Goal: Task Accomplishment & Management: Use online tool/utility

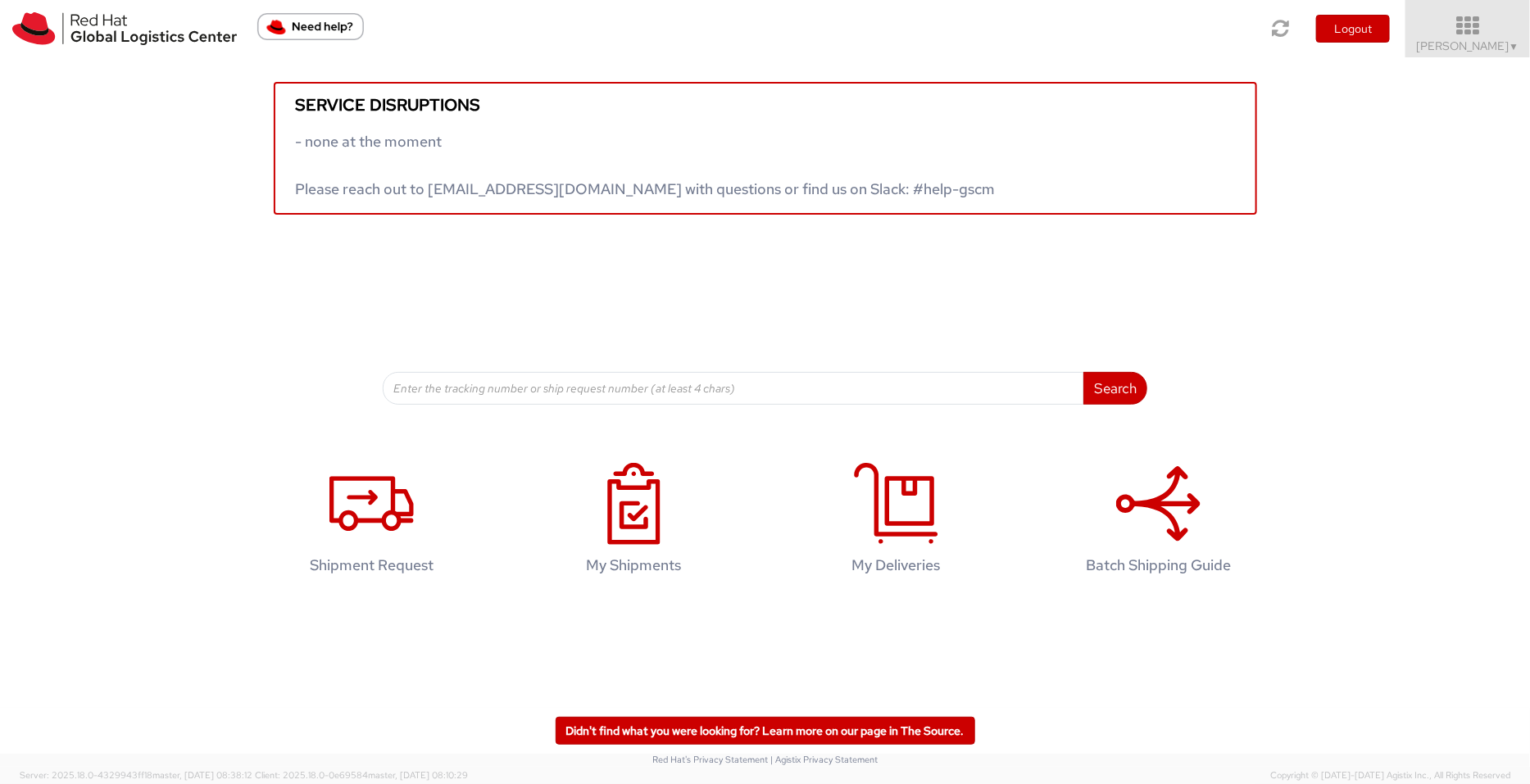
click at [1224, 34] on icon at bounding box center [1469, 25] width 144 height 23
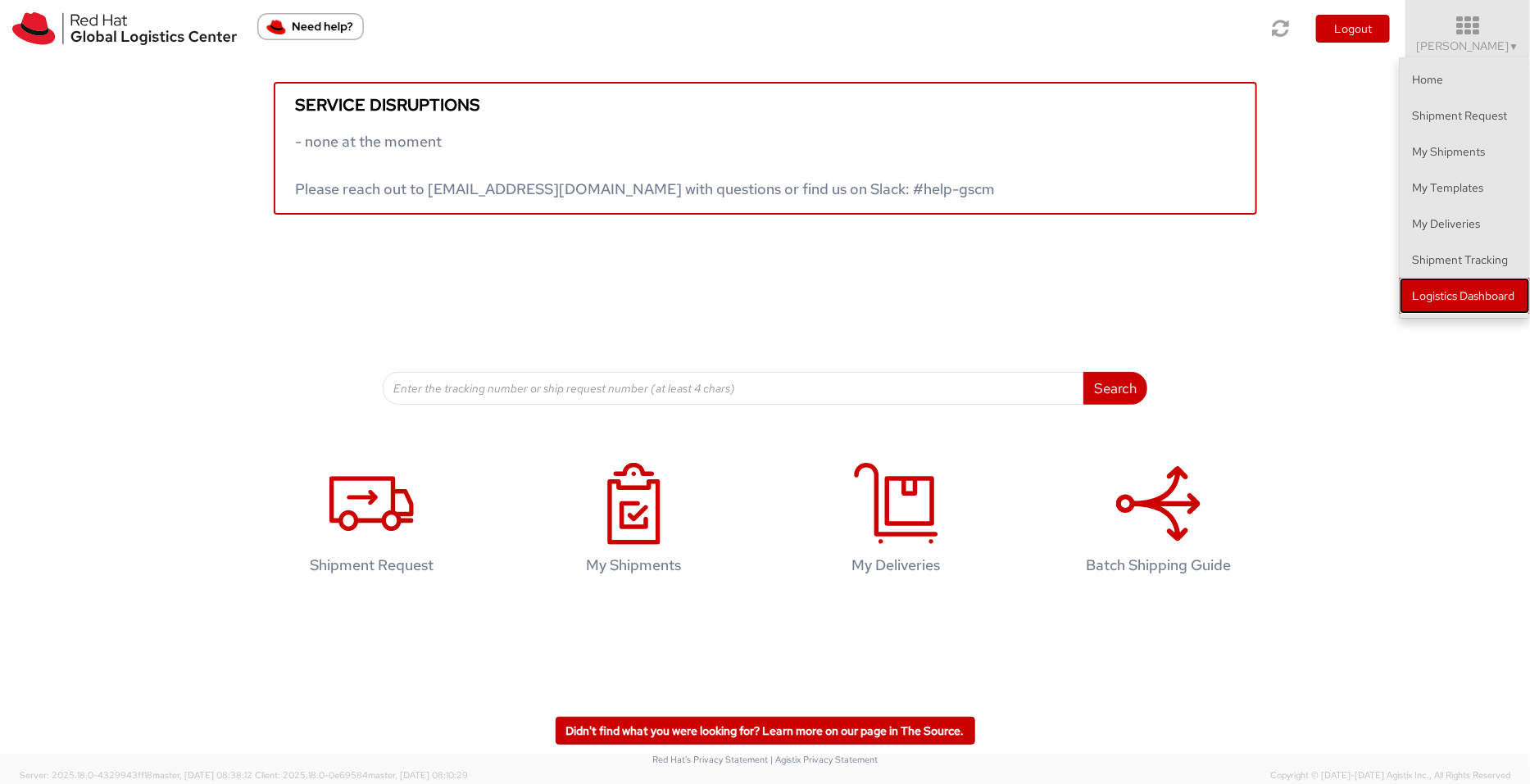
click at [1224, 304] on link "Logistics Dashboard" at bounding box center [1465, 295] width 130 height 36
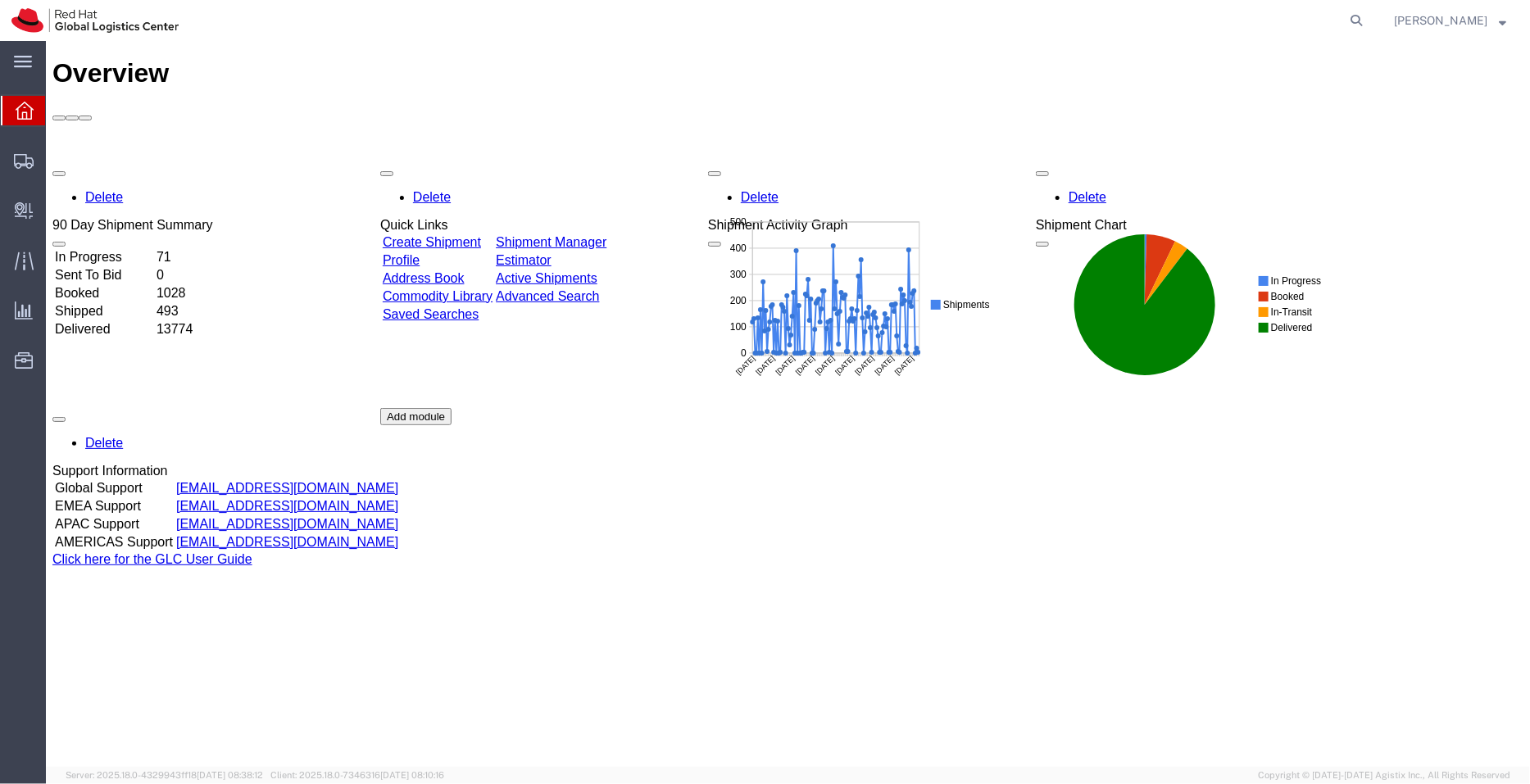
click at [607, 233] on td "Shipment Manager" at bounding box center [550, 241] width 113 height 16
click at [606, 234] on link "Shipment Manager" at bounding box center [550, 241] width 111 height 14
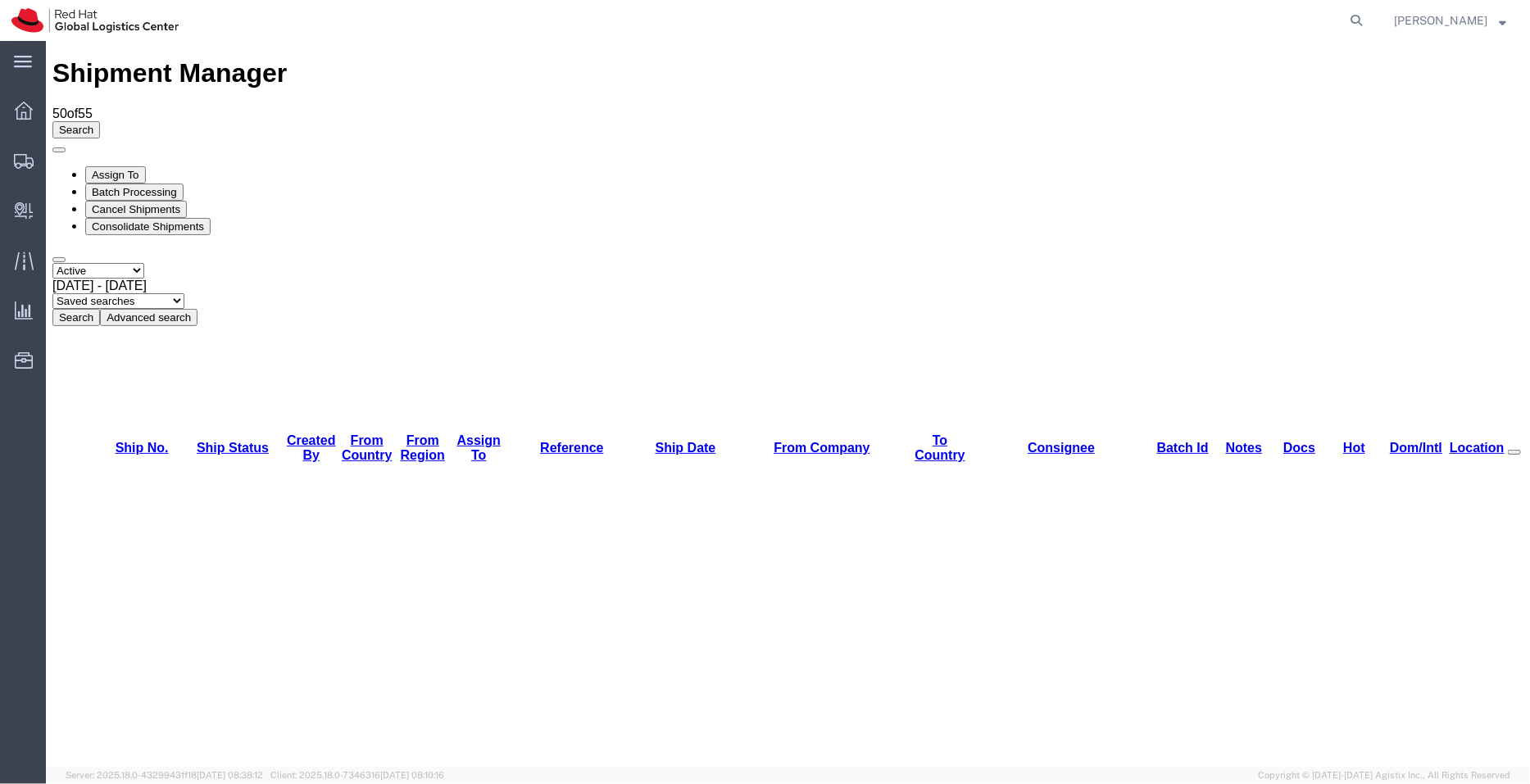
click at [184, 293] on select "Saved searches APAC EMEA [GEOGRAPHIC_DATA] [GEOGRAPHIC_DATA] - Inbounds NA/LATM" at bounding box center [118, 300] width 132 height 15
select select "APAC"
click at [184, 293] on select "Saved searches APAC EMEA [GEOGRAPHIC_DATA] [GEOGRAPHIC_DATA] - Inbounds NA/LATM" at bounding box center [118, 300] width 132 height 15
click at [1357, 18] on icon at bounding box center [1357, 20] width 23 height 23
paste input "392513050225"
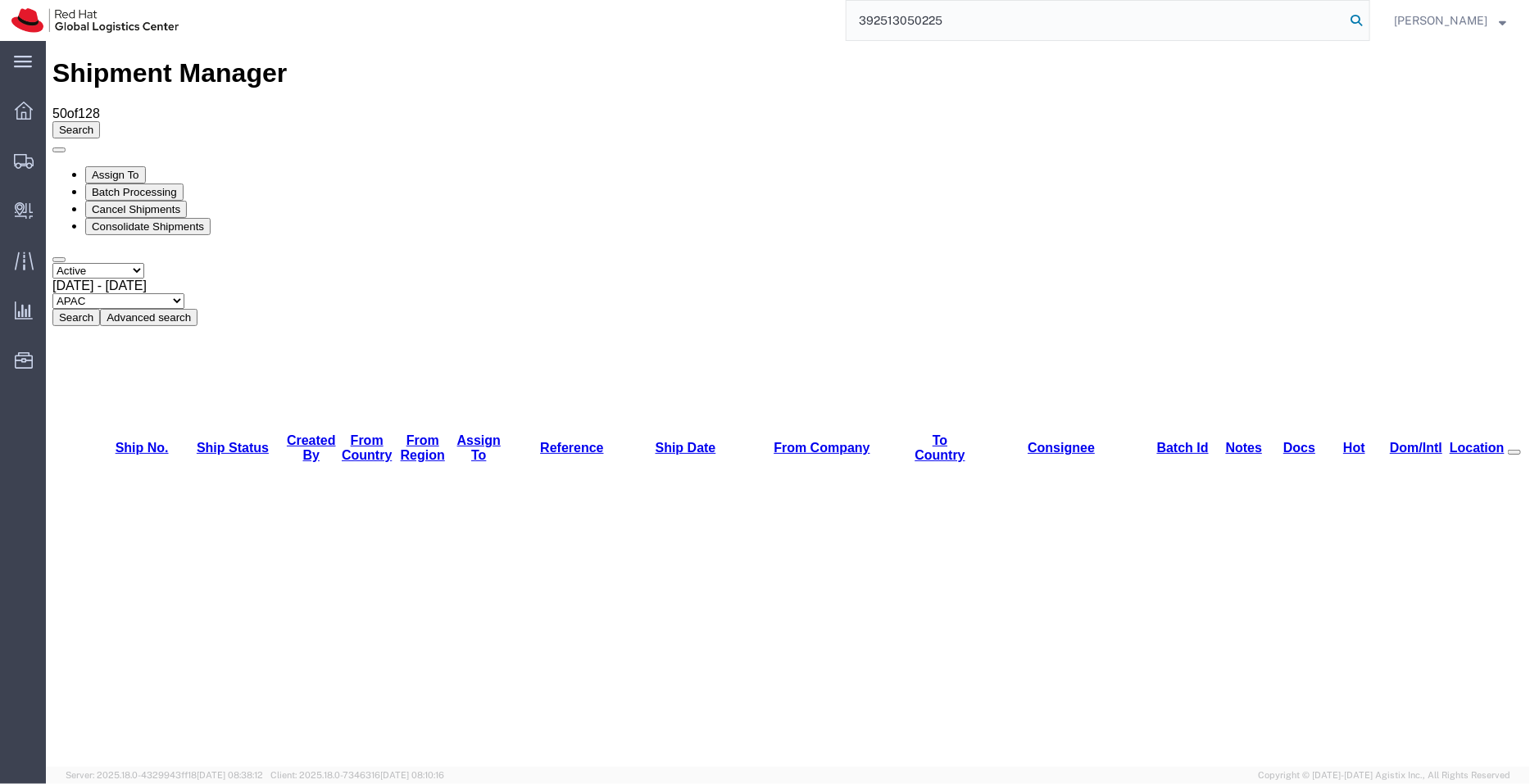
type input "392513050225"
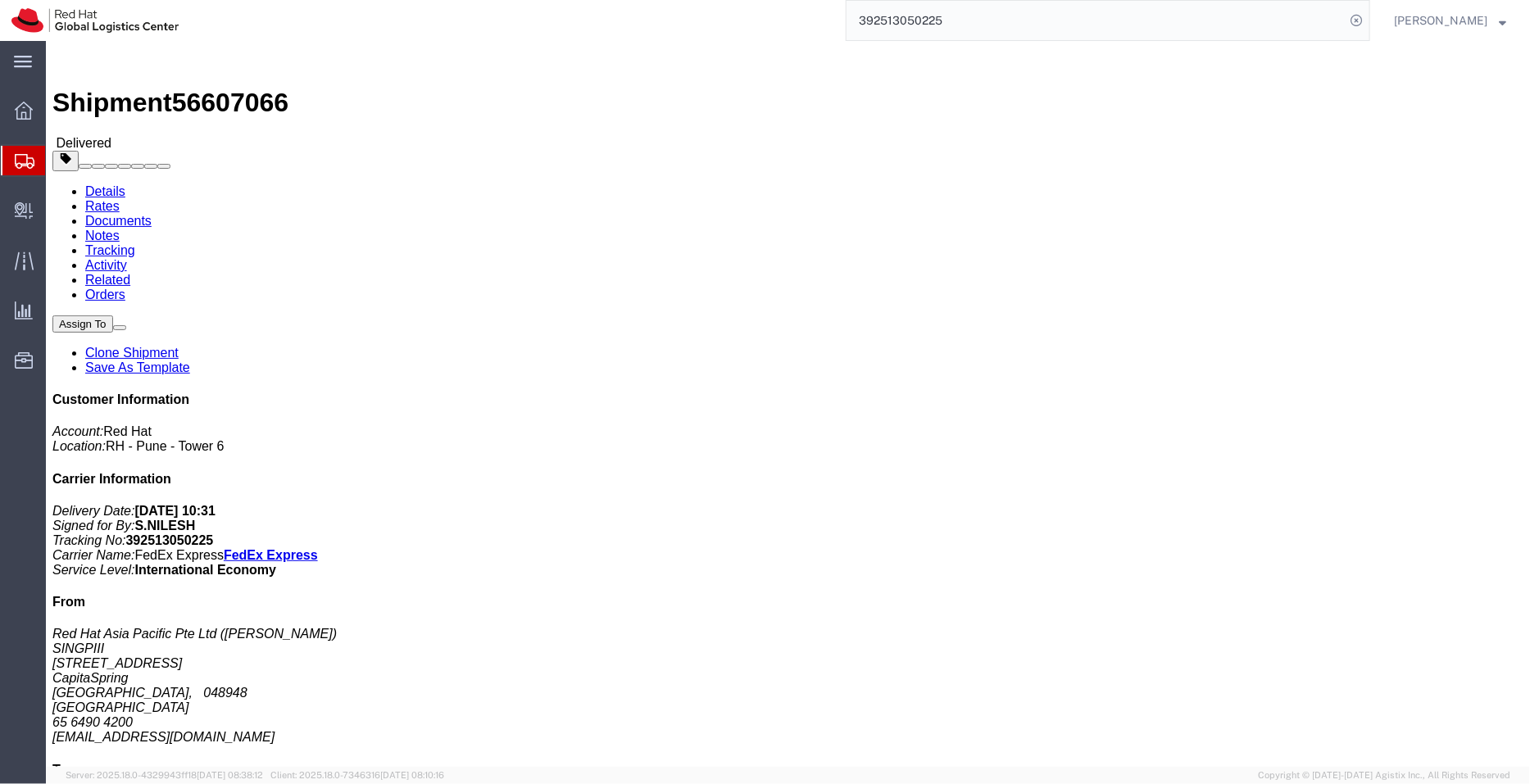
click link "Clone Shipment"
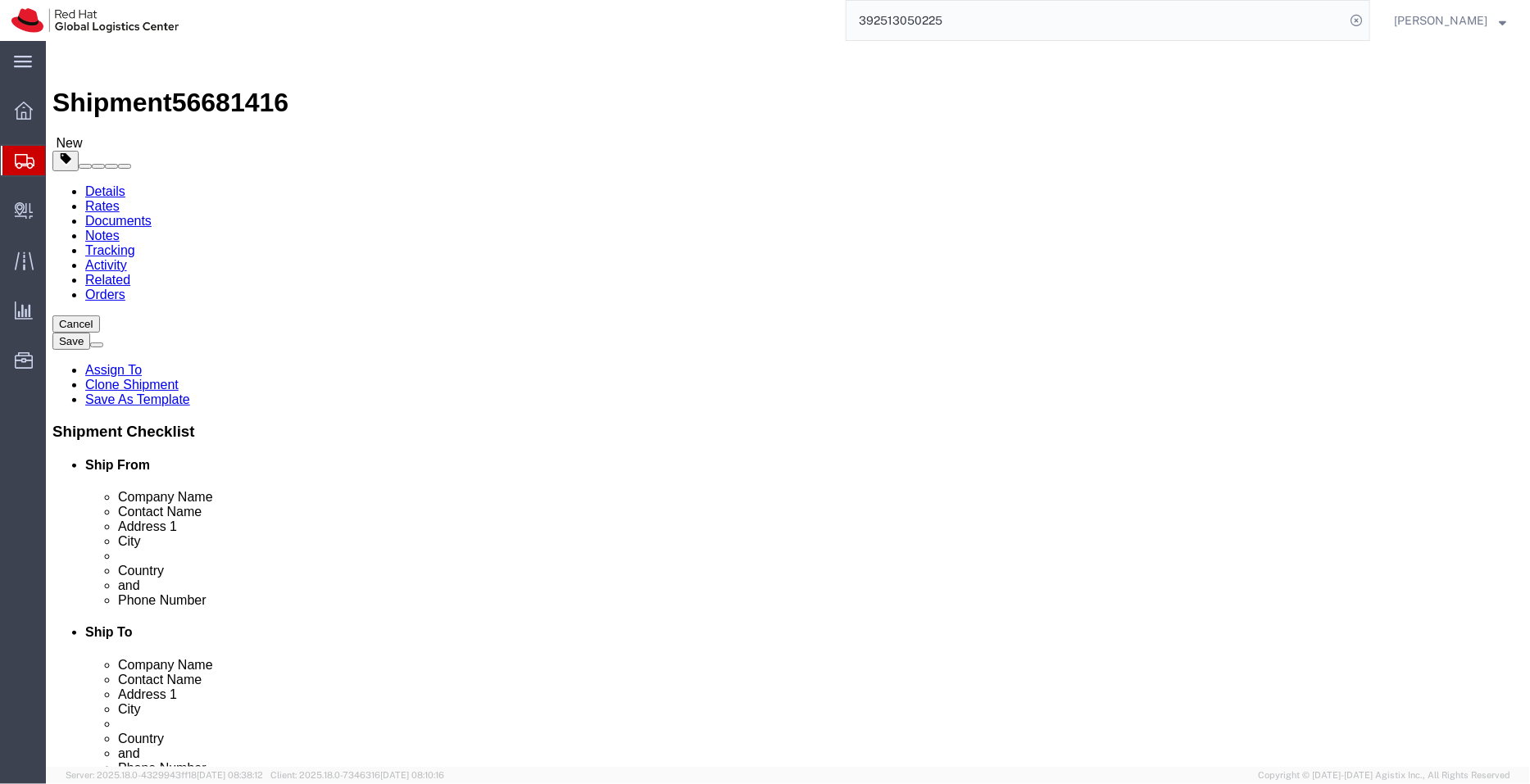
select select "51051"
select select "38007"
click link "ADDITIONAL INFORMATION"
drag, startPoint x: 917, startPoint y: 332, endPoint x: 696, endPoint y: 346, distance: 221.4
click div "Contact Name [PERSON_NAME]"
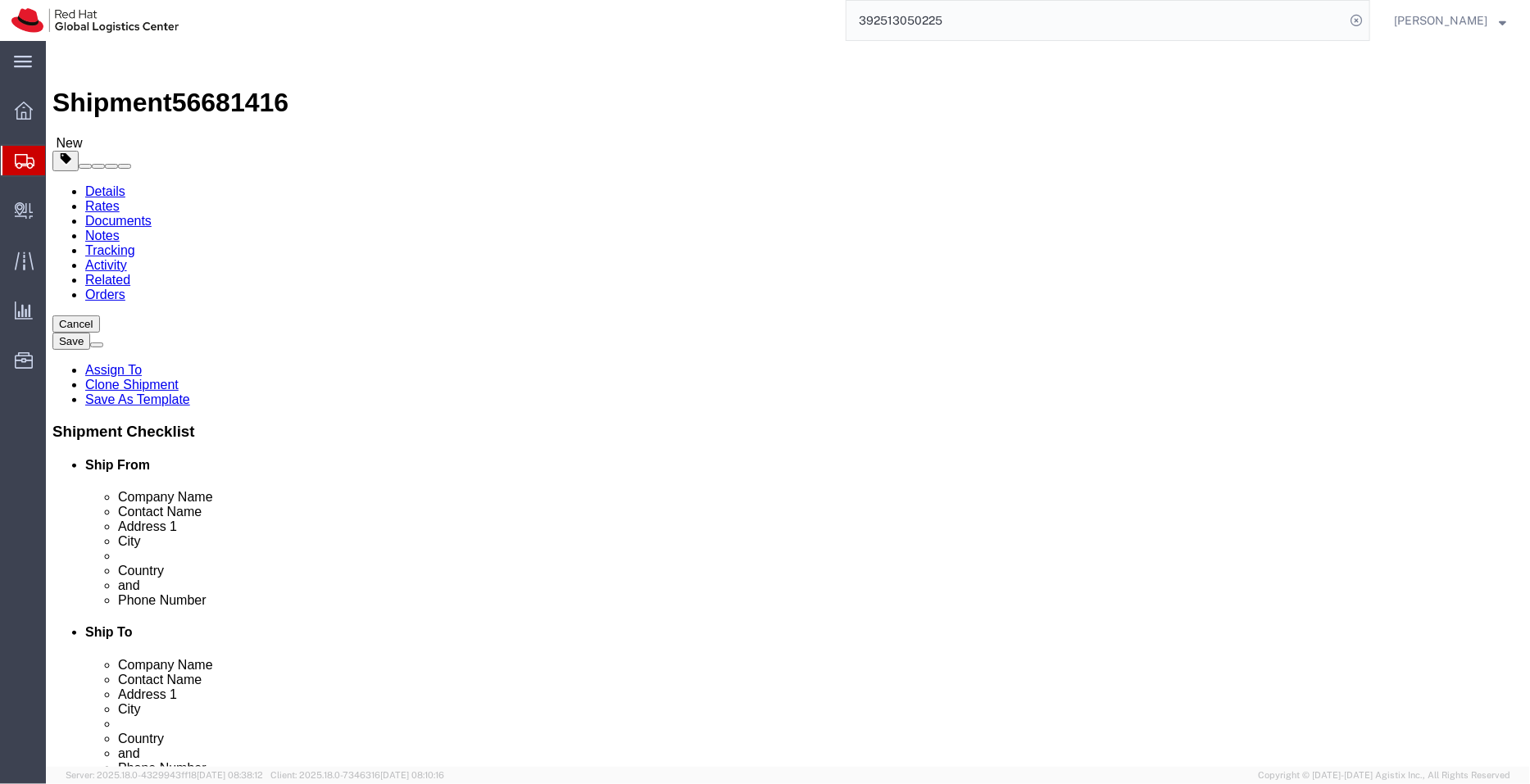
paste input "StephenAizon"
click div
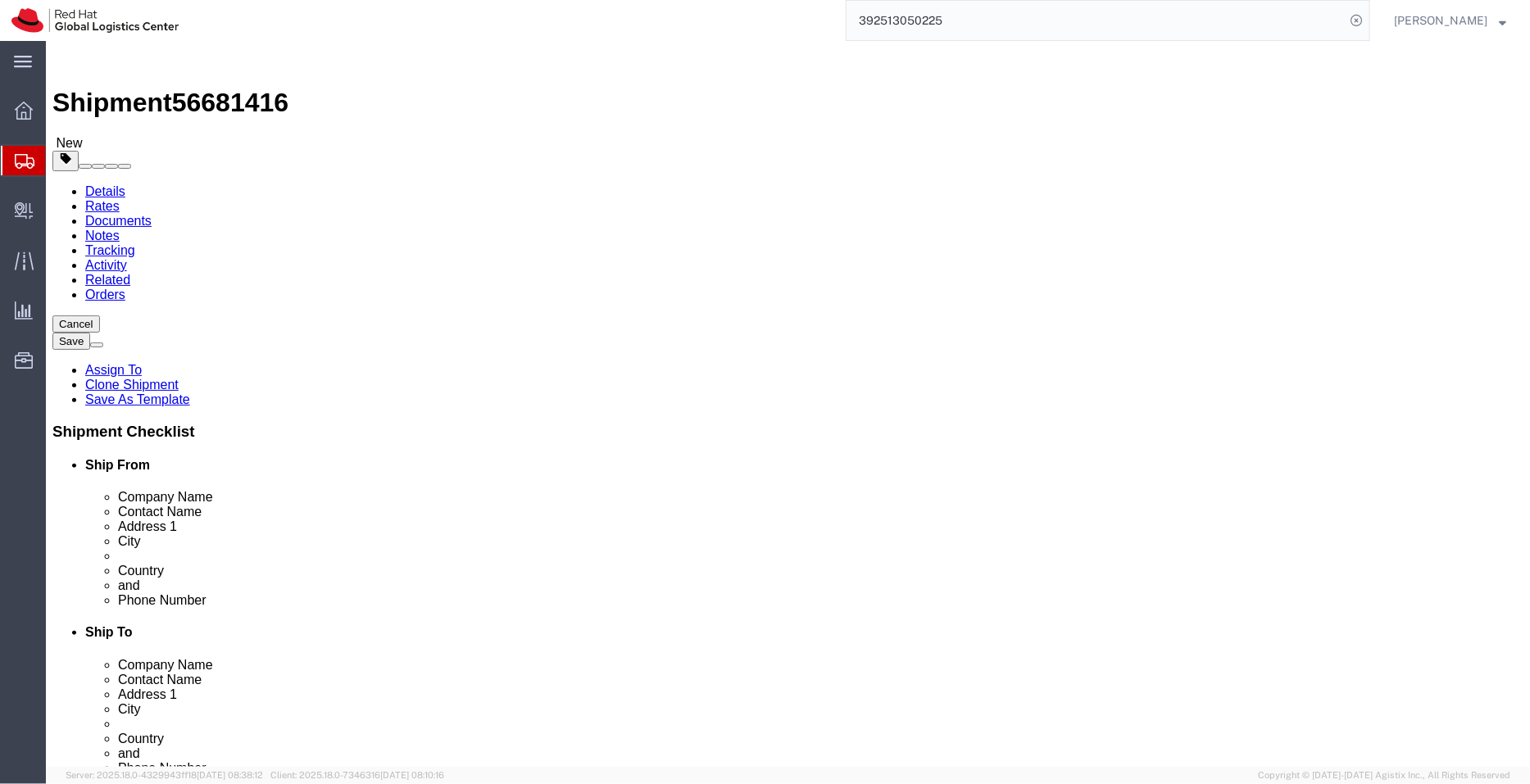
click div
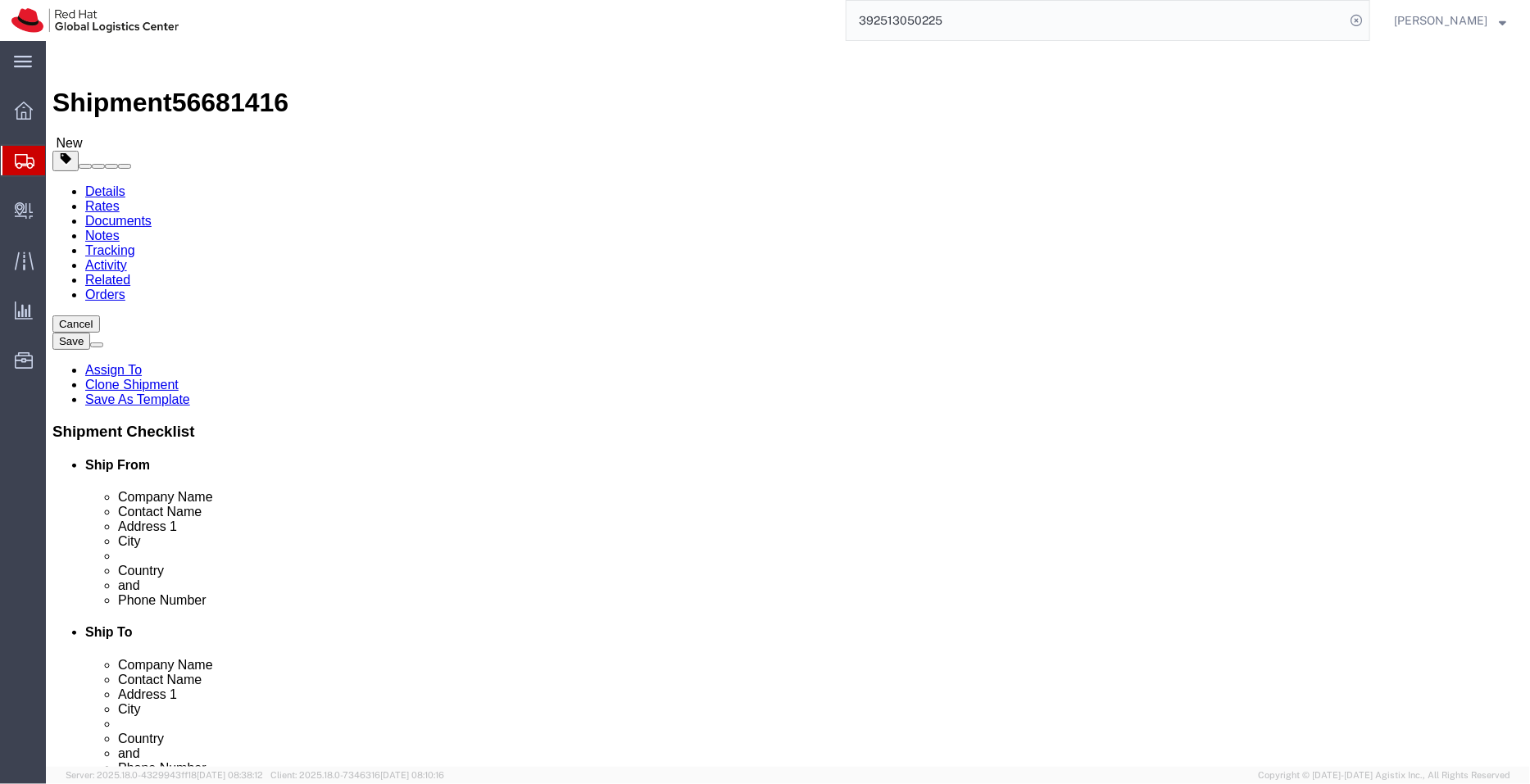
click div
click icon
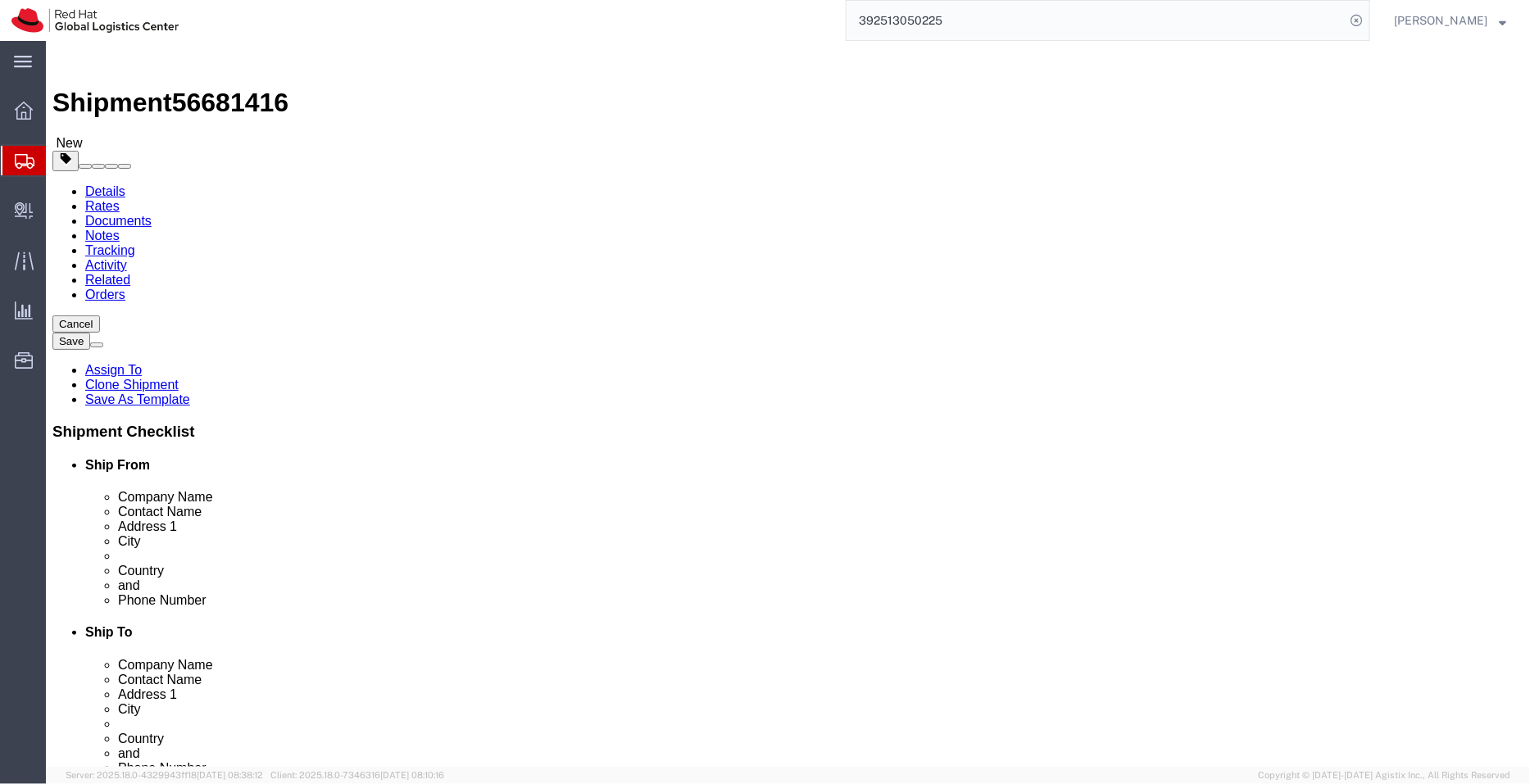
click icon
click input "StephenAizon"
drag, startPoint x: 898, startPoint y: 343, endPoint x: 724, endPoint y: 343, distance: 174.0
click div "Contact Name [PERSON_NAME]"
type input "[PERSON_NAME]"
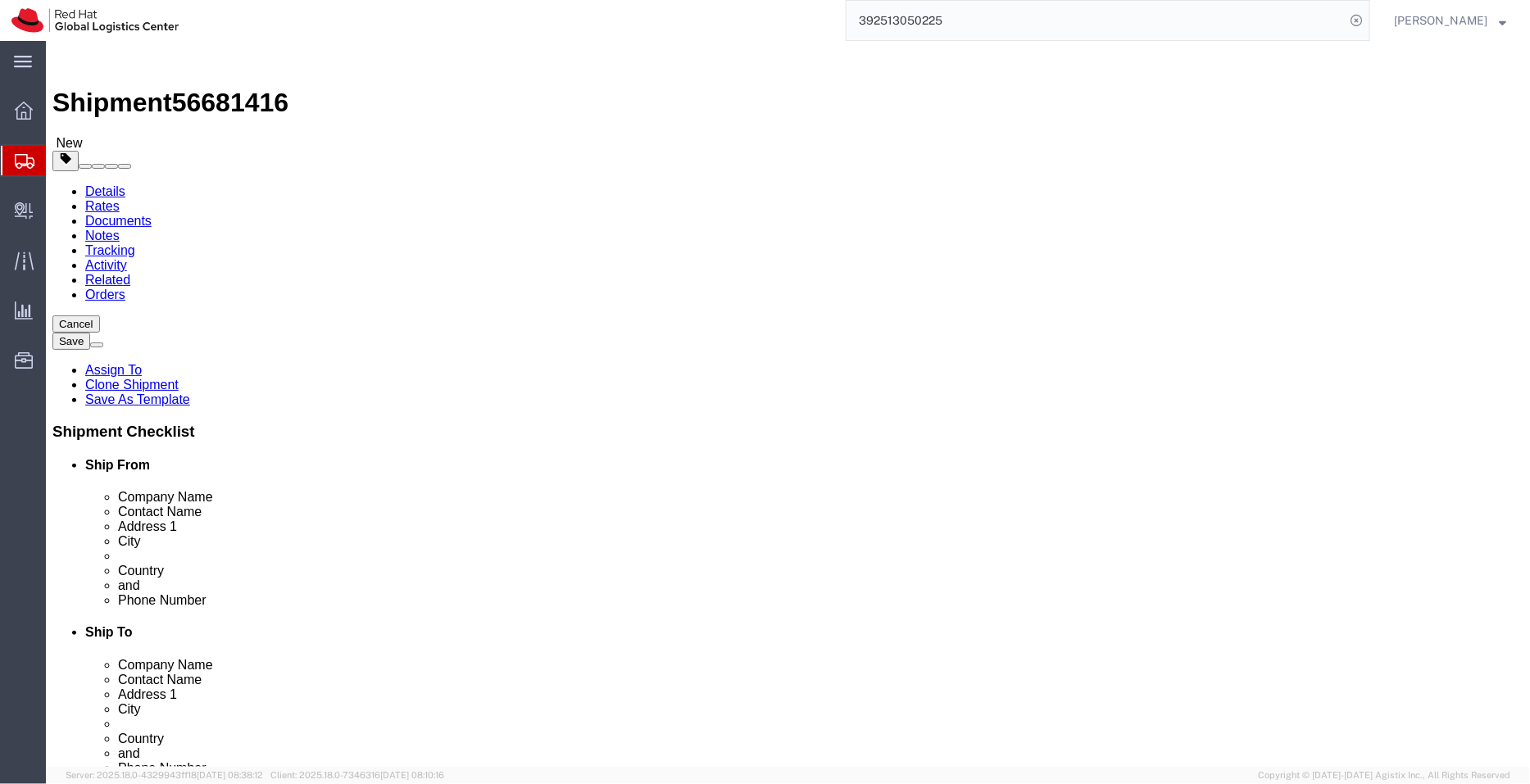
click div "Location [GEOGRAPHIC_DATA] - Pune My Profile Location [GEOGRAPHIC_DATA] - [GEOG…"
paste input "[PERSON_NAME]"
type input "[PERSON_NAME]"
click input "[EMAIL_ADDRESS][DOMAIN_NAME]"
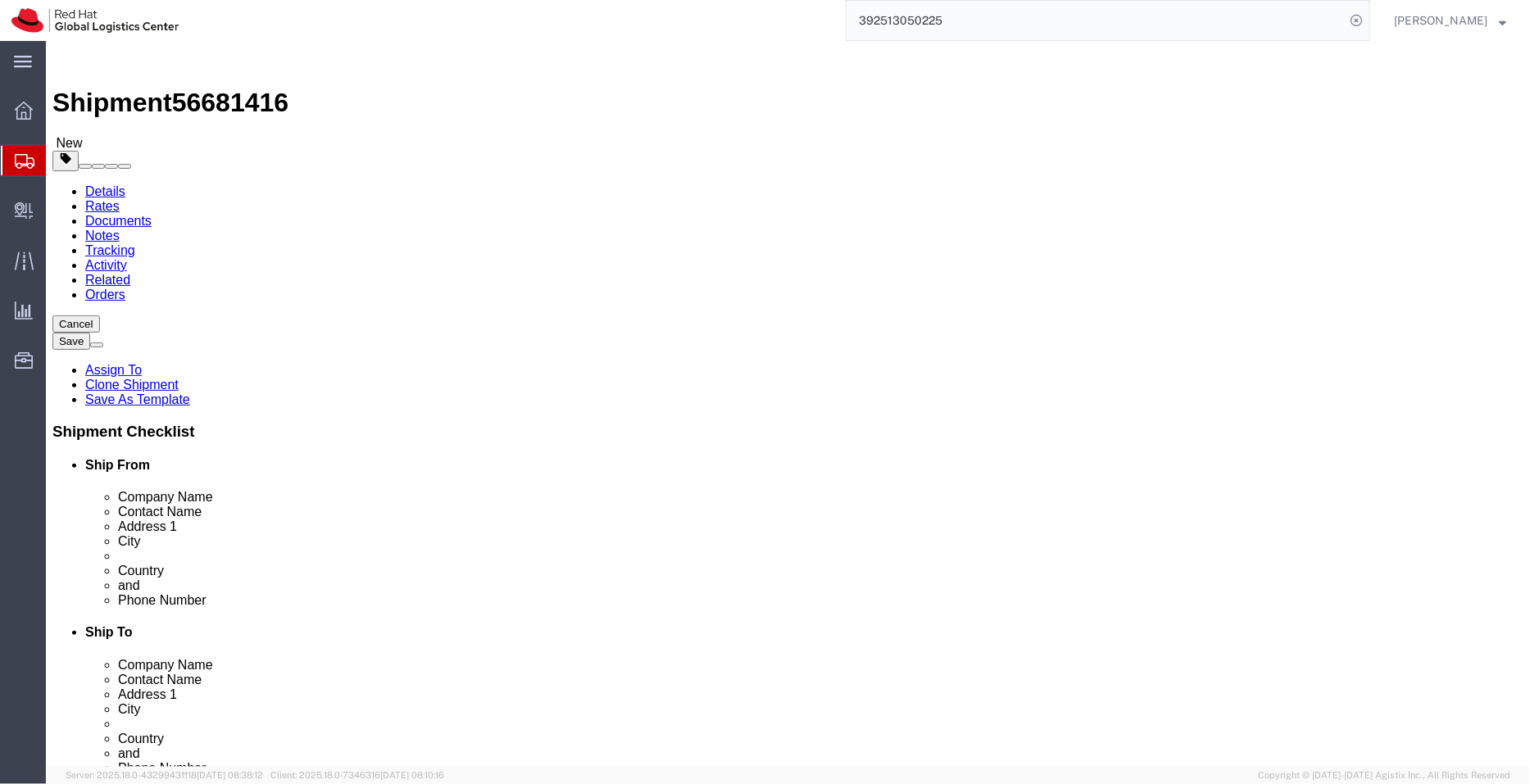
paste input "[PERSON_NAME][EMAIL_ADDRESS][DOMAIN_NAME]"
drag, startPoint x: 1024, startPoint y: 589, endPoint x: 630, endPoint y: 567, distance: 394.6
click div "Location [GEOGRAPHIC_DATA] - Pune My Profile Location [GEOGRAPHIC_DATA] - [GEOG…"
paste input "text"
paste input "[EMAIL_ADDRESS][DOMAIN_NAME]"
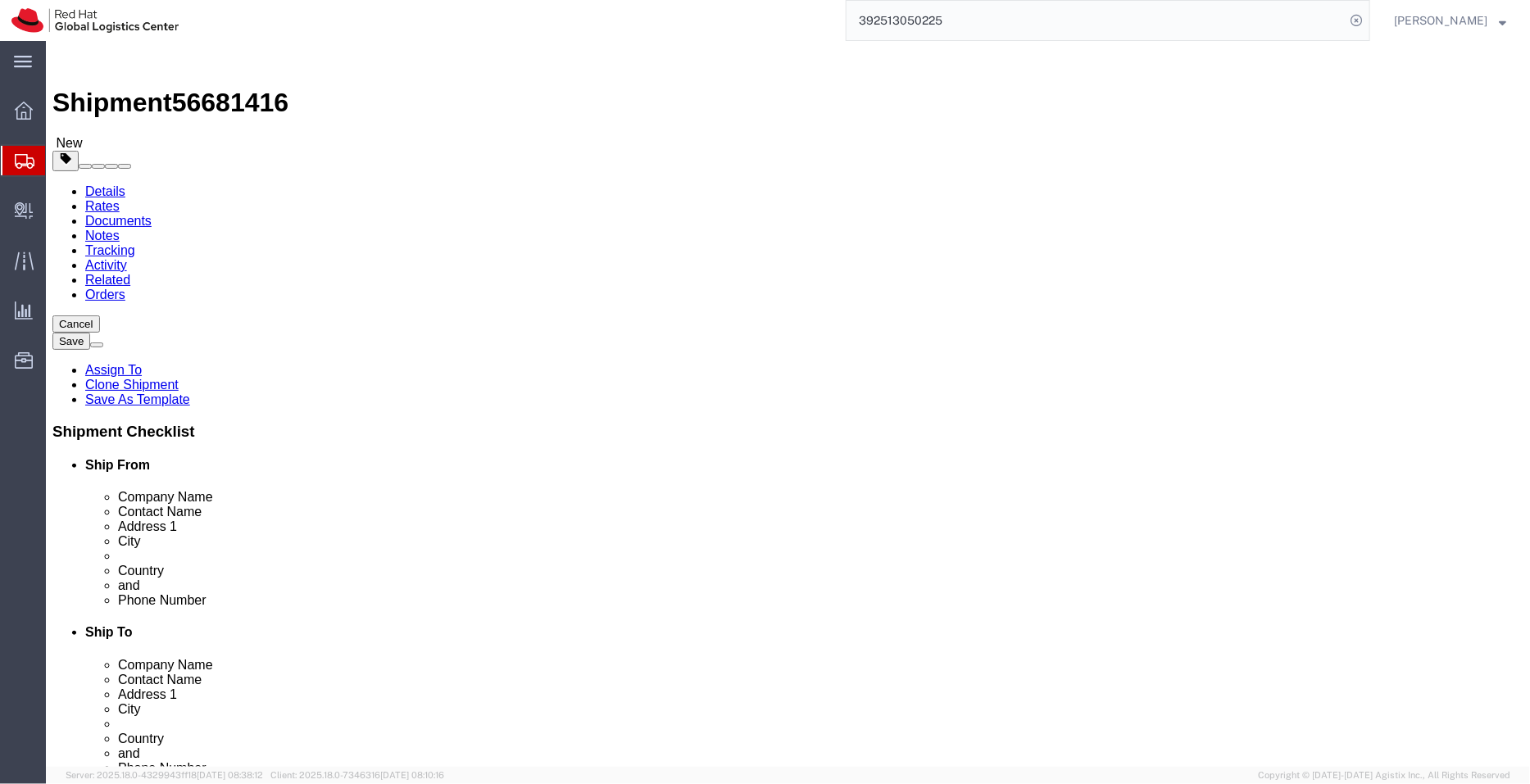
type input "[PERSON_NAME][EMAIL_ADDRESS][DOMAIN_NAME],[EMAIL_ADDRESS][DOMAIN_NAME]"
drag, startPoint x: 768, startPoint y: 554, endPoint x: 759, endPoint y: 551, distance: 9.5
click div "Phone Number [PHONE_NUMBER]"
paste input "021605902"
type input "[PHONE_NUMBER]"
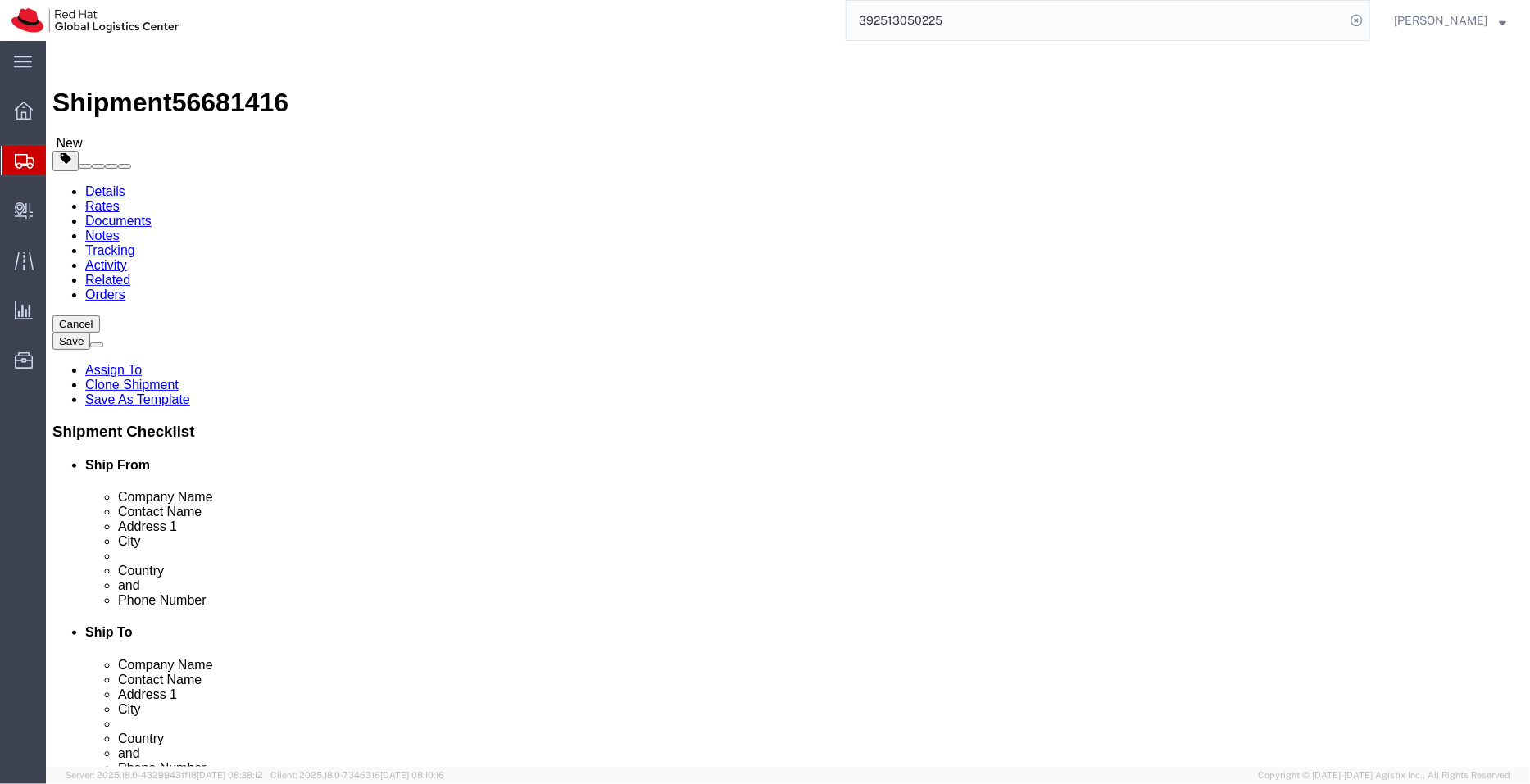
drag, startPoint x: 958, startPoint y: 378, endPoint x: 619, endPoint y: 345, distance: 340.6
click div "Location [GEOGRAPHIC_DATA] - Pune My Profile Location [GEOGRAPHIC_DATA] - [GEOG…"
paste input "Core Network Services Team"
type input "Core Network Services Team"
select select
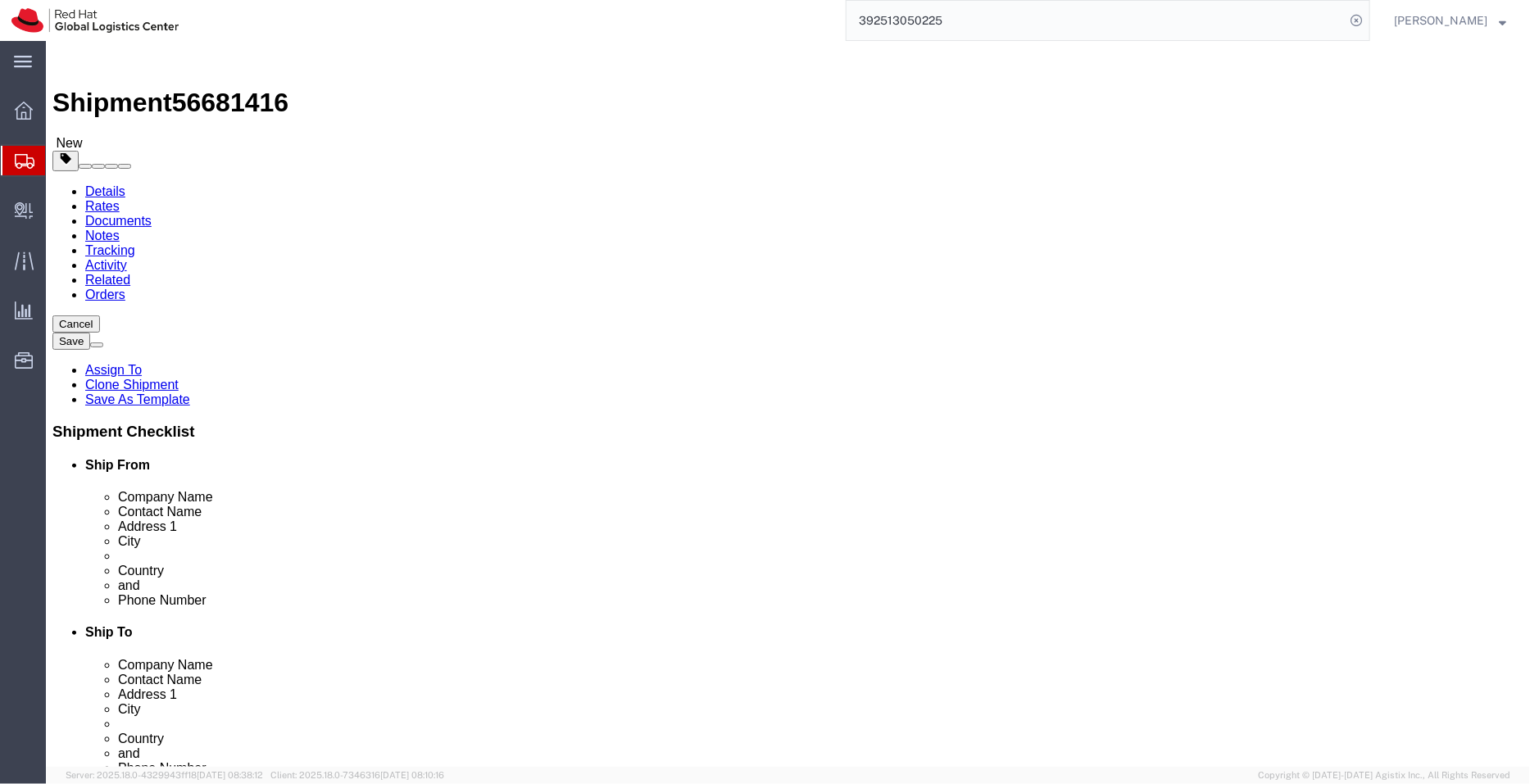
drag, startPoint x: 946, startPoint y: 400, endPoint x: 668, endPoint y: 386, distance: 278.4
click div "Location My Profile Location [GEOGRAPHIC_DATA] - [GEOGRAPHIC_DATA] - [GEOGRAPHI…"
paste input "[STREET_ADDRESS][PERSON_NAME]"
type input "[STREET_ADDRESS][PERSON_NAME]"
drag, startPoint x: 850, startPoint y: 428, endPoint x: 684, endPoint y: 438, distance: 166.3
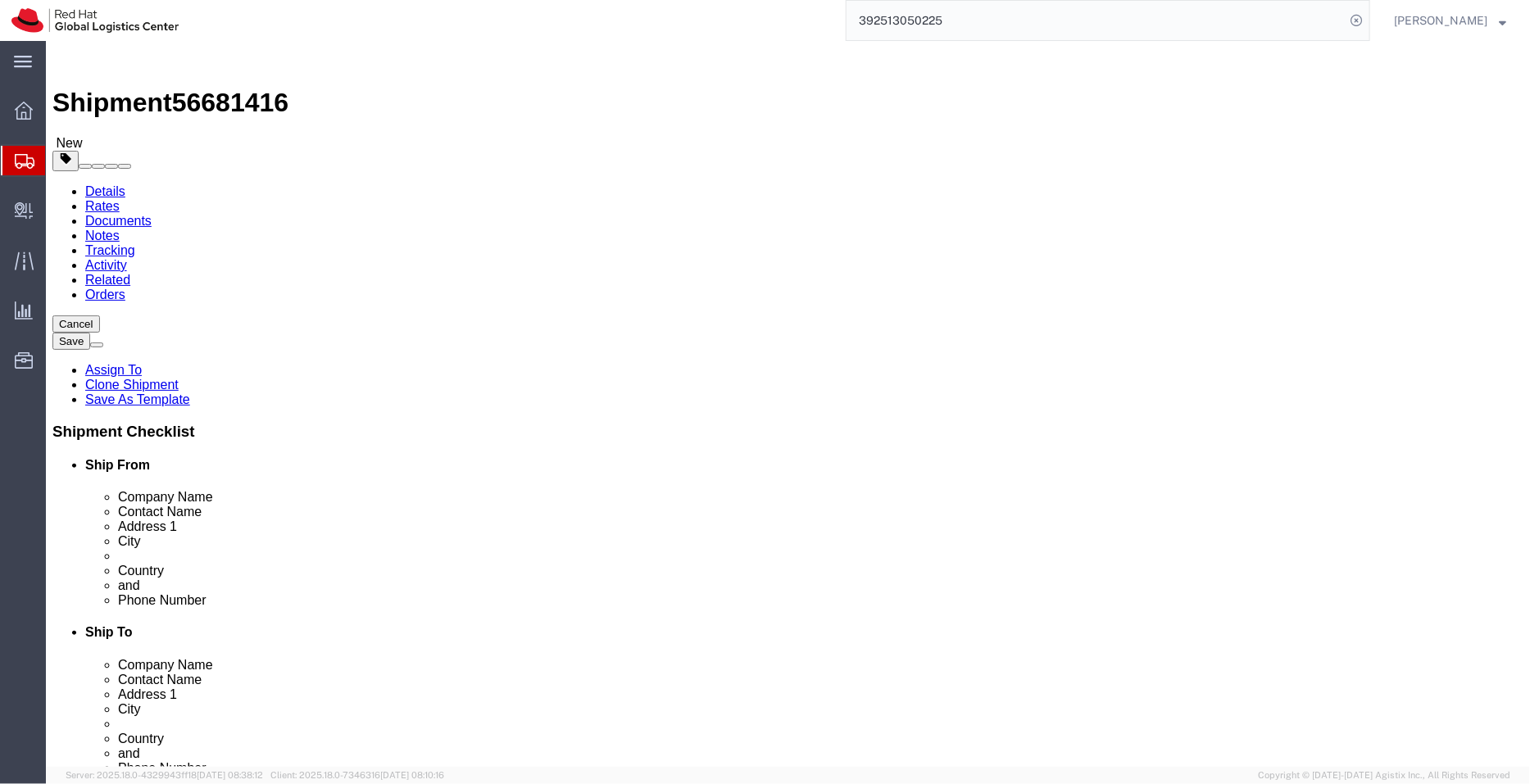
click div "City [GEOGRAPHIC_DATA]"
paste input "[GEOGRAPHIC_DATA] 0629"
drag, startPoint x: 880, startPoint y: 436, endPoint x: 843, endPoint y: 430, distance: 37.5
click input "[GEOGRAPHIC_DATA] 0629"
type input "[GEOGRAPHIC_DATA]"
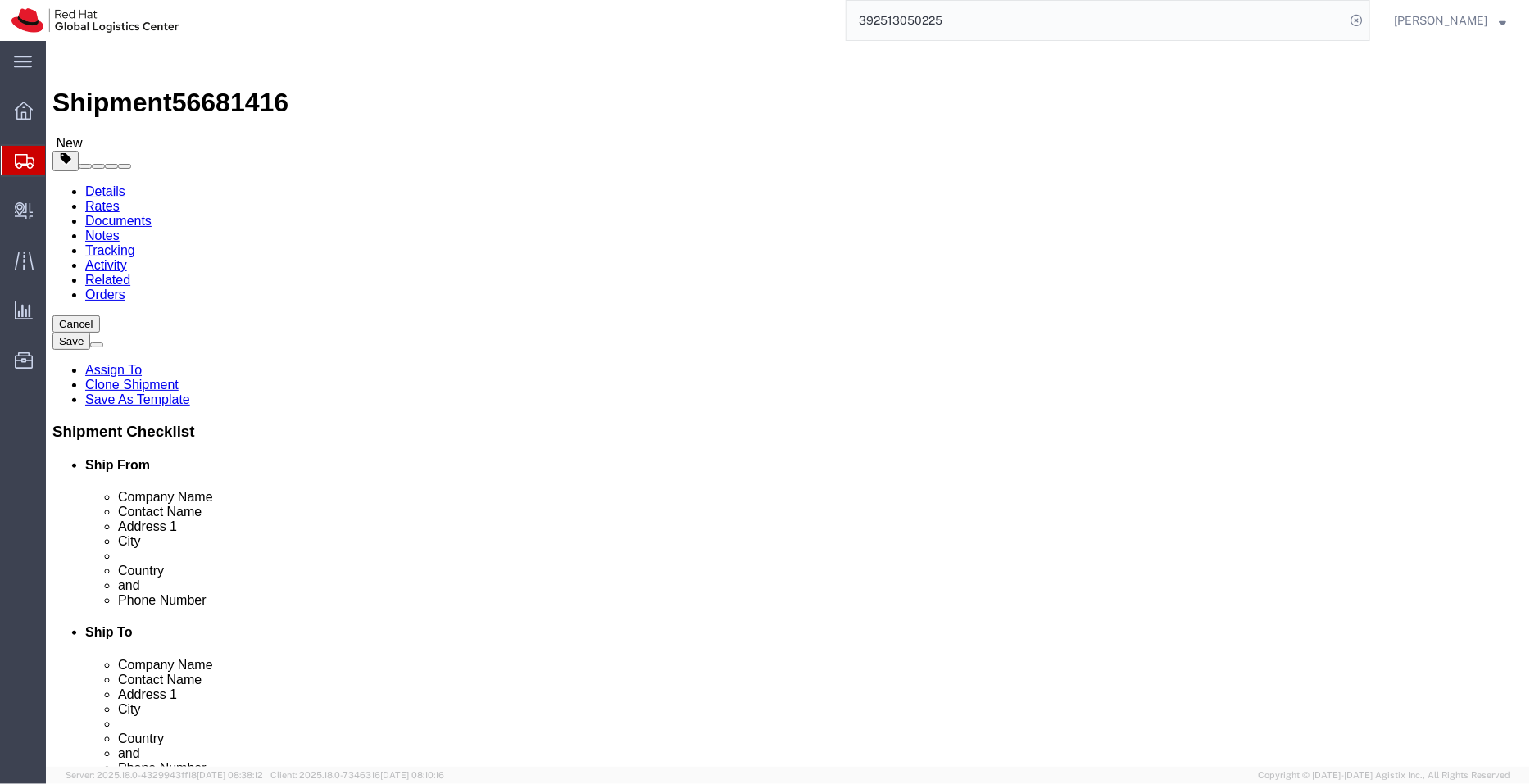
select select
drag, startPoint x: 815, startPoint y: 522, endPoint x: 772, endPoint y: 515, distance: 43.6
click div "Postal Code 411013"
paste input "0629"
type input "0629"
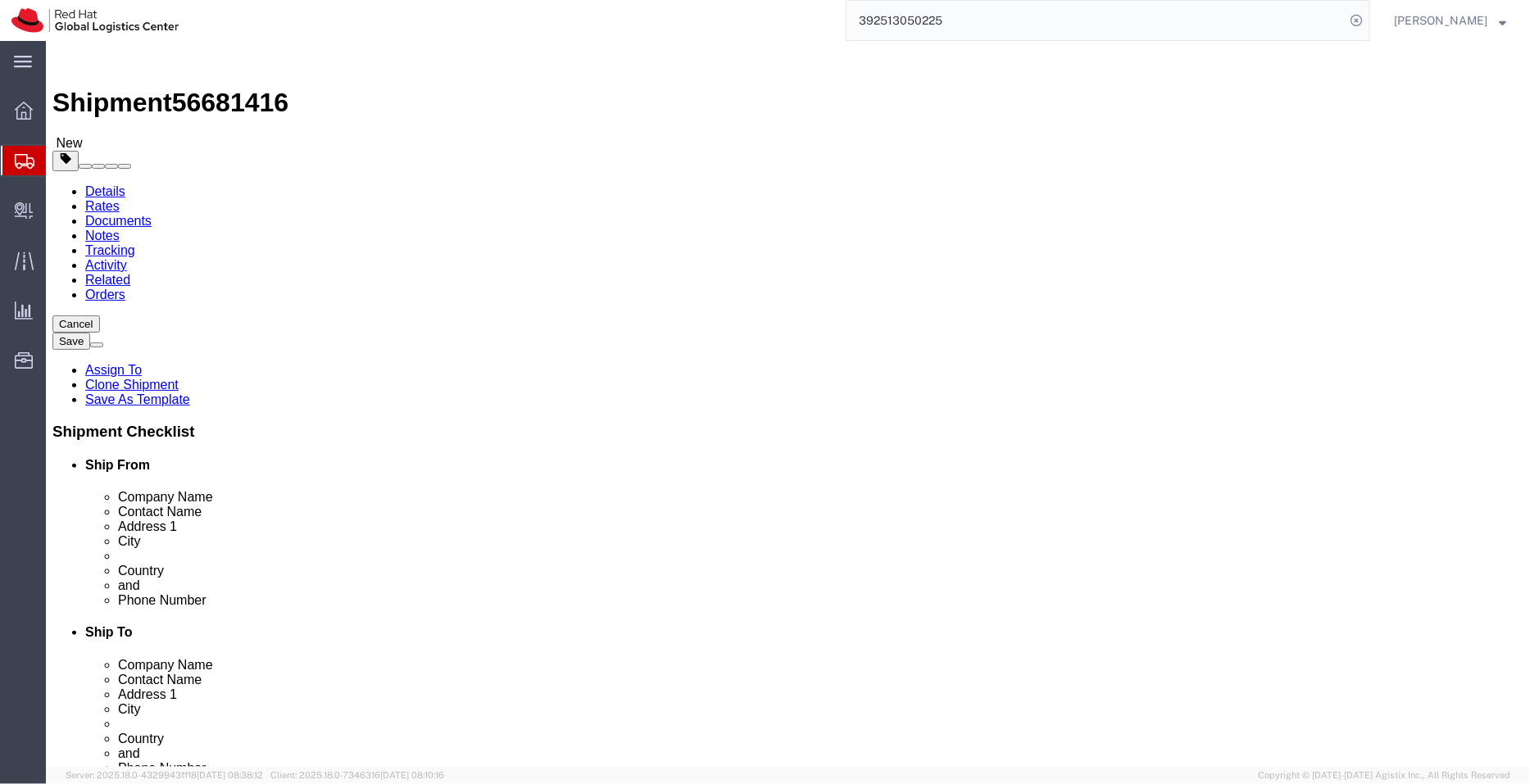
select select
type input "n"
type input "new"
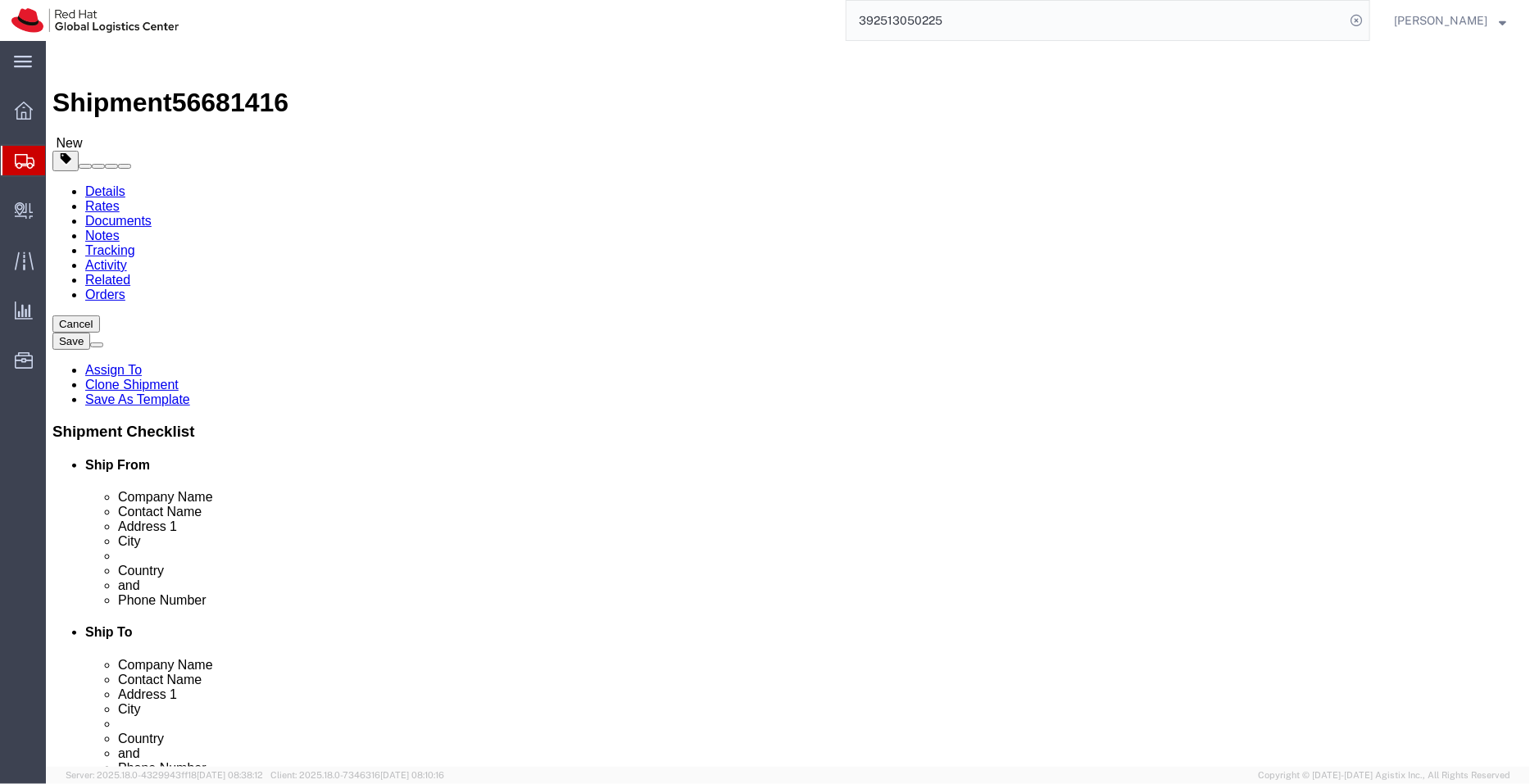
type input "new"
select select
select select "NZ"
click input "Core Network Services Team"
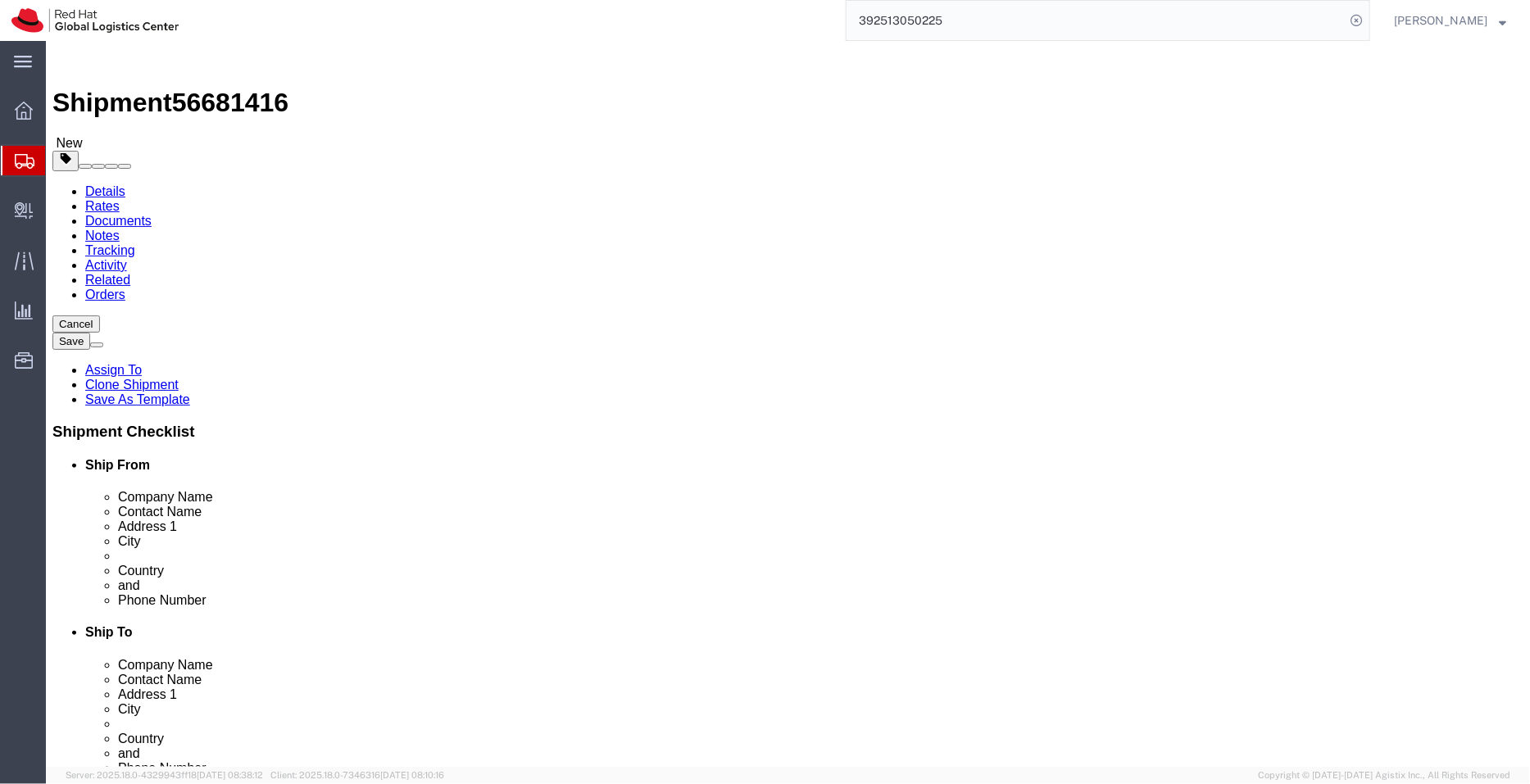
paste input "ONE NEW ZEALAND GROUP LIMITED"
type input "ONE NEW ZEALAND GROUP LIMITED/Core Network Services Team"
select select
click link "ADDITIONAL INFORMATION"
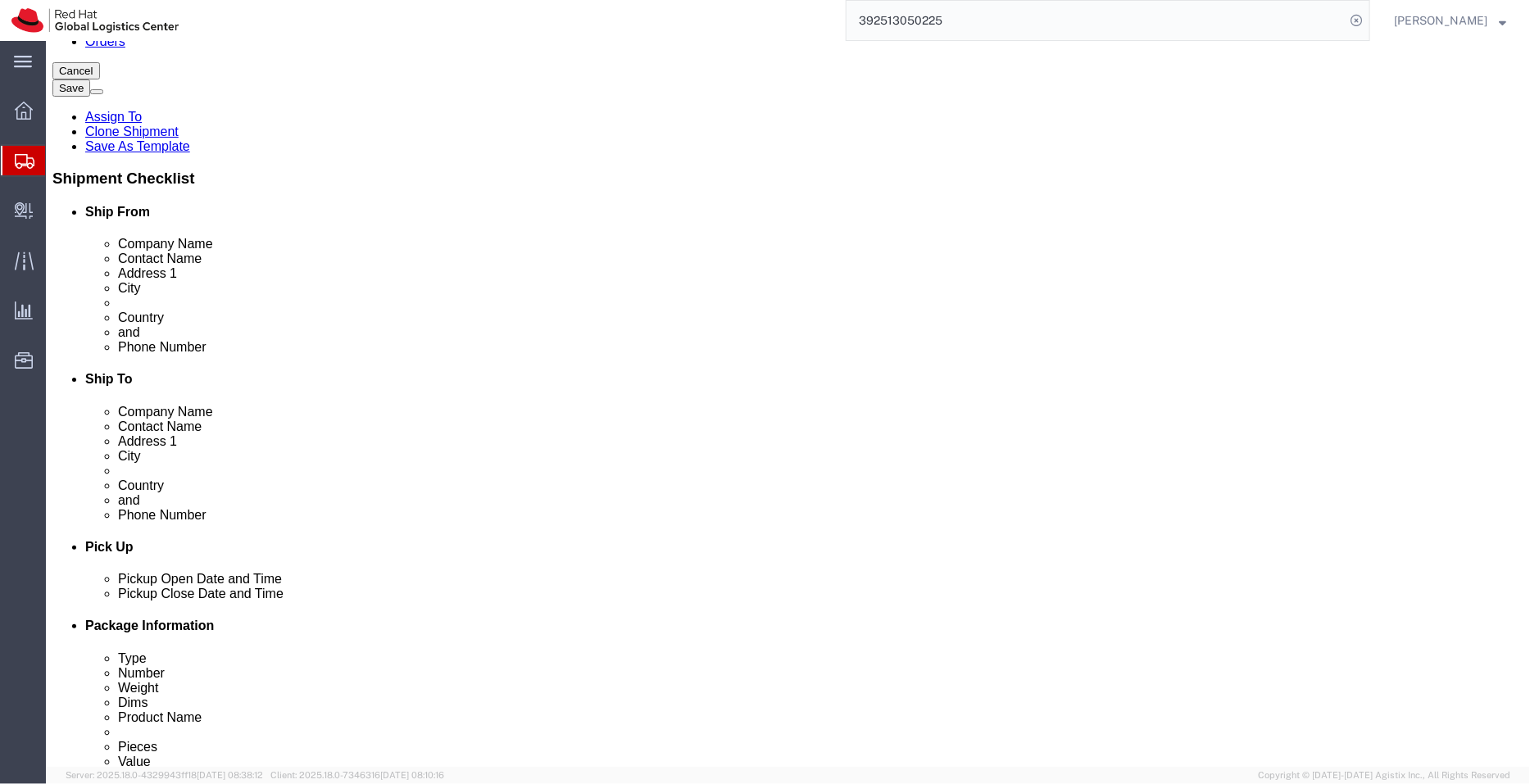
scroll to position [260, 0]
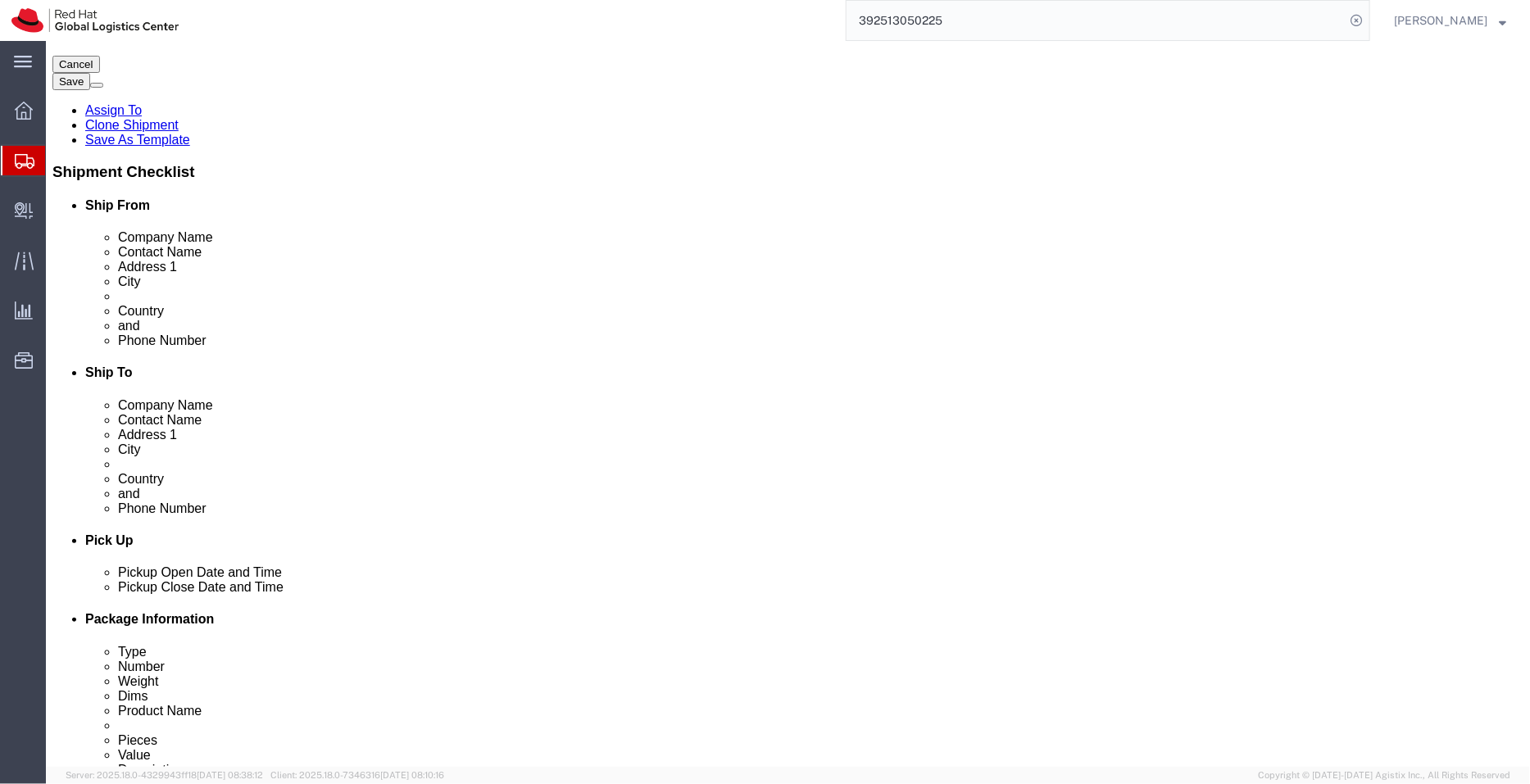
click icon "button"
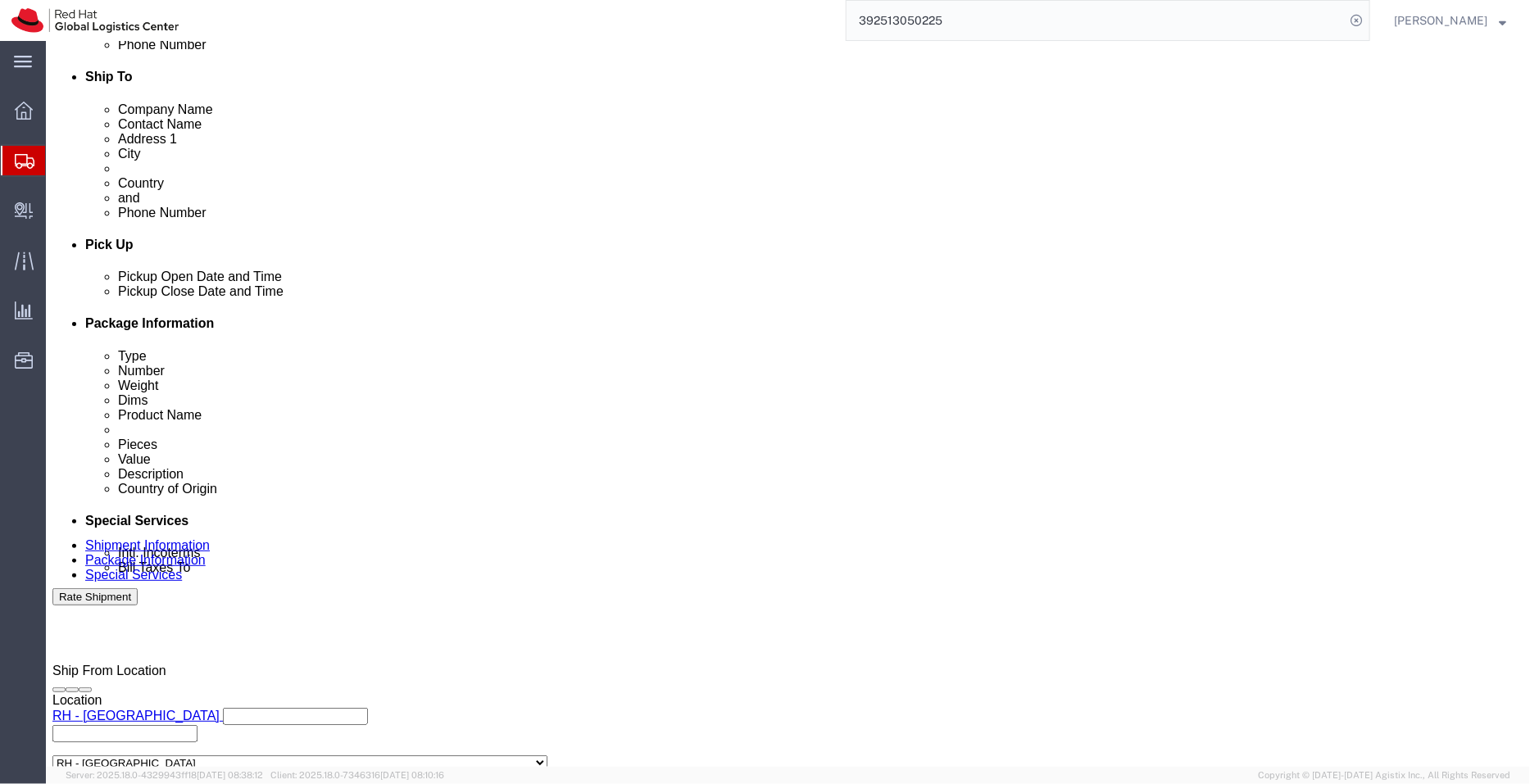
scroll to position [557, 0]
click div "[DATE] 10:18 AM"
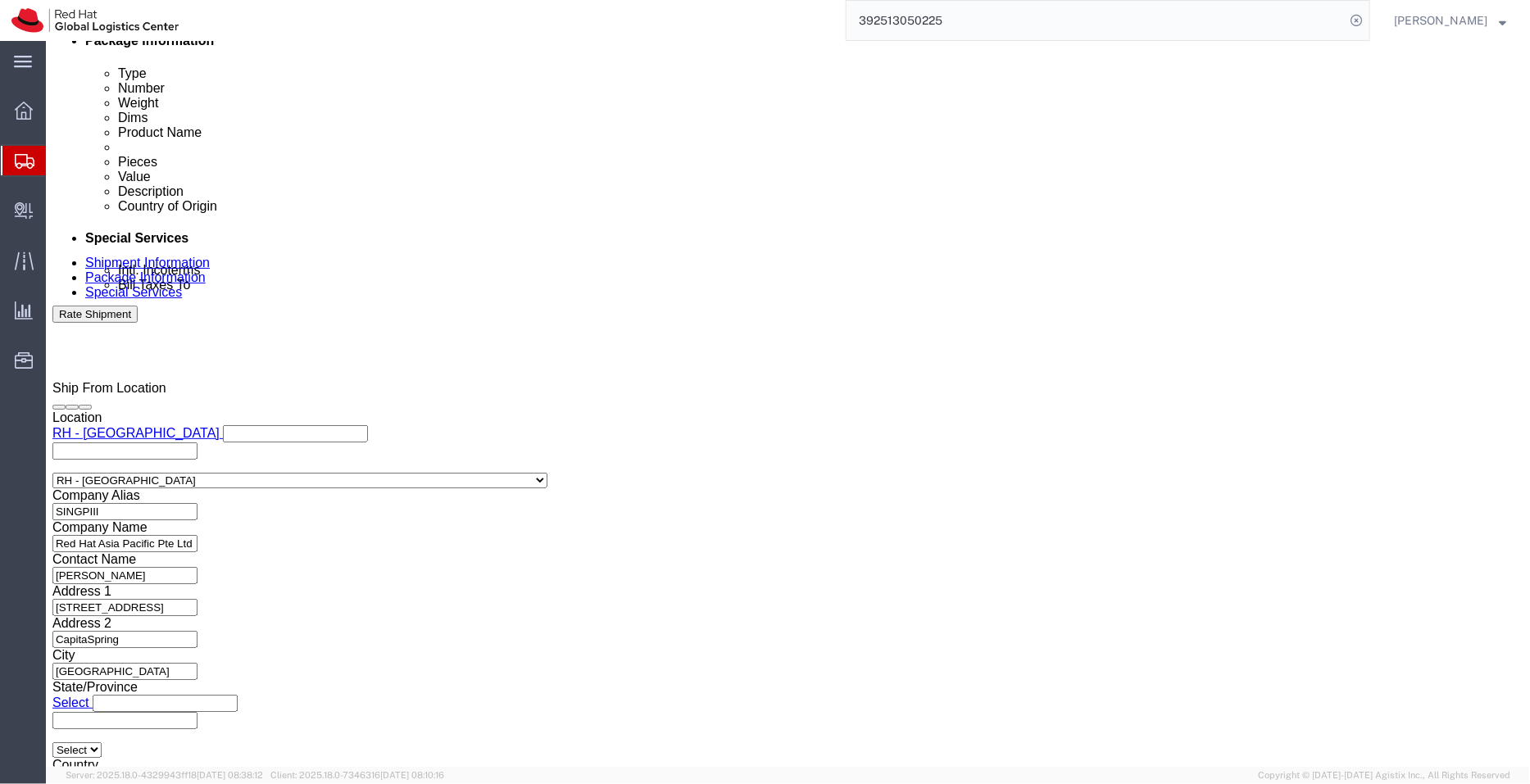
type input "3:00 PM"
click button "Apply"
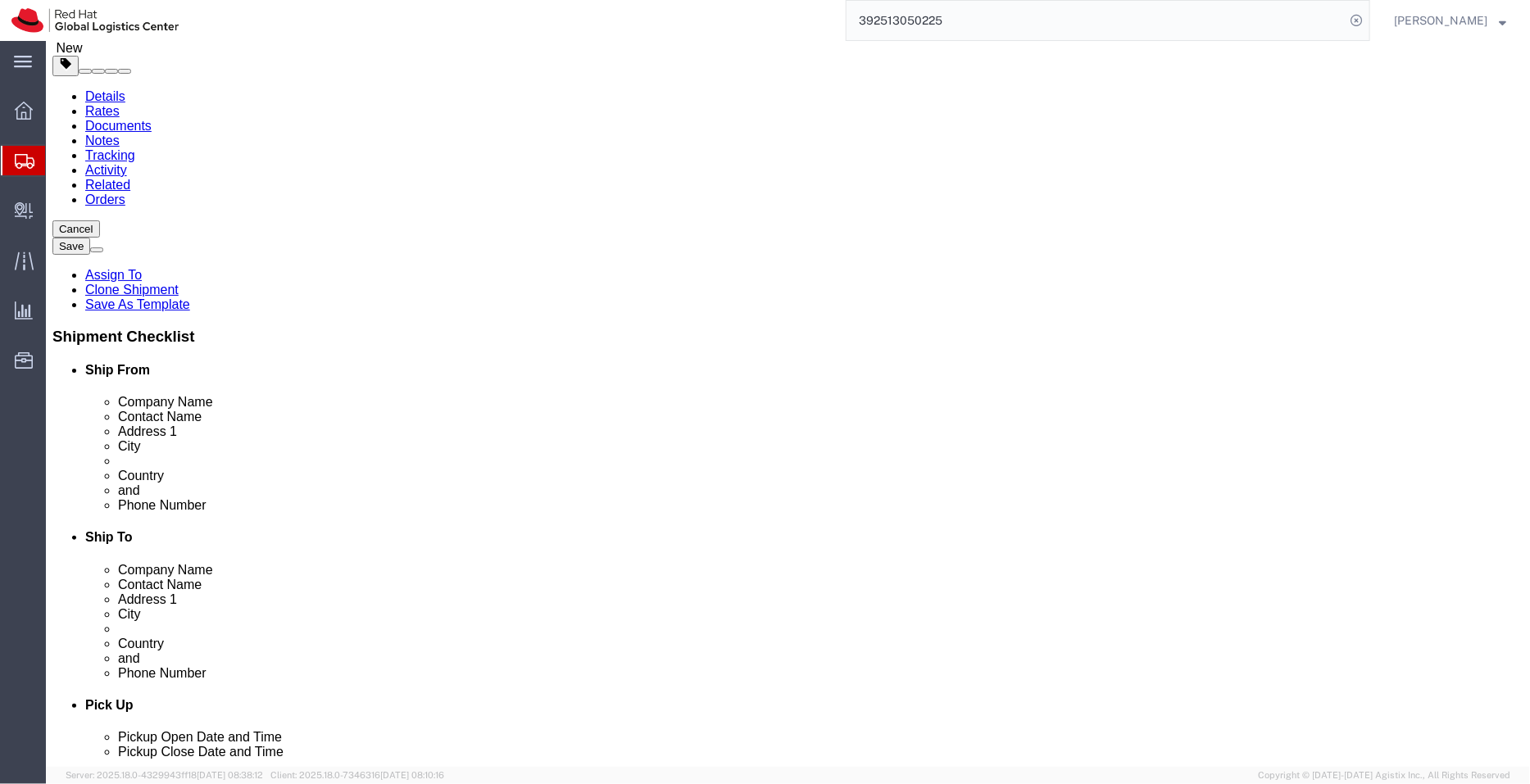
scroll to position [0, 0]
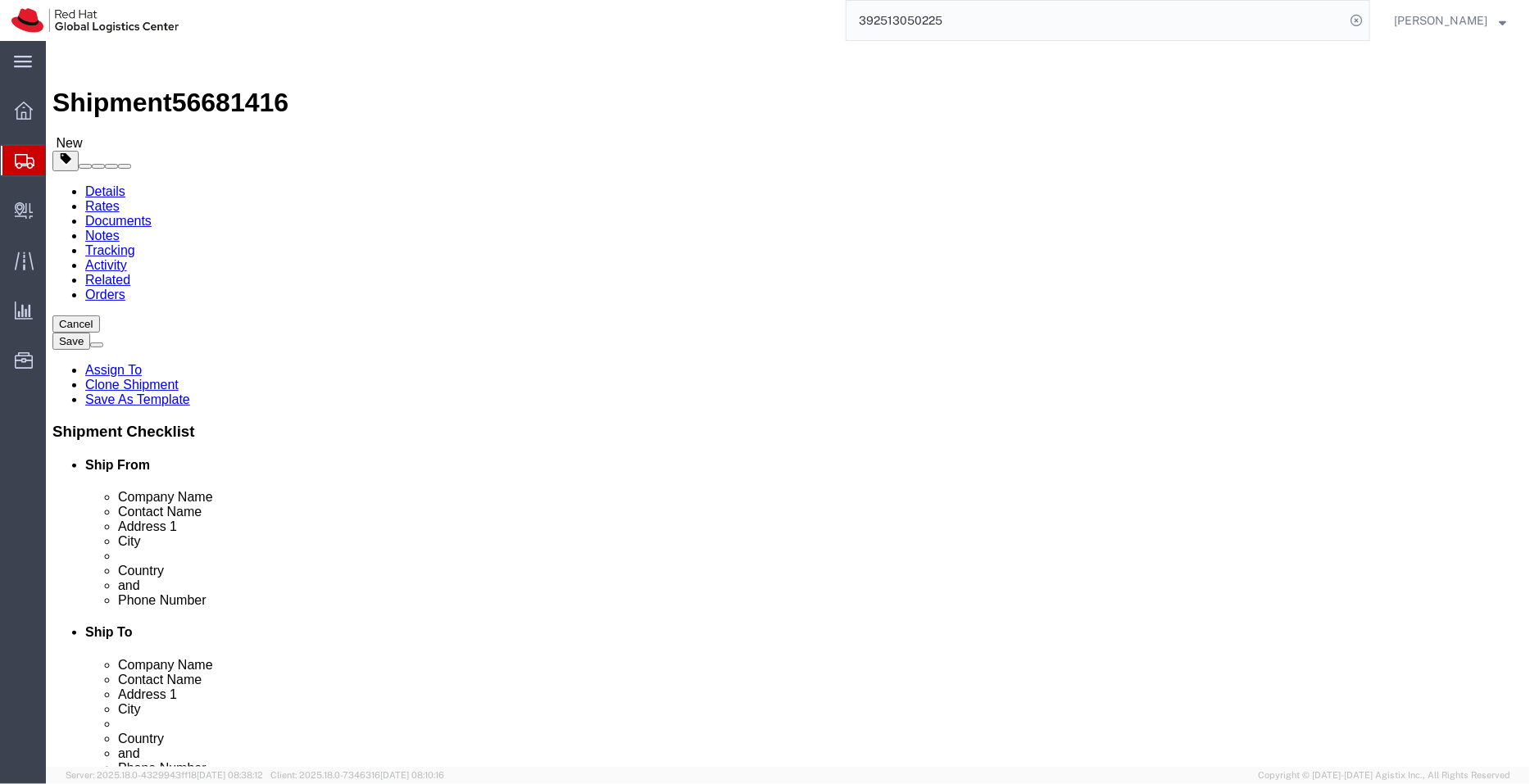
drag, startPoint x: 836, startPoint y: 274, endPoint x: 709, endPoint y: 289, distance: 127.9
click div "Location My Profile Location [GEOGRAPHIC_DATA] - [GEOGRAPHIC_DATA] - [GEOGRAPHI…"
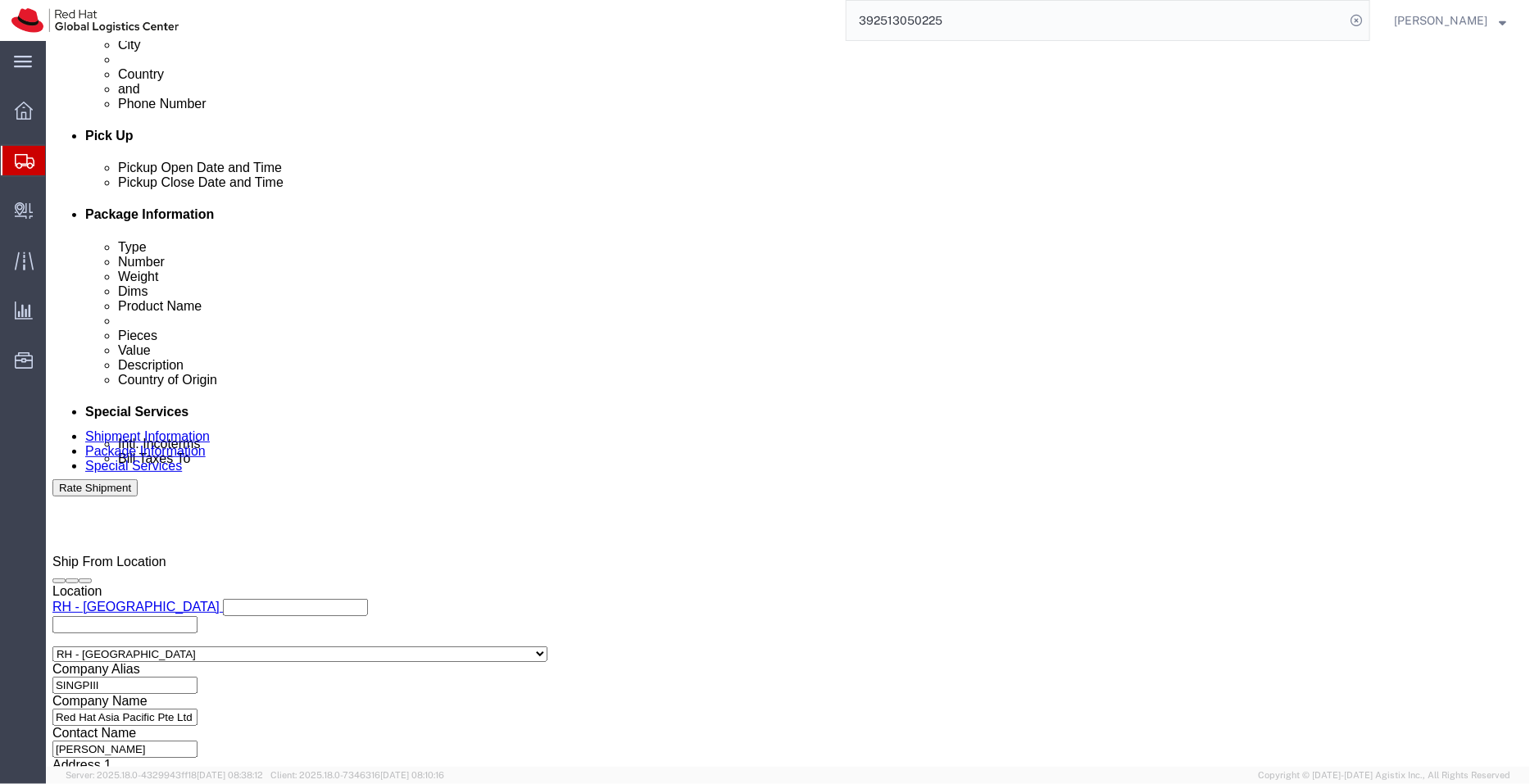
scroll to position [838, 0]
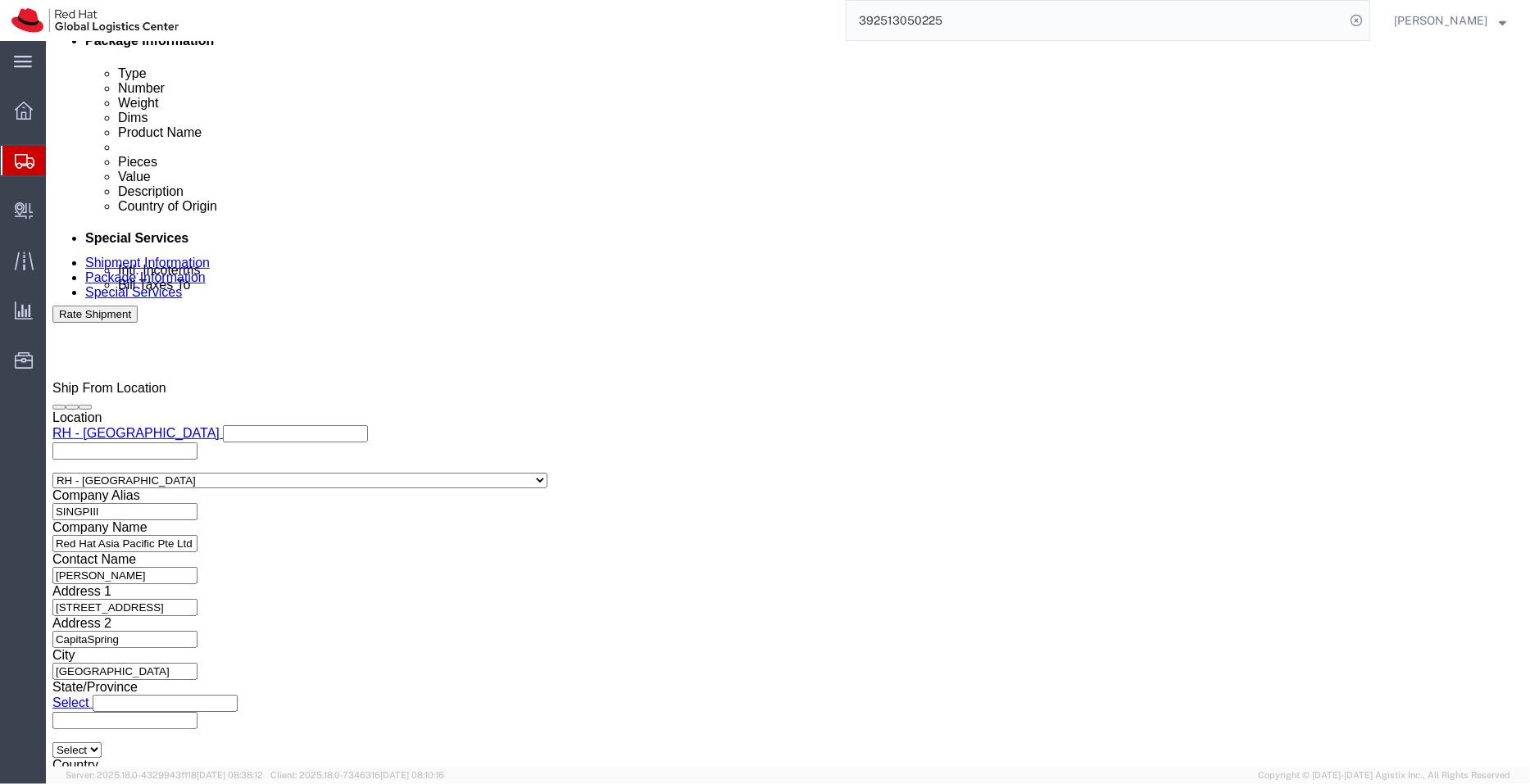
click icon
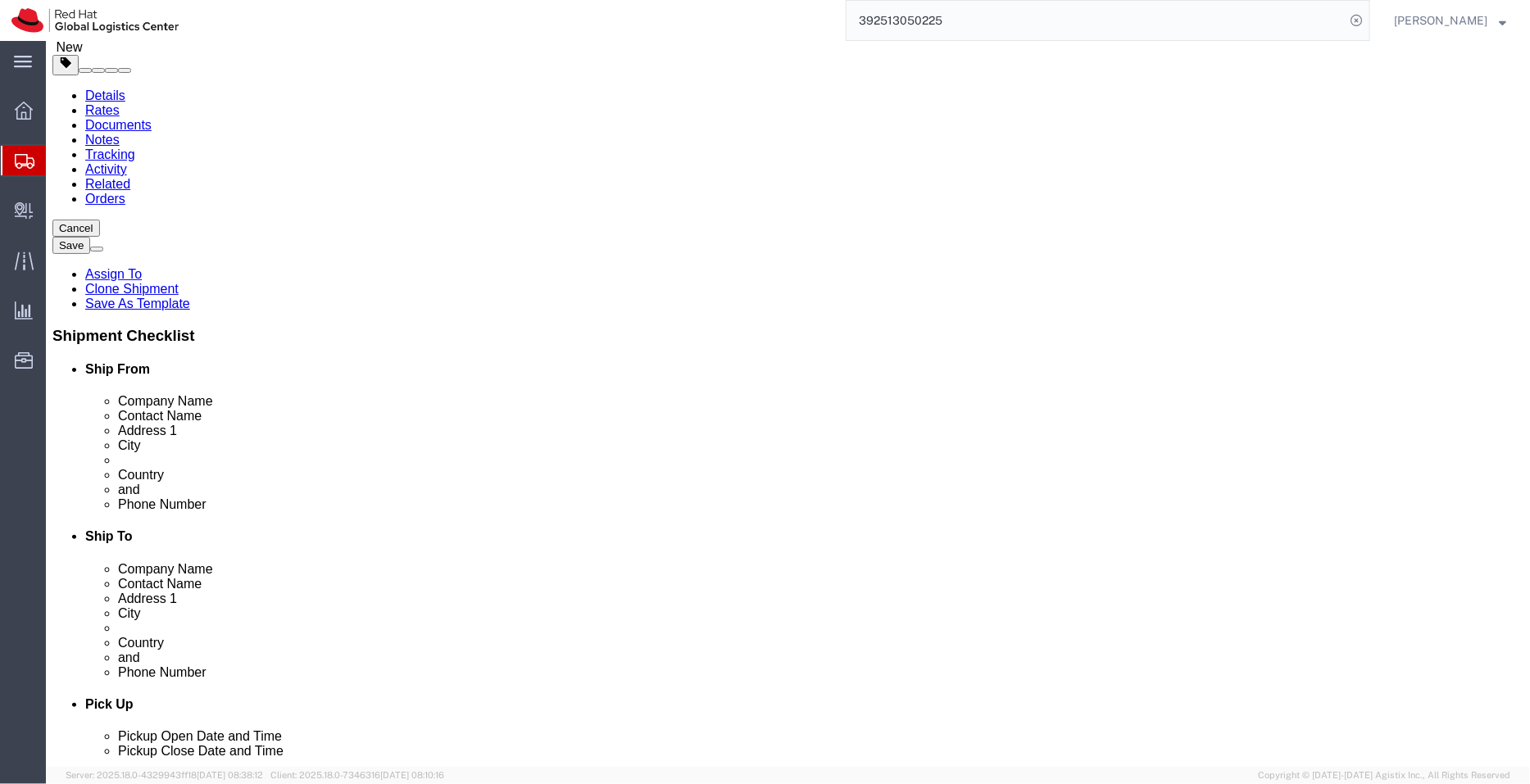
drag, startPoint x: 261, startPoint y: 248, endPoint x: 158, endPoint y: 264, distance: 104.2
click div "Package Type Select Case(s) Crate(s) Envelope Large Box Medium Box PAK Skid(s) …"
paste input "39.37"
type input "39.37"
drag, startPoint x: 333, startPoint y: 244, endPoint x: 236, endPoint y: 238, distance: 97.2
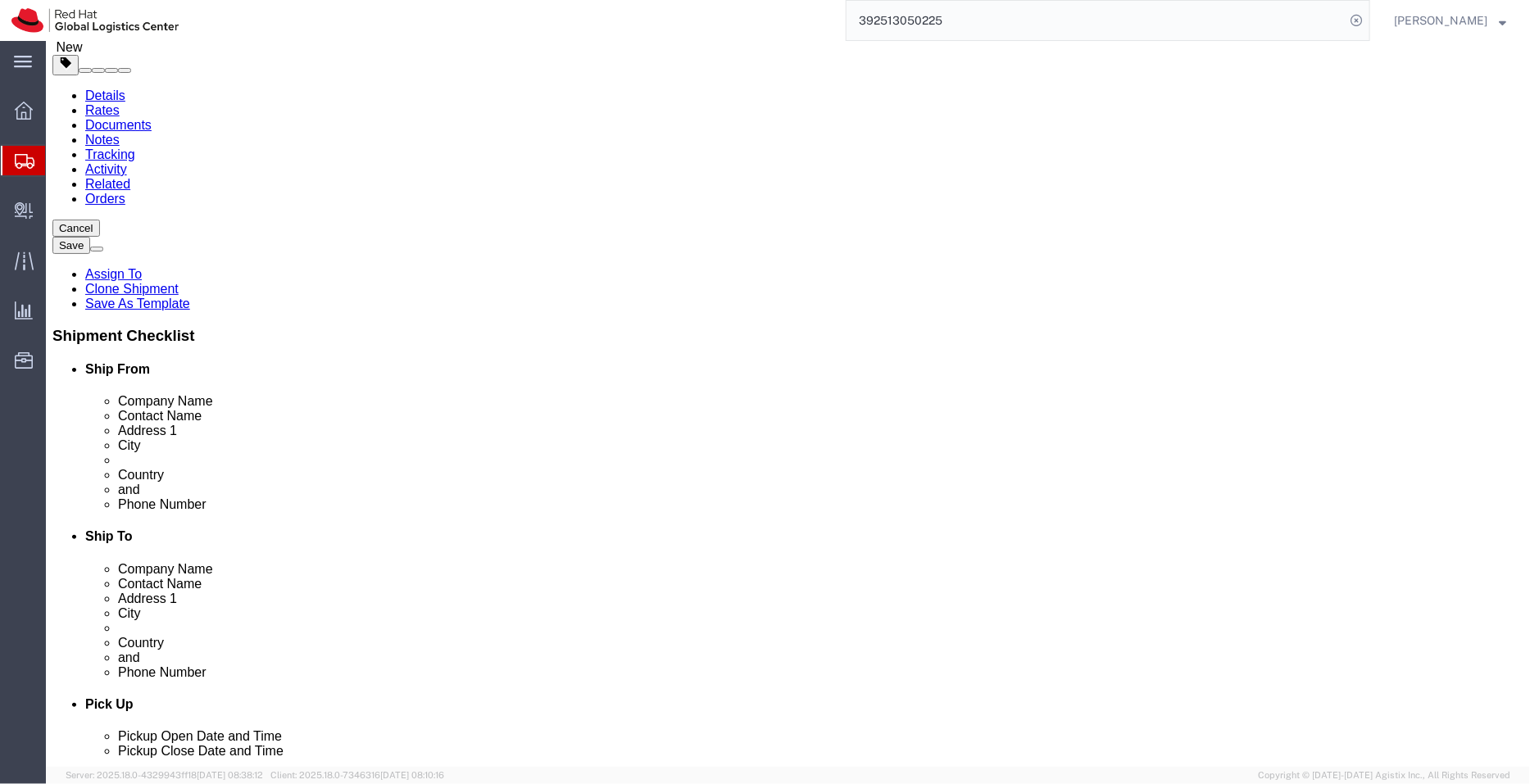
click div "Package Type Select Case(s) Crate(s) Envelope Large Box Medium Box PAK Skid(s) …"
paste input "30.48"
type input "30.48"
drag, startPoint x: 419, startPoint y: 250, endPoint x: 323, endPoint y: 249, distance: 96.0
click div "Length 39.37 x Width 30.48 x Height 33.50 Select cm ft in"
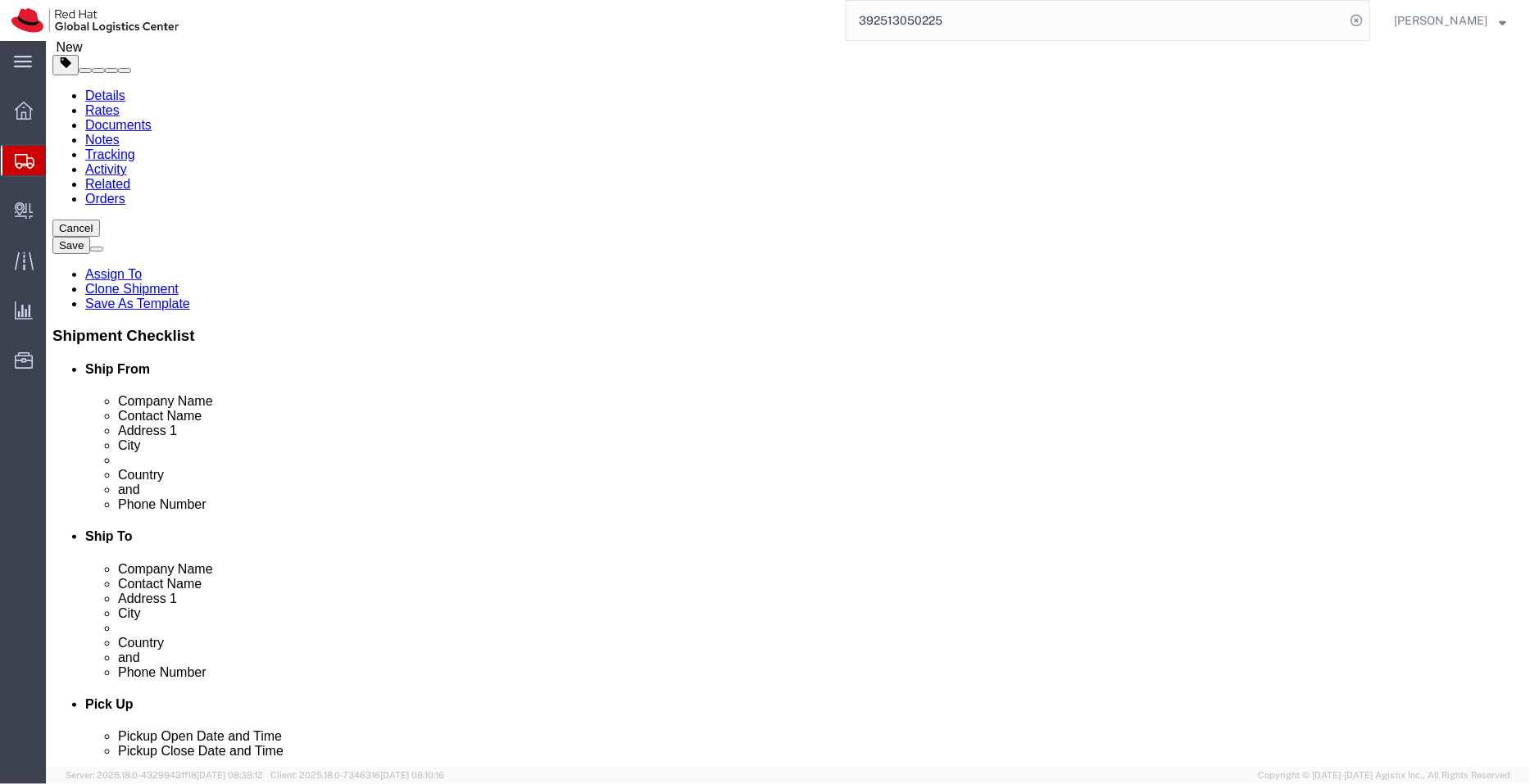
type input "1"
click div "1 x Your Packaging Package Type Select Case(s) Crate(s) Envelope Large Box Medi…"
drag, startPoint x: 223, startPoint y: 282, endPoint x: 169, endPoint y: 280, distance: 54.0
click div "Weight 6.50 Select kgs lbs Ship. t°"
type input "1.5"
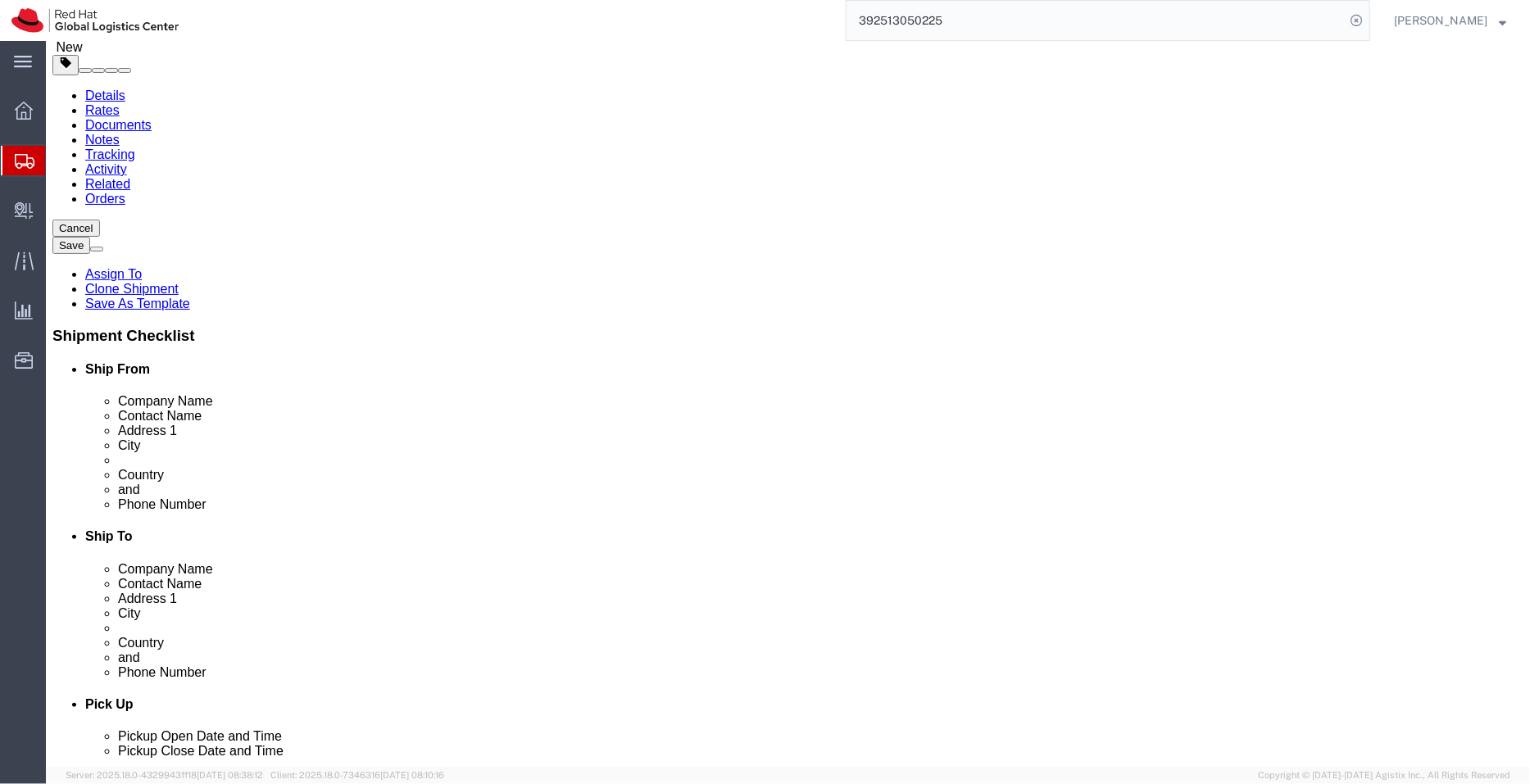
click div "1 x Your Packaging Package Type Select Case(s) Crate(s) Envelope Large Box Medi…"
click link "Delete this content"
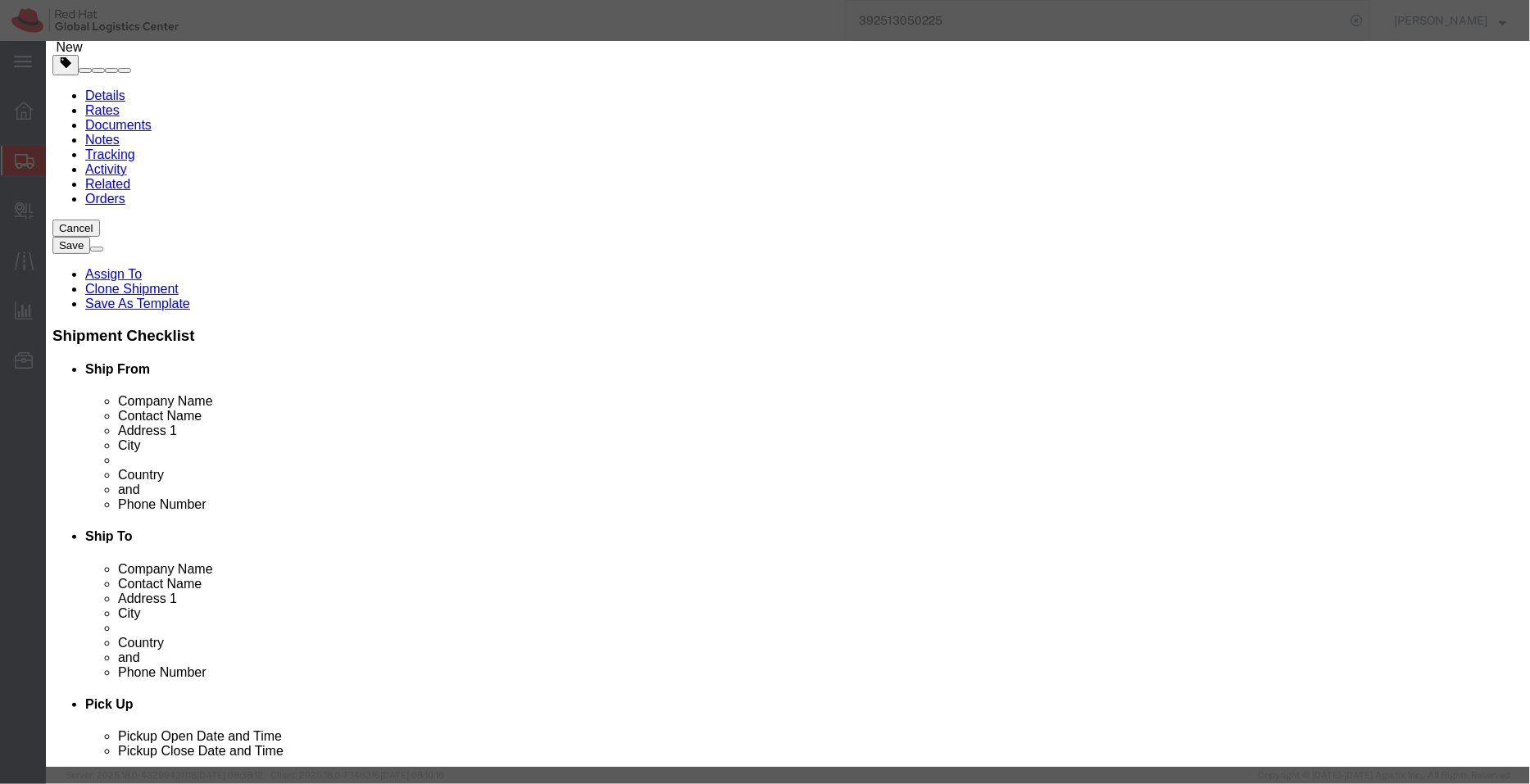
click button "Yes"
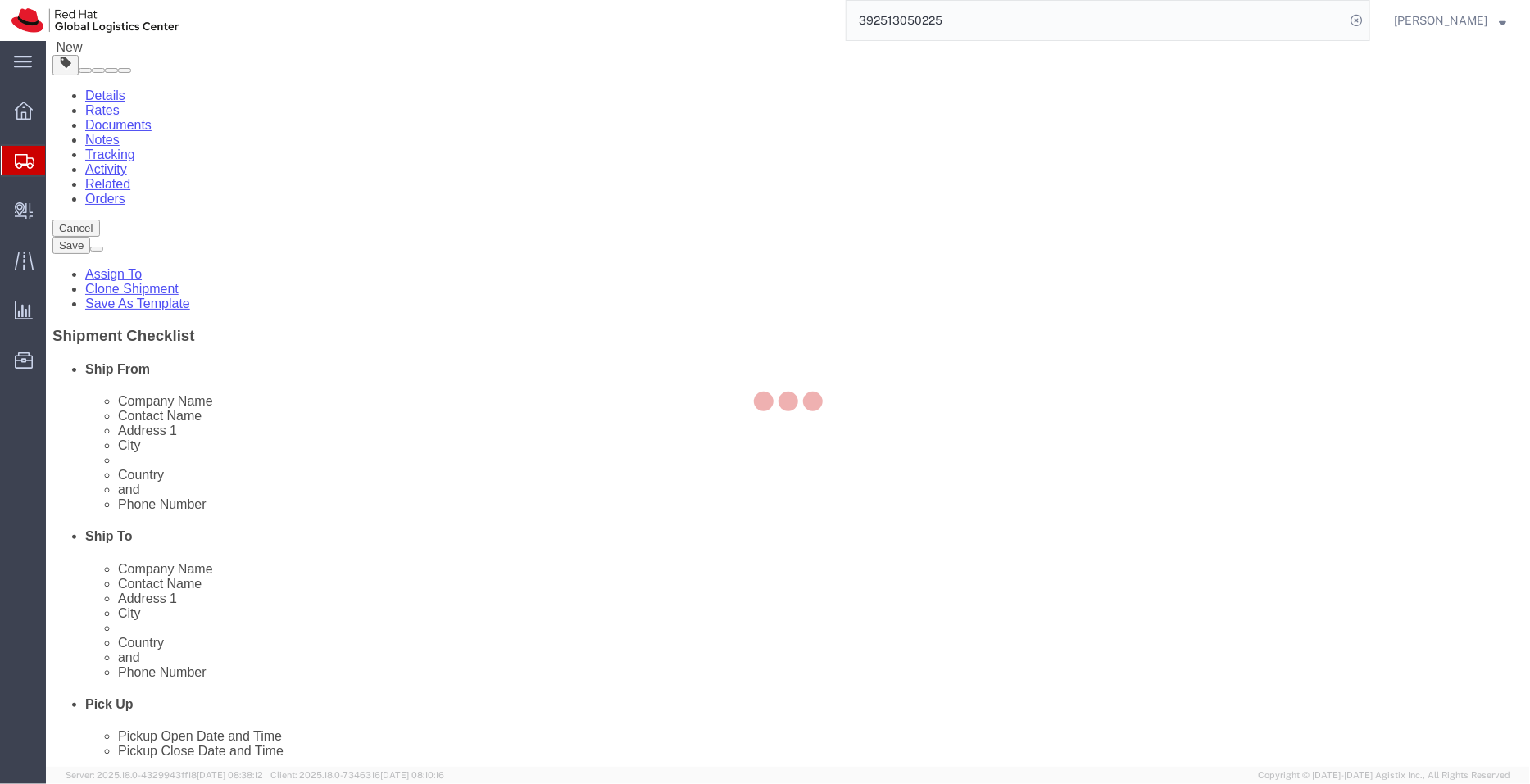
scroll to position [0, 0]
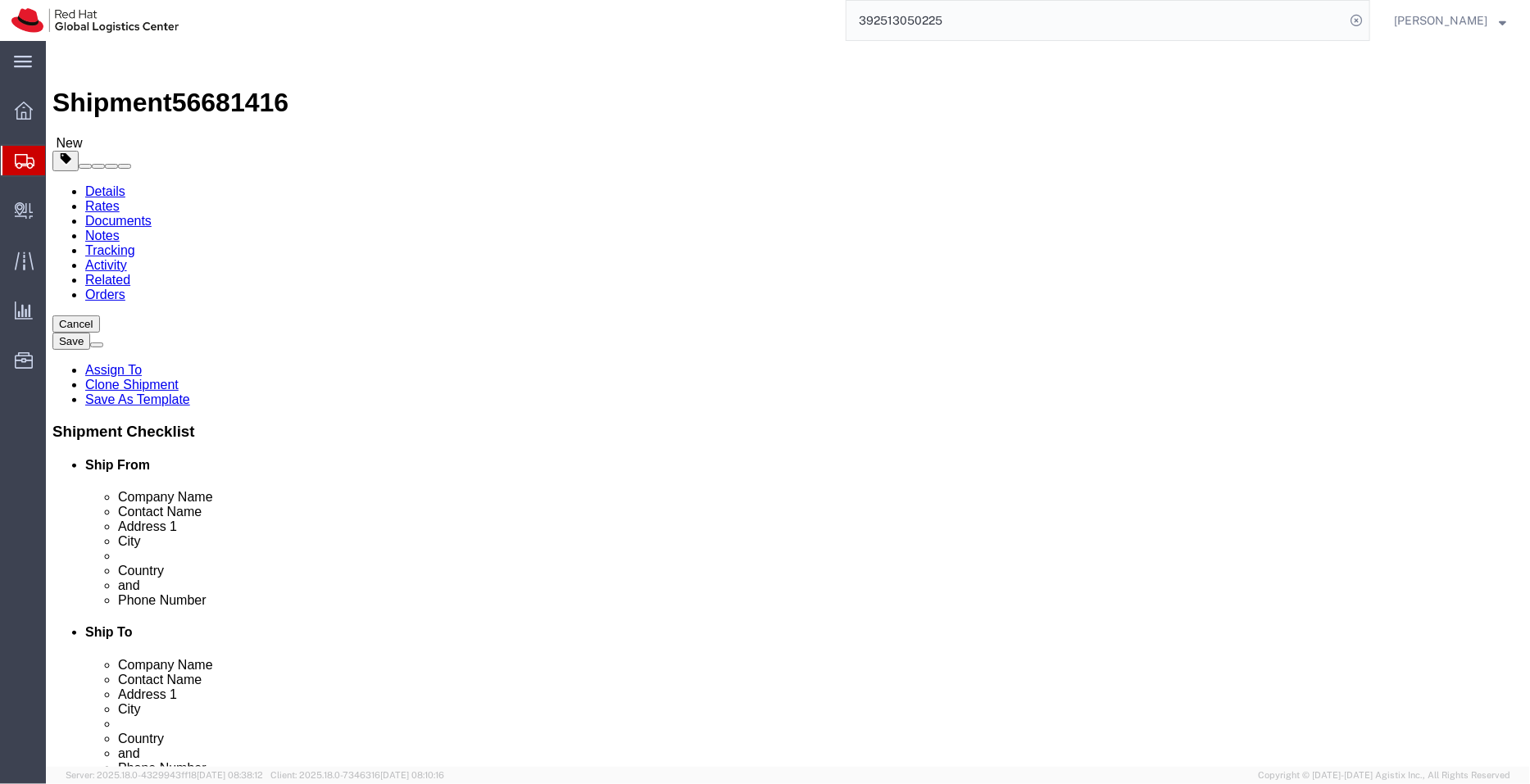
click dd "6.00 Each"
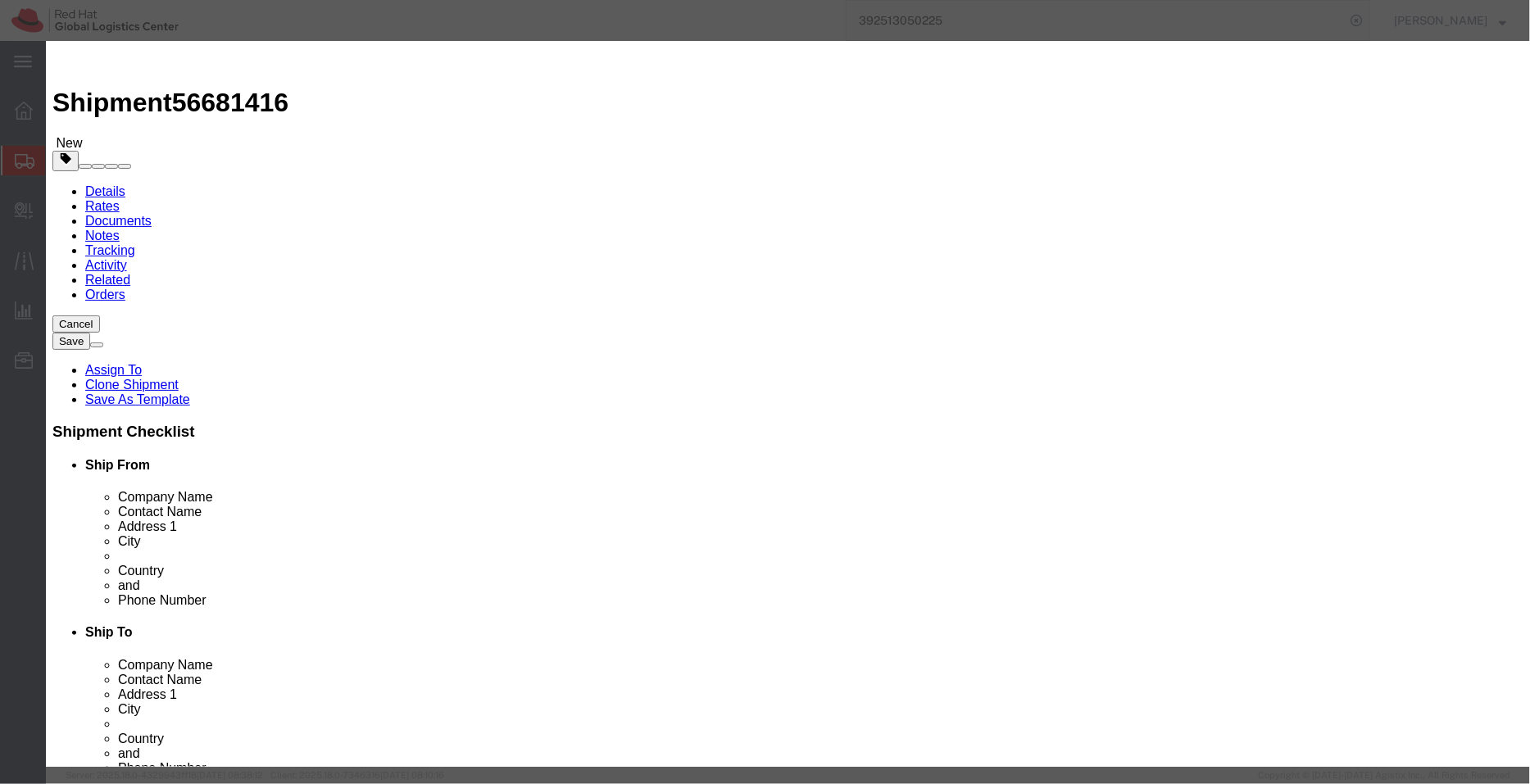
drag, startPoint x: 553, startPoint y: 200, endPoint x: 381, endPoint y: 173, distance: 174.1
click div "Product Name Backpacks- Free of Cost Pieces 6.00 Select Bag Barrels 100Board Fe…"
type input "1"
type input "30.58"
click div "Commodity library"
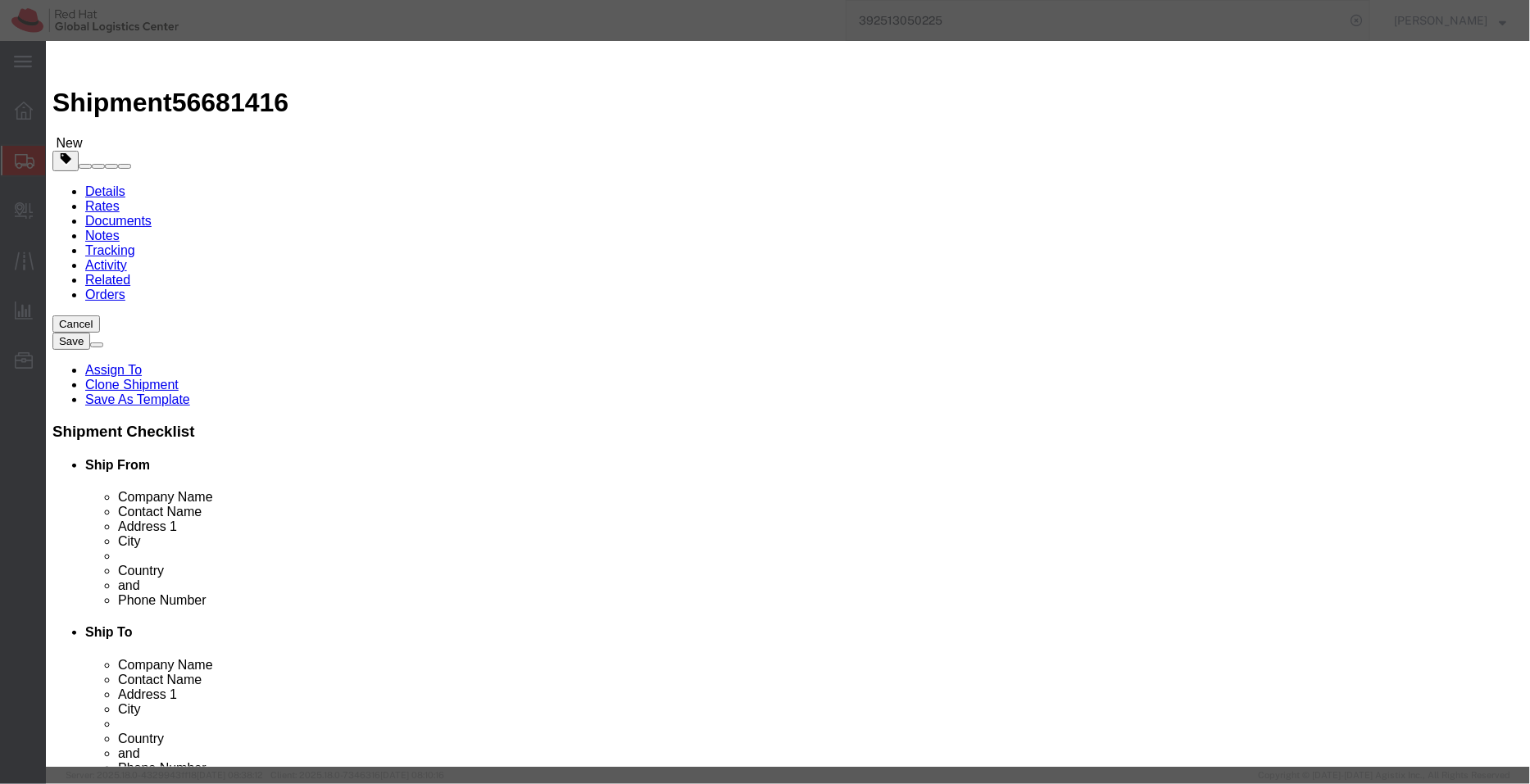
click input "Backpacks- Free of Cost"
drag, startPoint x: 563, startPoint y: 125, endPoint x: 511, endPoint y: 126, distance: 52.0
click input "Backpacks- Free of Cost"
type input "Backpack"
click div "Commodity library"
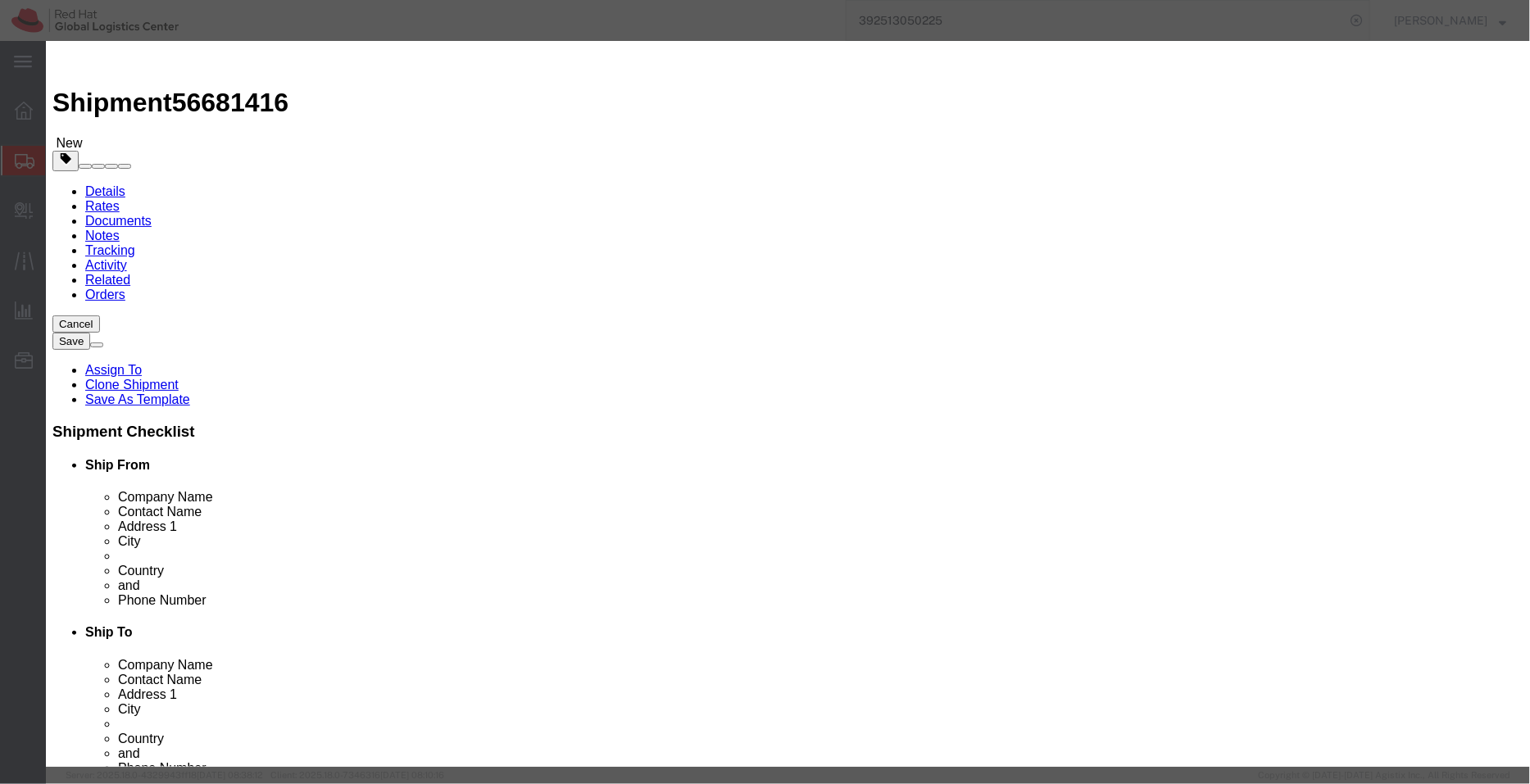
click button "Save & Close"
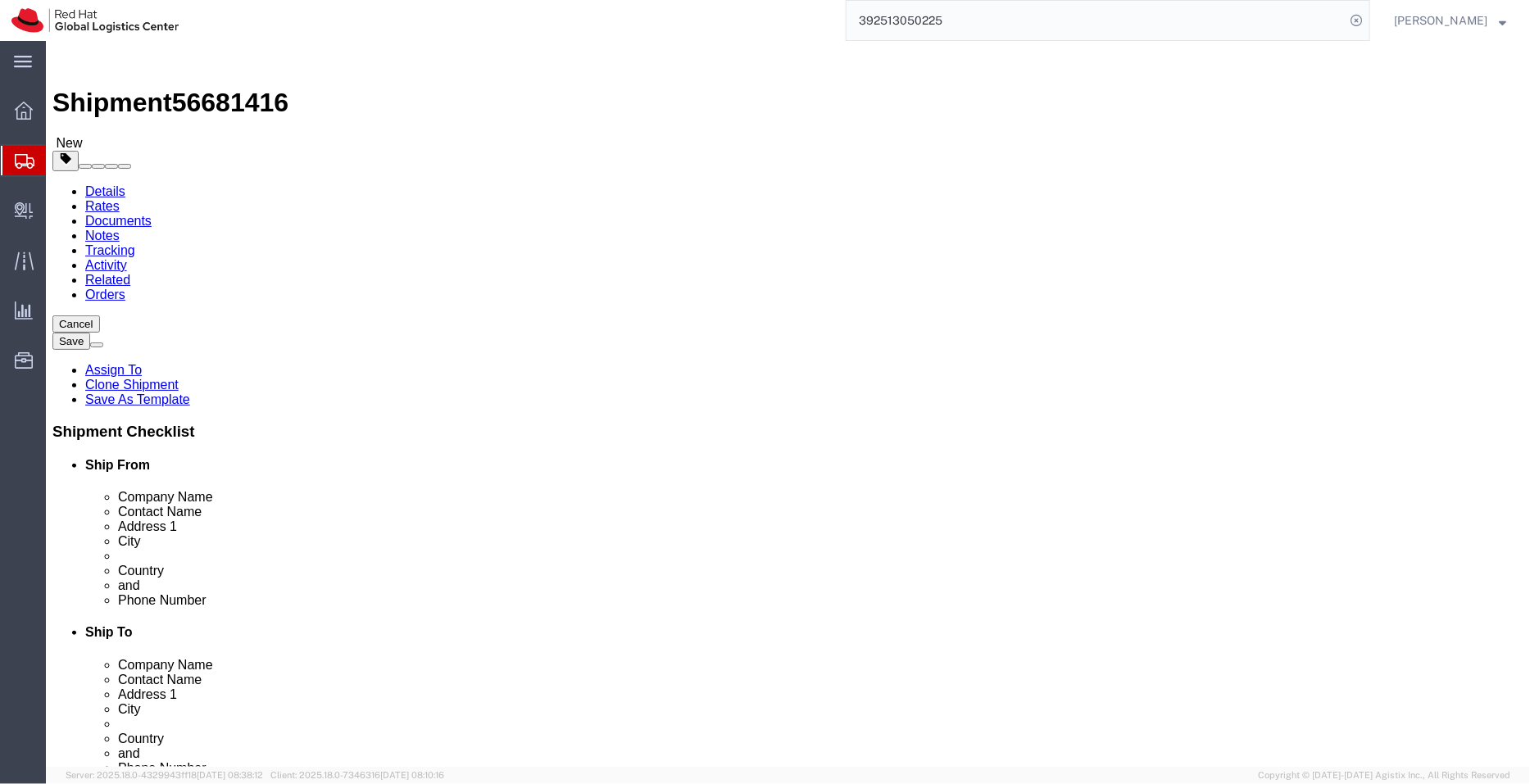
click icon
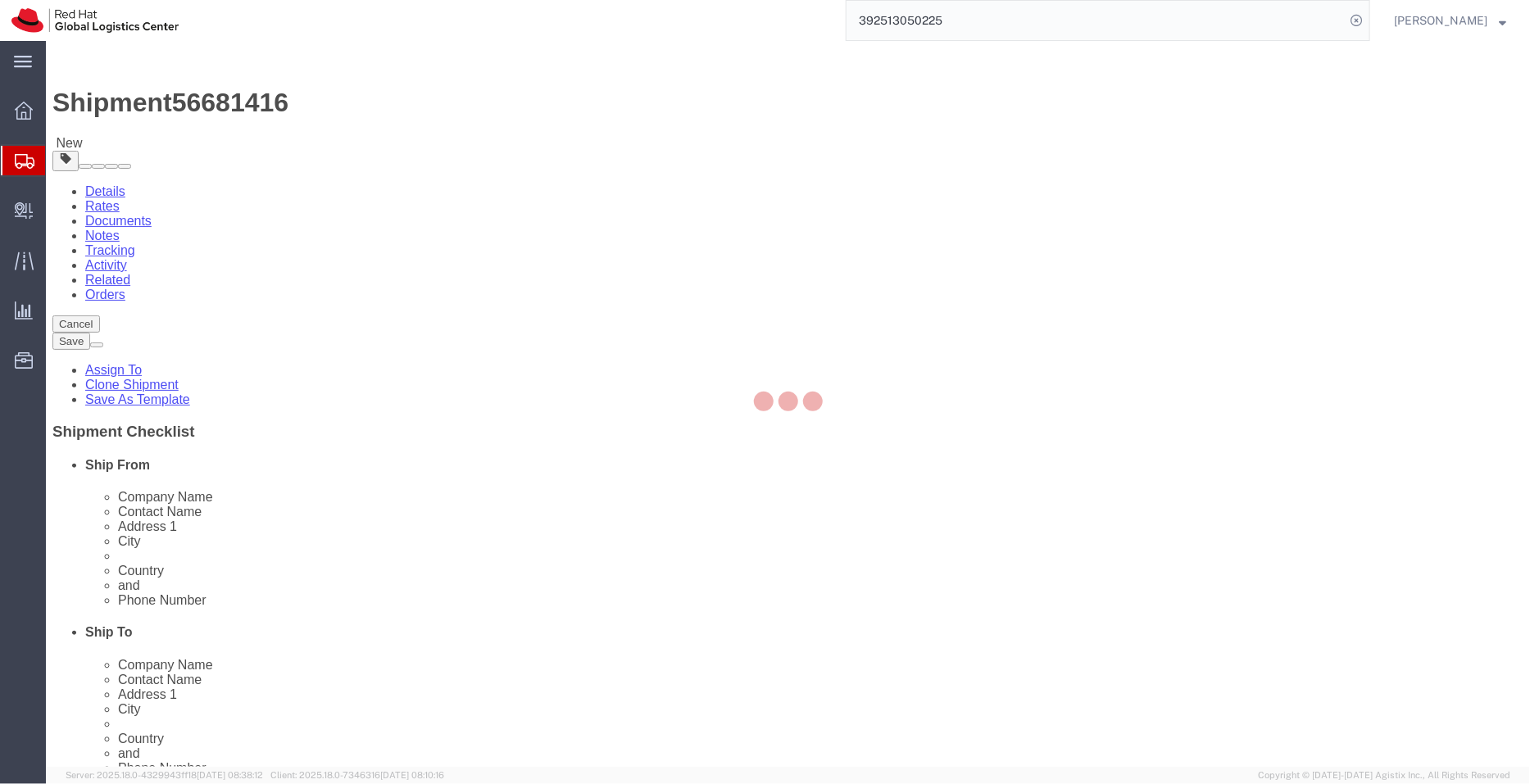
select select "COSTCENTER"
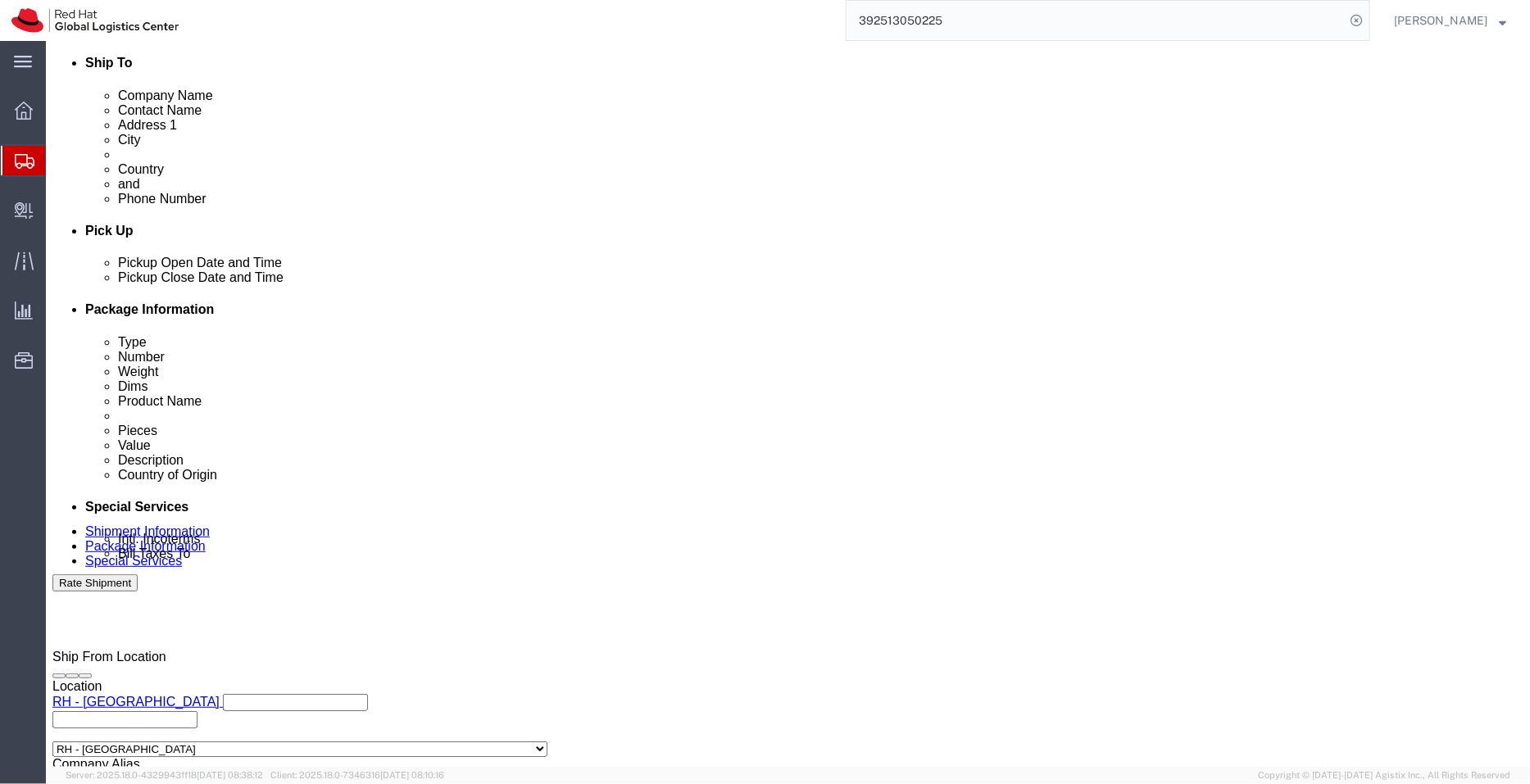
scroll to position [567, 0]
drag, startPoint x: 1030, startPoint y: 383, endPoint x: 1163, endPoint y: 401, distance: 134.2
click form "Shipment 56681416 New Details Rates Documents Notes Tracking Activity Related O…"
click textarea "Rise to the challenge - RHLS Contest 2025 - India distributions"
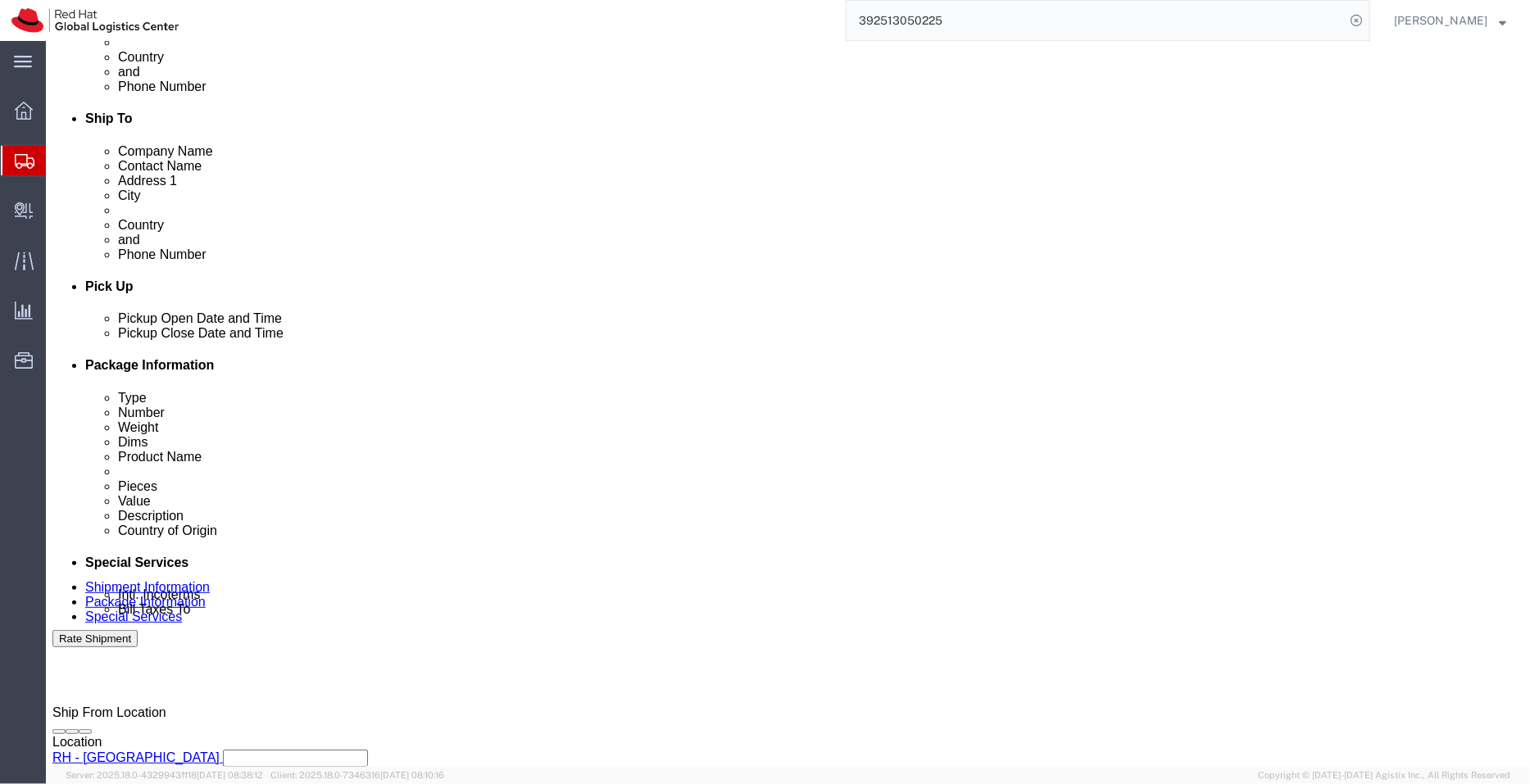
scroll to position [778, 0]
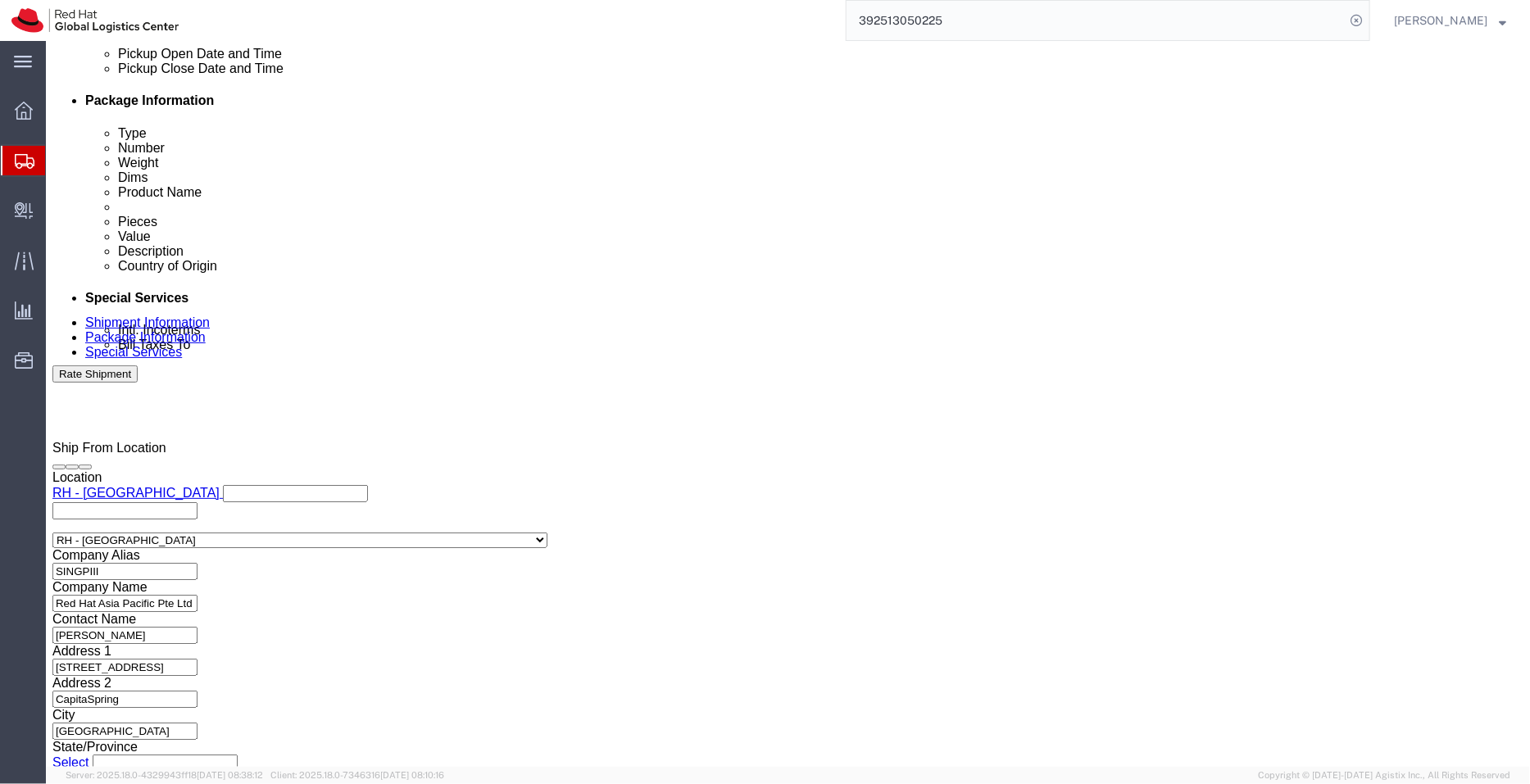
type textarea "Rise to the challenge backpack - RHLS Contest 2025"
type input "[PERSON_NAME]"
click div "[PERSON_NAME] - [PERSON_NAME] land - MSO"
select select "38422"
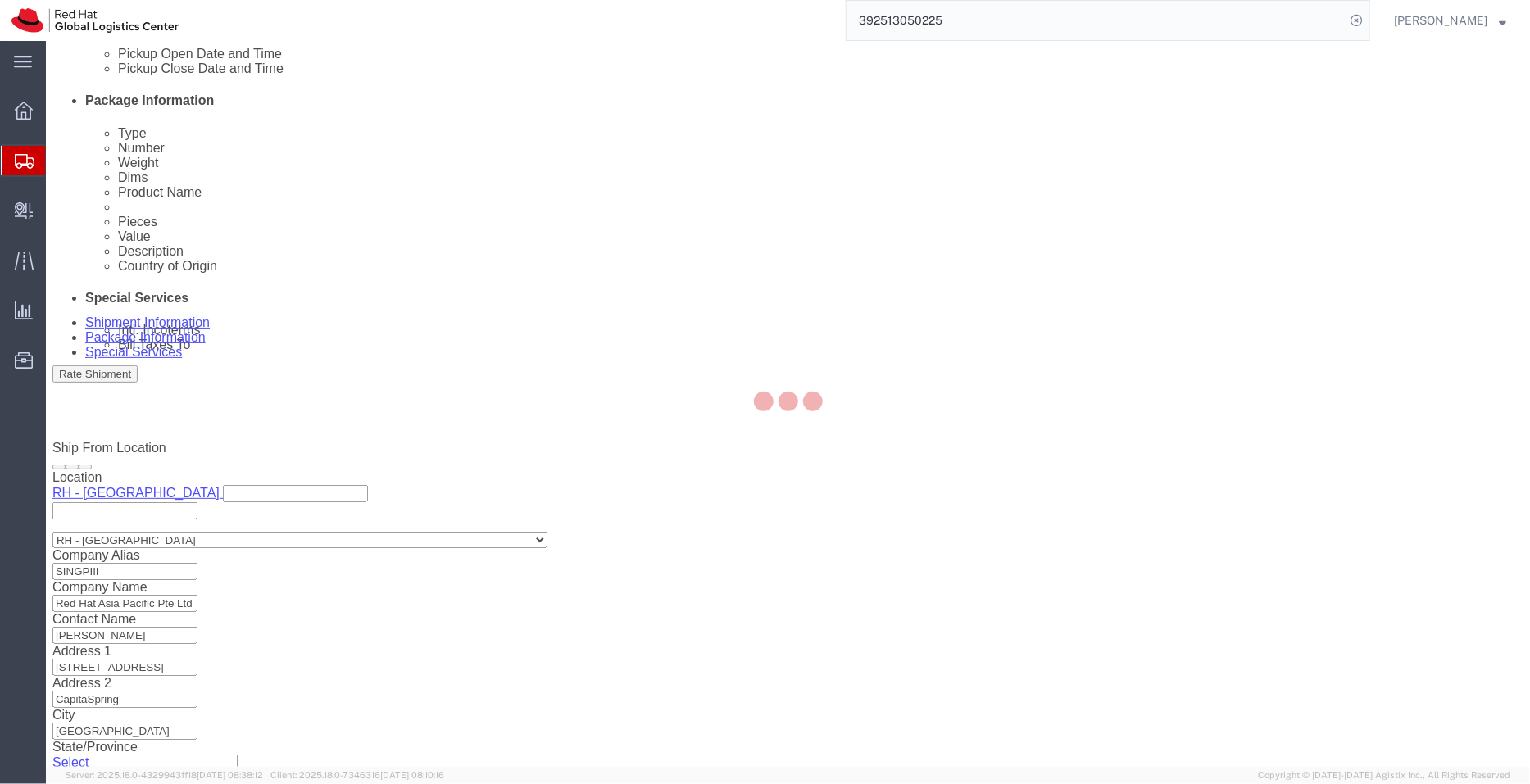
type input "Red Hat New Zealand Limited"
type input "[STREET_ADDRESS]"
select select "NZ"
type input "[PHONE_NUMBER]"
type input "The Generator, level 10"
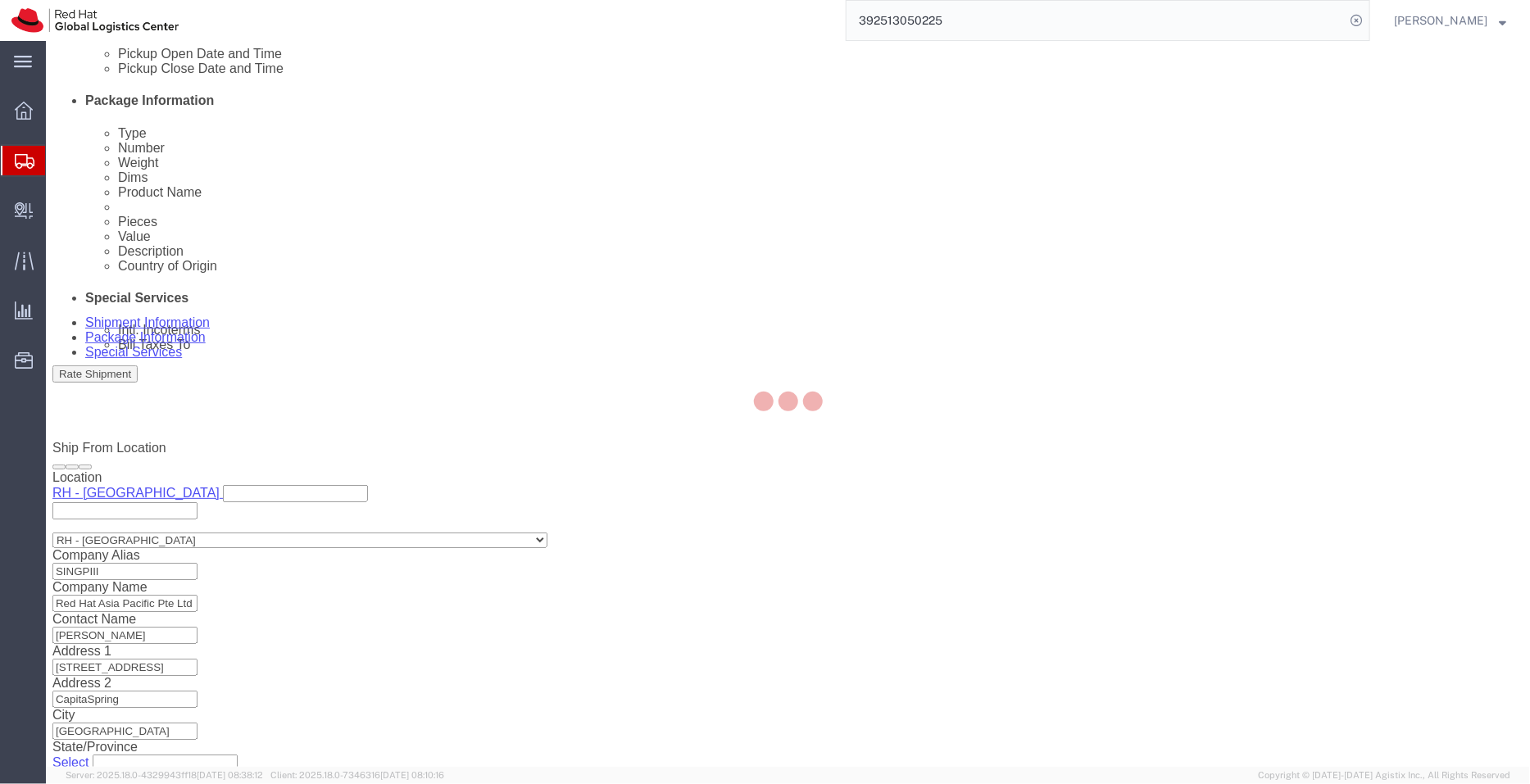
type input "[GEOGRAPHIC_DATA]"
type input "1010"
type input "[PHONE_NUMBER]"
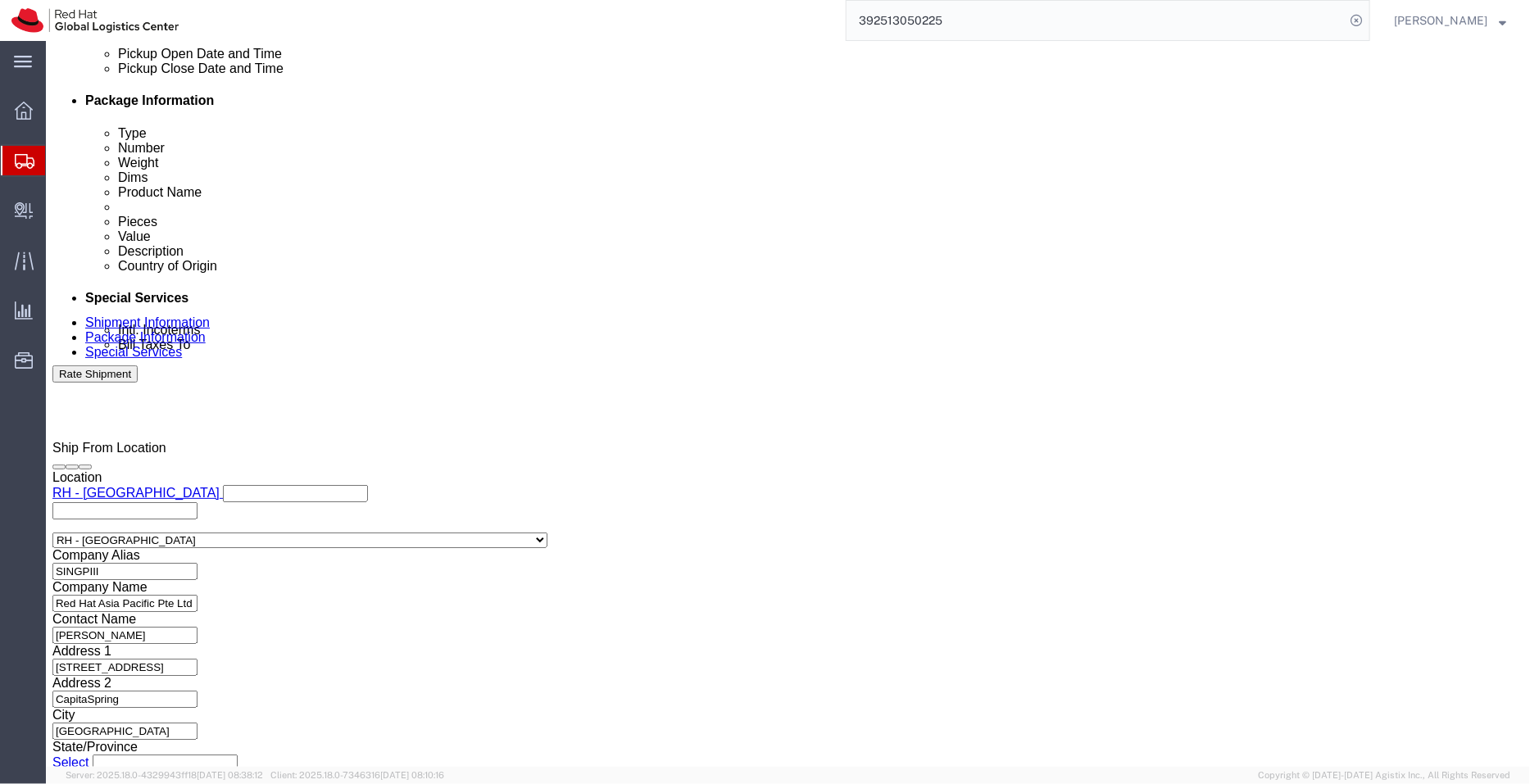
click icon
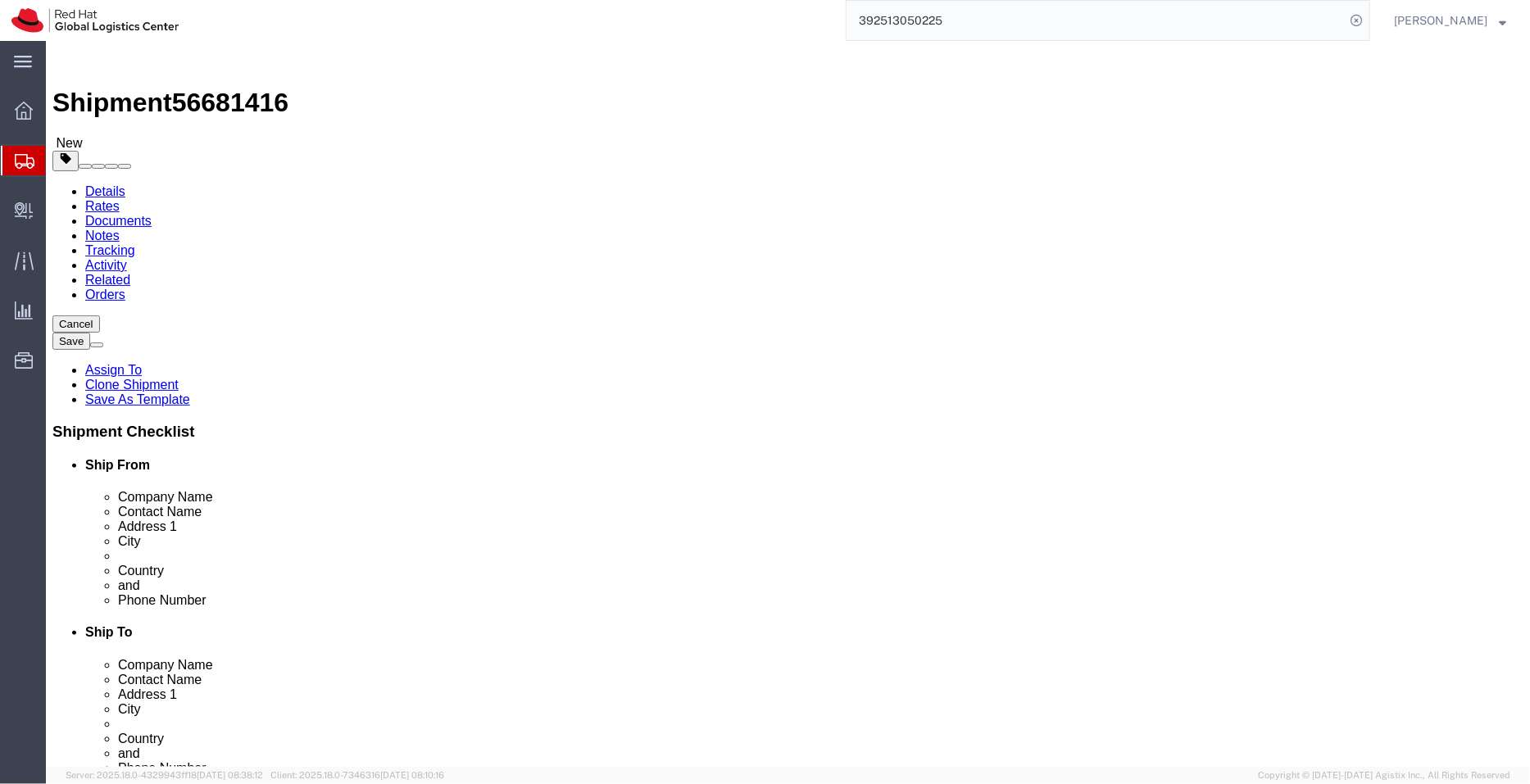
click link "Shipment Information"
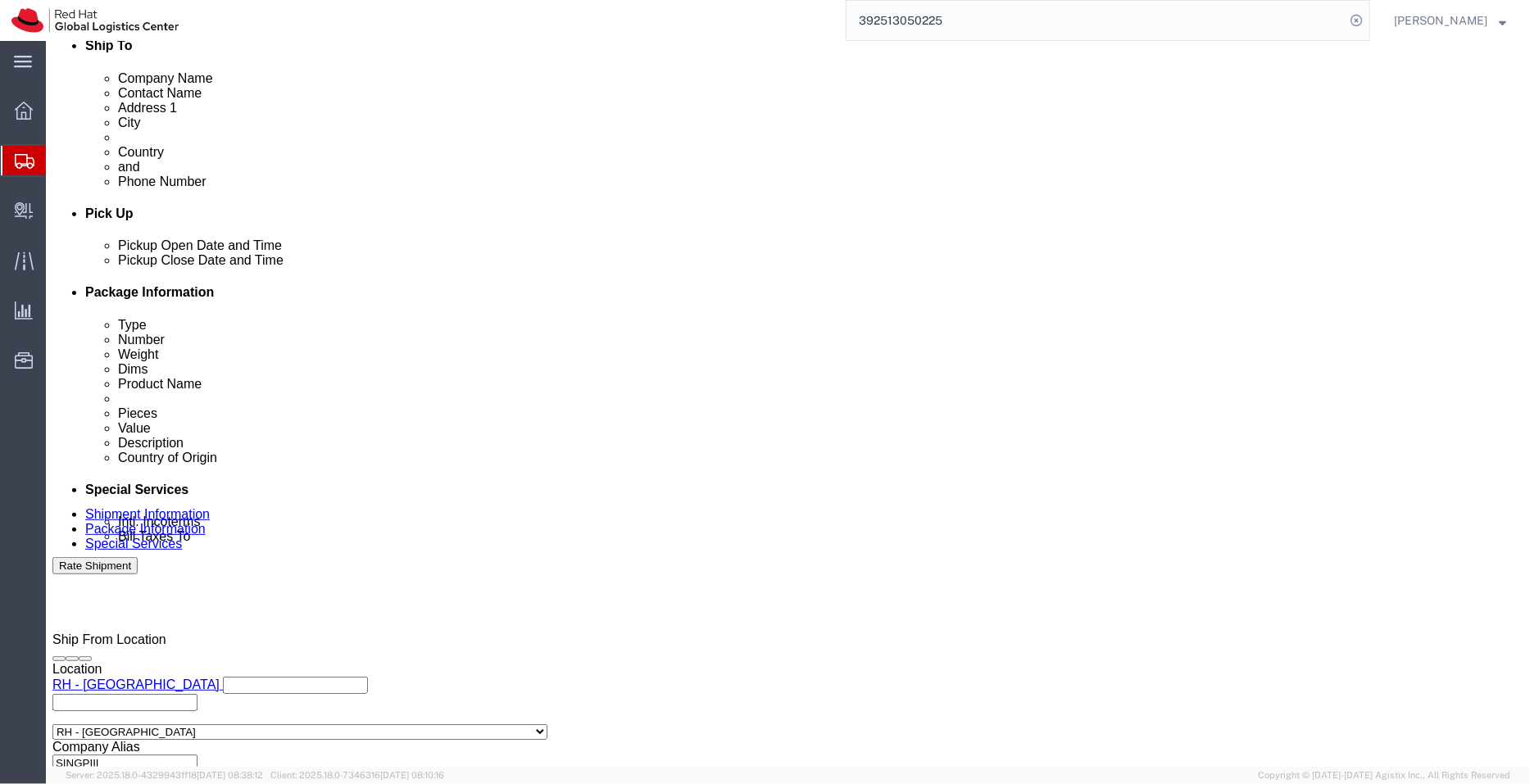
scroll to position [838, 0]
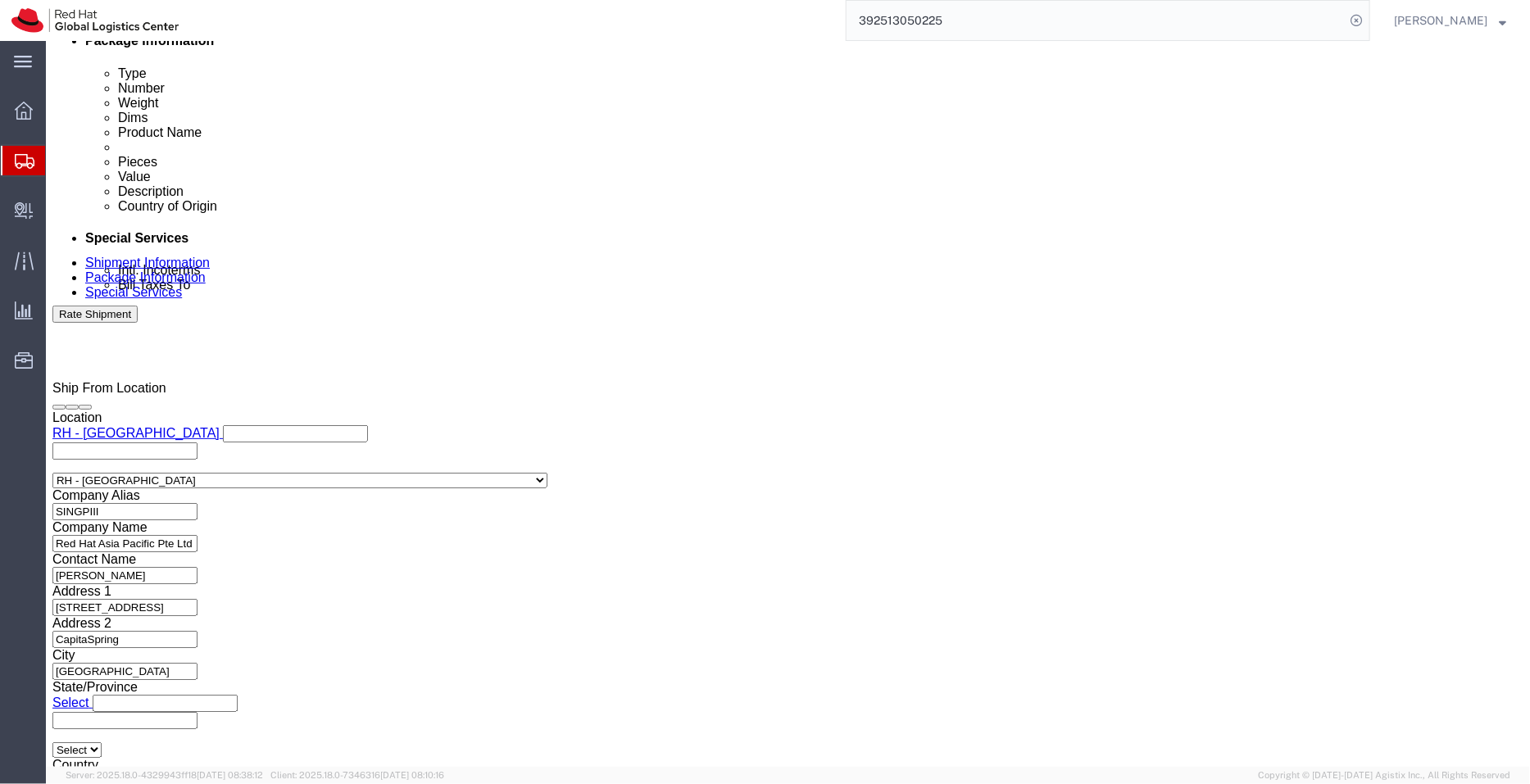
click icon
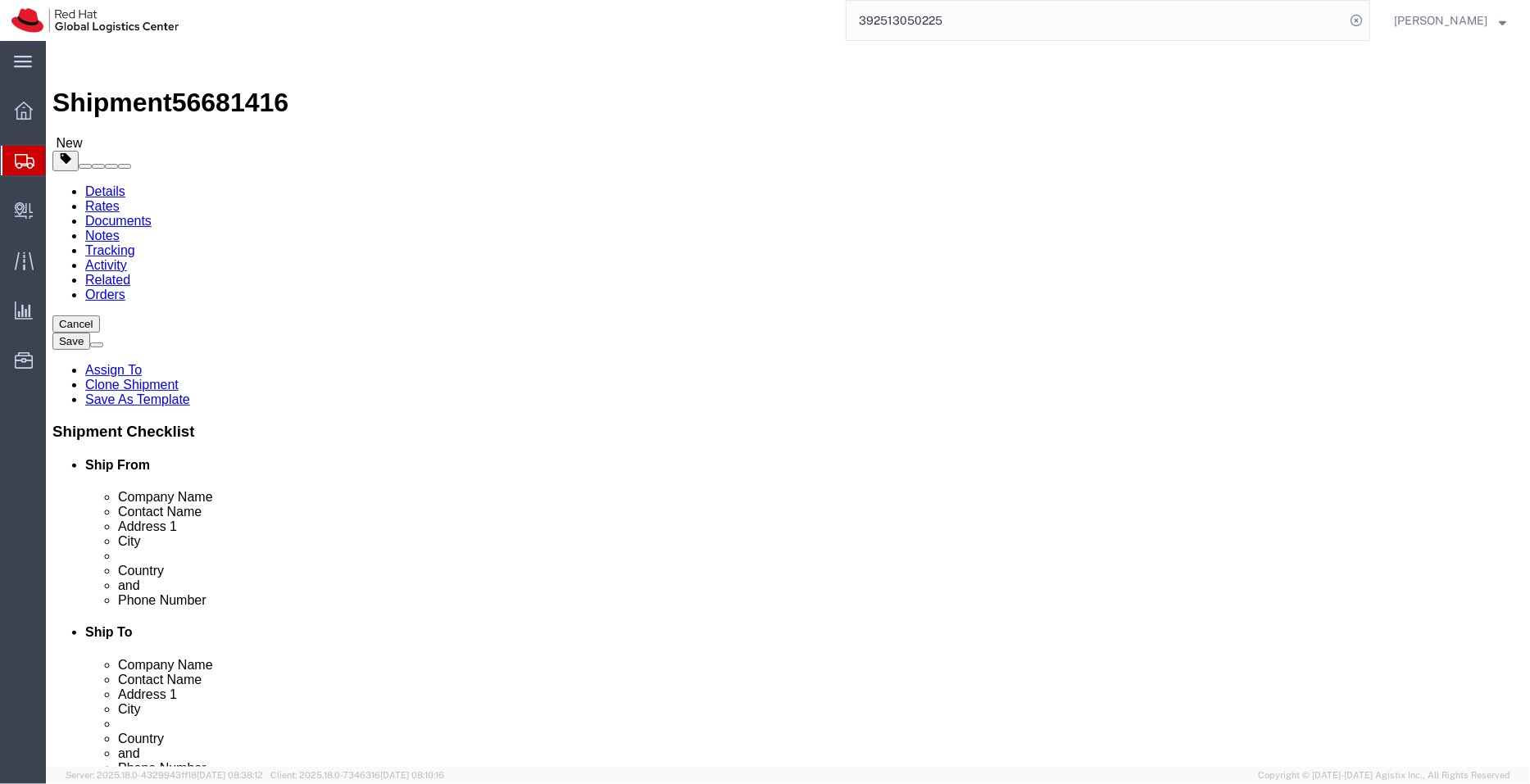
click icon
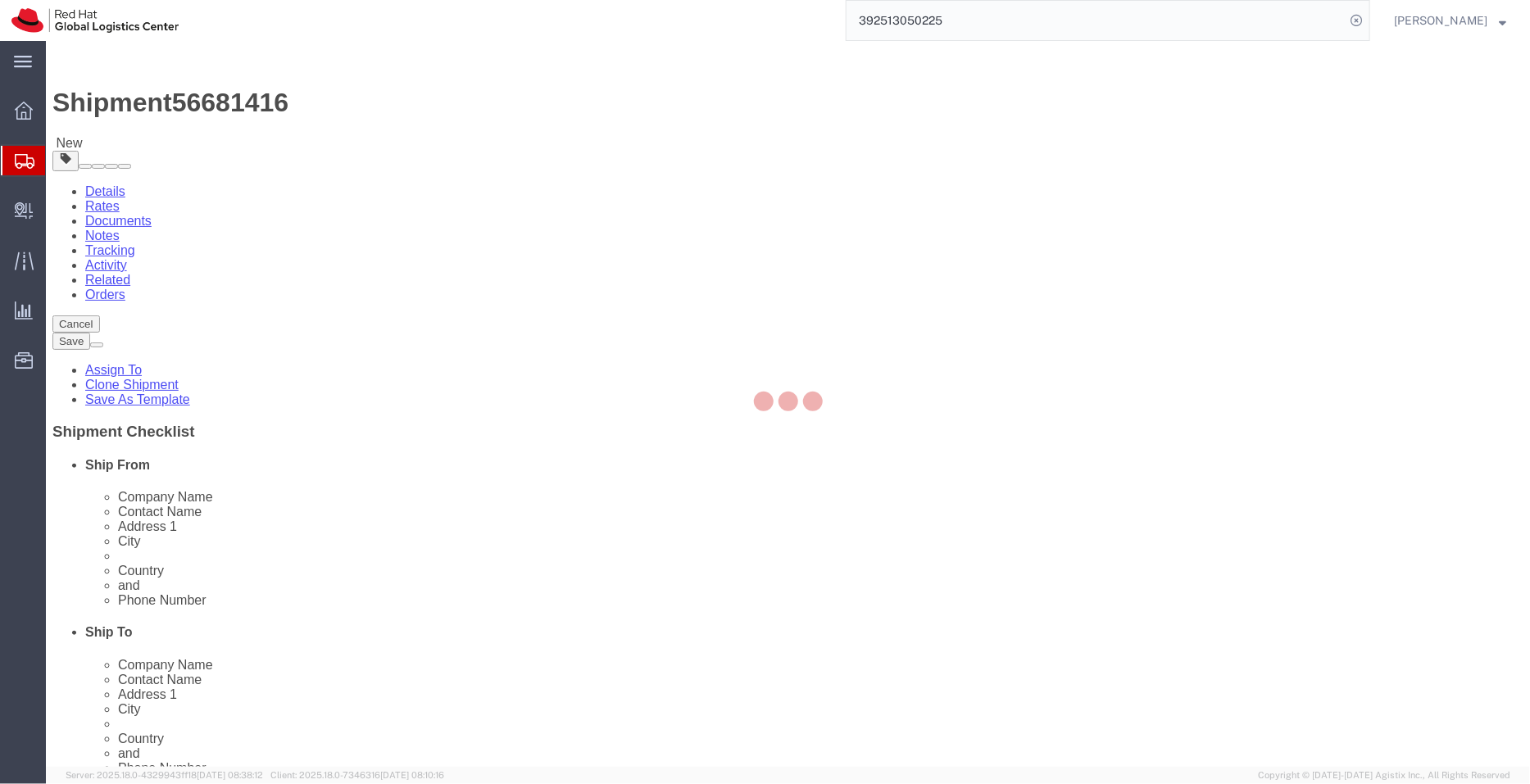
select select "COSTCENTER"
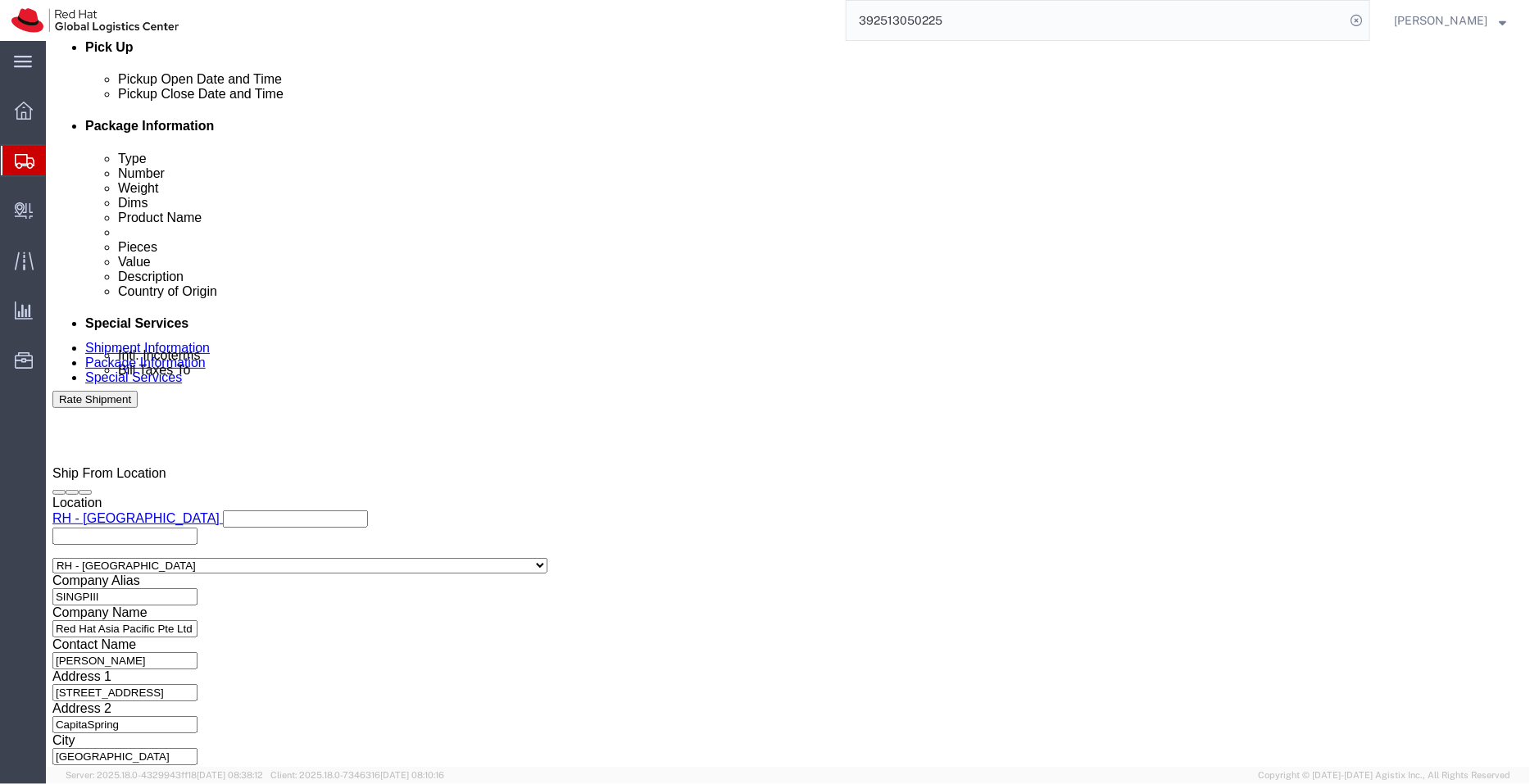
scroll to position [778, 0]
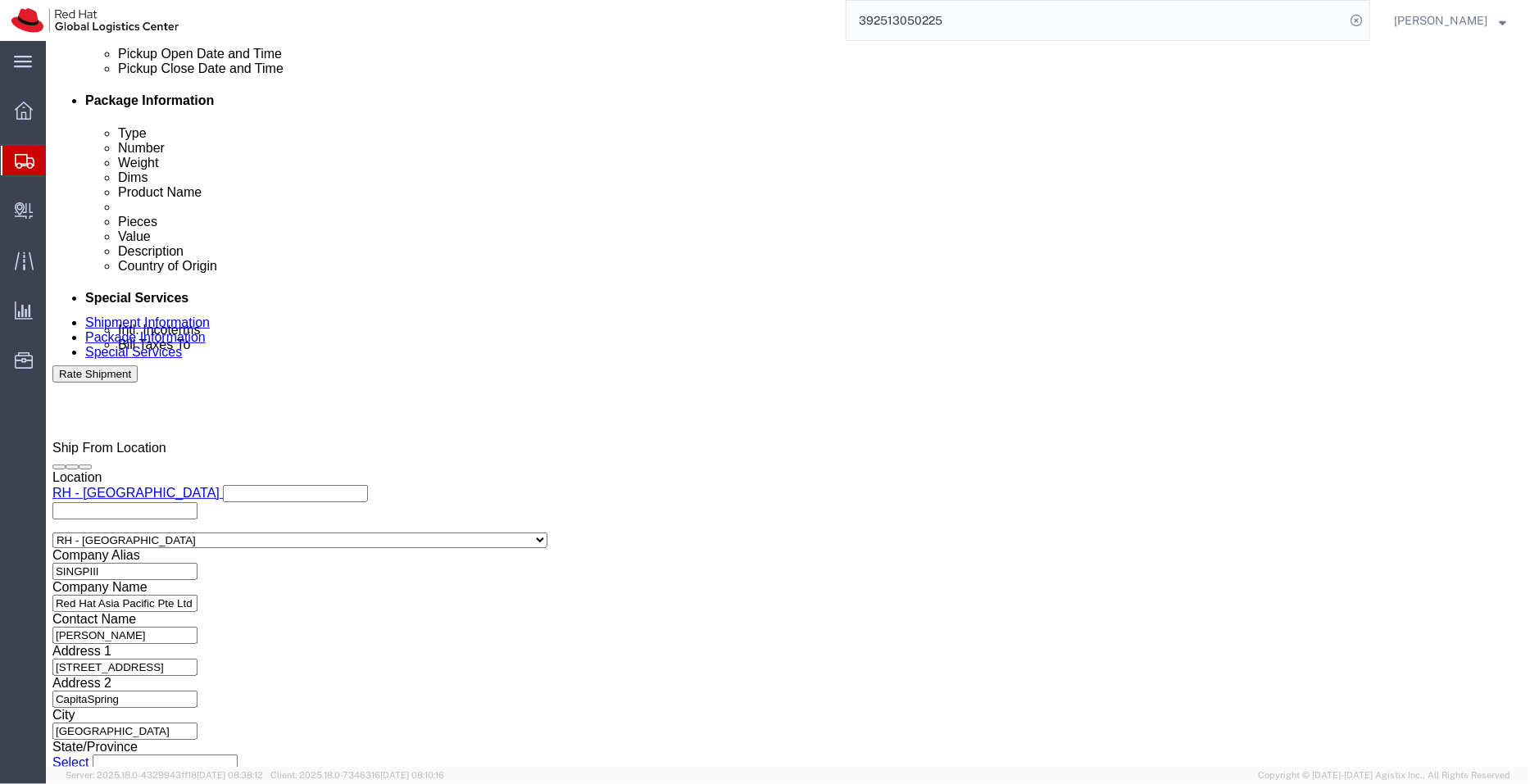
click button "Rate Shipment"
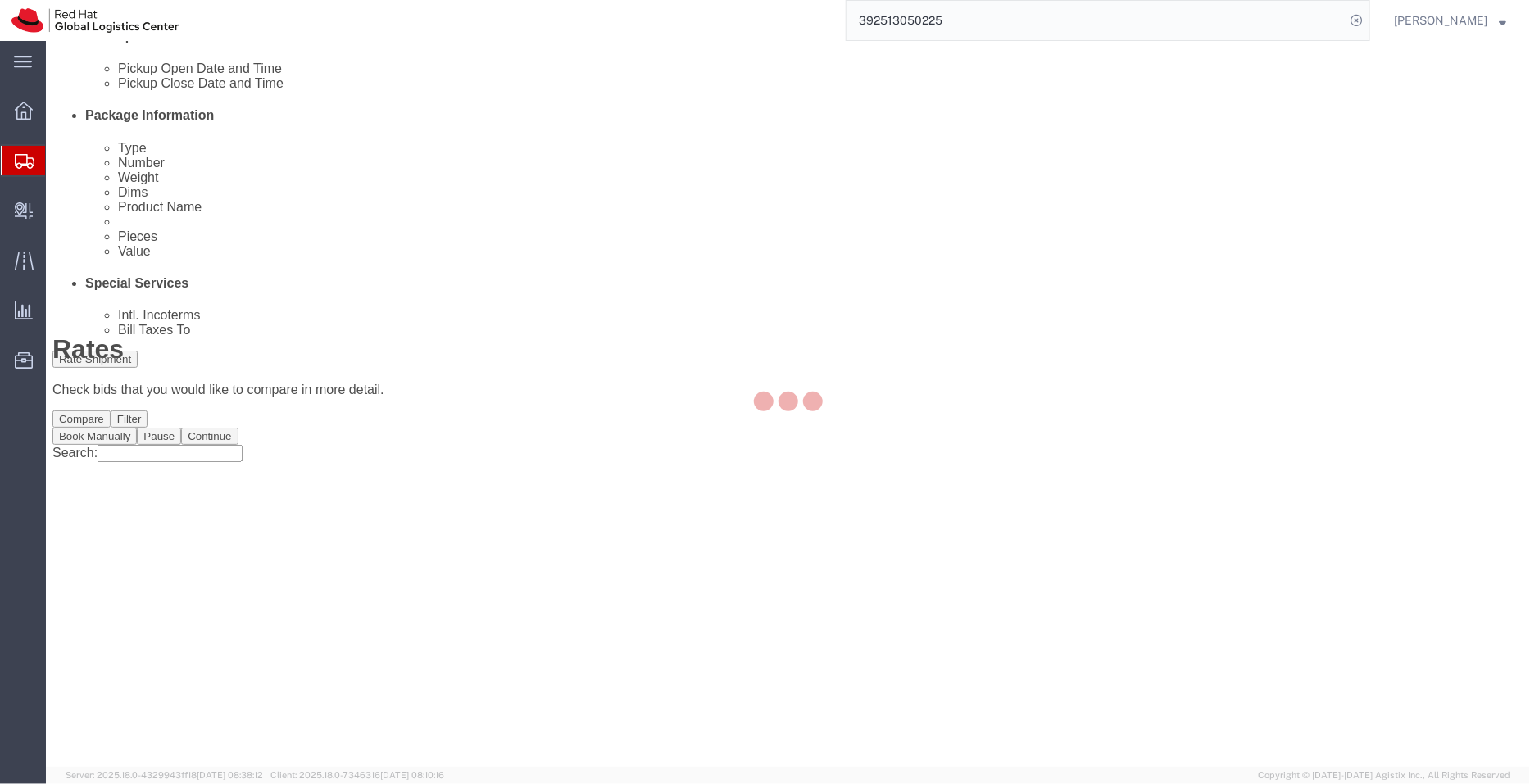
scroll to position [0, 0]
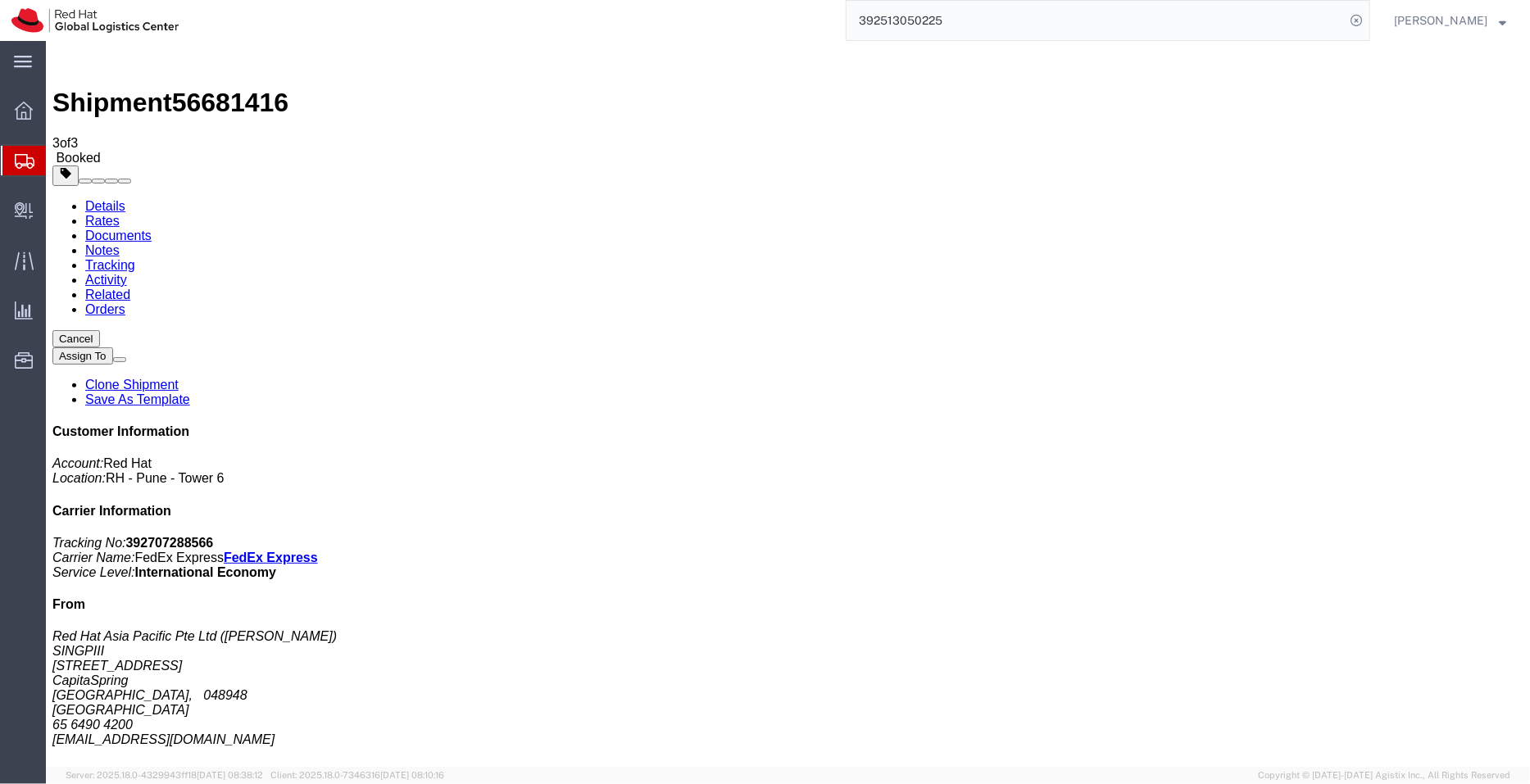
click at [115, 198] on link "Details" at bounding box center [104, 205] width 40 height 14
click link "Schedule pickup request"
drag, startPoint x: 777, startPoint y: 202, endPoint x: 605, endPoint y: 178, distance: 173.7
click div "Pickup & Delivery Dates [DATE] 15:00 - [DATE] 16:00 Pickup request number : SIN…"
copy div "[DATE] 15:00 - [DATE] 16:00 Pickup request number : SINA1172"
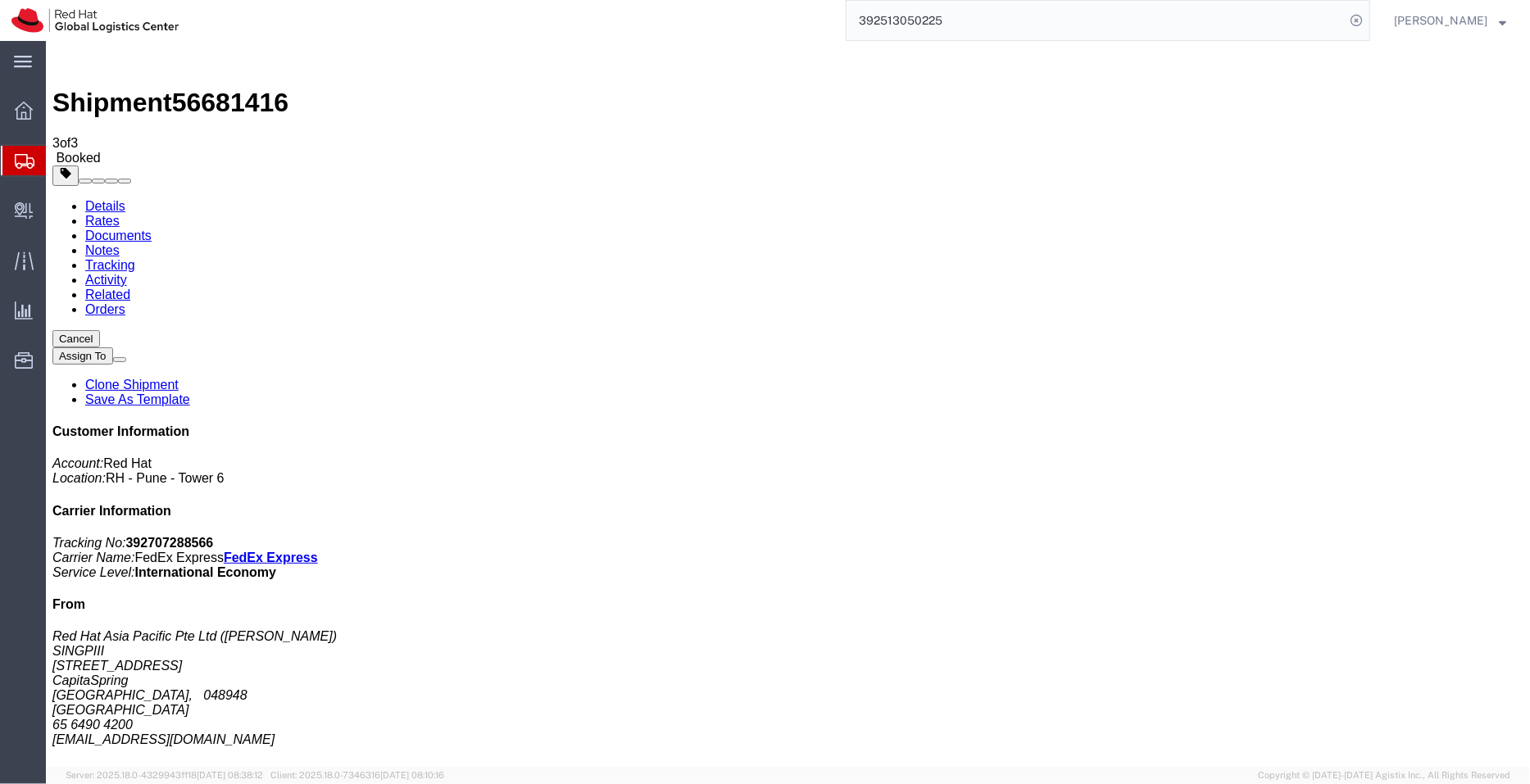
click link "Documents"
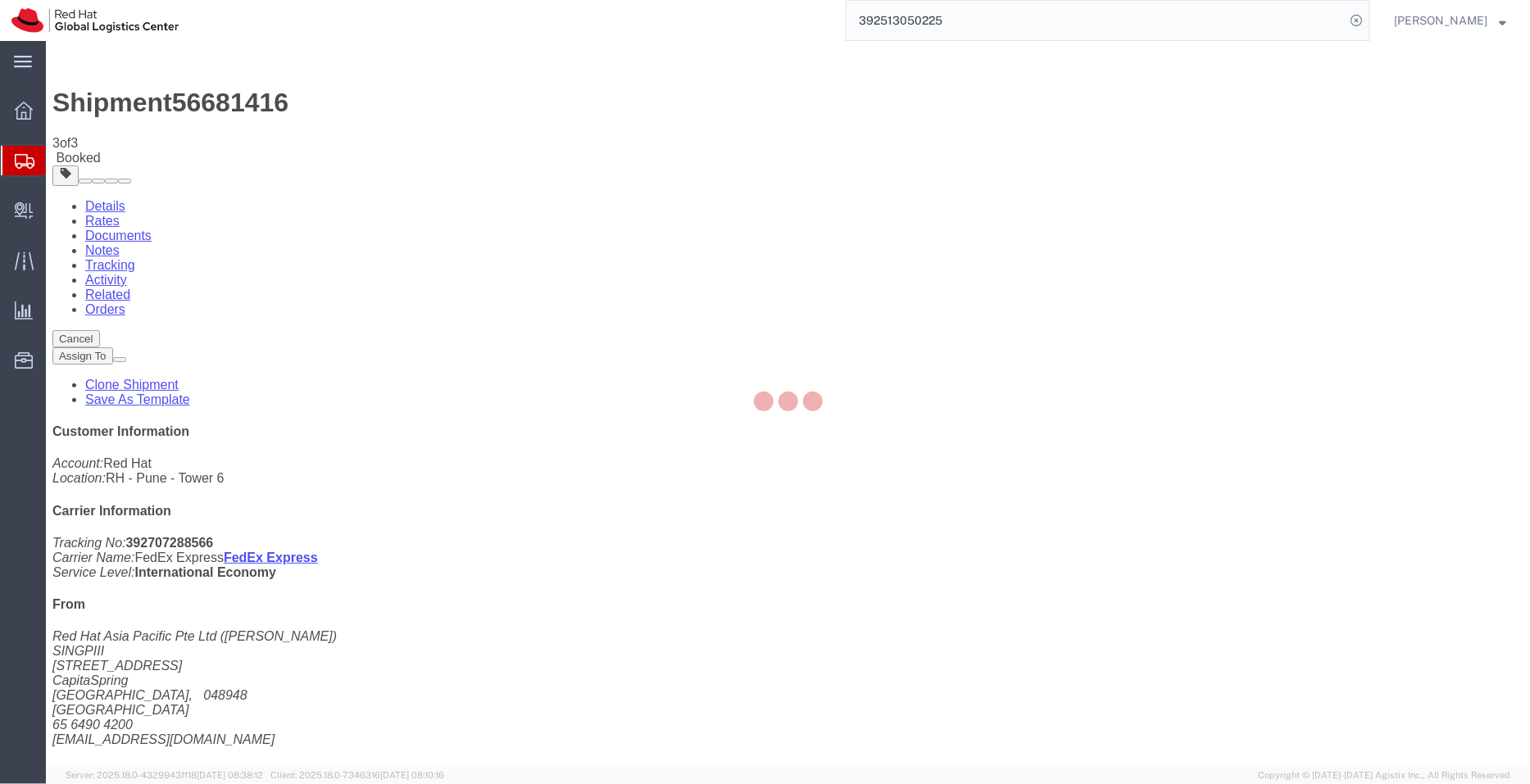
checkbox input "true"
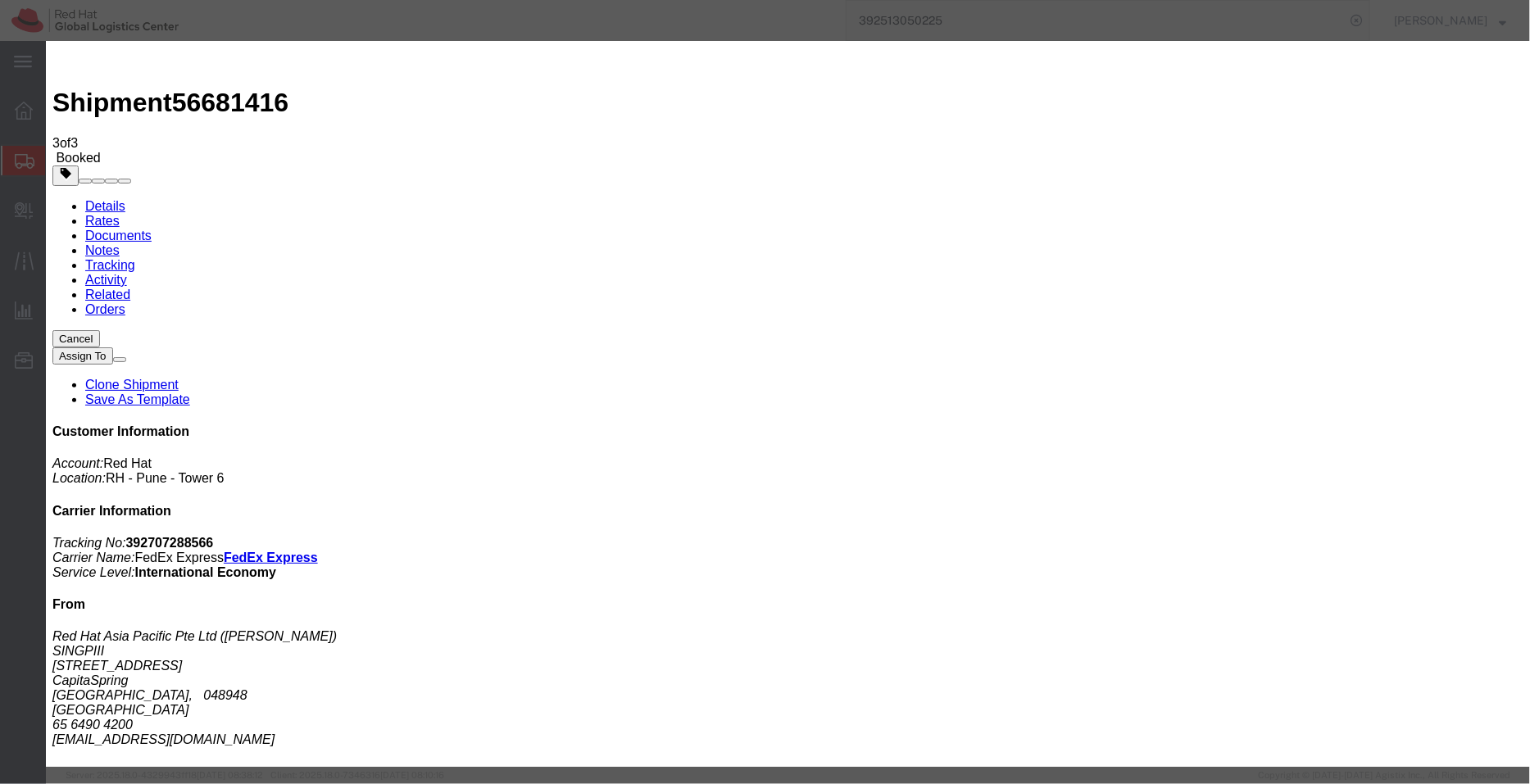
paste textarea "[DATE] 15:00 - [DATE] 16:00 Pickup request number: SINA1172"
type textarea "Pickup date/time -09/01/2025 15:00 [DATE] 16:00 FedEx Pickup request number: SI…"
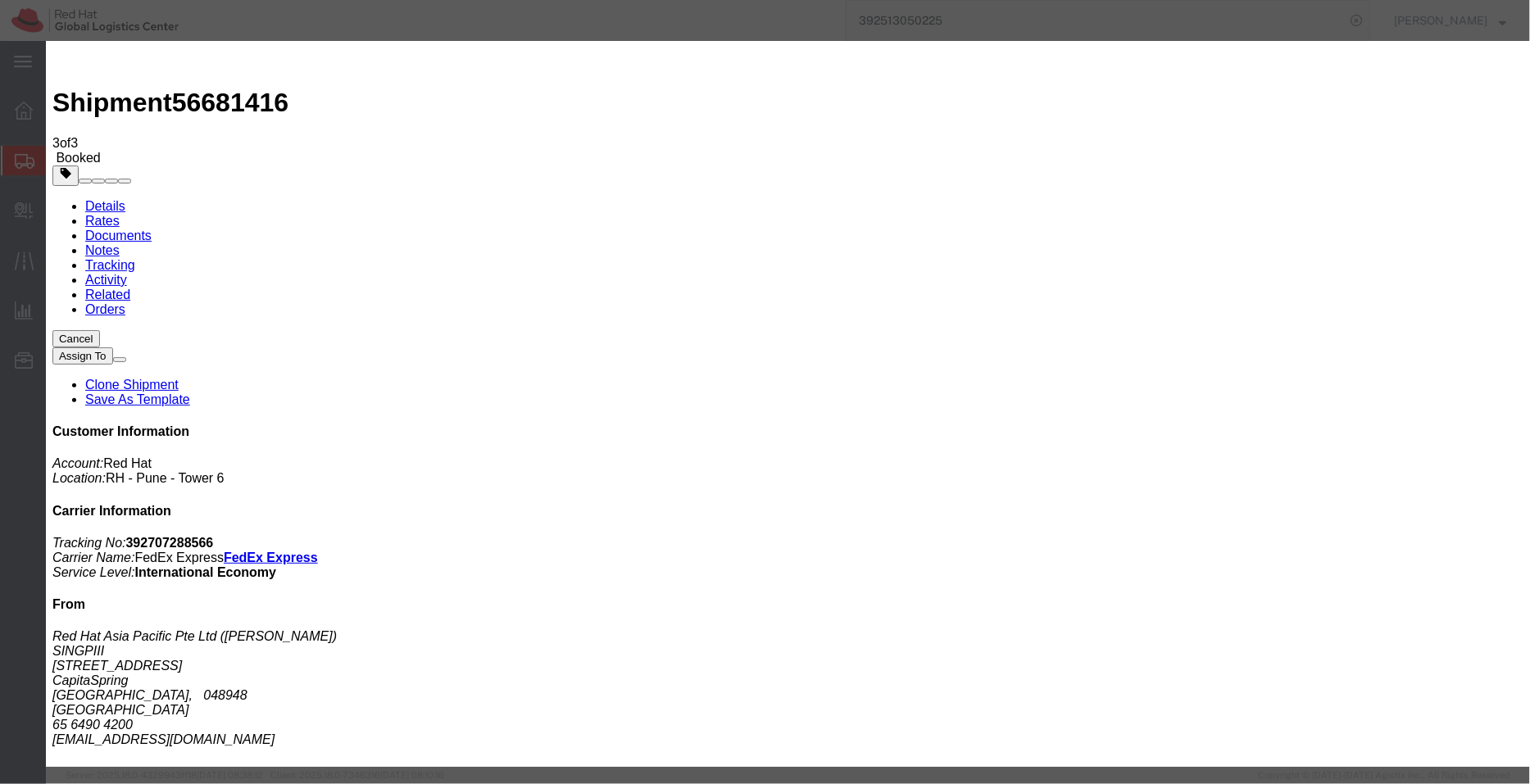
checkbox input "true"
type input "sya"
type input "[EMAIL_ADDRESS][DOMAIN_NAME]"
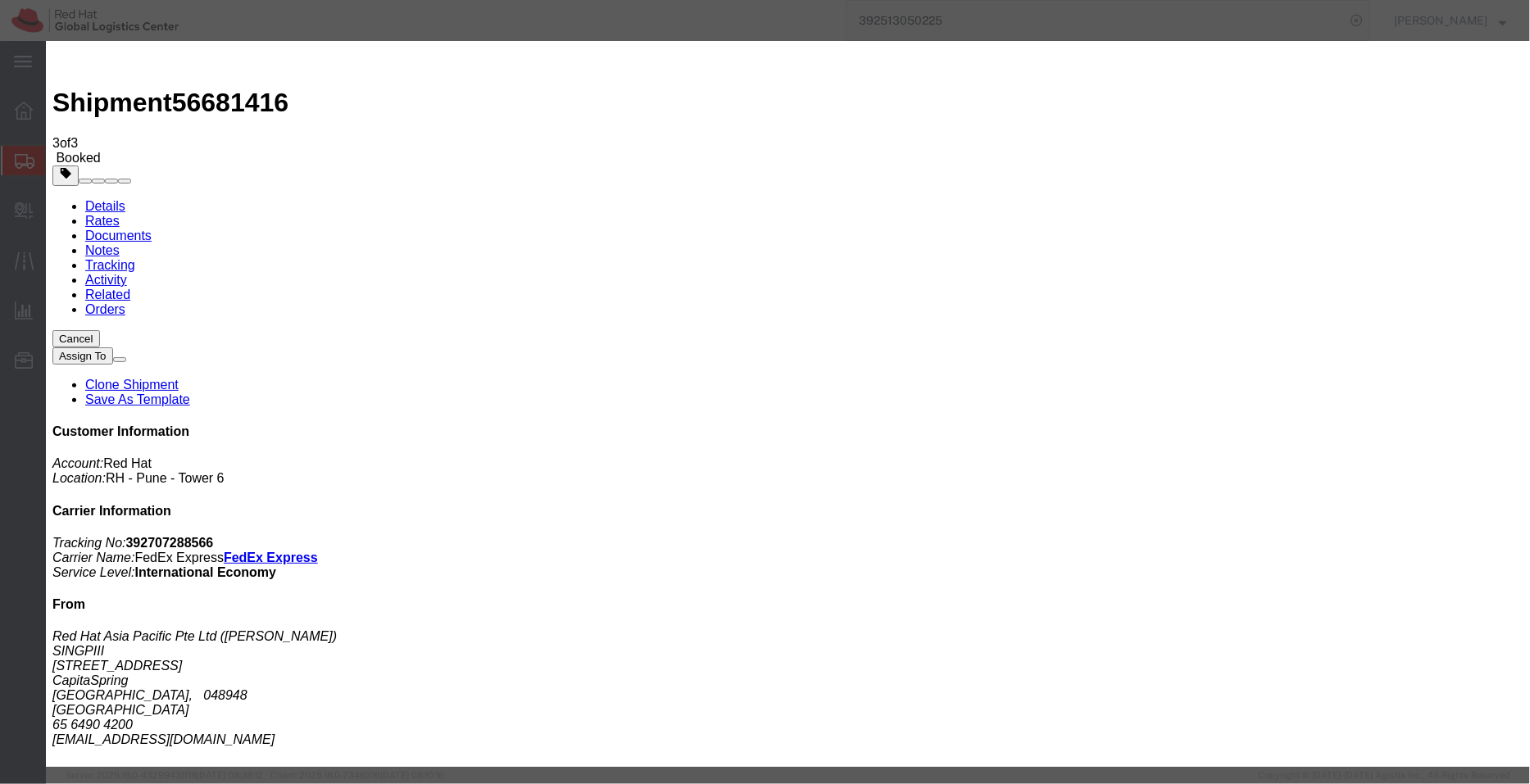
paste input "[EMAIL_ADDRESS][DOMAIN_NAME]"
type input "[EMAIL_ADDRESS][DOMAIN_NAME]"
type input "[EMAIL_ADDRESS][DOMAIN_NAME],[EMAIL_ADDRESS][DOMAIN_NAME]"
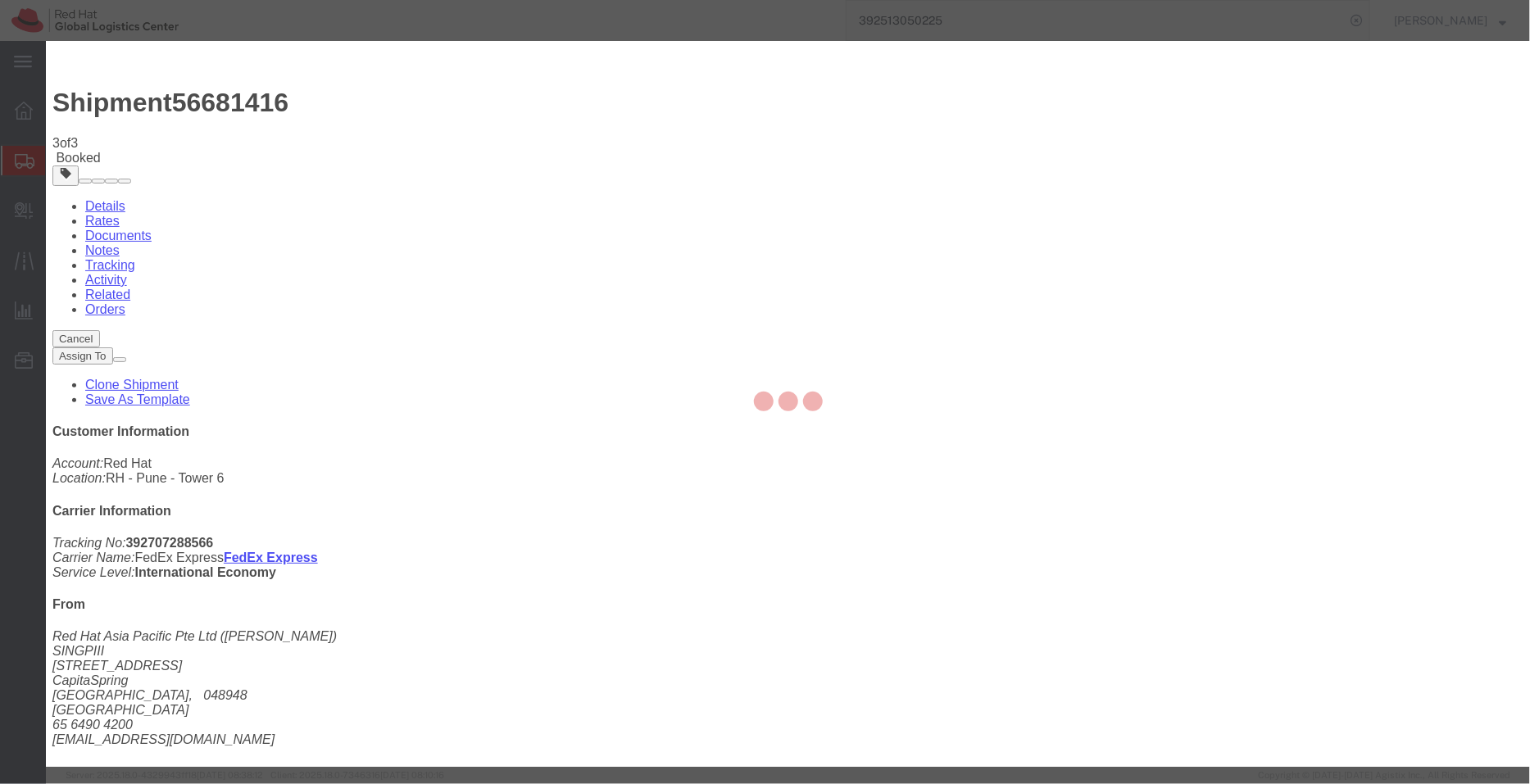
checkbox input "false"
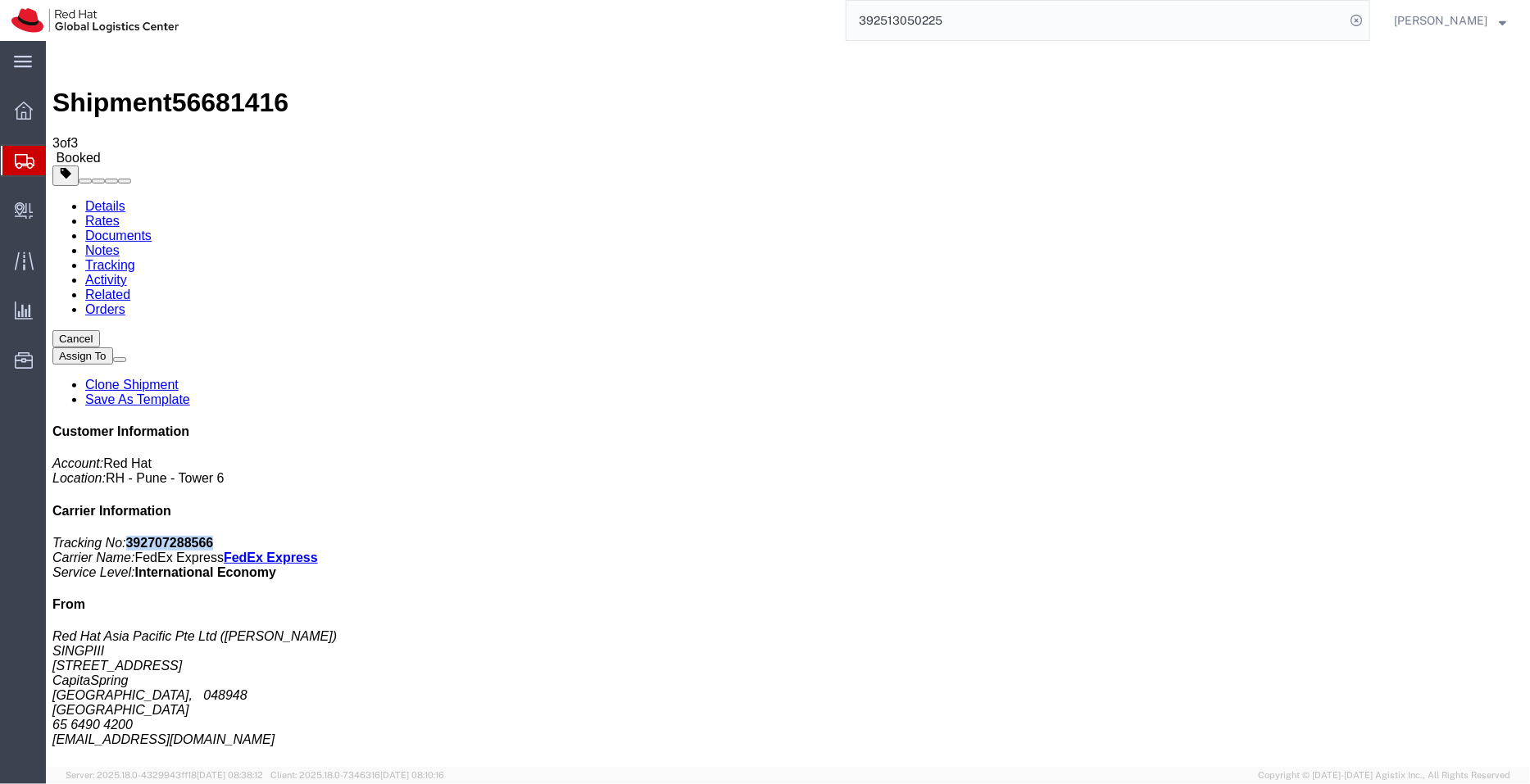
drag, startPoint x: 1351, startPoint y: 245, endPoint x: 1296, endPoint y: 250, distance: 55.2
click at [1296, 535] on p "Tracking No: 392707288566 Carrier Name: FedEx Express FedEx Express Service Lev…" at bounding box center [787, 557] width 1472 height 44
copy b "392707288566"
click at [178, 377] on link "Clone Shipment" at bounding box center [131, 384] width 93 height 14
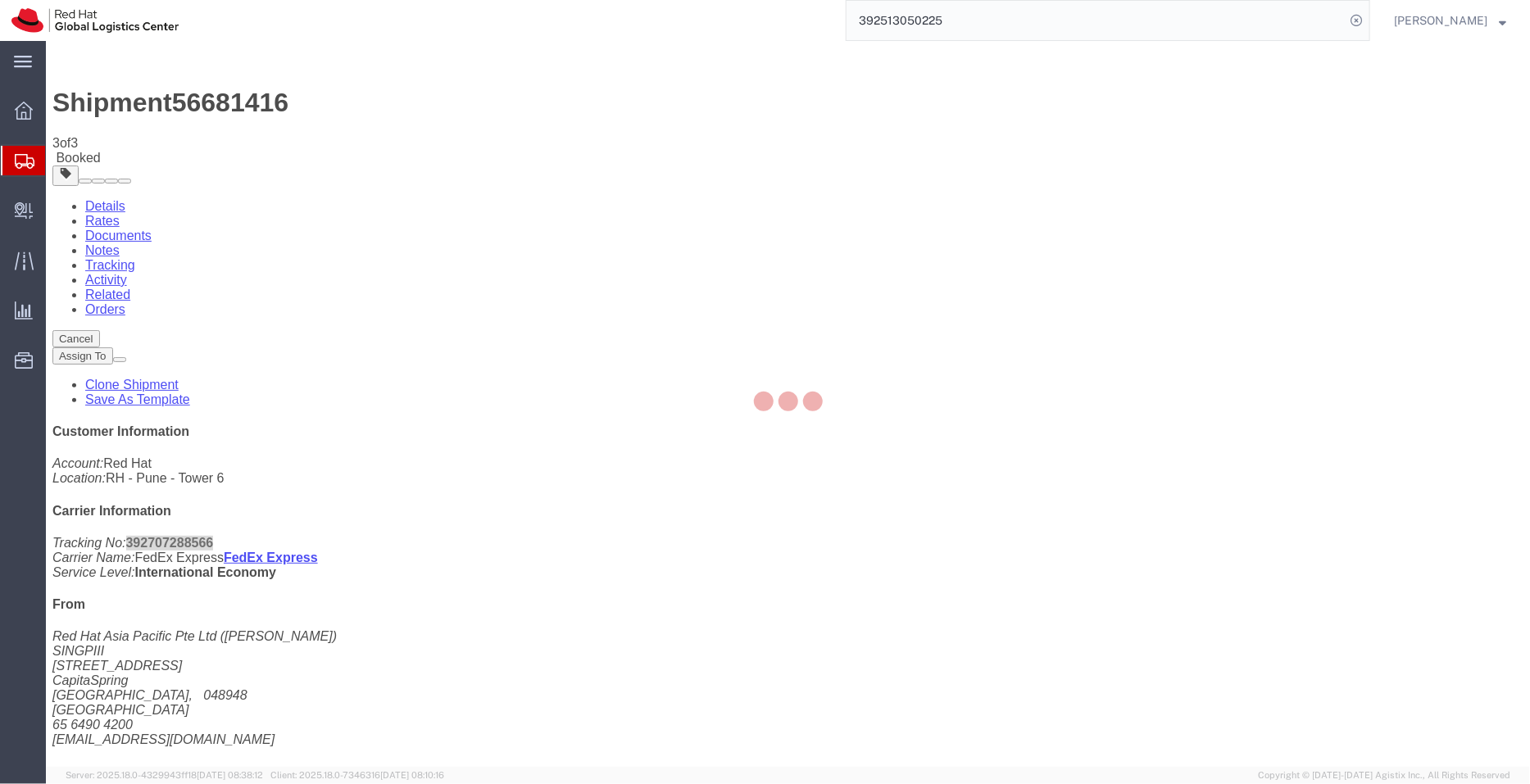
select select "51051"
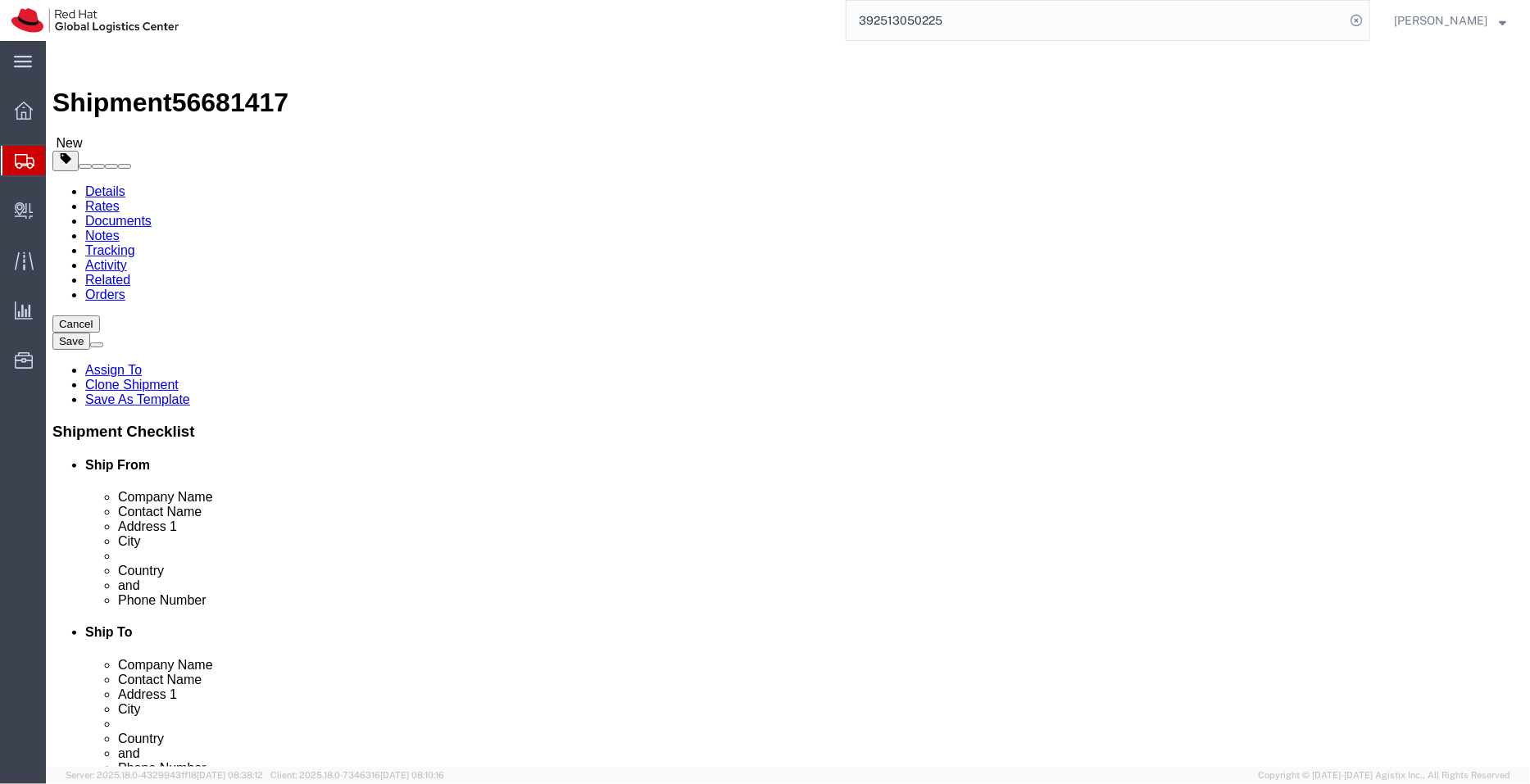
drag, startPoint x: 773, startPoint y: 303, endPoint x: 720, endPoint y: 303, distance: 53.0
click div "Company Name [PERSON_NAME]"
paste input "anghwaLee"
click input "SanghwaLee"
drag, startPoint x: 910, startPoint y: 314, endPoint x: 707, endPoint y: 315, distance: 203.0
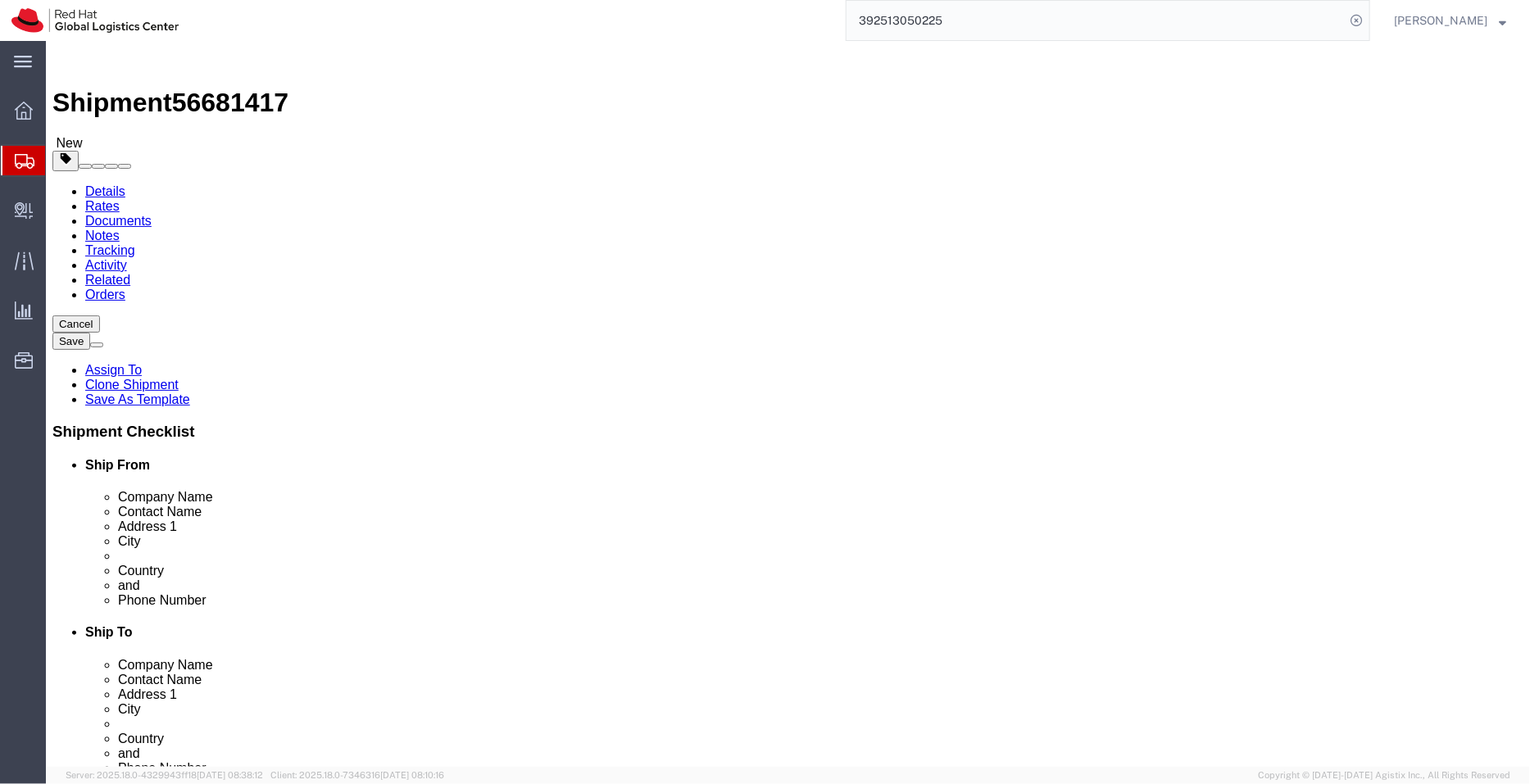
click div "Company Name [PERSON_NAME]"
type input "[PERSON_NAME]"
drag, startPoint x: 871, startPoint y: 336, endPoint x: 766, endPoint y: 335, distance: 105.0
click div "Contact Name [PERSON_NAME]"
paste input "[PERSON_NAME]"
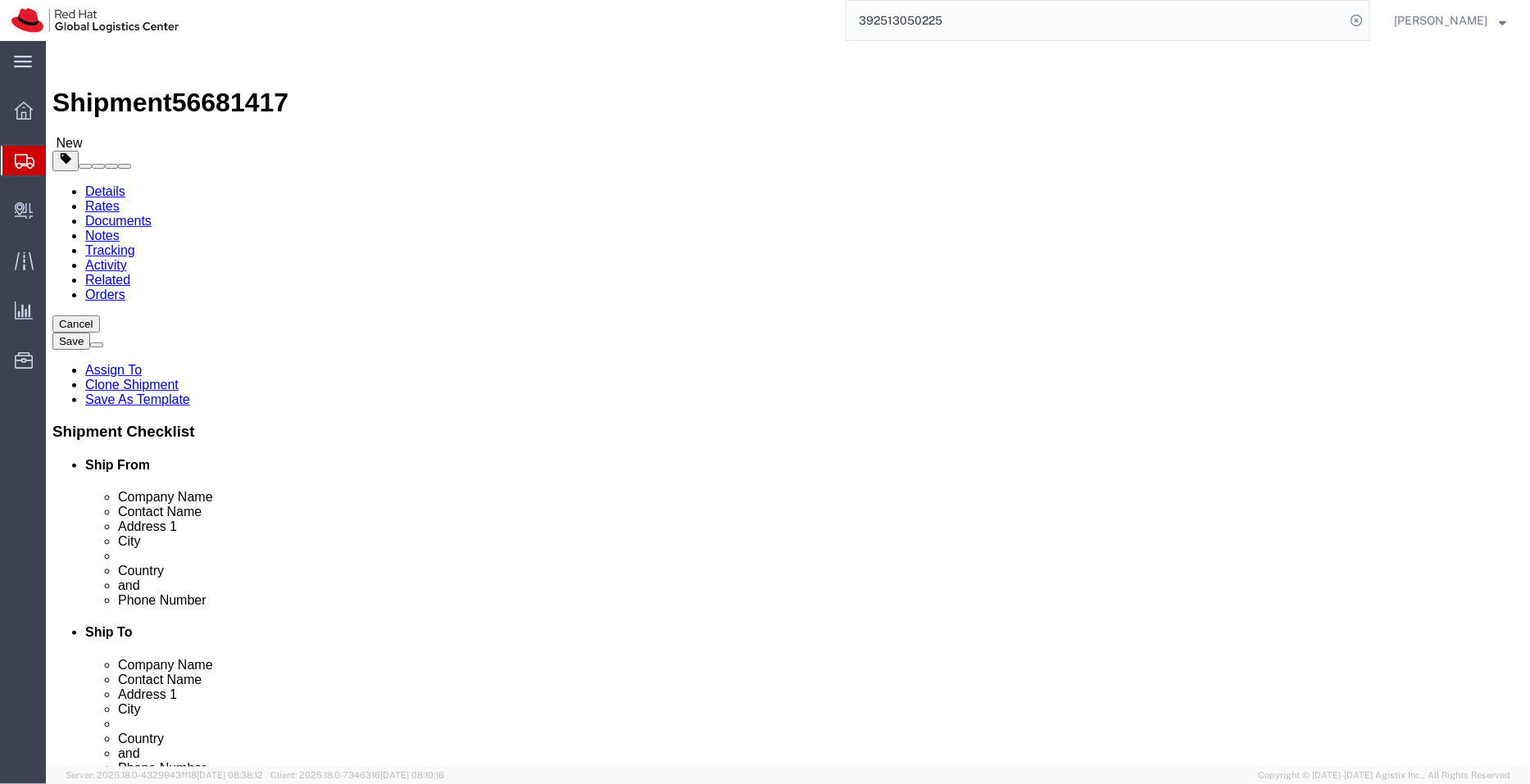
type input "[PERSON_NAME]"
drag, startPoint x: 933, startPoint y: 586, endPoint x: 757, endPoint y: 590, distance: 176.0
click div "Email [PERSON_NAME][EMAIL_ADDRESS][DOMAIN_NAME],[EMAIL_ADDRESS][DOMAIN_NAME]"
paste input "[PERSON_NAME][EMAIL_ADDRESS][DOMAIN_NAME]"
type input "[EMAIL_ADDRESS][PERSON_NAME][DOMAIN_NAME],[EMAIL_ADDRESS][DOMAIN_NAME]"
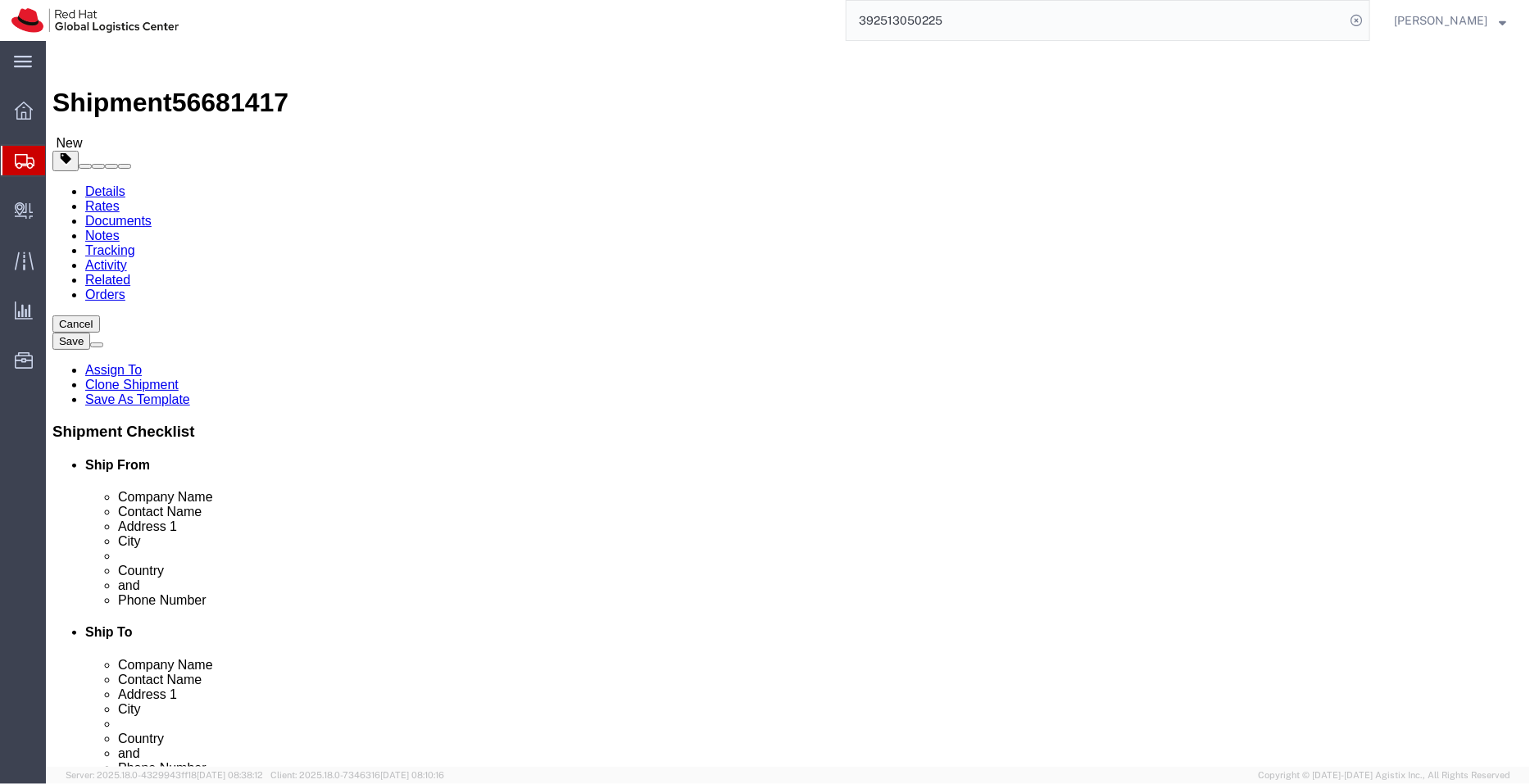
drag, startPoint x: 903, startPoint y: 559, endPoint x: 795, endPoint y: 549, distance: 108.5
click input "[PHONE_NUMBER]"
paste input "01071570813"
click input "01071570813"
click input "[PHONE_NUMBER]"
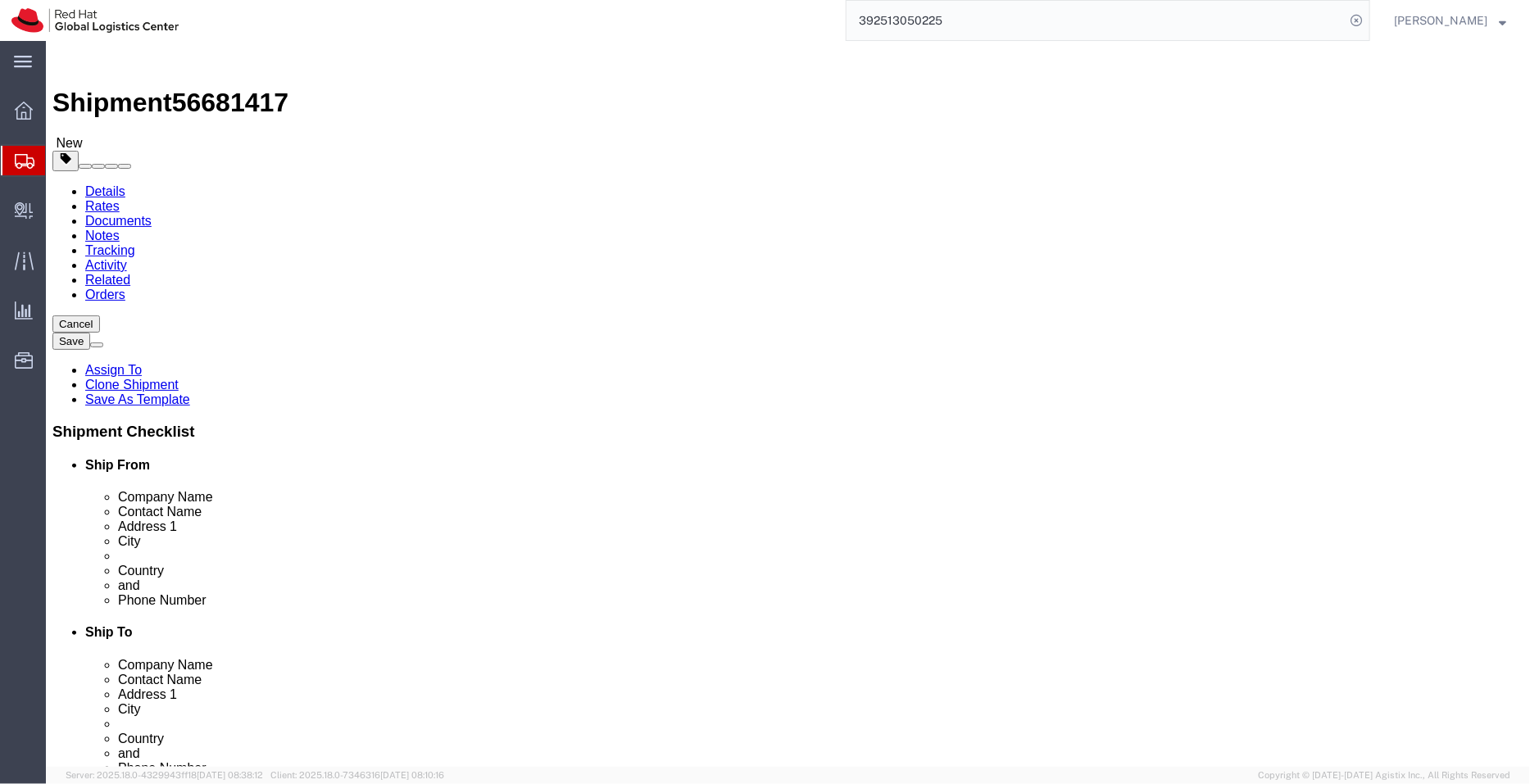
type input "01071570813"
drag, startPoint x: 797, startPoint y: 369, endPoint x: 1455, endPoint y: 392, distance: 658.4
click form "Shipment 56681417 New Details Rates Documents Notes Tracking Activity Related O…"
paste input "501-Ho, 9-Dong, [PERSON_NAME][GEOGRAPHIC_DATA]"
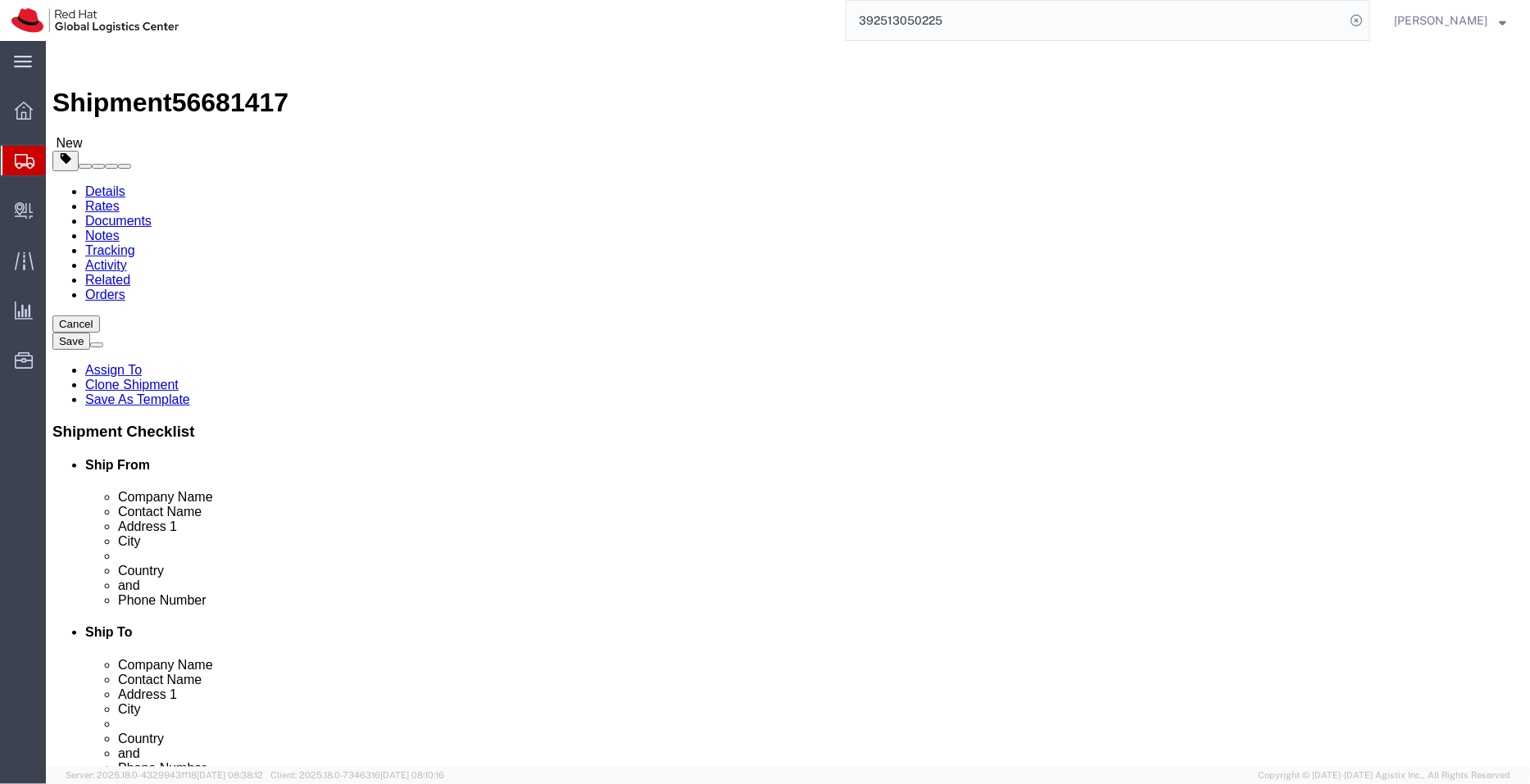
scroll to position [0, 0]
type input "501-Ho, 9-Dong, [PERSON_NAME][GEOGRAPHIC_DATA]"
drag, startPoint x: 914, startPoint y: 399, endPoint x: 664, endPoint y: 405, distance: 250.1
click div "Address [STREET_ADDRESS][PERSON_NAME]"
paste input "[STREET_ADDRESS][PERSON_NAME][PERSON_NAME]"
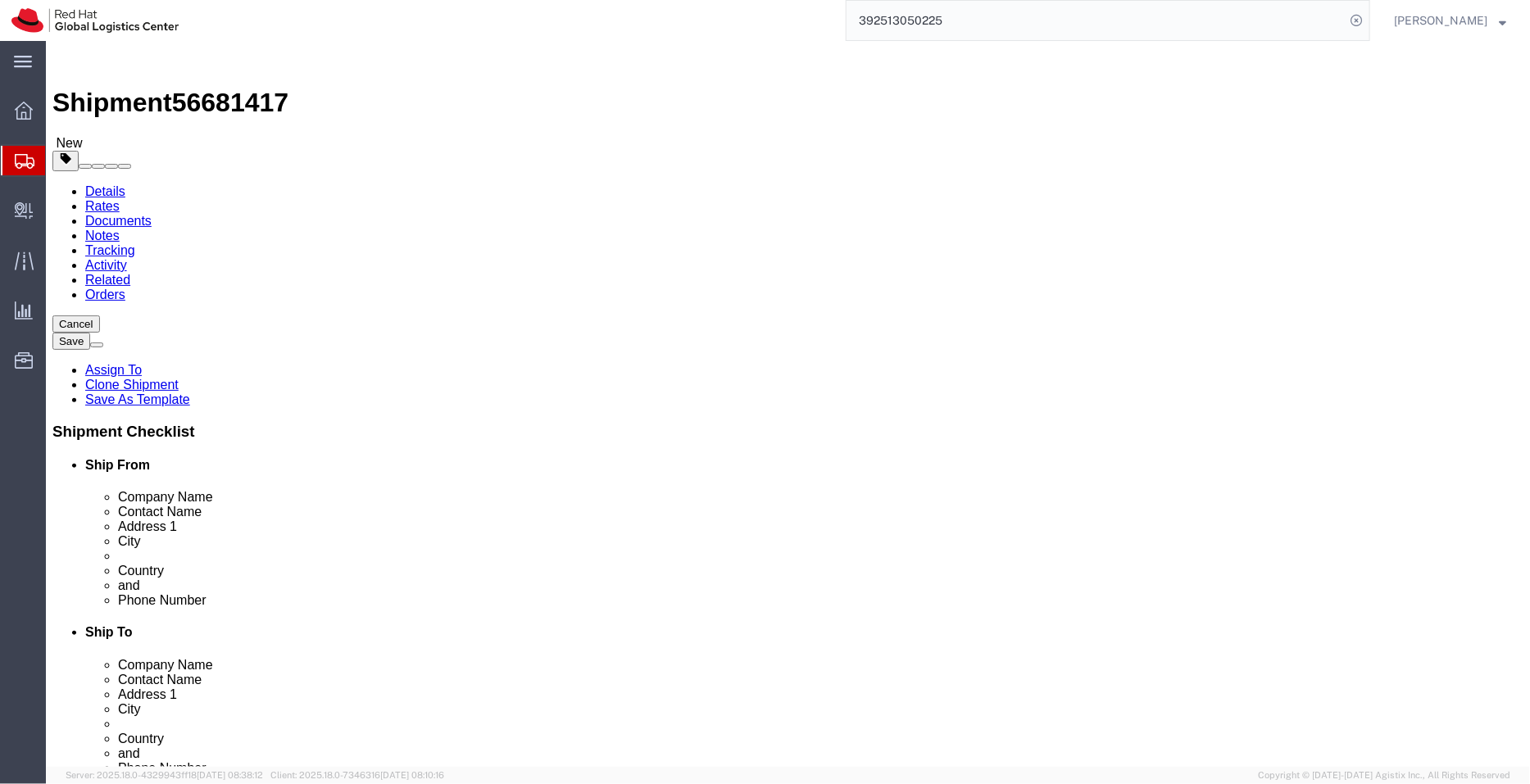
drag, startPoint x: 995, startPoint y: 403, endPoint x: 952, endPoint y: 399, distance: 43.2
click input "[STREET_ADDRESS][PERSON_NAME][PERSON_NAME]"
type input "[STREET_ADDRESS][PERSON_NAME][PERSON_NAME]"
drag, startPoint x: 786, startPoint y: 428, endPoint x: 713, endPoint y: 423, distance: 73.2
click div "City [GEOGRAPHIC_DATA]"
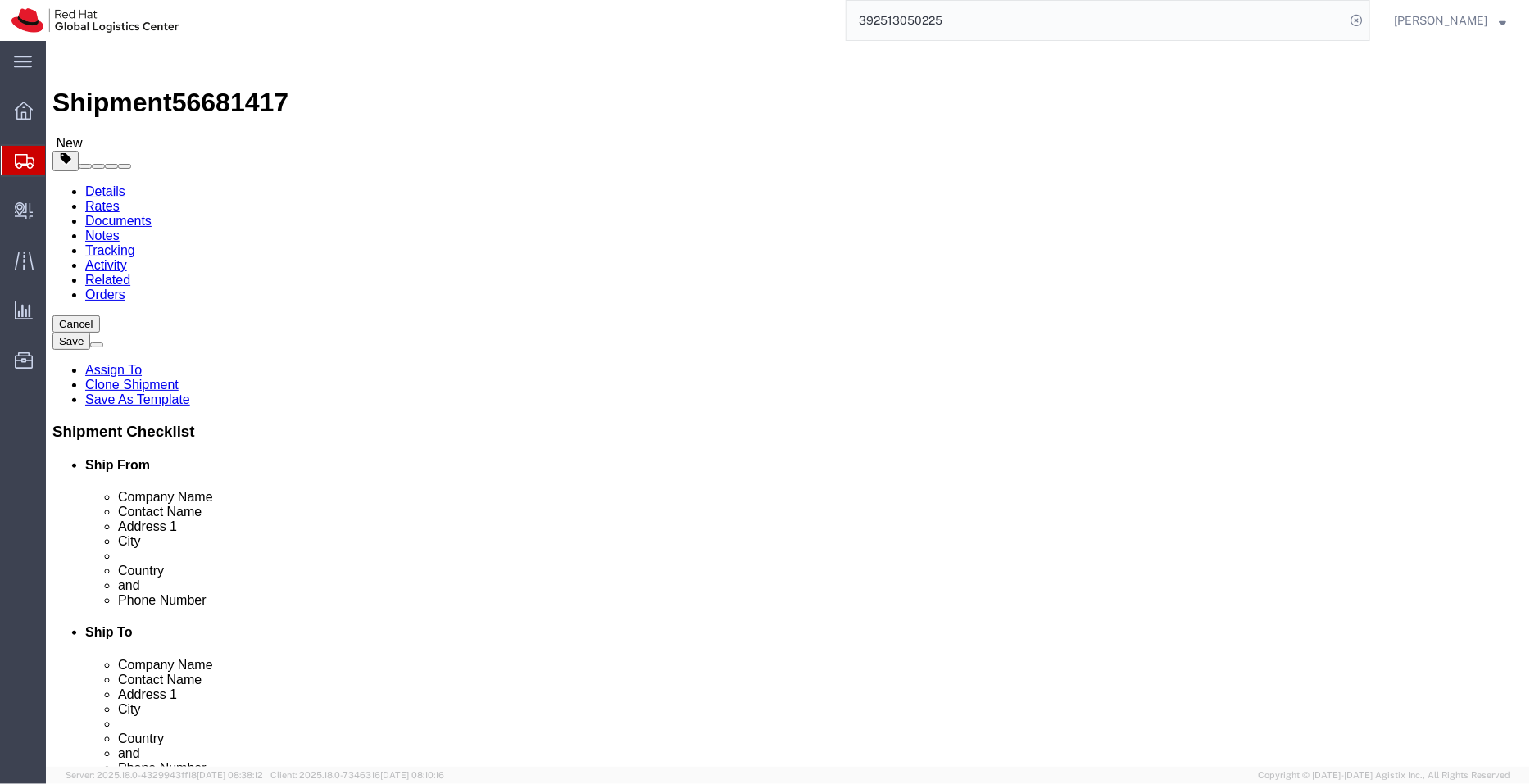
paste input "Daegu"
type input "Daegu"
click input "[STREET_ADDRESS][PERSON_NAME][PERSON_NAME]"
type input "[STREET_ADDRESS][PERSON_NAME]"
type input "south"
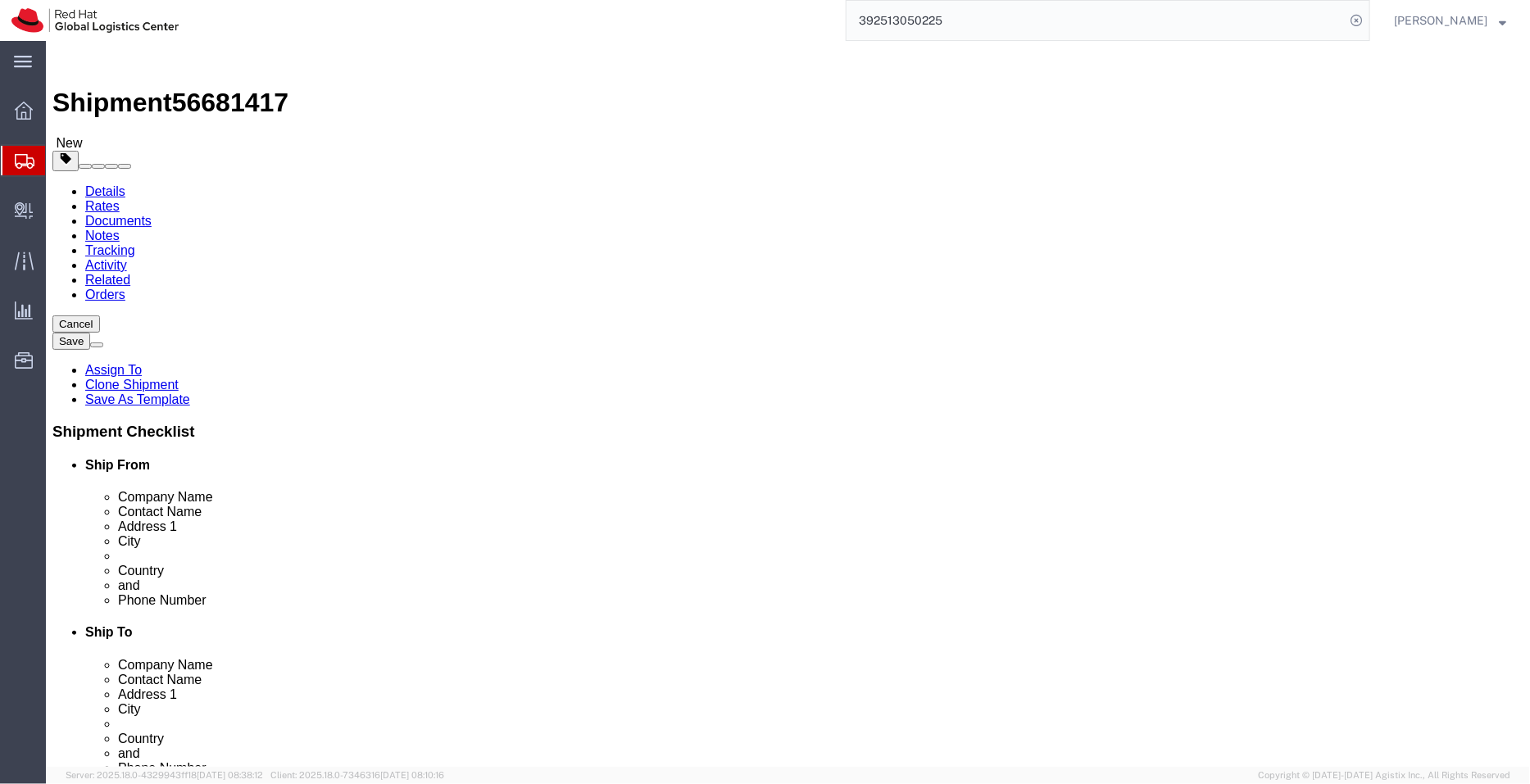
select select "KR"
drag, startPoint x: 737, startPoint y: 518, endPoint x: 688, endPoint y: 522, distance: 49.2
click div "Postal Code 0629"
type input "41846"
click link "ADDITIONAL INFORMATION"
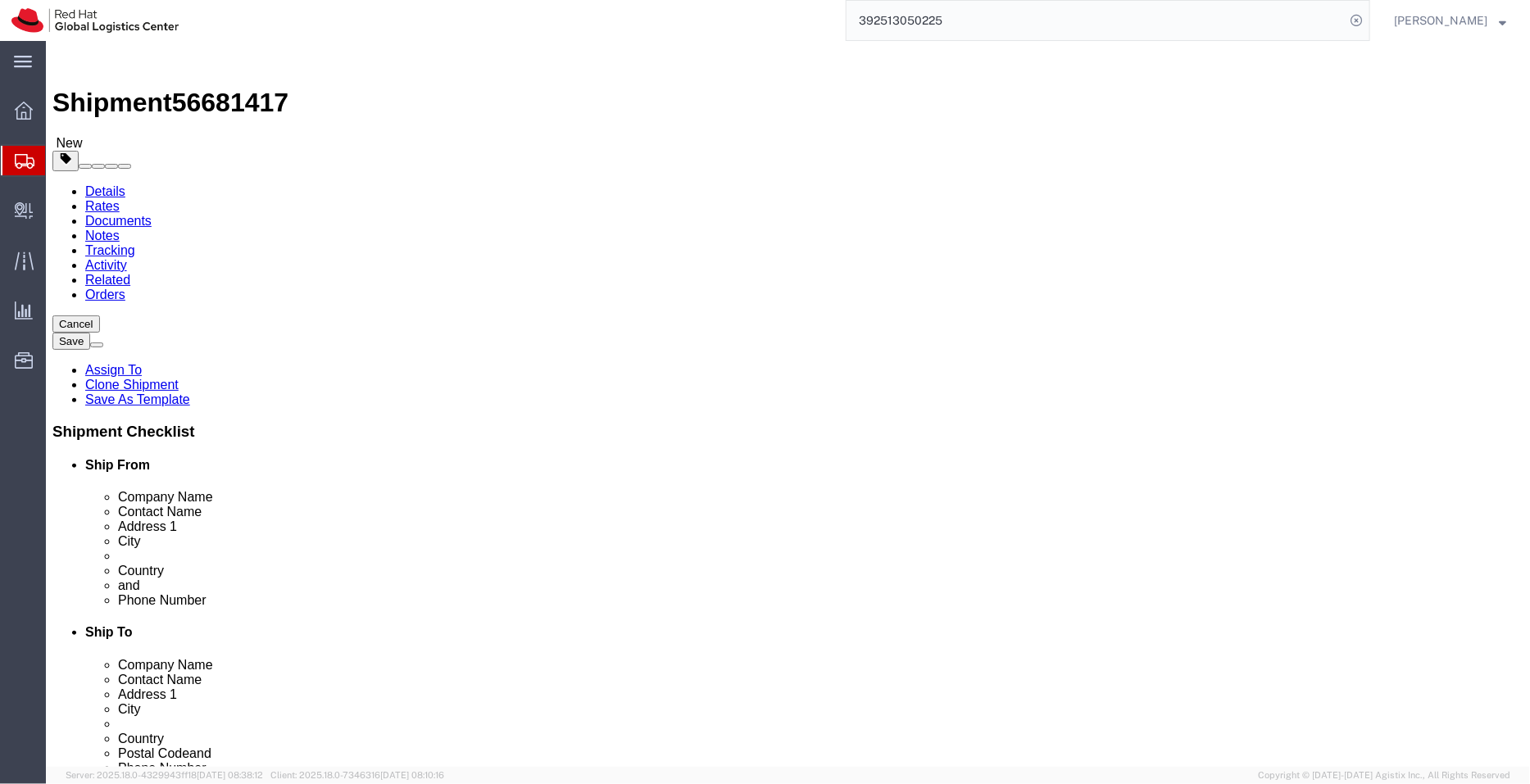
select select "HOME"
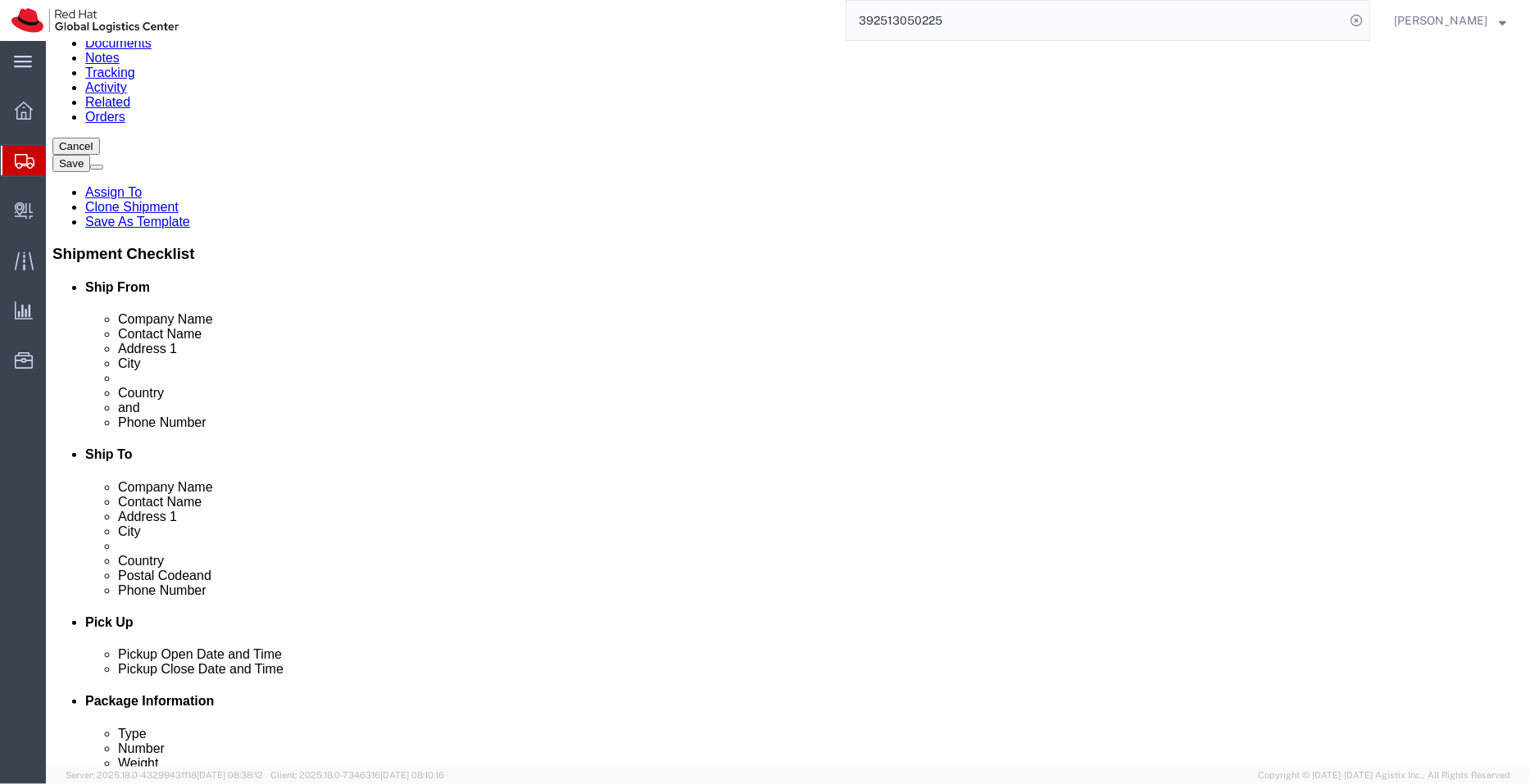
scroll to position [180, 0]
click link "ADDITIONAL INFORMATION"
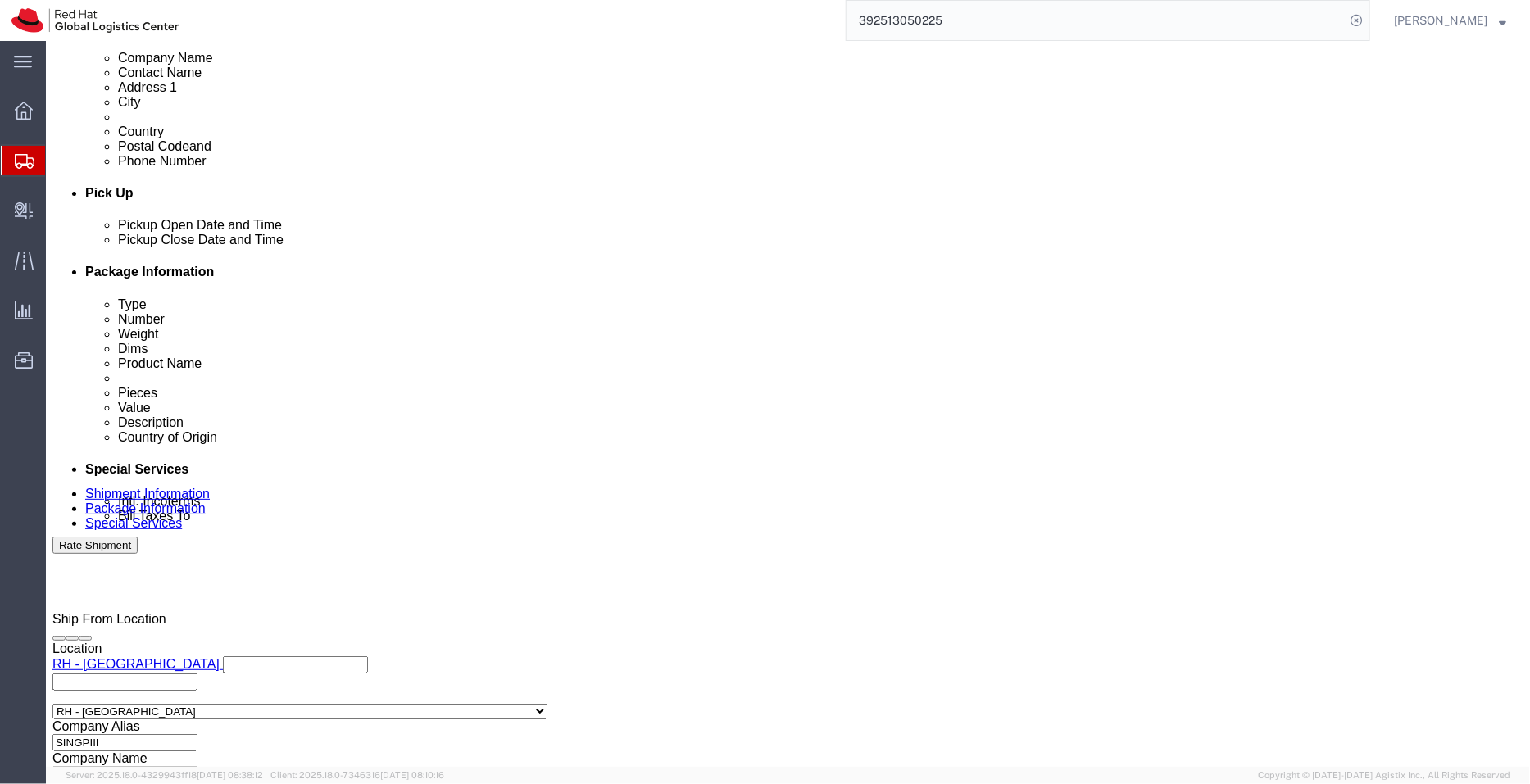
scroll to position [838, 0]
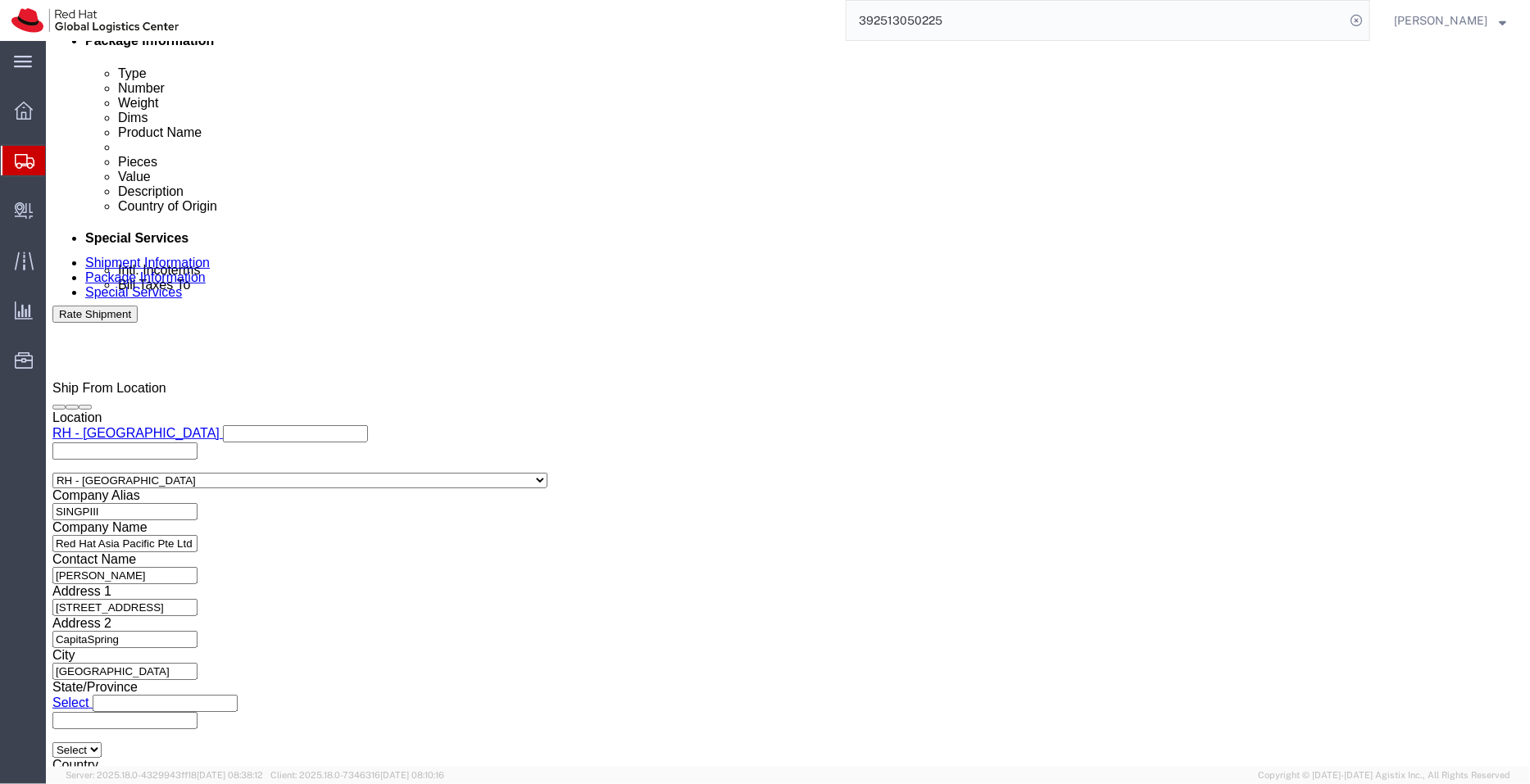
click icon
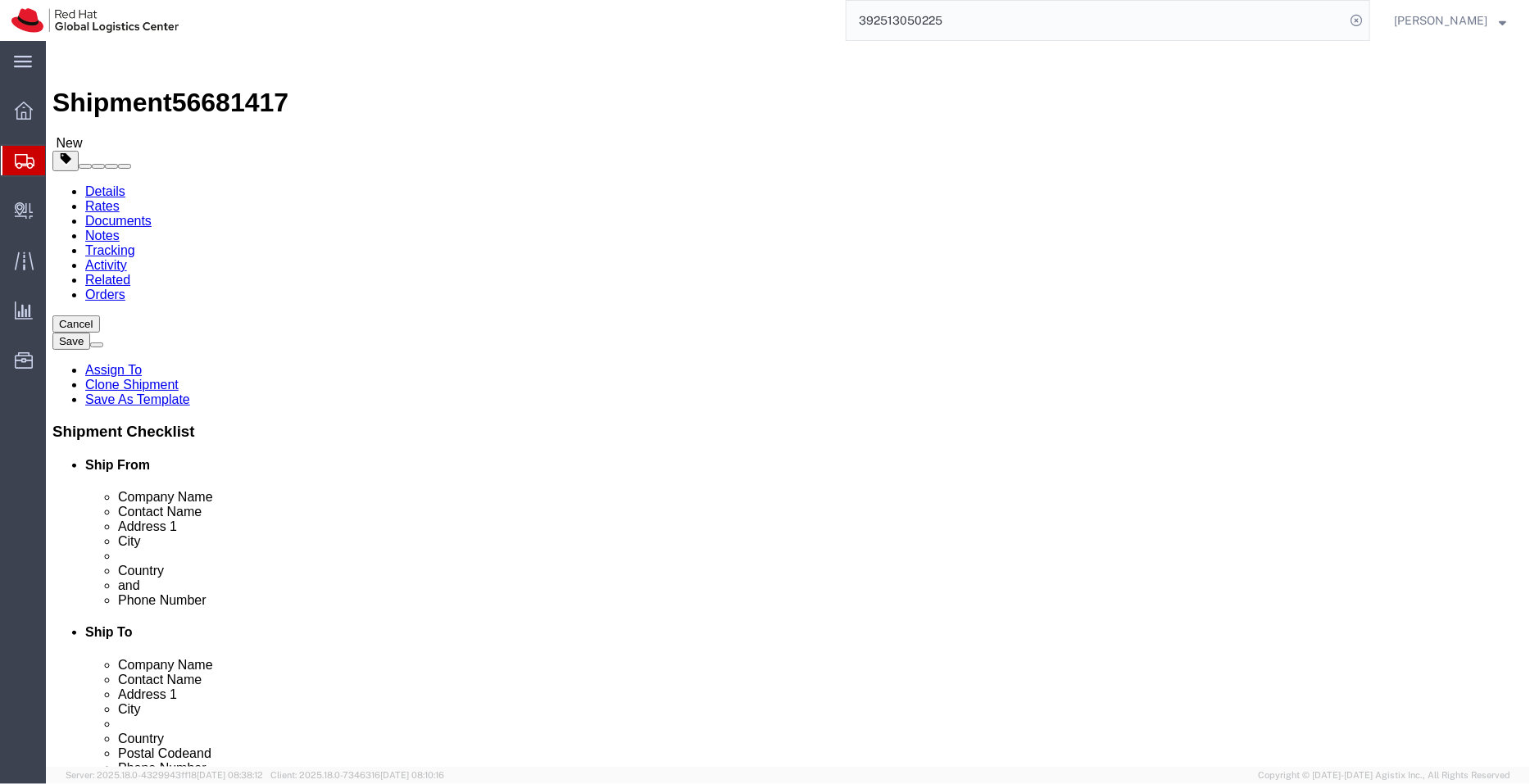
click link "Shipment Information"
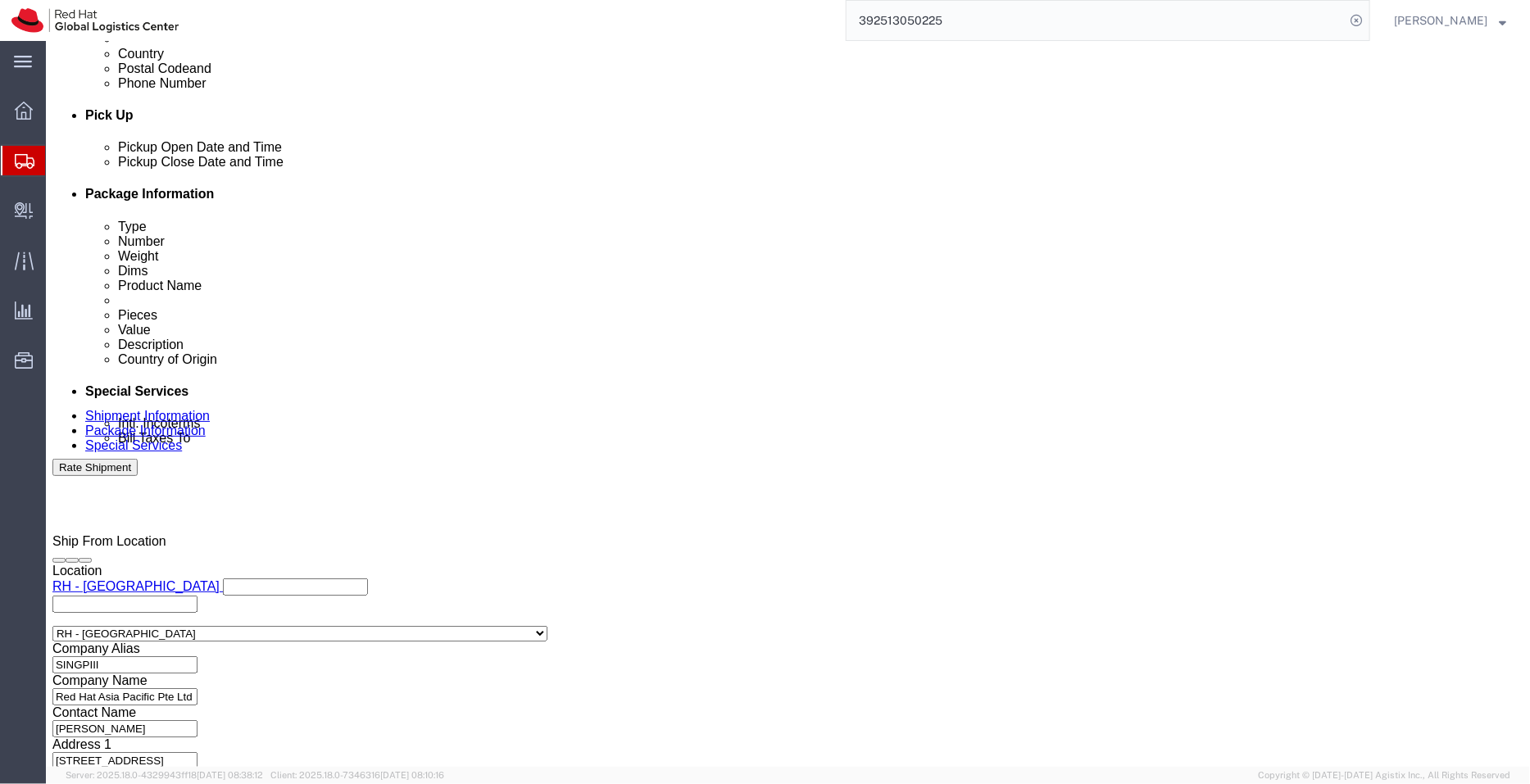
scroll to position [687, 0]
click icon
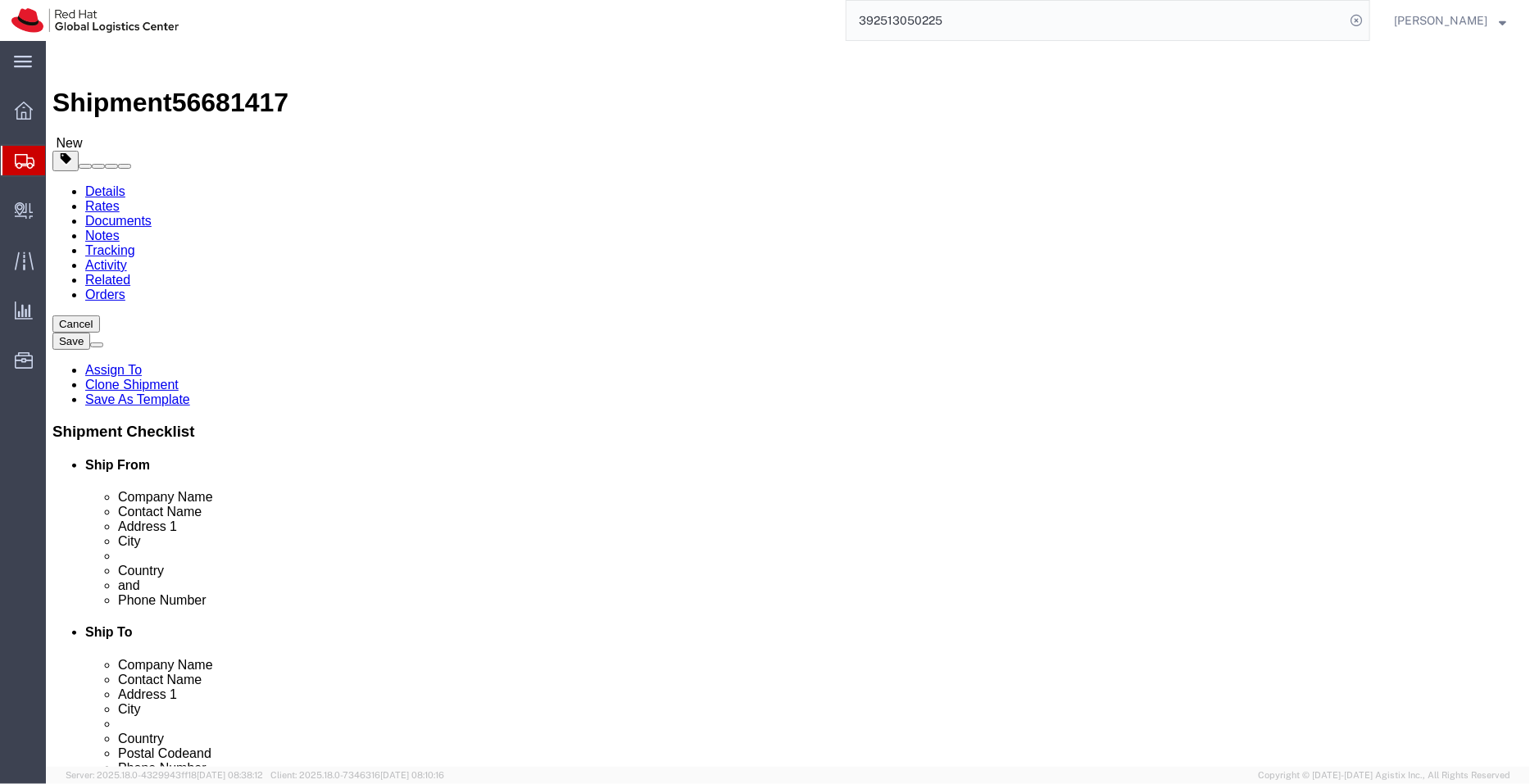
click icon
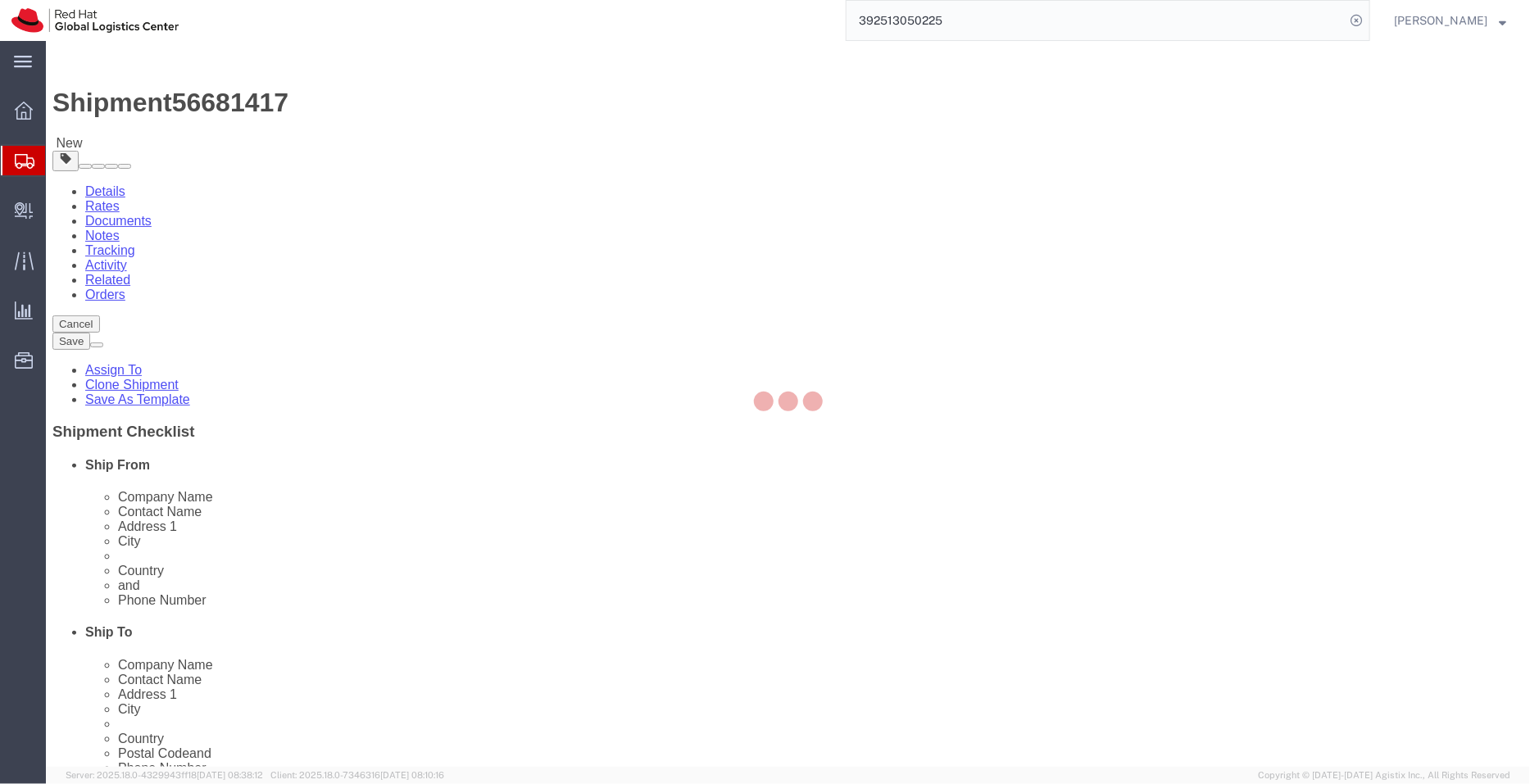
select select "COSTCENTER"
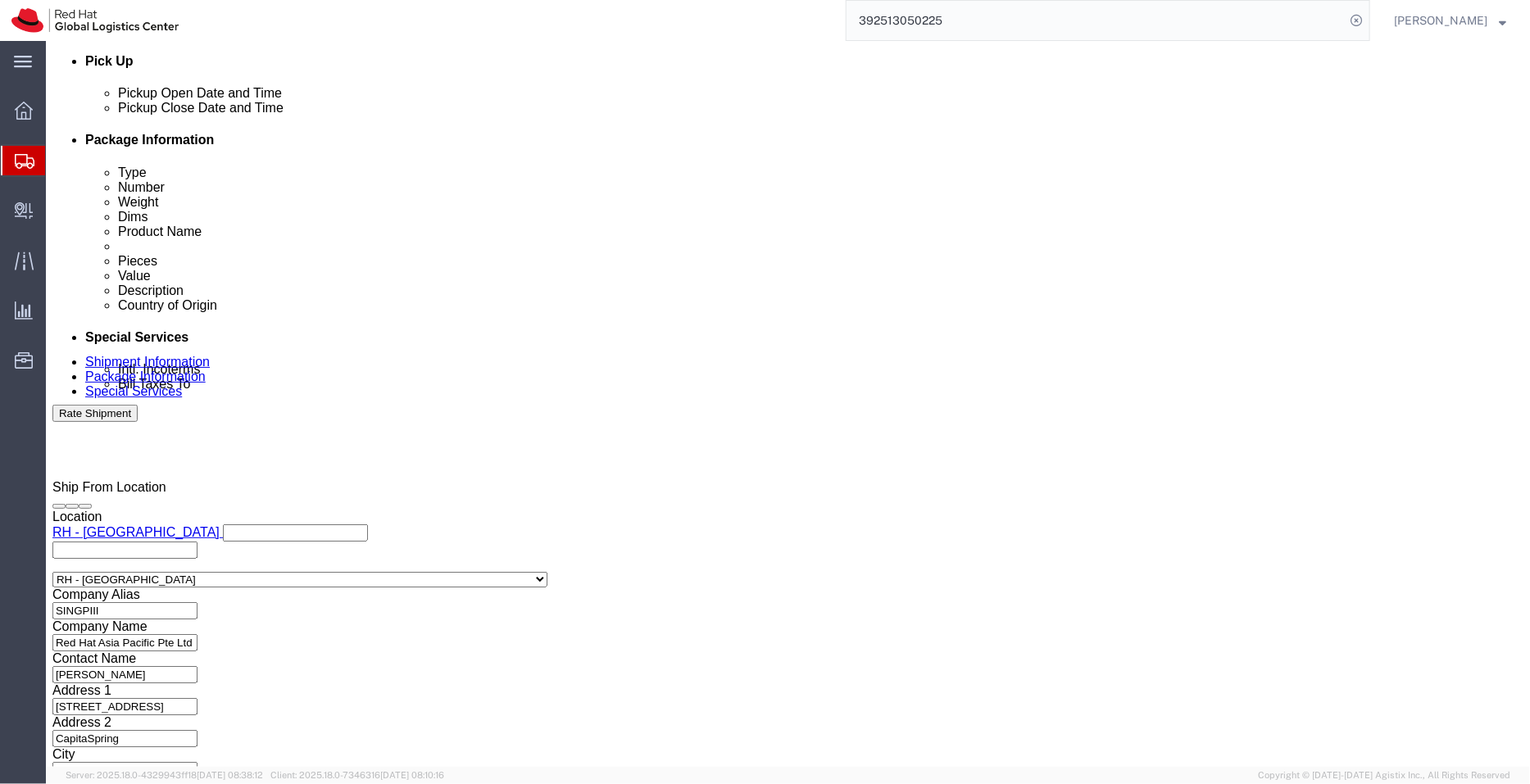
scroll to position [778, 0]
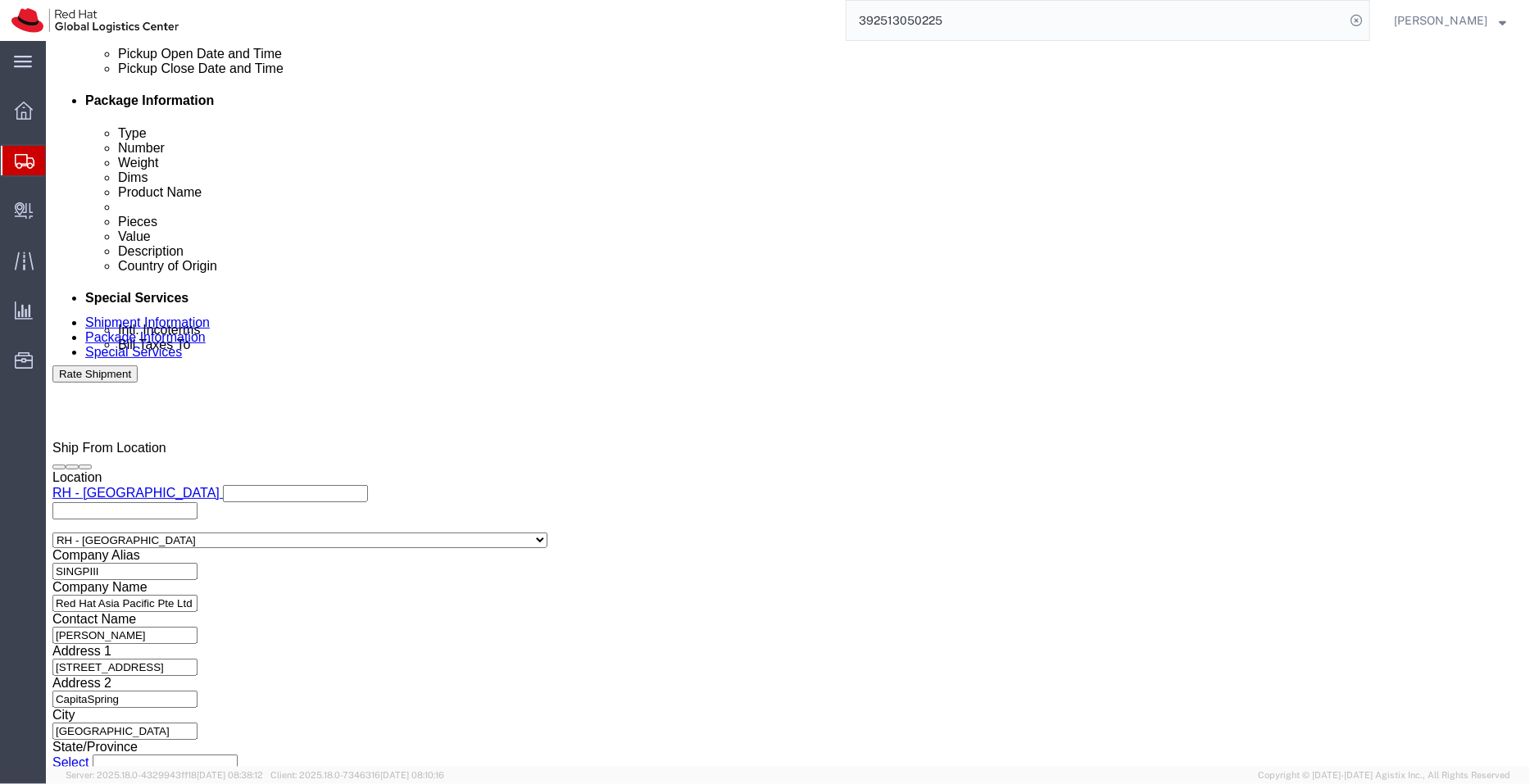
type input "seo"
select select "65851"
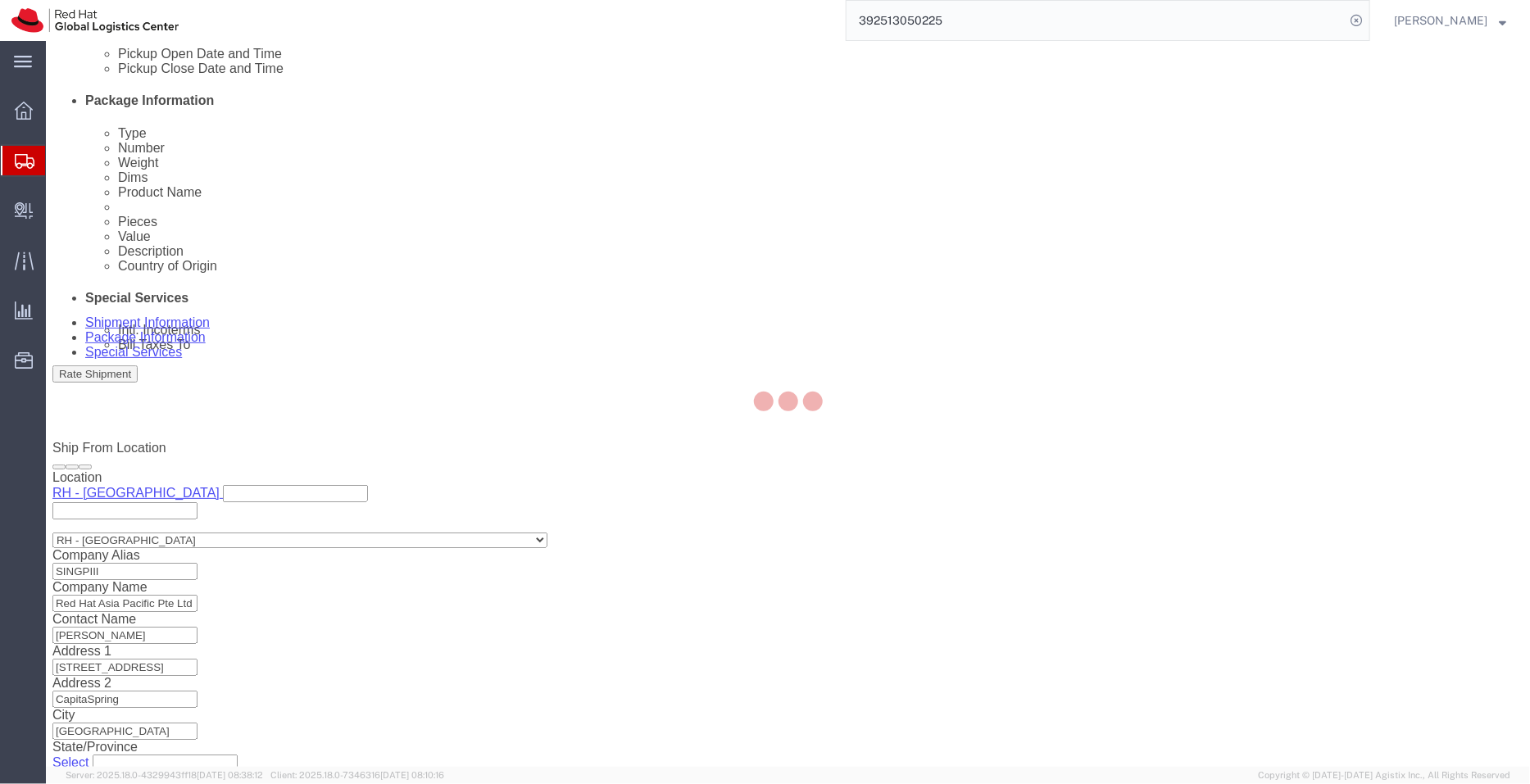
type input "Red Hat Limited, Korea Branch"
type input "9F, Three IFC, 10 Gukje-geumyung-ro"
select select "KR"
type input "82 02 6410 8127"
type input "Yeongdeungpo-gu"
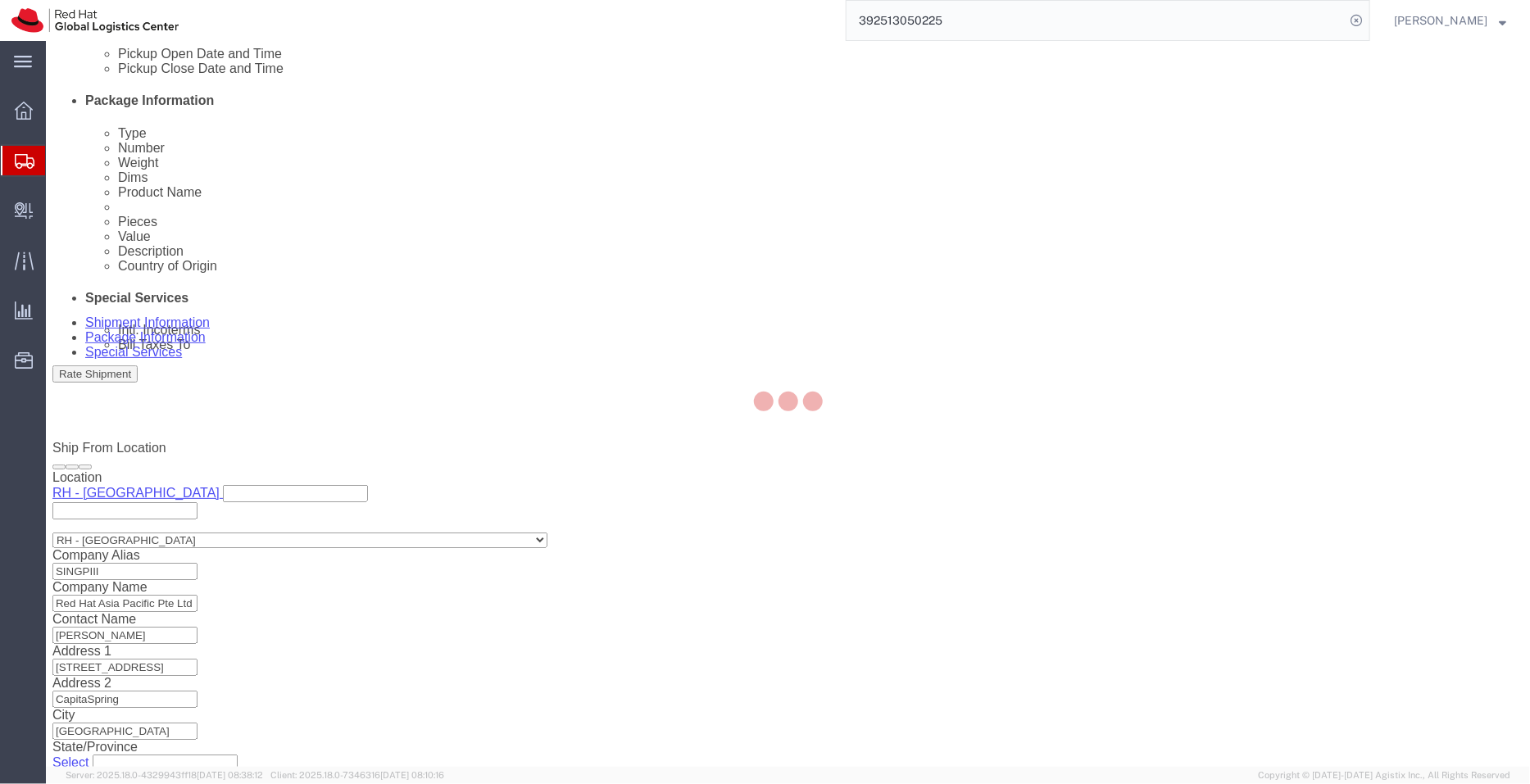
type input "[GEOGRAPHIC_DATA]"
type input "07326"
type input "[PHONE_NUMBER]"
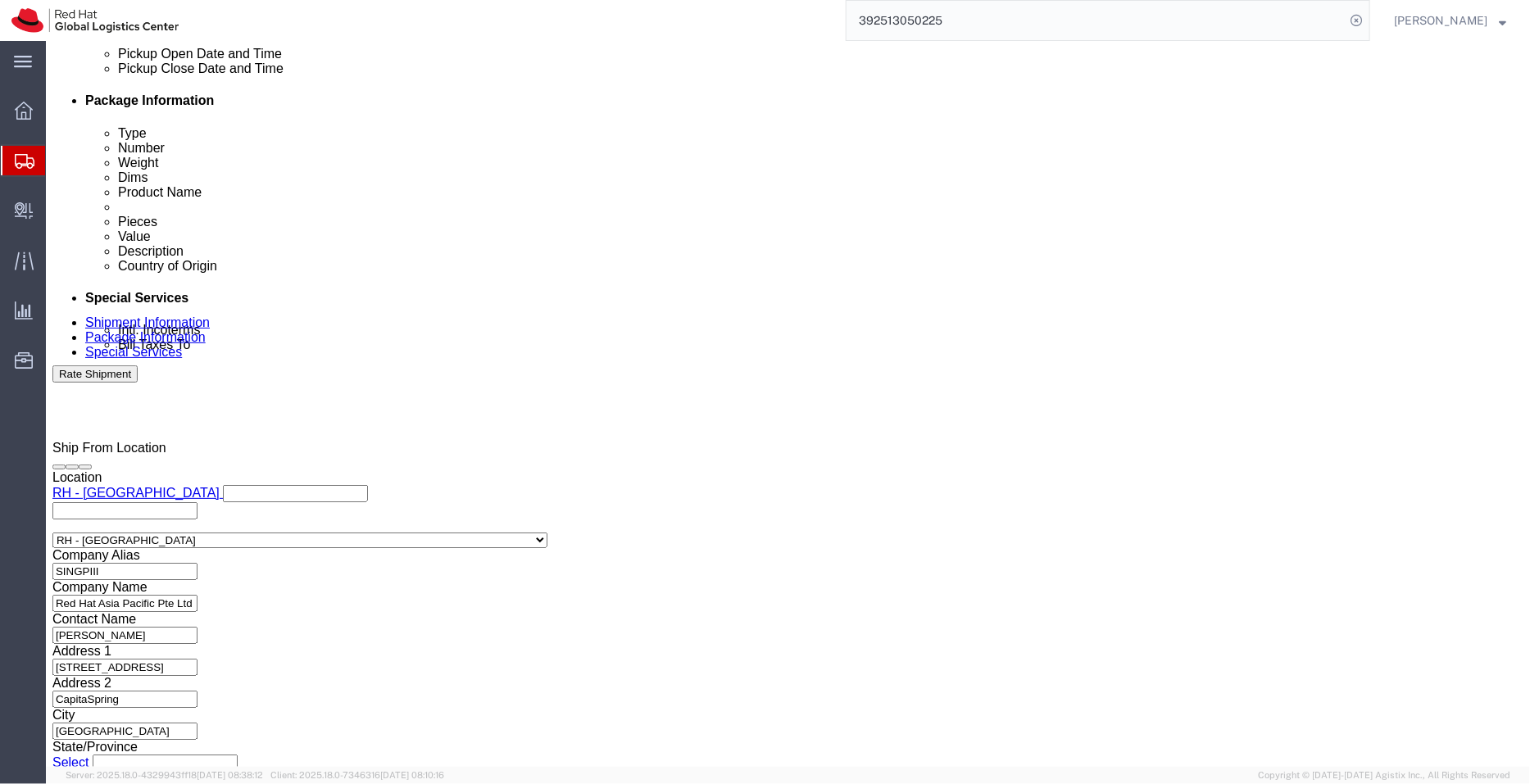
click button "Rate Shipment"
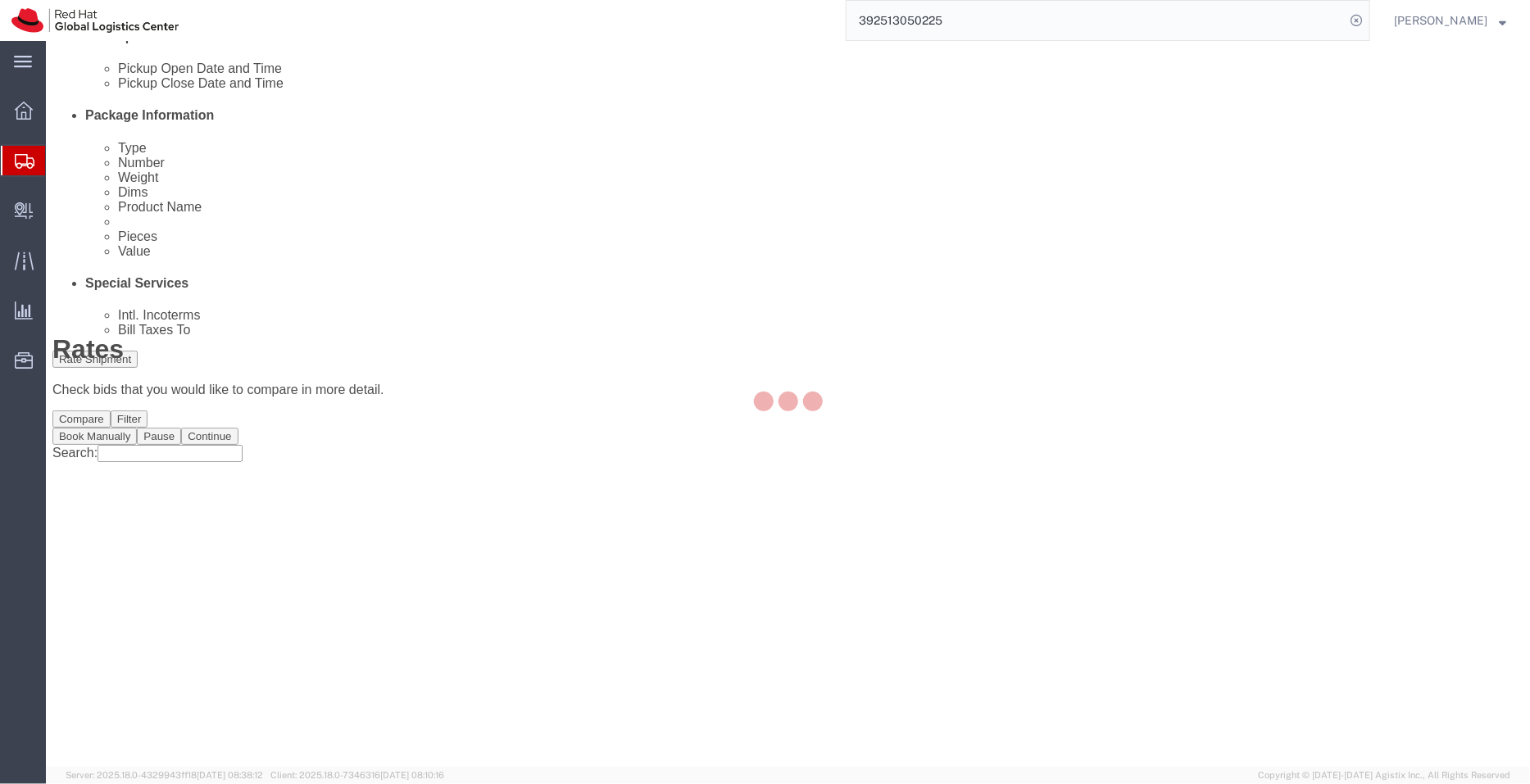
scroll to position [0, 0]
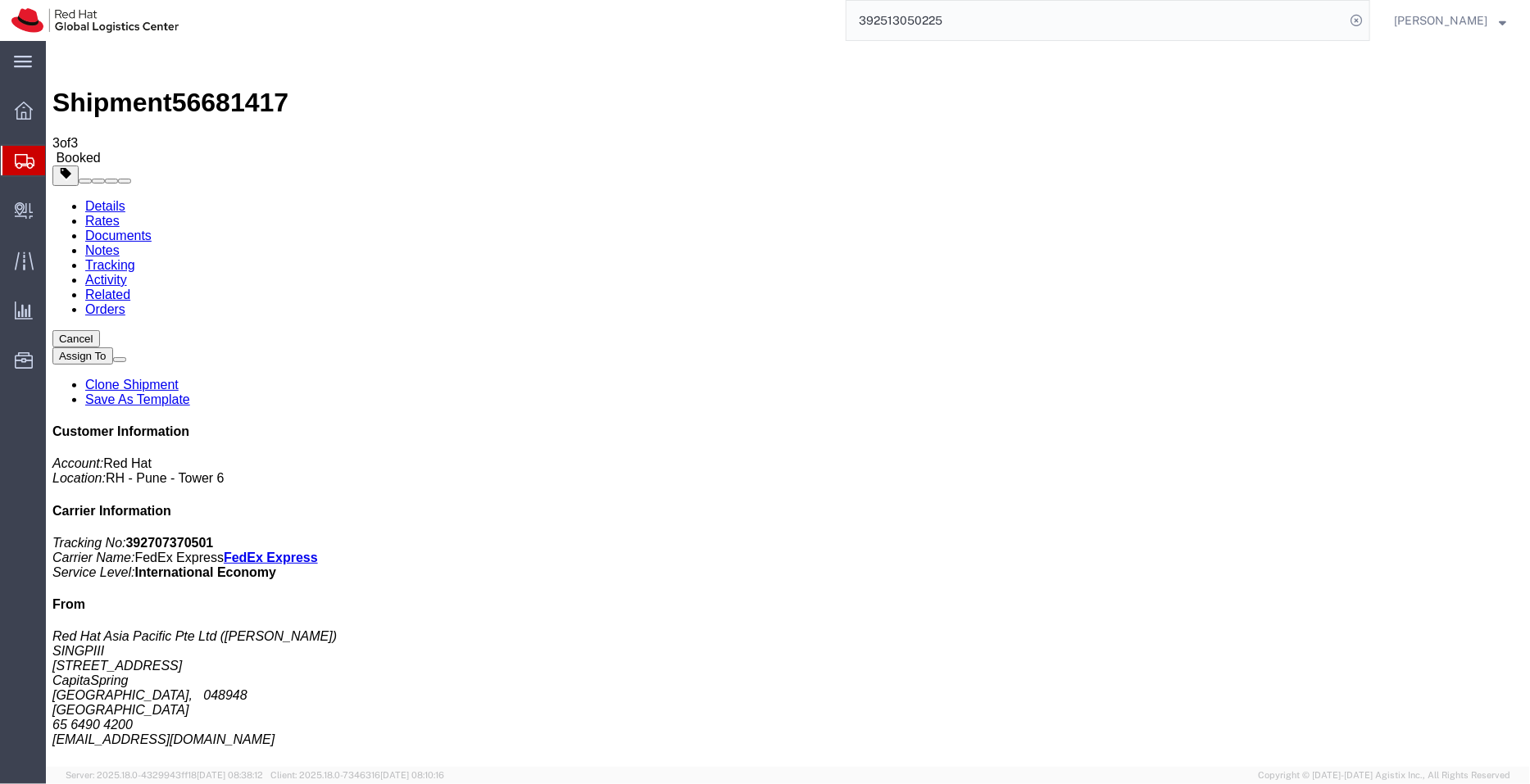
click at [100, 198] on link "Details" at bounding box center [104, 205] width 40 height 14
click link "Schedule pickup request"
drag, startPoint x: 724, startPoint y: 198, endPoint x: 600, endPoint y: 163, distance: 128.8
click div "Pickup & Delivery Dates [DATE] 15:00 - [DATE] 16:00 Pickup request number : SIN…"
copy div "[DATE] 15:00 - [DATE] 16:00 Pickup request number : SINA1194"
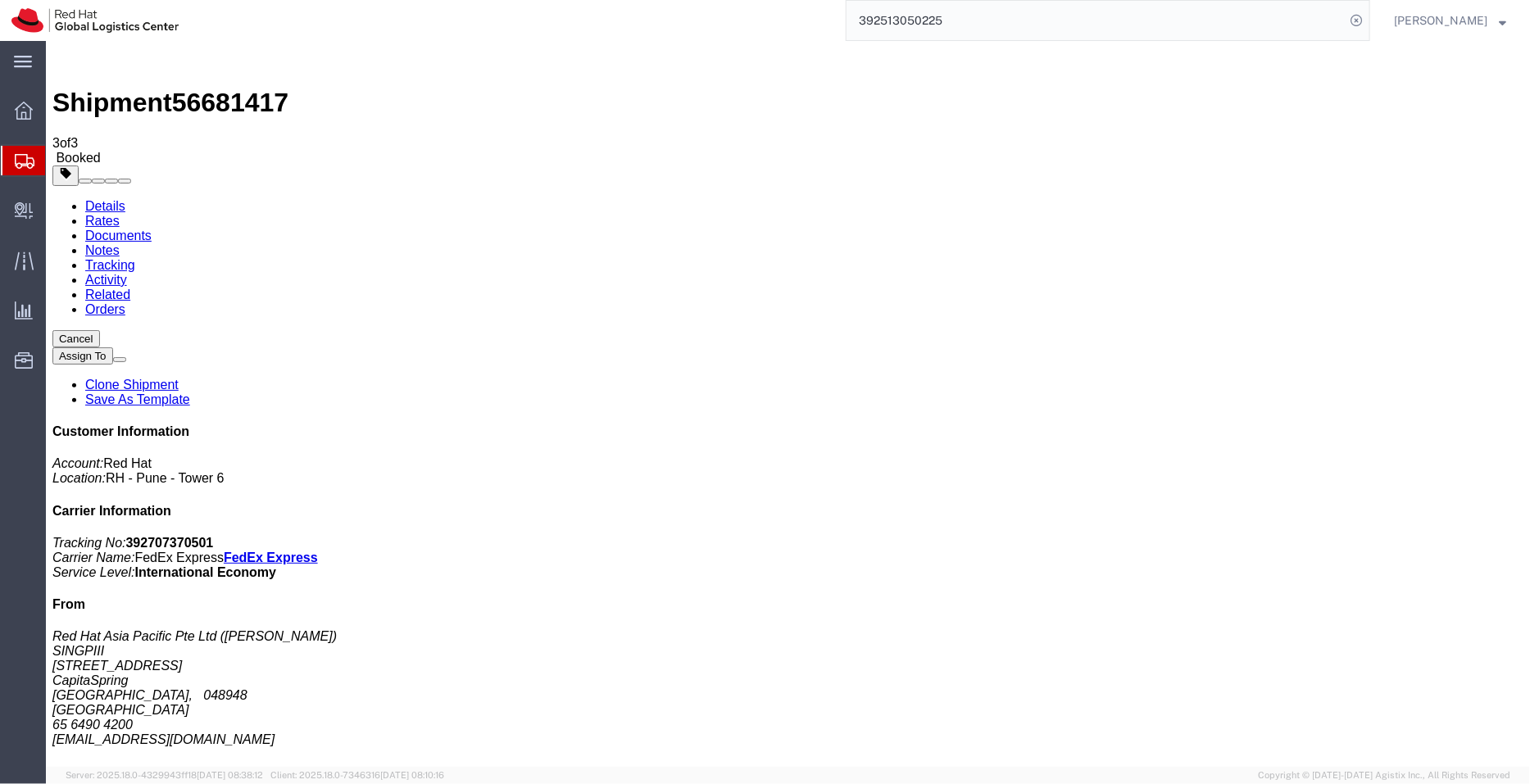
click link "Documents"
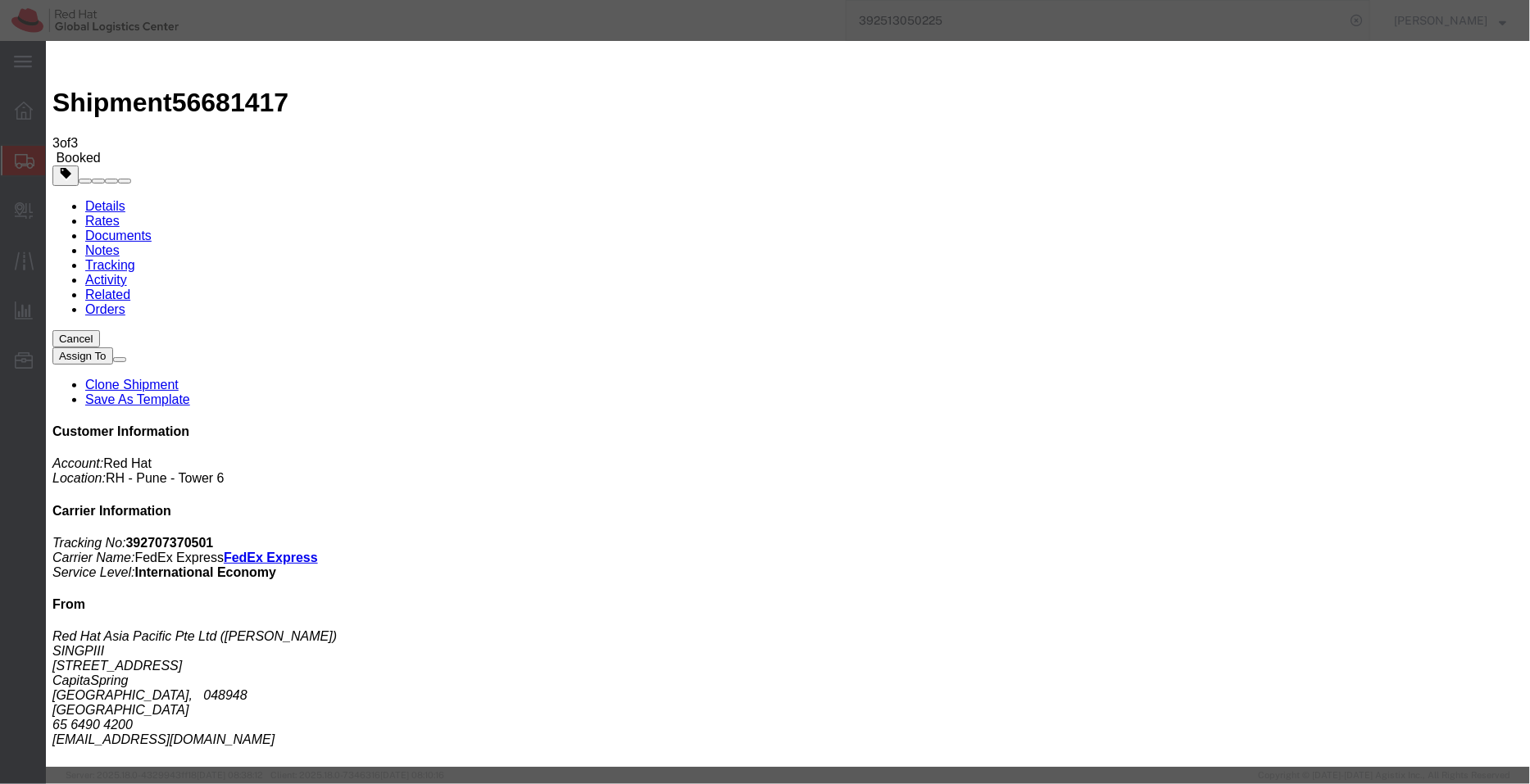
paste textarea "[DATE] 15:00 - [DATE] 16:00 Pickup request number: SINA1194"
type textarea "Pickup date/time - [DATE] 15:00 - [DATE] 16:00 FedEx Pickup request number: SIN…"
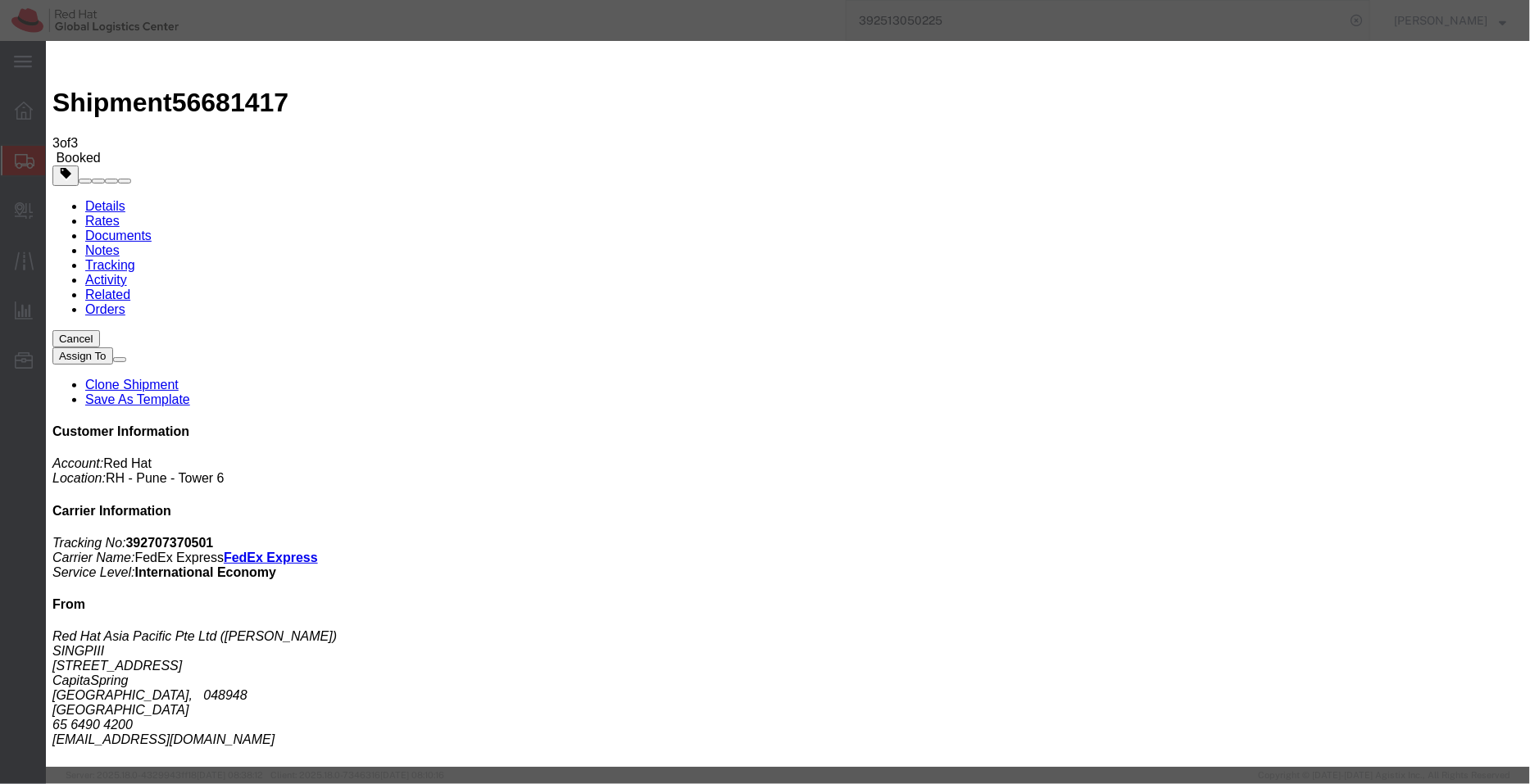
checkbox input "true"
type input "sya"
type input "[EMAIL_ADDRESS][DOMAIN_NAME]"
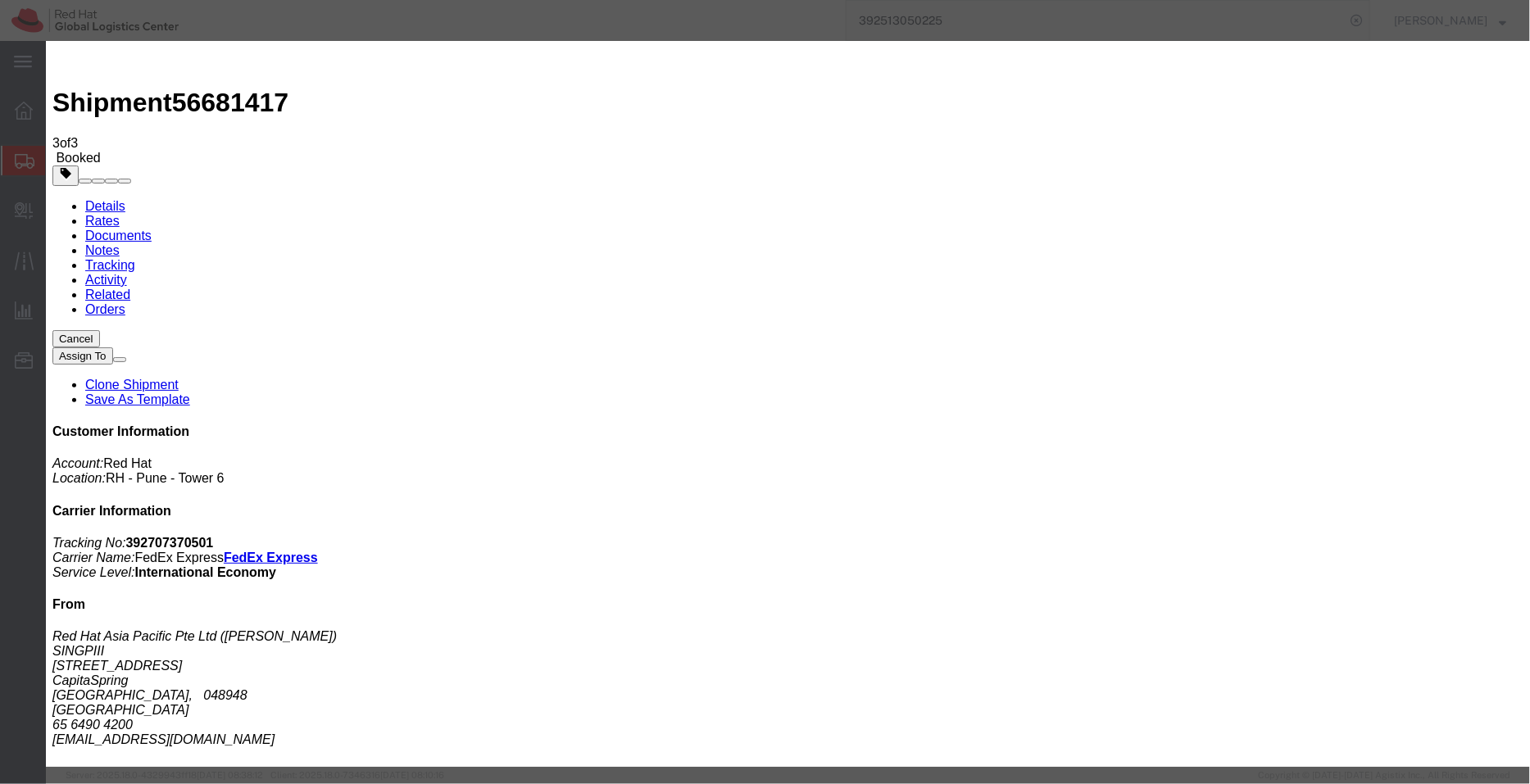
paste input "[EMAIL_ADDRESS][DOMAIN_NAME]"
type input "[EMAIL_ADDRESS][DOMAIN_NAME]"
type input "[EMAIL_ADDRESS][DOMAIN_NAME],[EMAIL_ADDRESS][DOMAIN_NAME]"
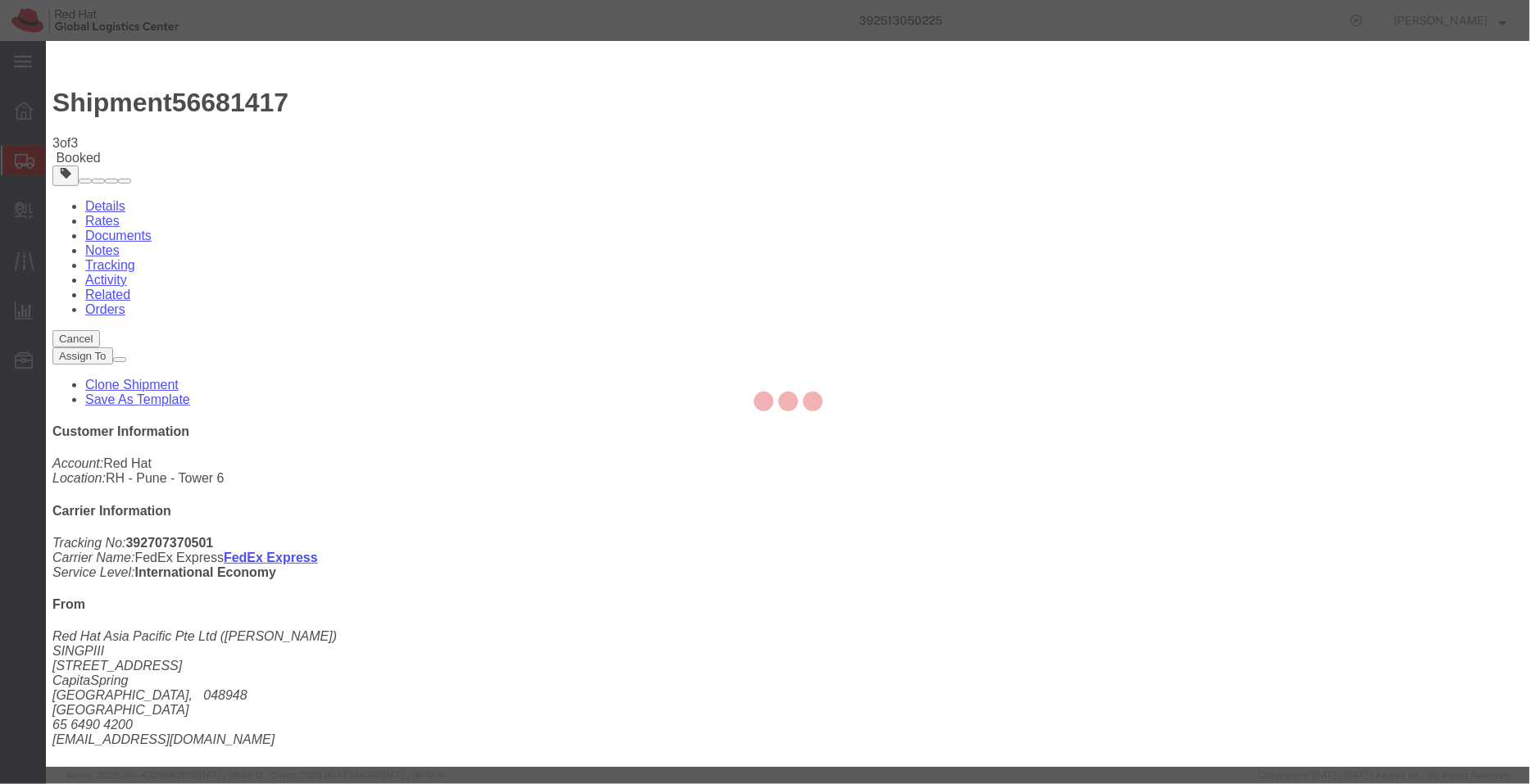
checkbox input "false"
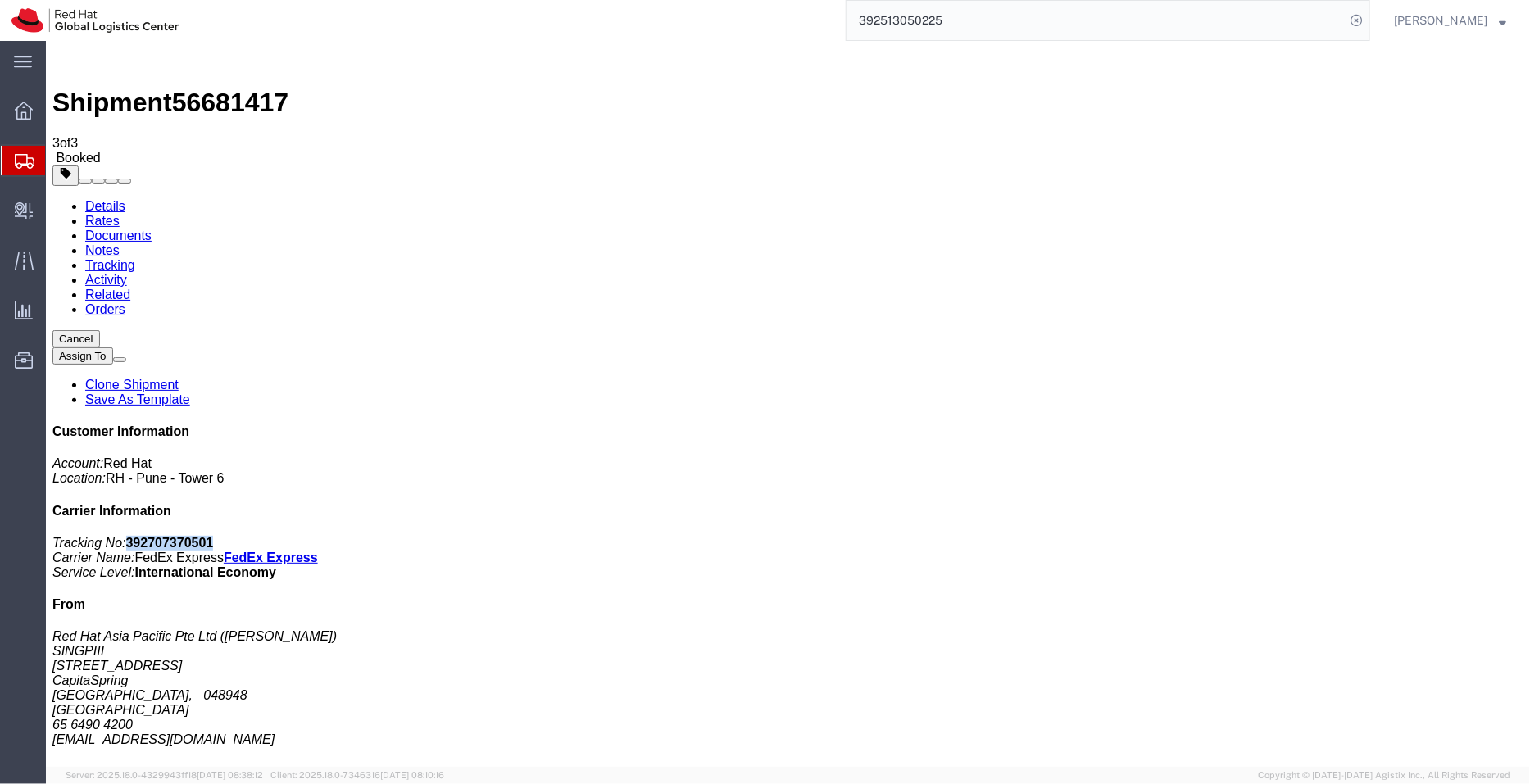
drag, startPoint x: 1425, startPoint y: 296, endPoint x: 1298, endPoint y: 246, distance: 136.5
click at [1298, 535] on p "Tracking No: 392707370501 Carrier Name: FedEx Express FedEx Express Service Lev…" at bounding box center [787, 557] width 1472 height 44
copy b "392707370501"
click at [178, 377] on link "Clone Shipment" at bounding box center [131, 384] width 93 height 14
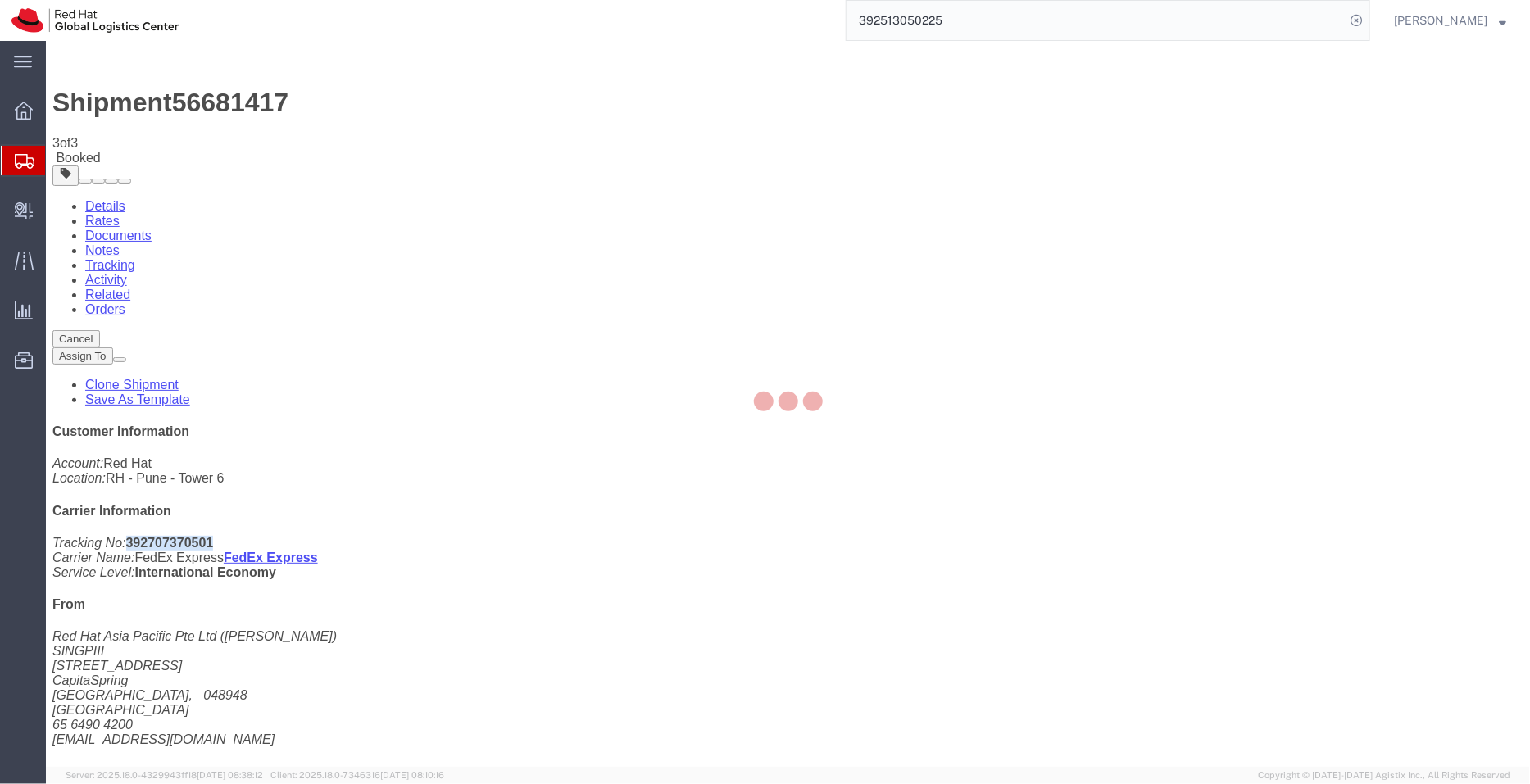
select select "51051"
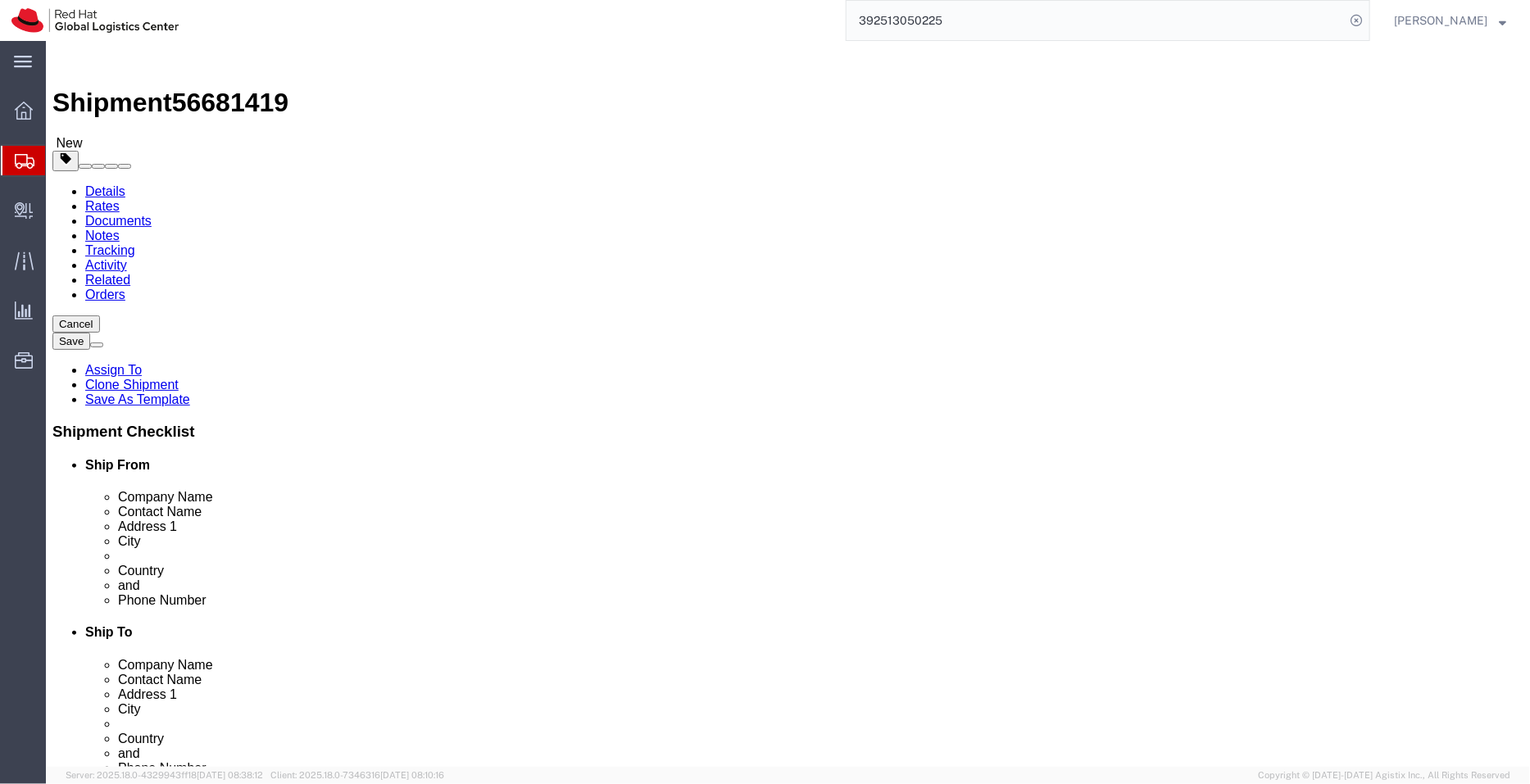
click link "ADDITIONAL INFORMATION"
drag, startPoint x: 890, startPoint y: 304, endPoint x: 729, endPoint y: 299, distance: 161.1
click div "Company Name [PERSON_NAME]"
paste input "KWANGSEOKKO"
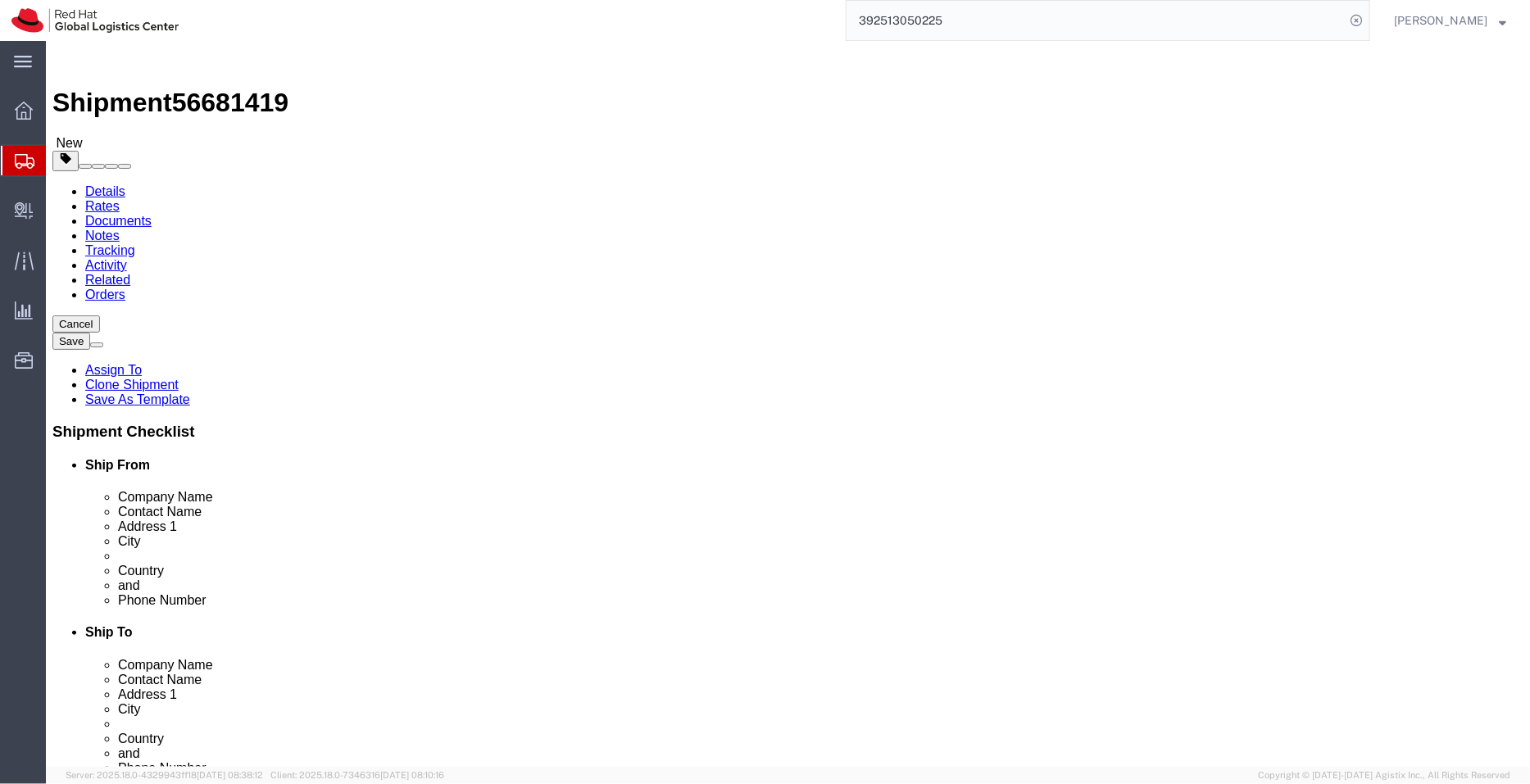
click input "KWANGSEOKKO"
drag, startPoint x: 944, startPoint y: 309, endPoint x: 746, endPoint y: 297, distance: 198.4
click div "Company Name KWANGSEOK KO"
type input "KWANGSEOK KO"
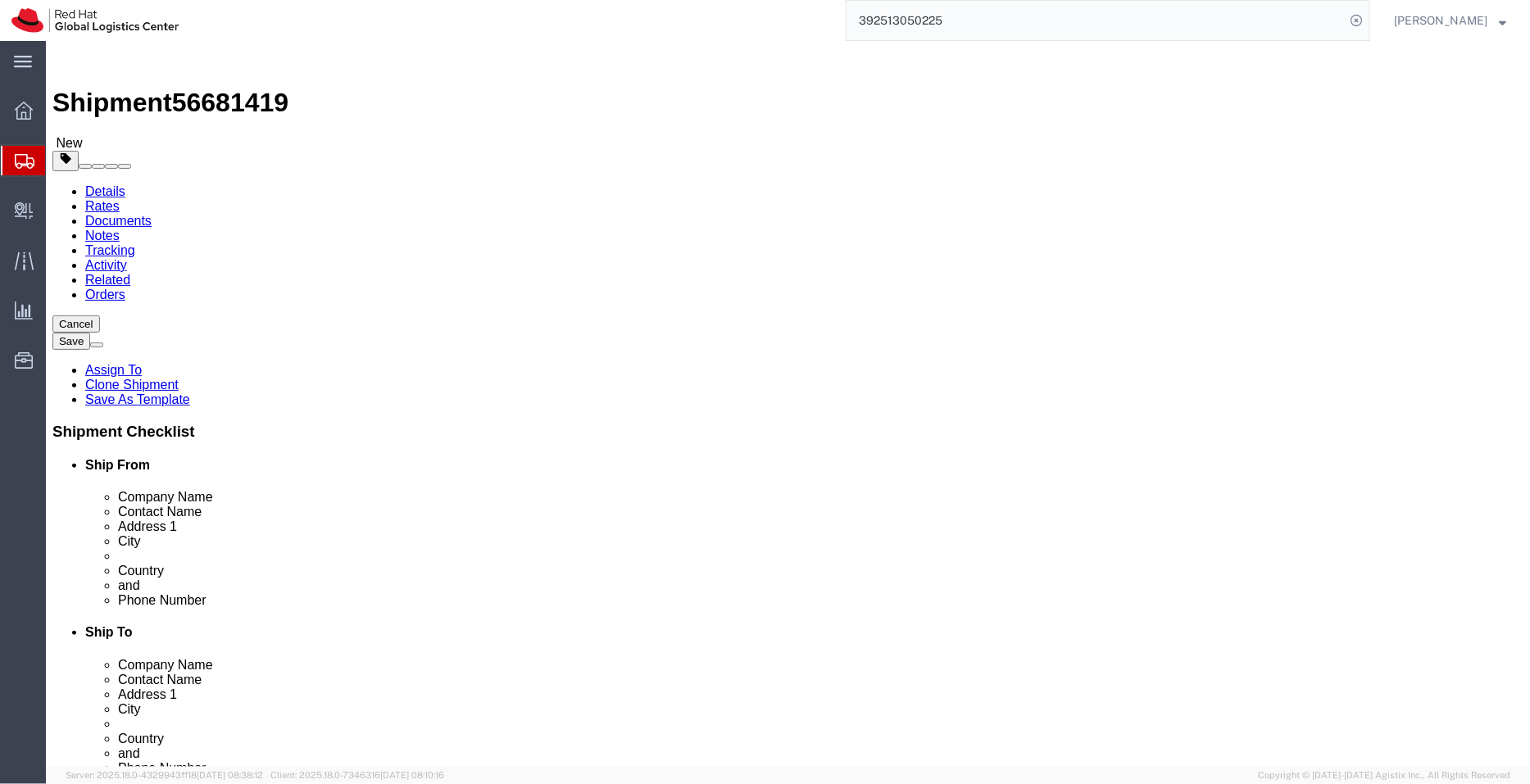
drag, startPoint x: 902, startPoint y: 338, endPoint x: 504, endPoint y: 343, distance: 398.0
click div "Ship From Location Location [GEOGRAPHIC_DATA] - [GEOGRAPHIC_DATA] Select My Pro…"
paste input "KWANGSEOK KO"
type input "KWANGSEOK KO"
drag, startPoint x: 911, startPoint y: 585, endPoint x: 790, endPoint y: 580, distance: 121.1
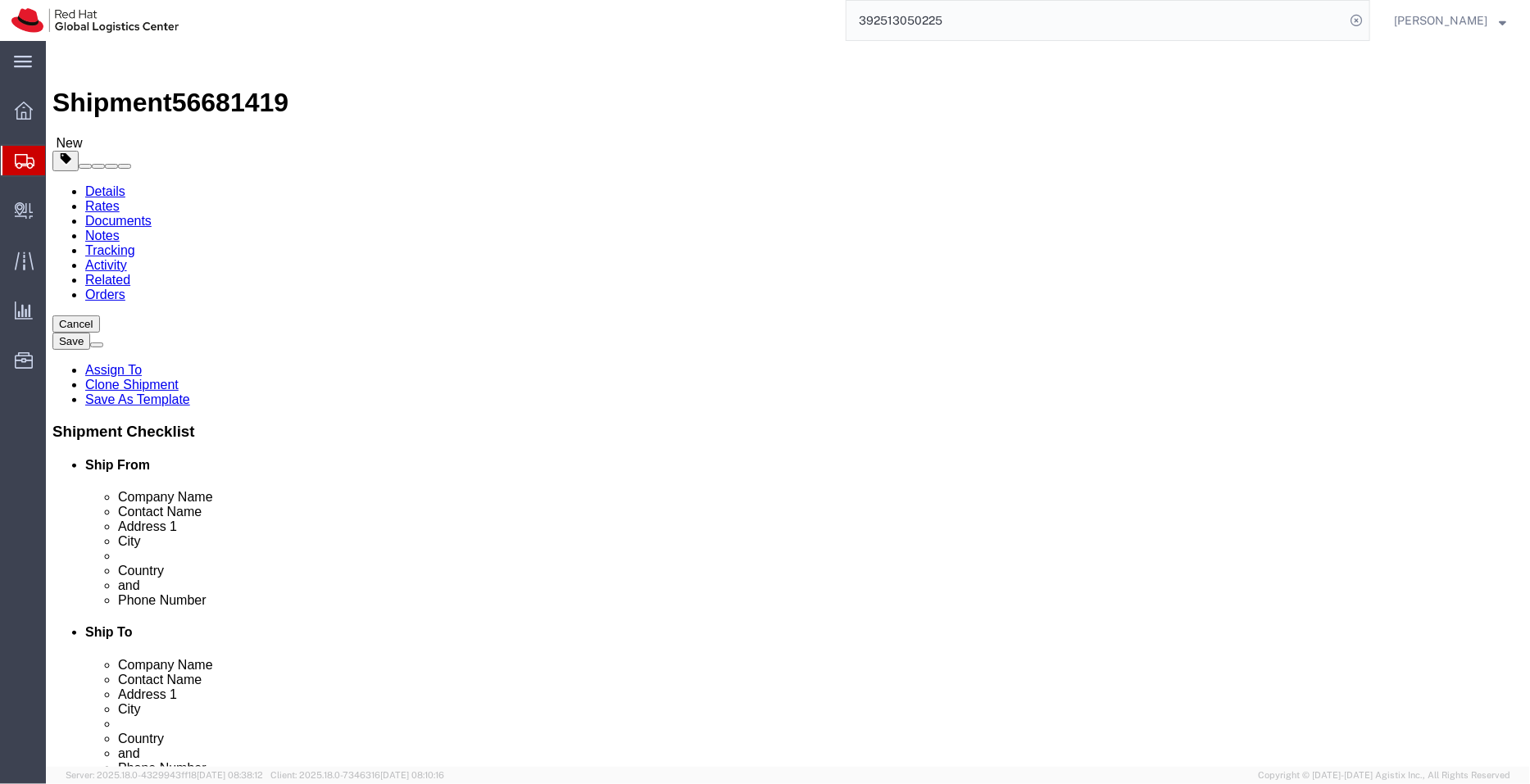
click input "[EMAIL_ADDRESS][PERSON_NAME][DOMAIN_NAME],[EMAIL_ADDRESS][DOMAIN_NAME]"
paste input "ks.ko@navercorp"
type input "[EMAIL_ADDRESS][DOMAIN_NAME],[EMAIL_ADDRESS][DOMAIN_NAME]"
drag, startPoint x: 899, startPoint y: 555, endPoint x: 746, endPoint y: 551, distance: 153.1
click div "Phone Number [PHONE_NUMBER]"
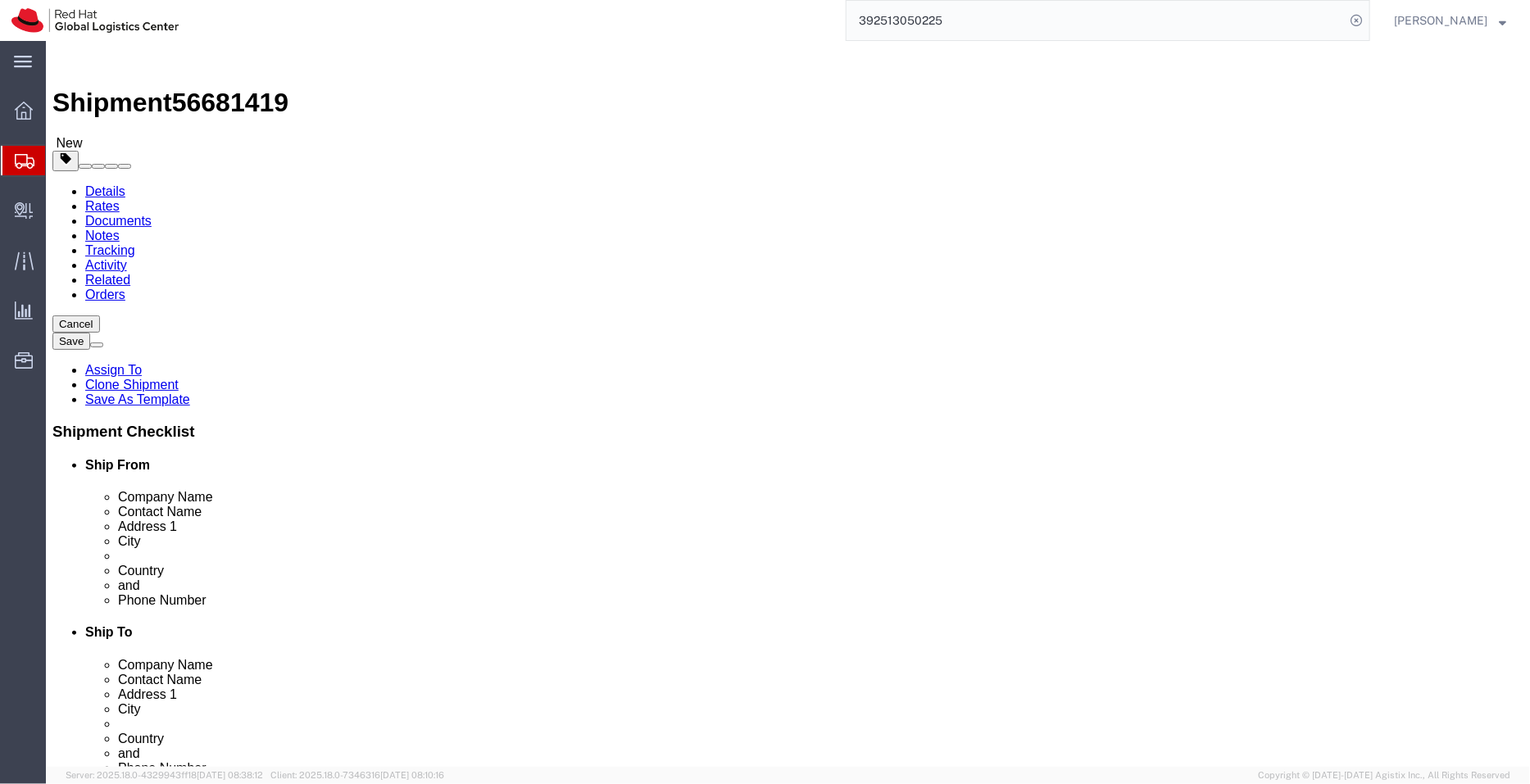
paste input "[PHONE_NUMBER]"
type input "[PHONE_NUMBER]"
drag, startPoint x: 927, startPoint y: 362, endPoint x: 465, endPoint y: 351, distance: 462.1
click div "Ship From Location Location [GEOGRAPHIC_DATA] - [GEOGRAPHIC_DATA] Select My Pro…"
paste input "[STREET_ADDRESS][PERSON_NAME],"
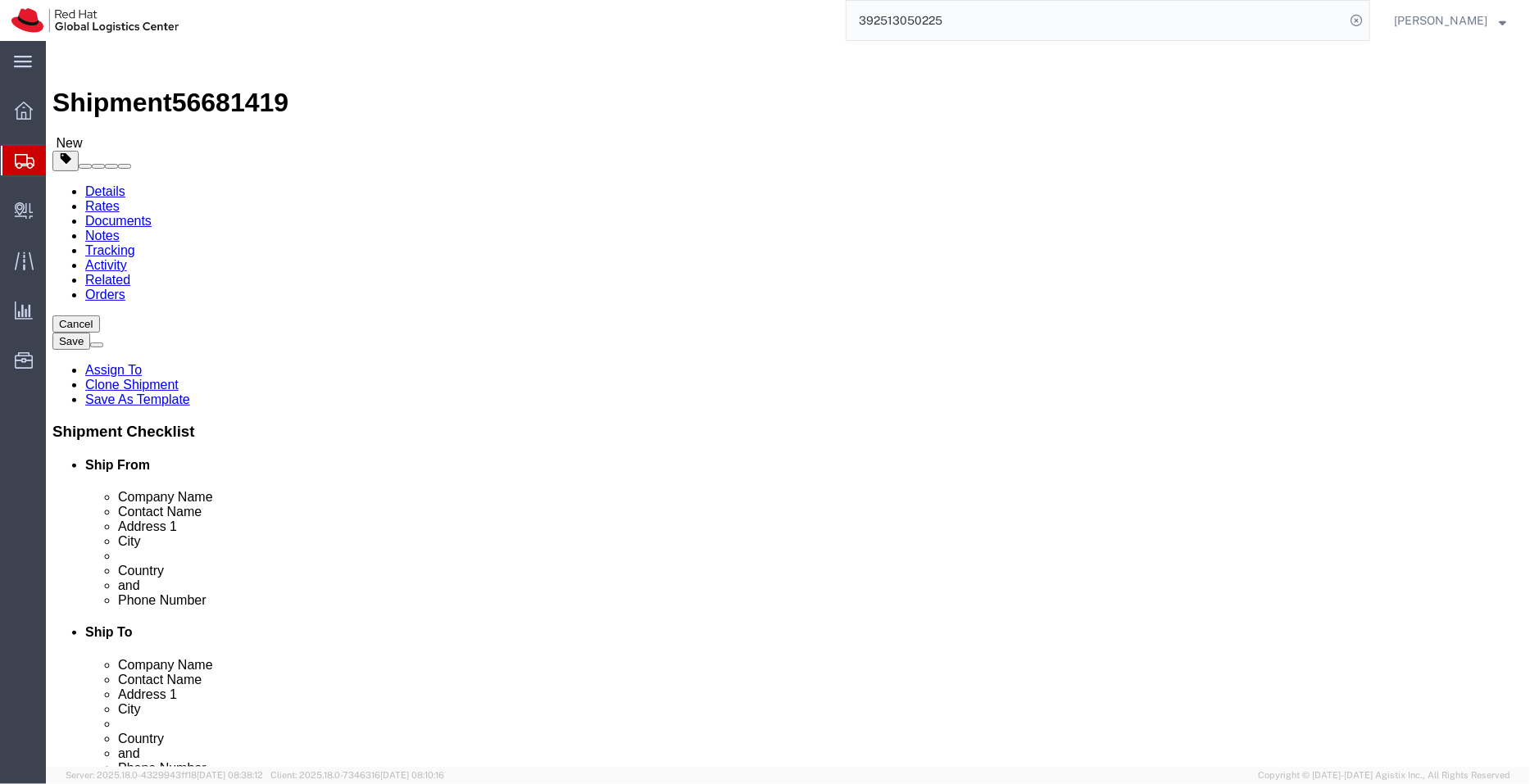
type input "[STREET_ADDRESS][PERSON_NAME],"
drag, startPoint x: 840, startPoint y: 513, endPoint x: 713, endPoint y: 506, distance: 127.2
click div "Location Select Select My Profile Location [GEOGRAPHIC_DATA] - [GEOGRAPHIC_DATA…"
paste input "1681"
type input "16816"
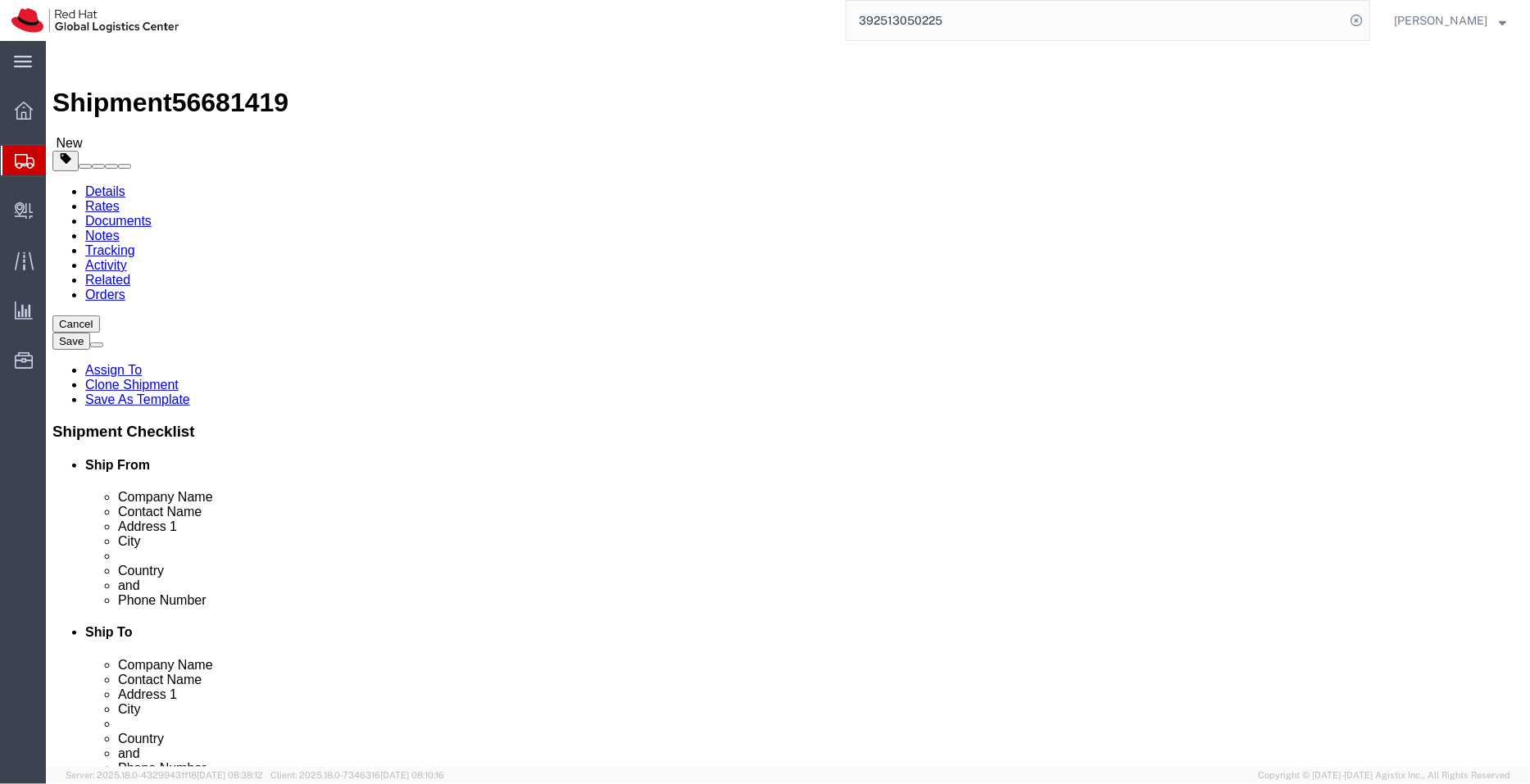
drag, startPoint x: 892, startPoint y: 403, endPoint x: 567, endPoint y: 382, distance: 325.7
click div "Location Select Select My Profile Location [GEOGRAPHIC_DATA] - [GEOGRAPHIC_DATA…"
paste input "[PERSON_NAME], Gyeonggi-do"
click input "[PERSON_NAME], Gyeonggi-do"
type input "Yongin-si"
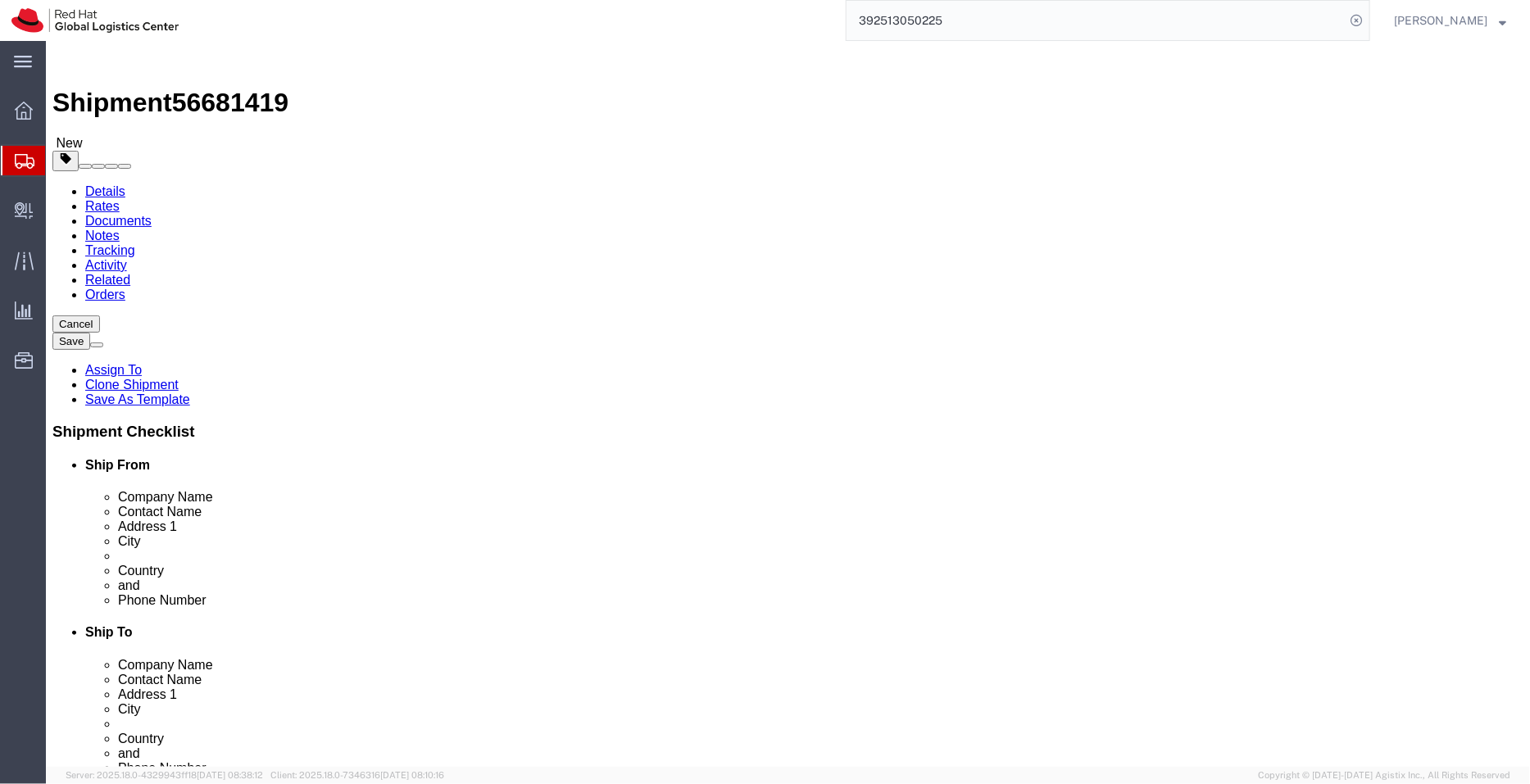
drag, startPoint x: 897, startPoint y: 401, endPoint x: 667, endPoint y: 354, distance: 234.8
click div "Location Select Select My Profile Location [GEOGRAPHIC_DATA] - [GEOGRAPHIC_DATA…"
drag, startPoint x: 786, startPoint y: 421, endPoint x: 703, endPoint y: 412, distance: 83.5
click div "Location Select Select My Profile Location [GEOGRAPHIC_DATA] - [GEOGRAPHIC_DATA…"
paste input "Yongin-si"
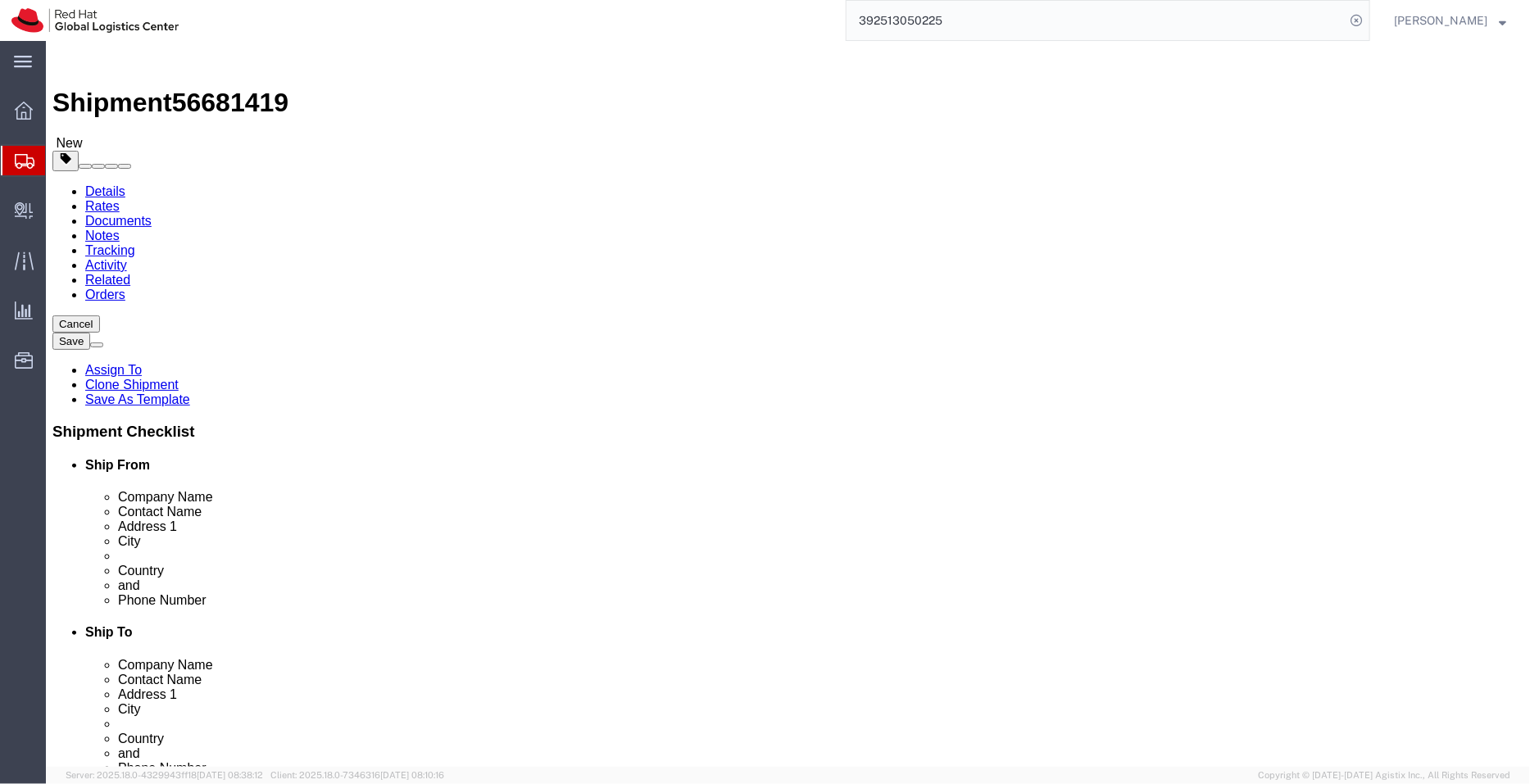
type input "Yongin-si"
drag, startPoint x: 1038, startPoint y: 370, endPoint x: 991, endPoint y: 369, distance: 47.0
click input "[STREET_ADDRESS][PERSON_NAME],"
type input "203-904, 45, Sinbong 1-ro 48beon-gil,"
click input "text"
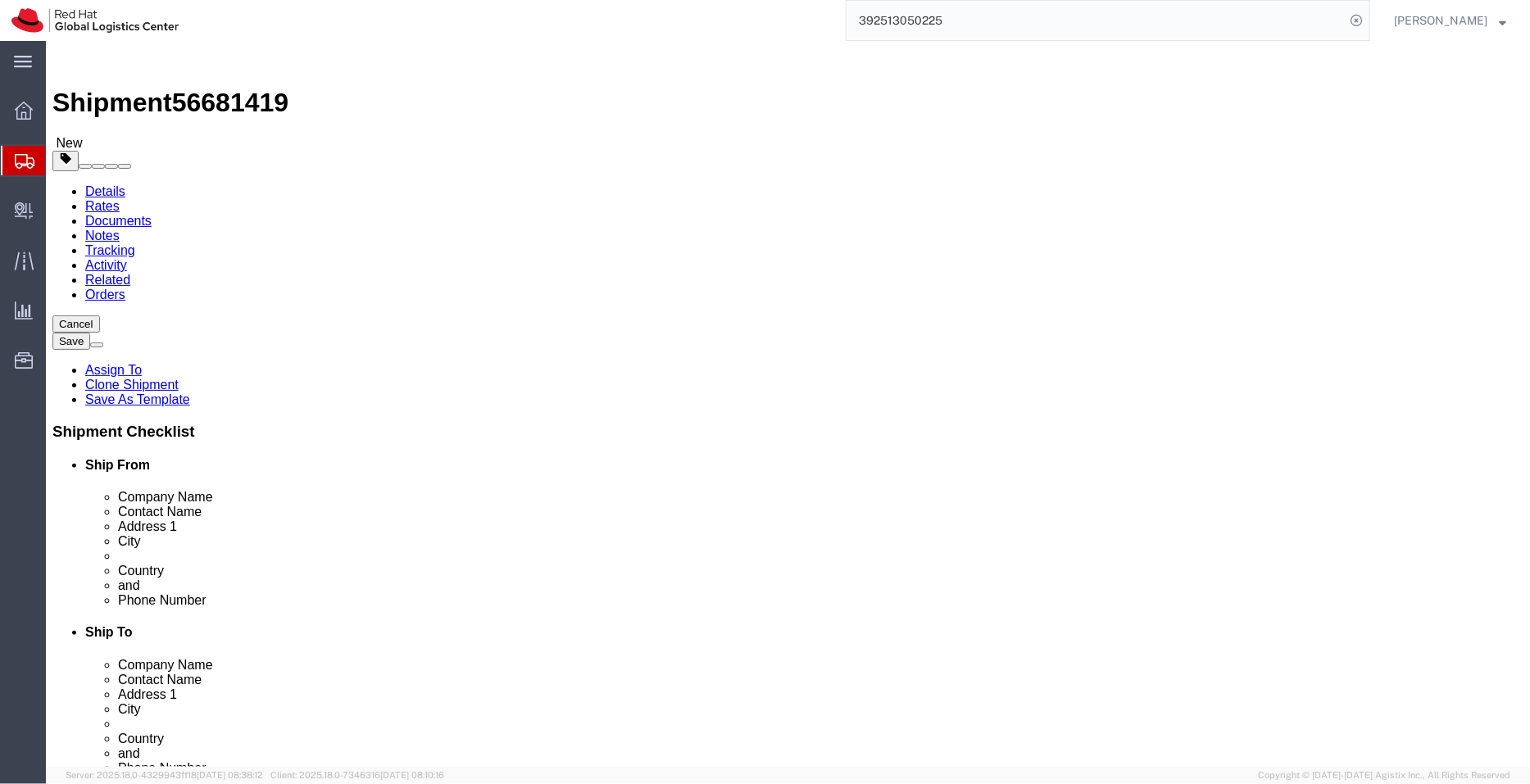
paste input "Suji-gu,"
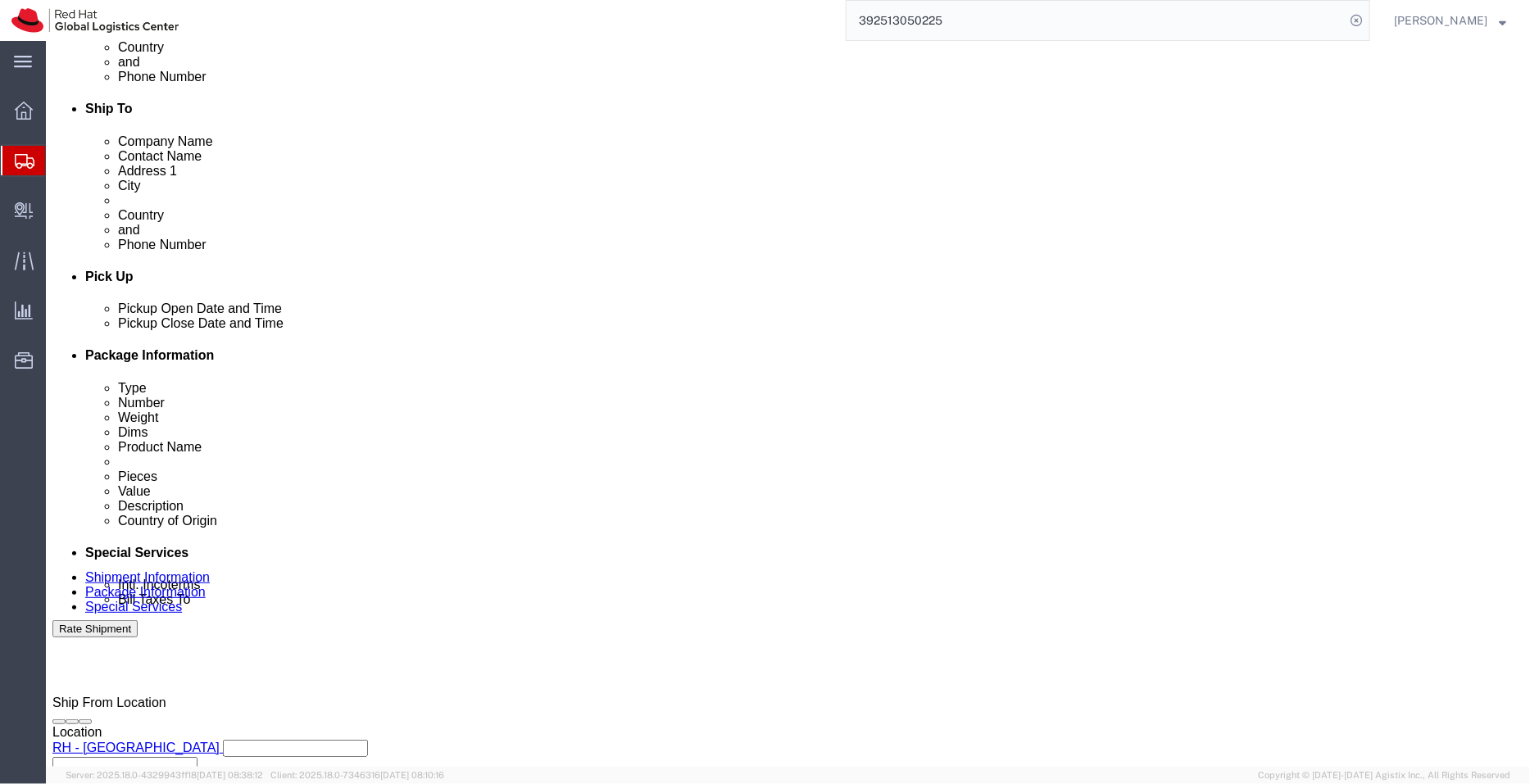
scroll to position [838, 0]
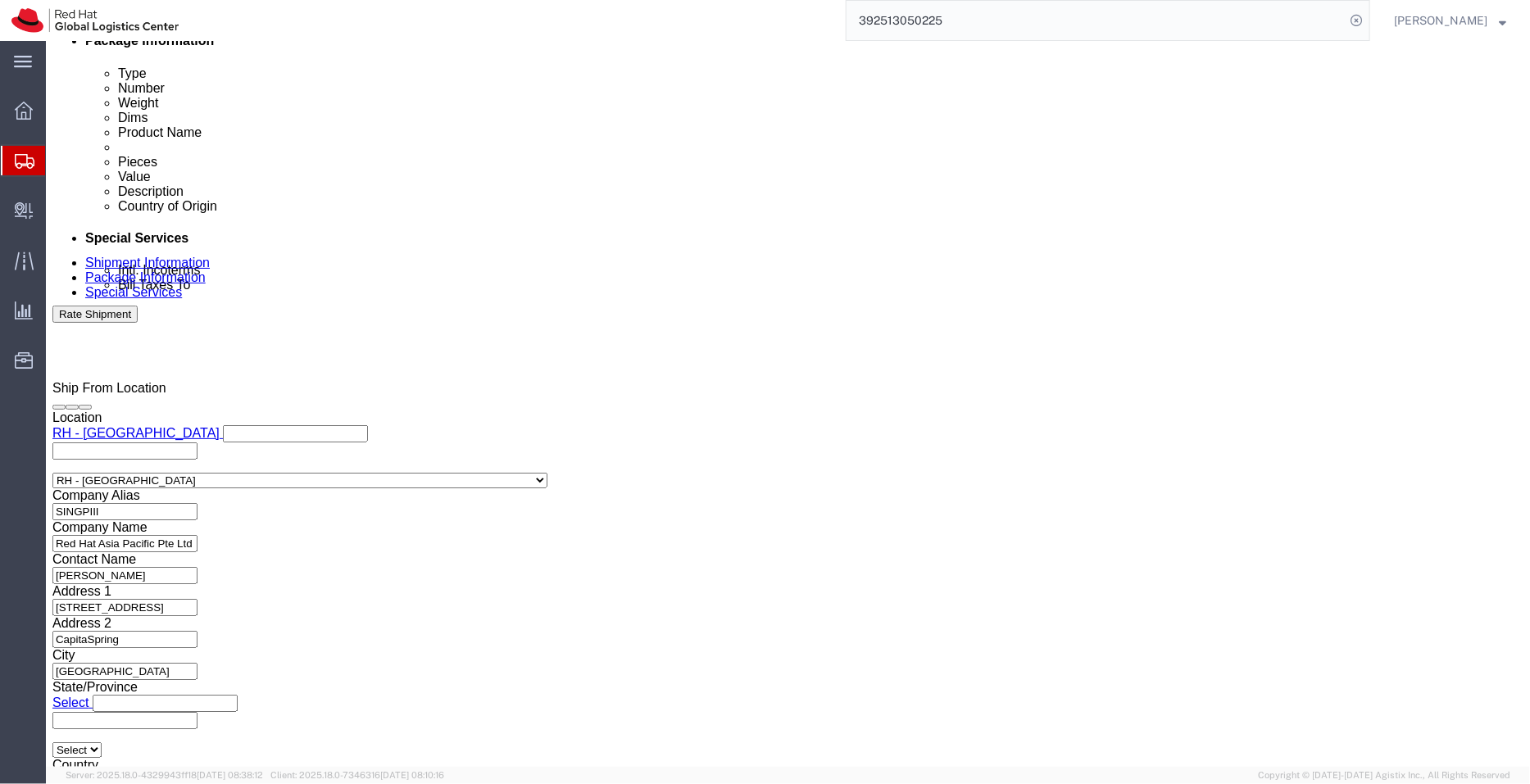
type input "Suji-gu,"
click icon
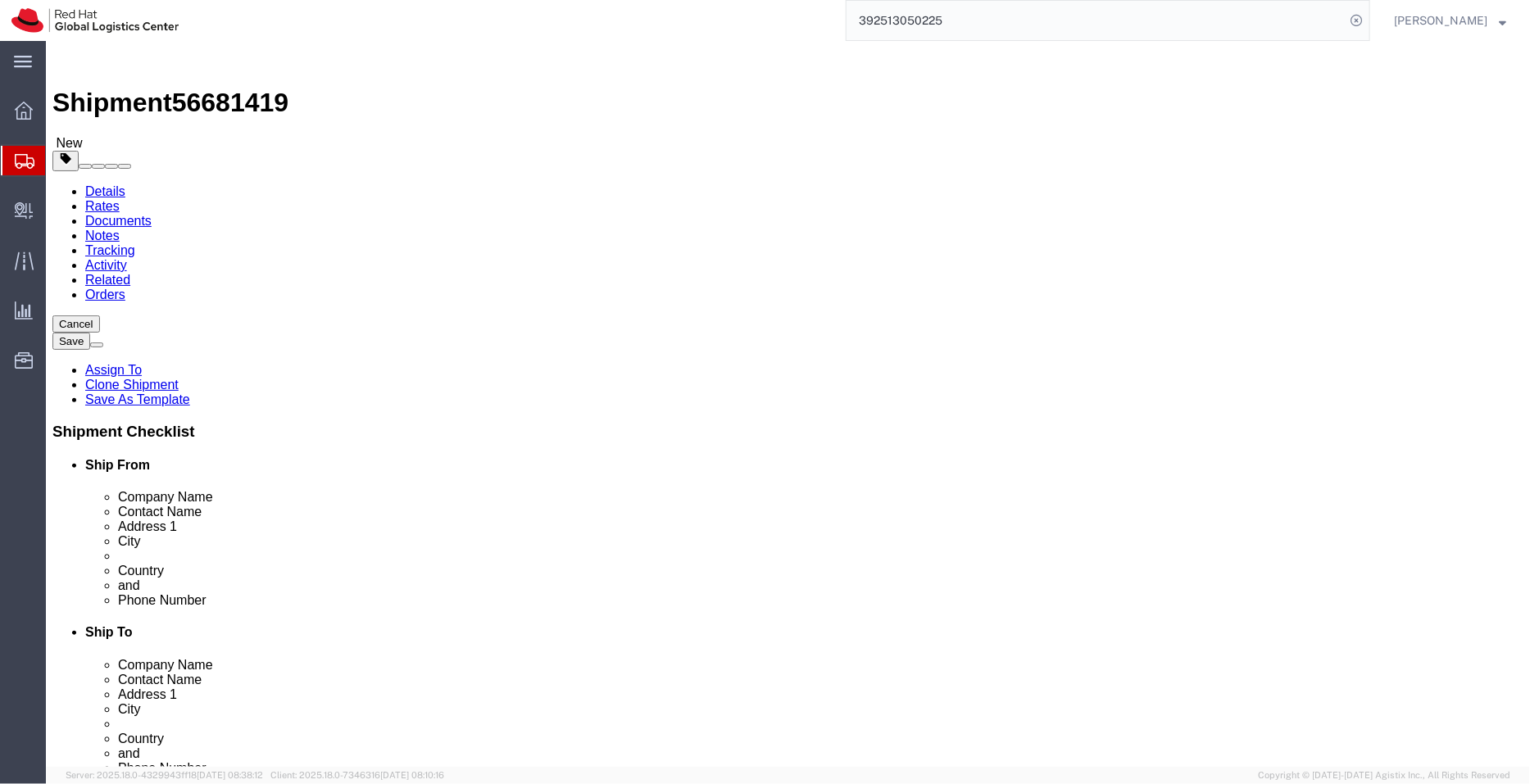
click link "Shipment Information"
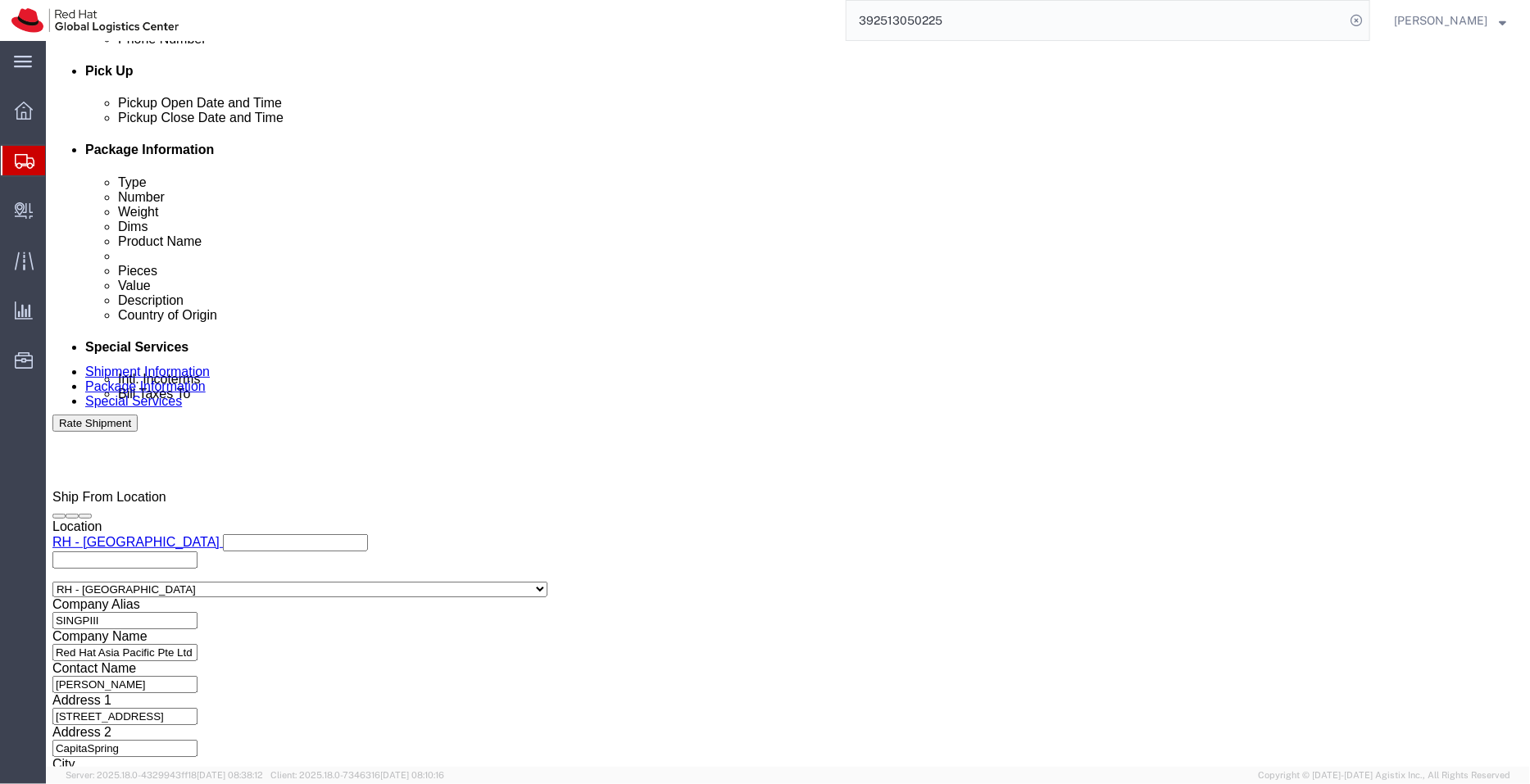
scroll to position [751, 0]
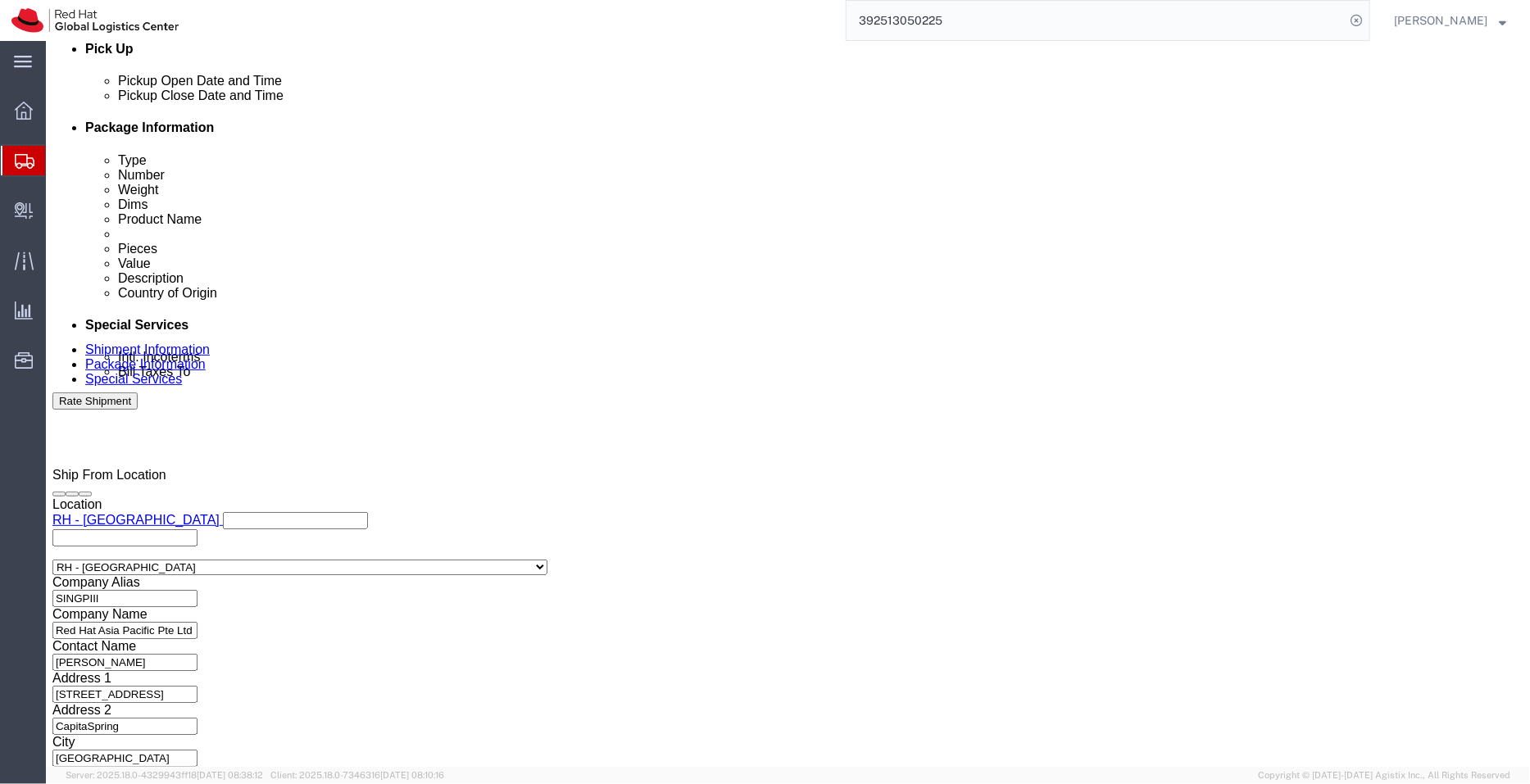
click icon
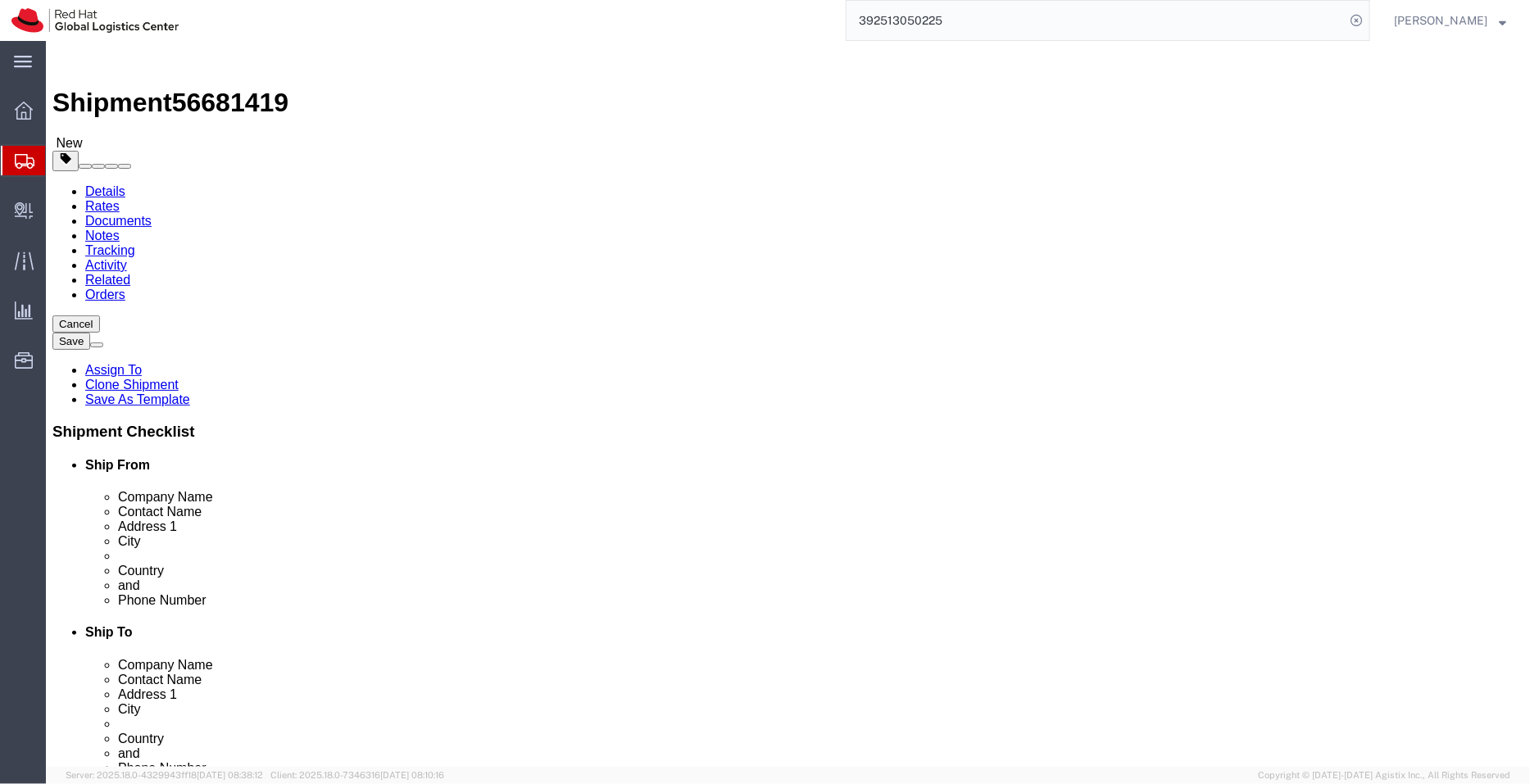
click icon
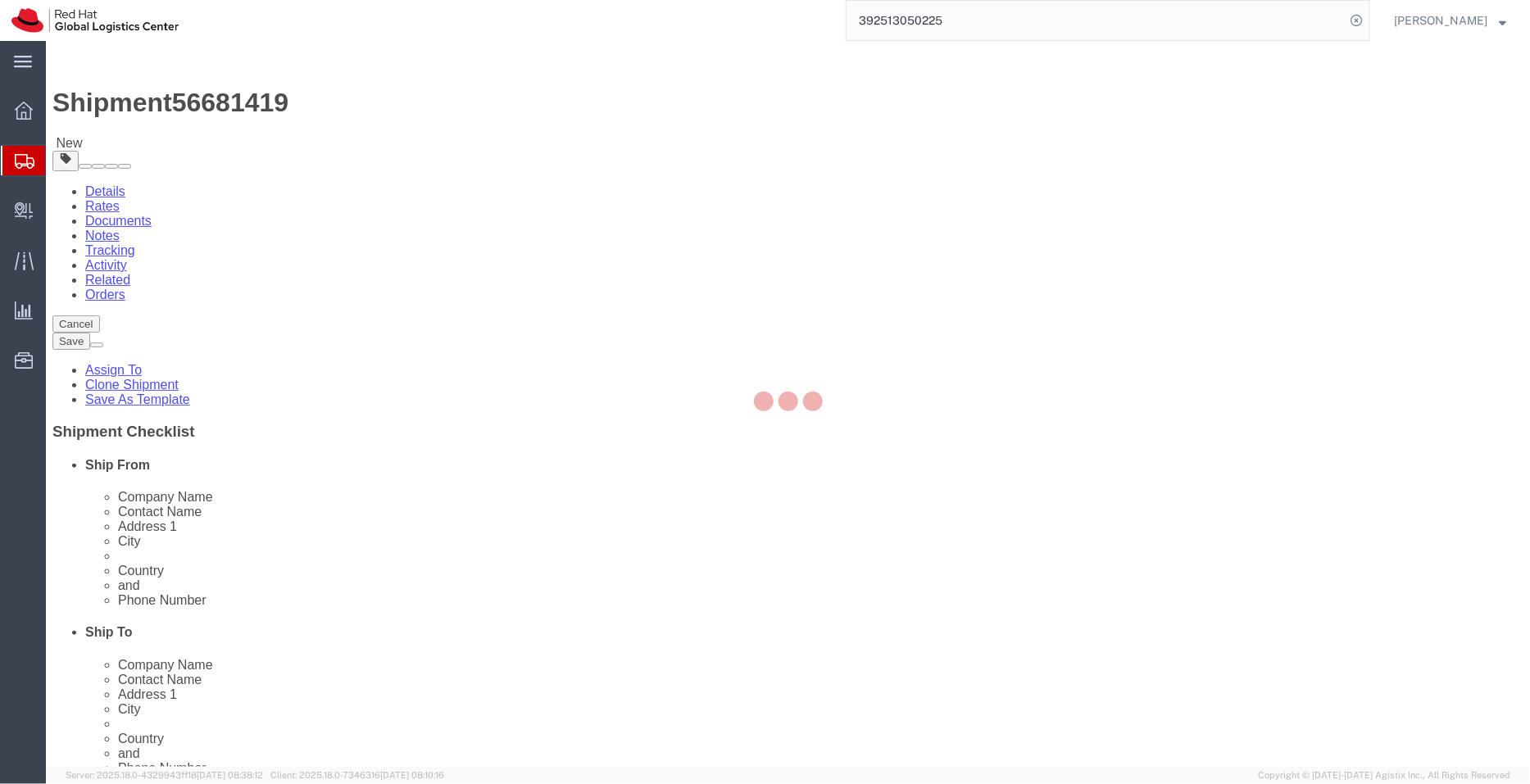
select select "COSTCENTER"
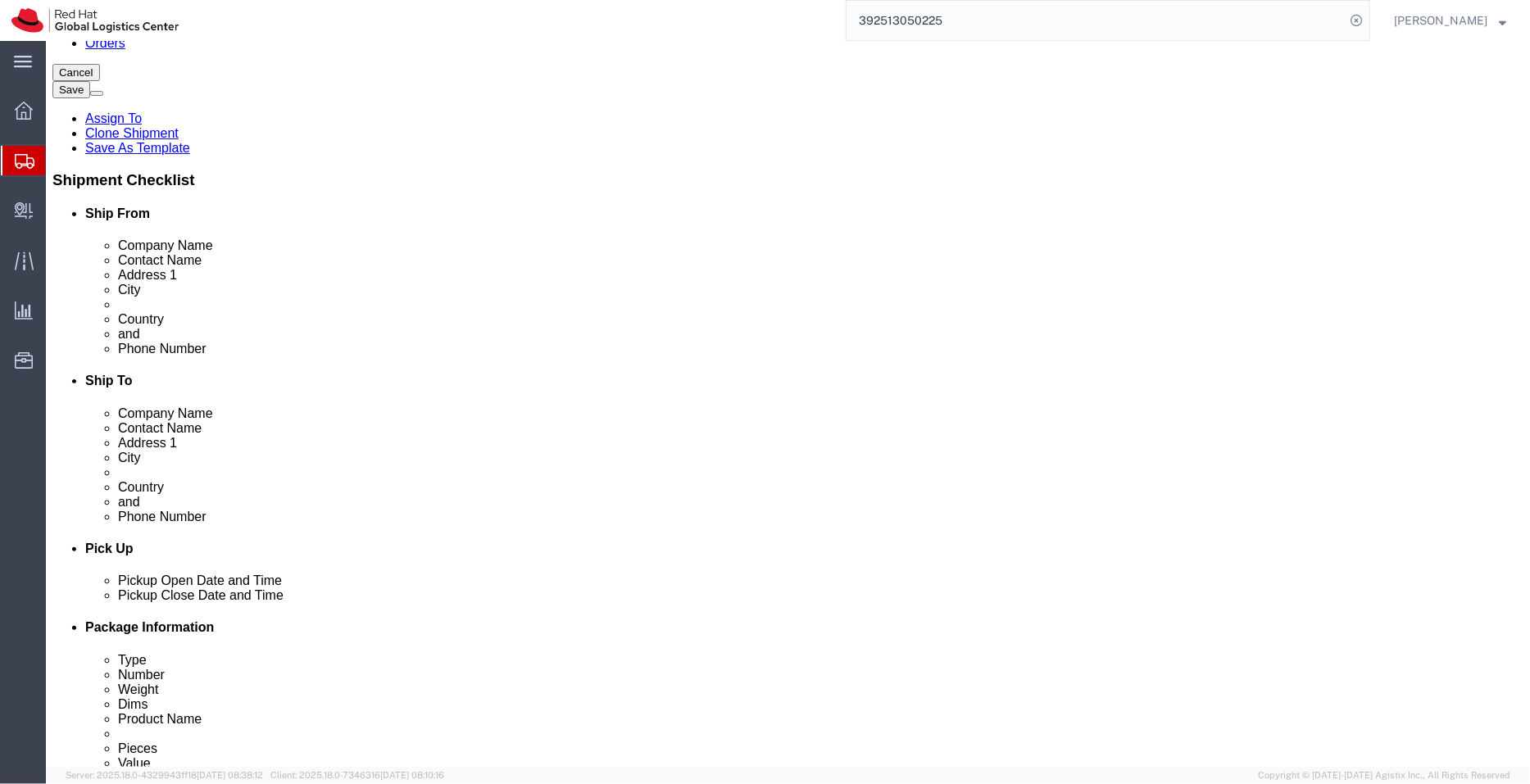
scroll to position [246, 0]
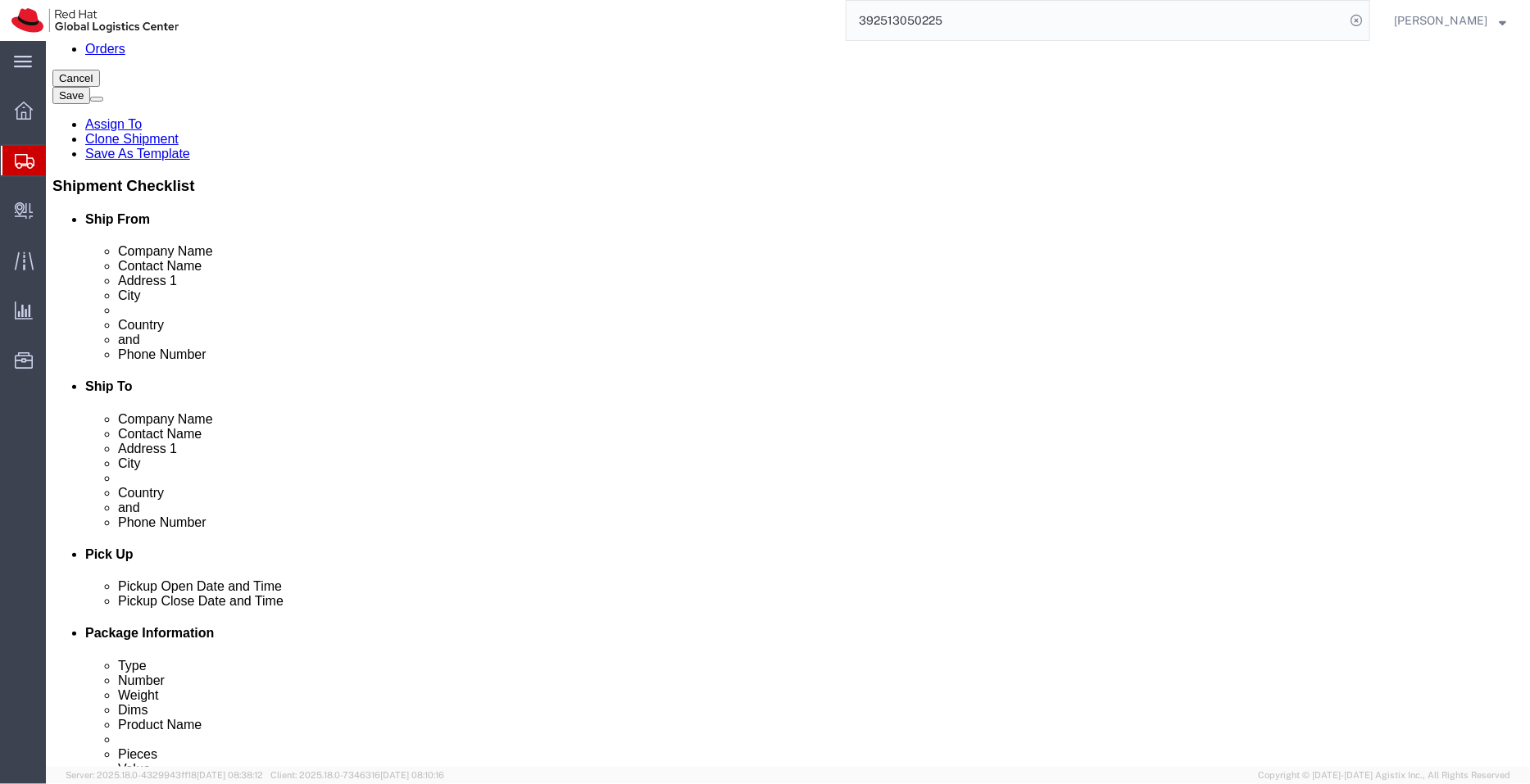
click button "Rate Shipment"
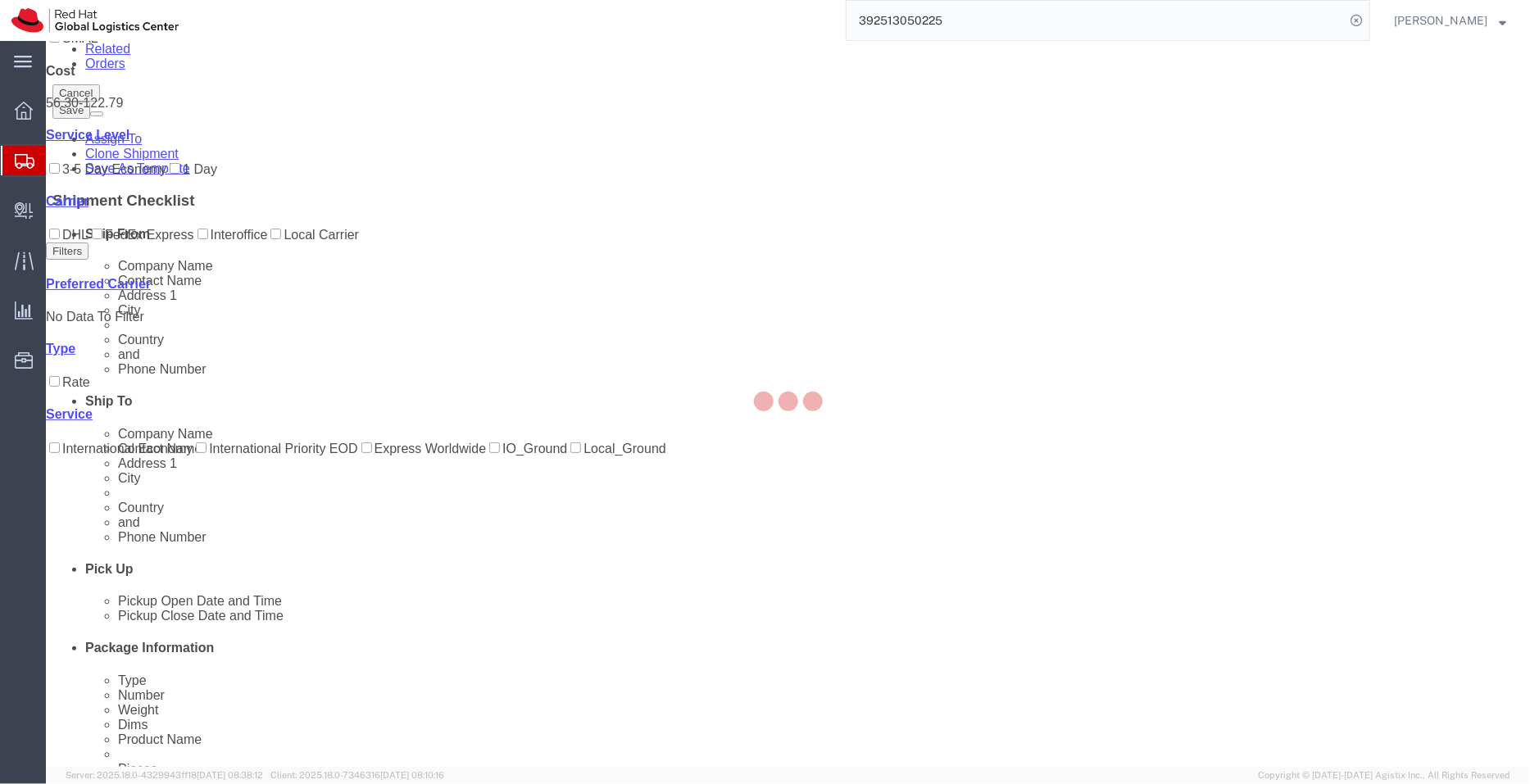
scroll to position [0, 0]
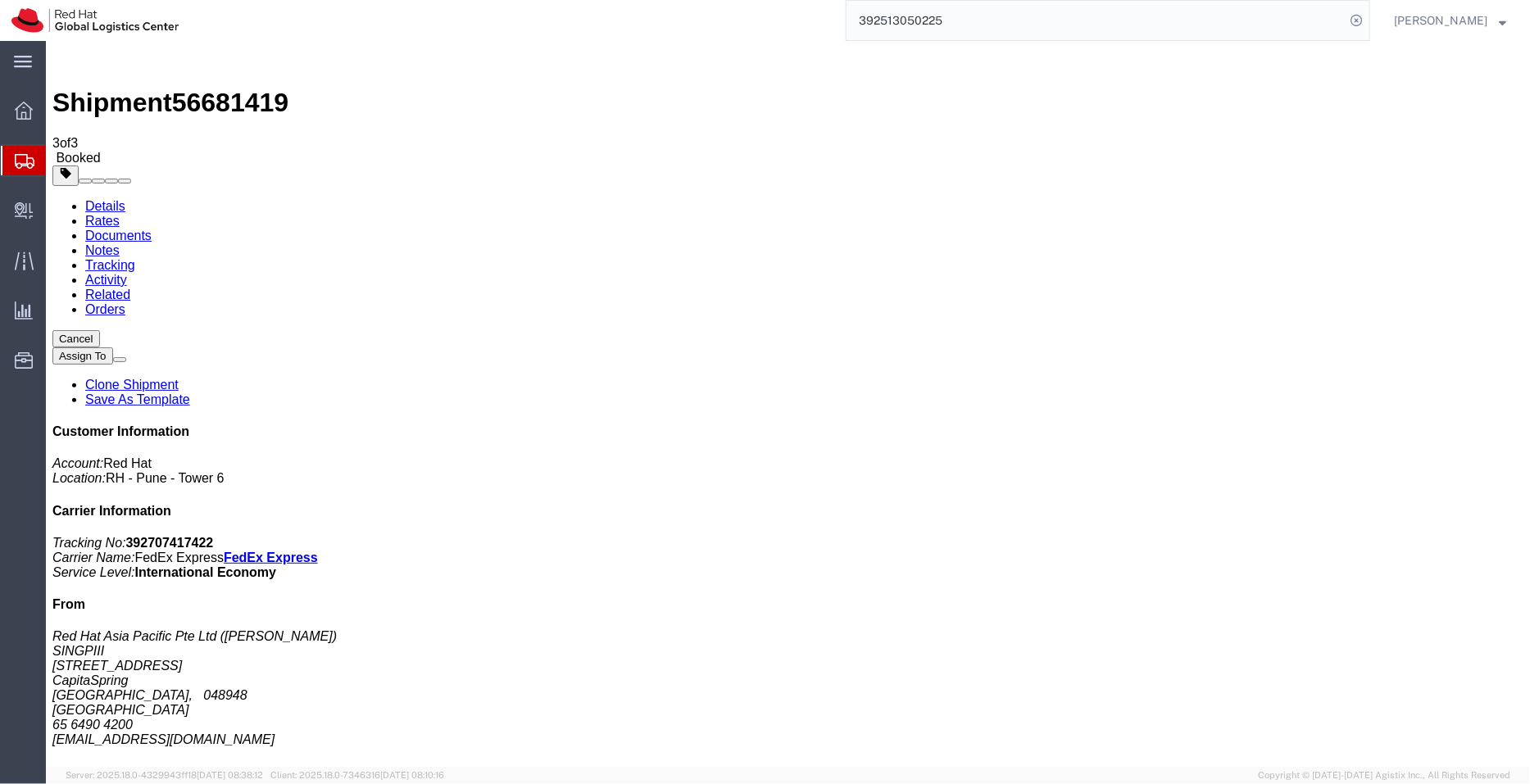
click at [108, 198] on link "Details" at bounding box center [104, 205] width 40 height 14
click div "Pickup & Delivery Dates [DATE] 15:00 - [DATE] 16:00 Schedule pickup request Edi…"
click link "Schedule pickup request"
drag, startPoint x: 793, startPoint y: 205, endPoint x: 602, endPoint y: 169, distance: 194.4
click div "Pickup & Delivery Dates [DATE] 15:00 - [DATE] 16:00 Pickup request number : SIN…"
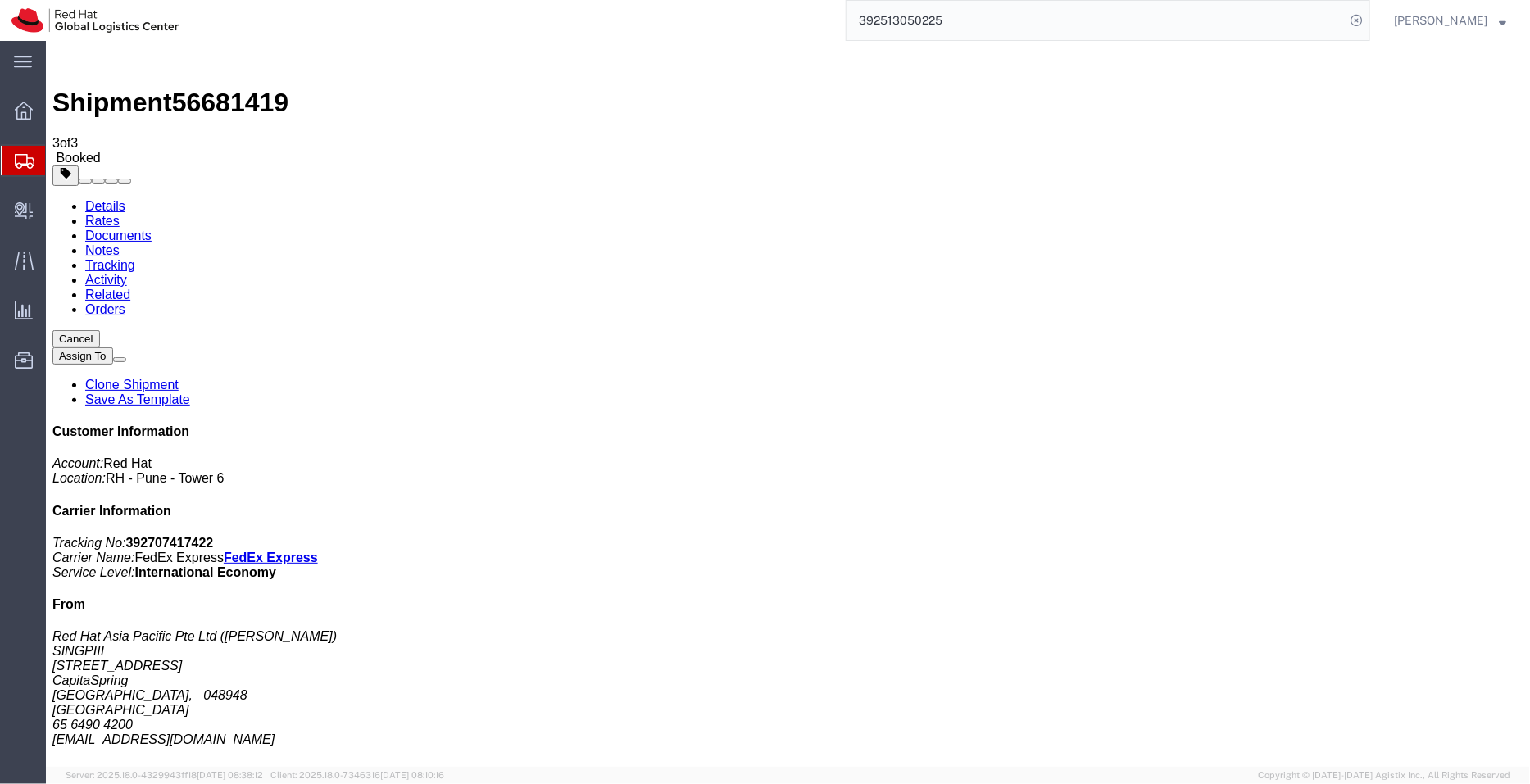
copy div "[DATE] 15:00 - [DATE] 16:00 Pickup request number : SINA1214"
click link "Documents"
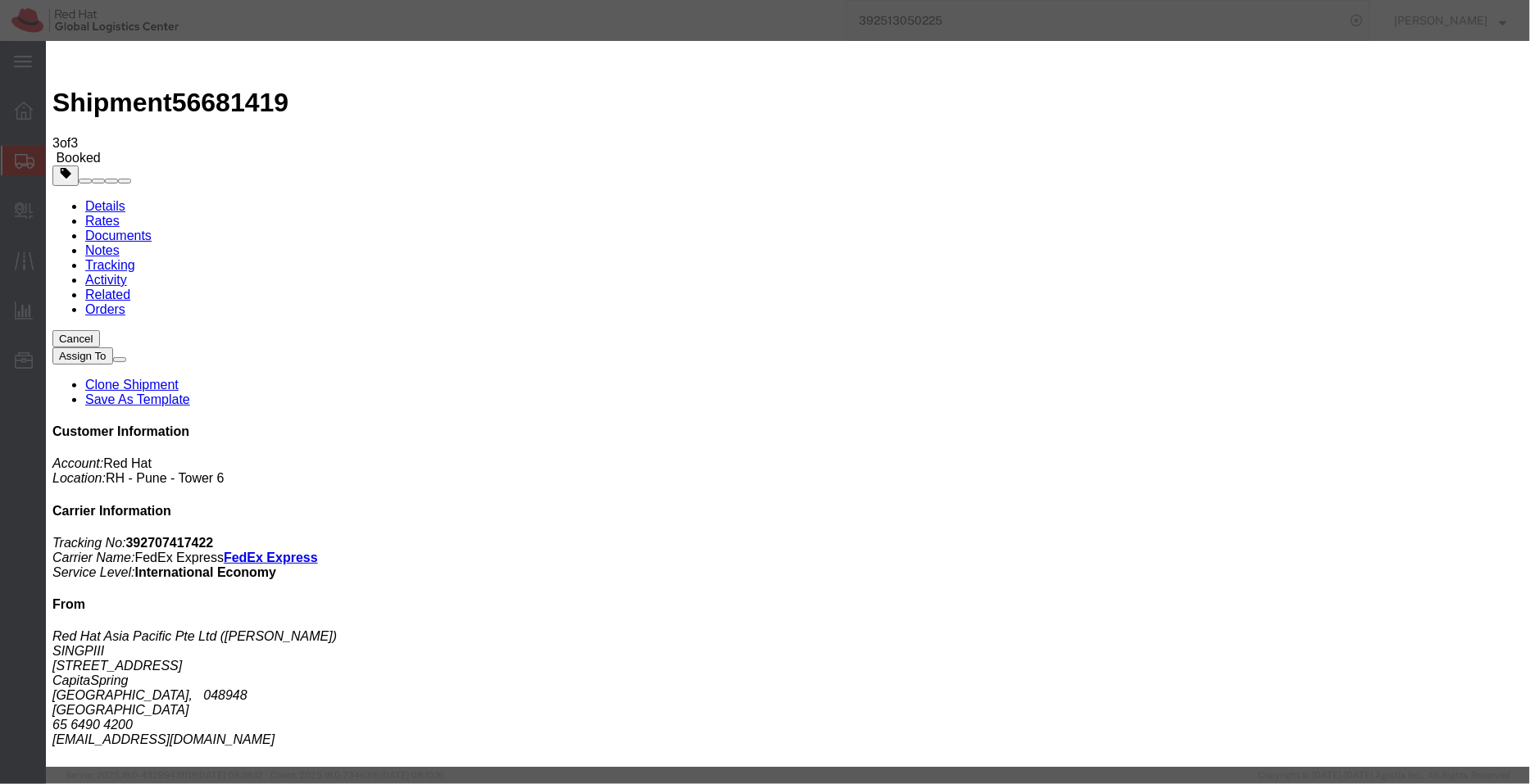
paste textarea "[DATE] 15:00 - [DATE] 16:00 Pickup request number: SINA1214"
type textarea "Pickup date/time - [DATE] 15:00 - [DATE] 16:00 FedEx Pickup request number: SIN…"
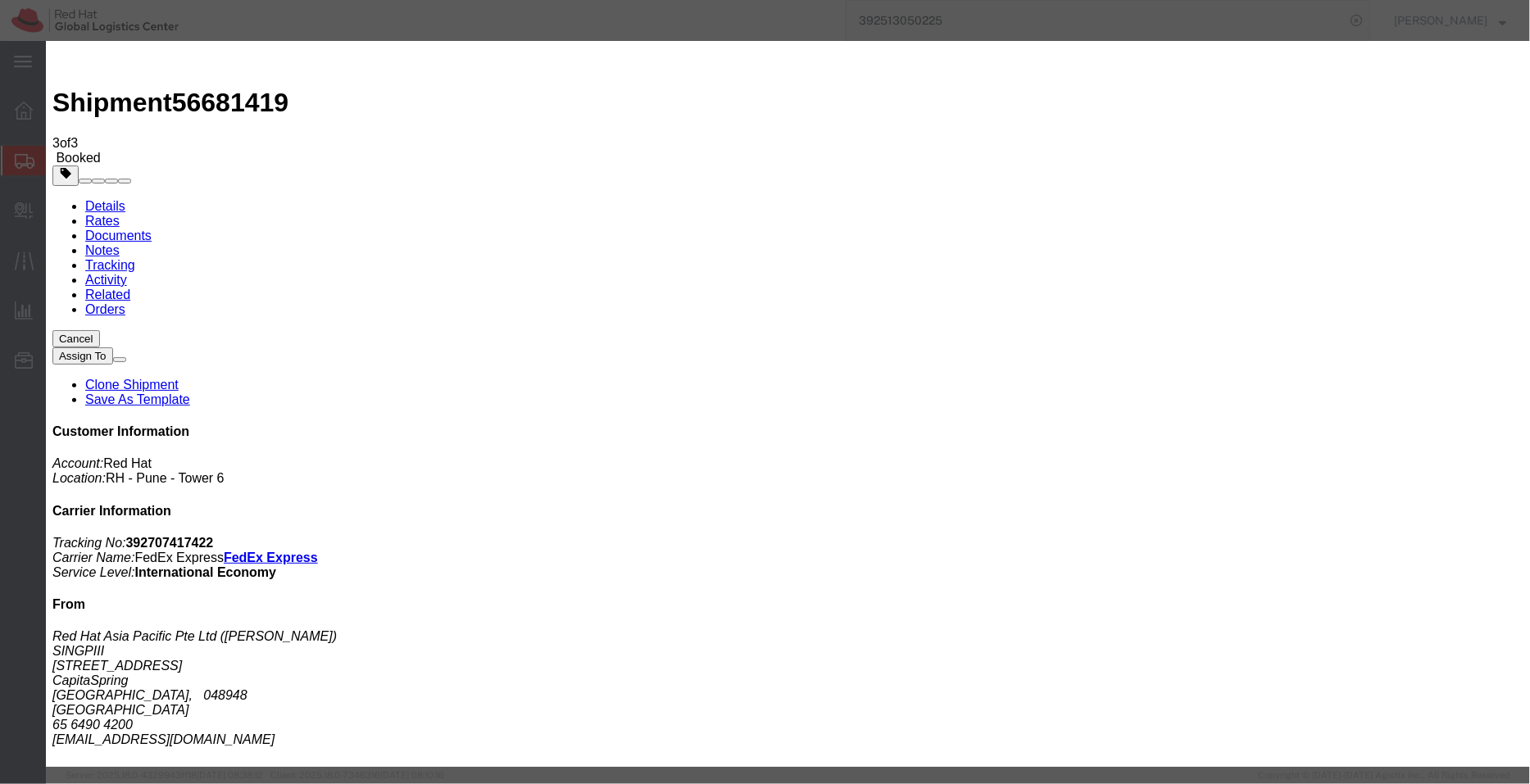
checkbox input "true"
type input "sya"
type input "[EMAIL_ADDRESS][DOMAIN_NAME]"
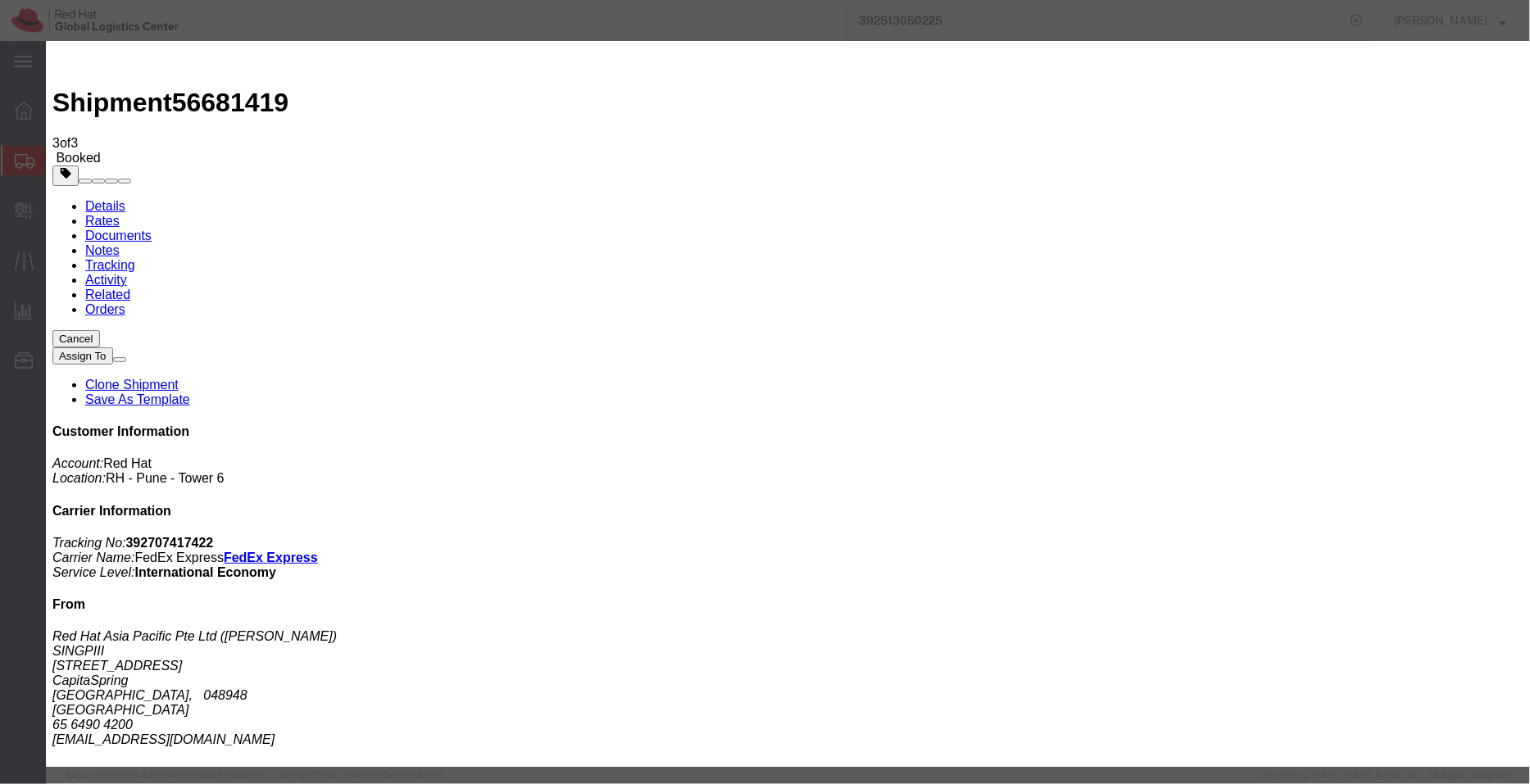
paste input "[EMAIL_ADDRESS][DOMAIN_NAME]"
type input "[EMAIL_ADDRESS][DOMAIN_NAME]"
type input "[EMAIL_ADDRESS][DOMAIN_NAME],[EMAIL_ADDRESS][DOMAIN_NAME]"
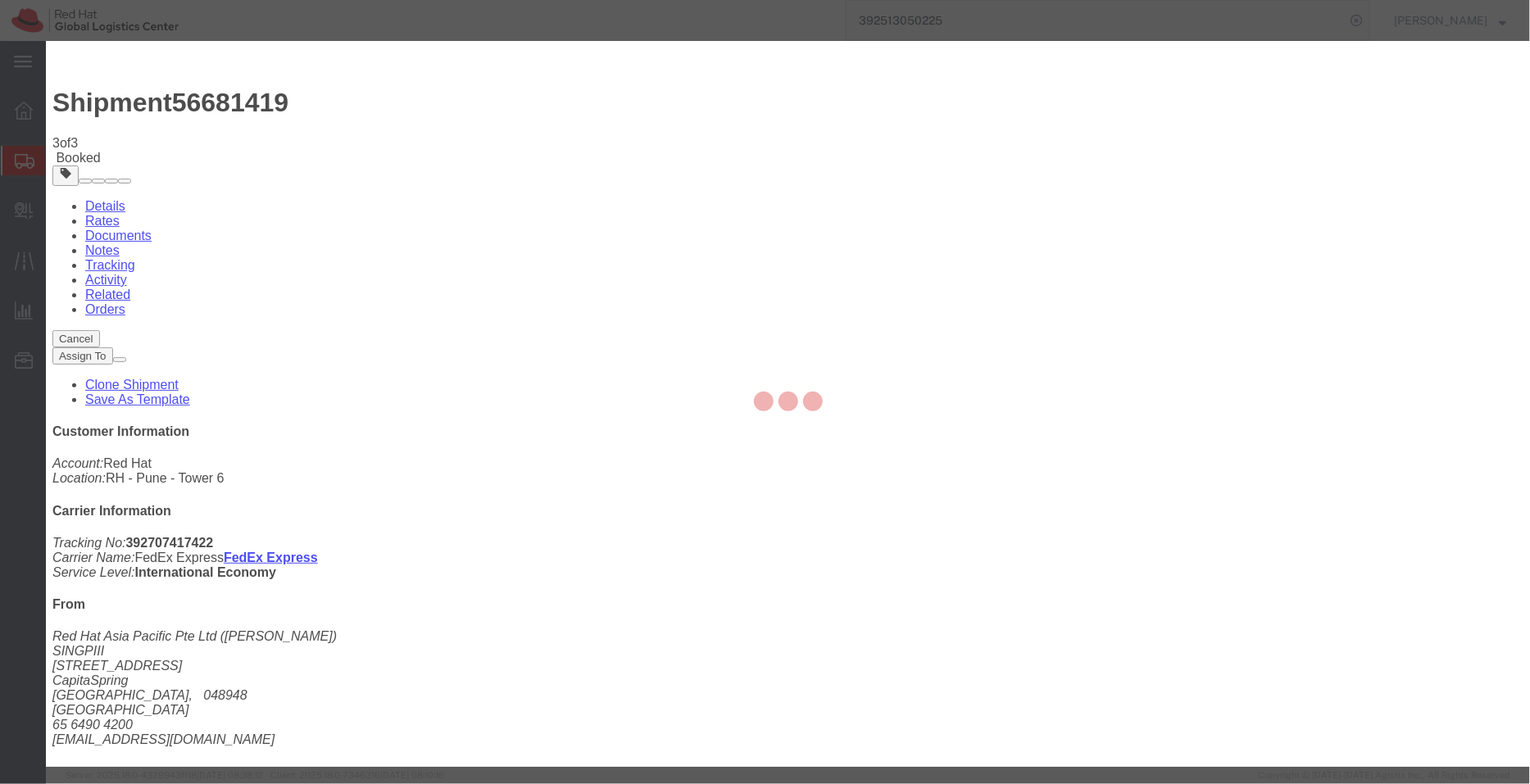
checkbox input "false"
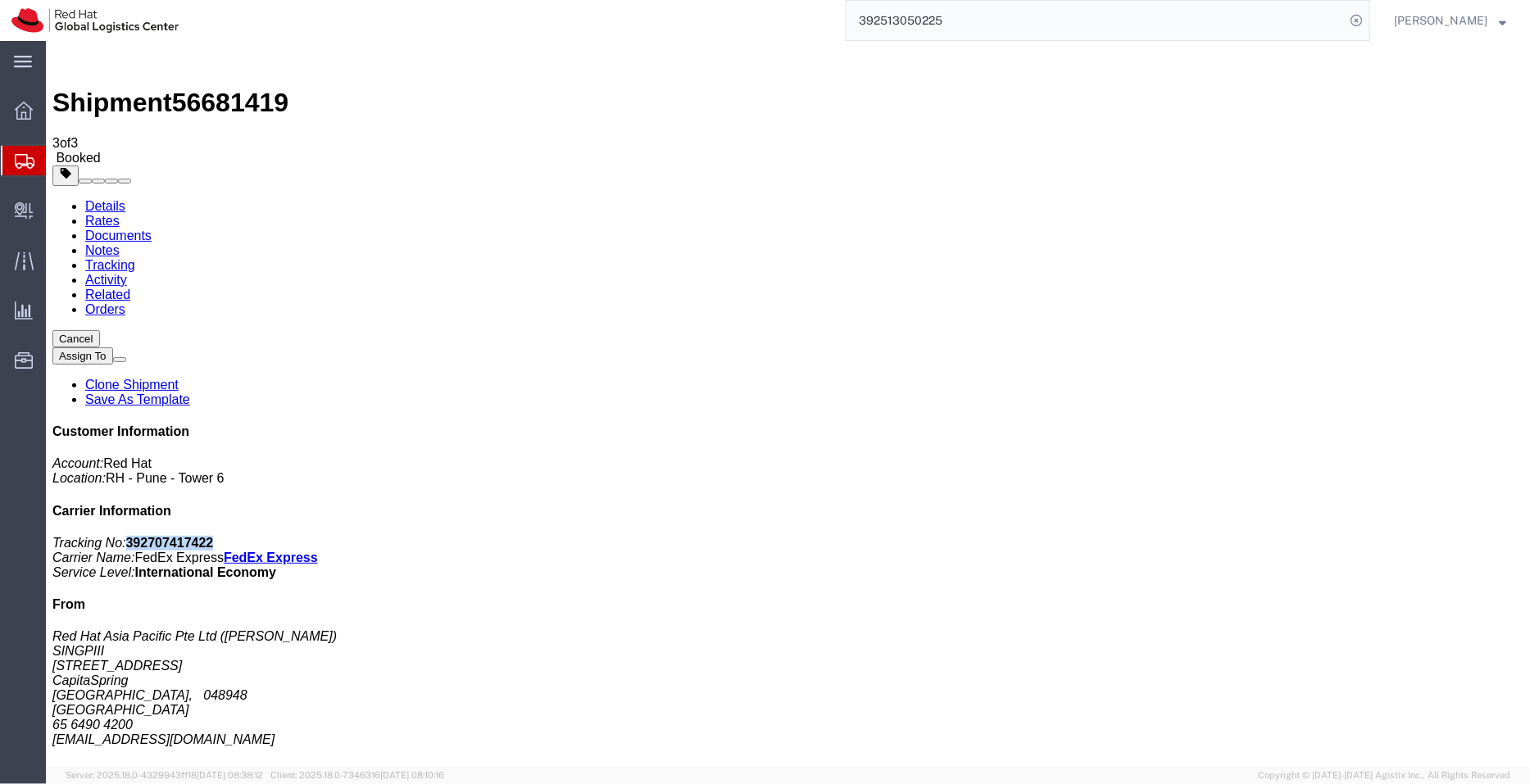
drag, startPoint x: 1426, startPoint y: 287, endPoint x: 1296, endPoint y: 247, distance: 136.0
click at [1296, 535] on p "Tracking No: 392707417422 Carrier Name: FedEx Express FedEx Express Service Lev…" at bounding box center [787, 557] width 1472 height 44
copy b "392707417422"
click at [178, 377] on link "Clone Shipment" at bounding box center [131, 384] width 93 height 14
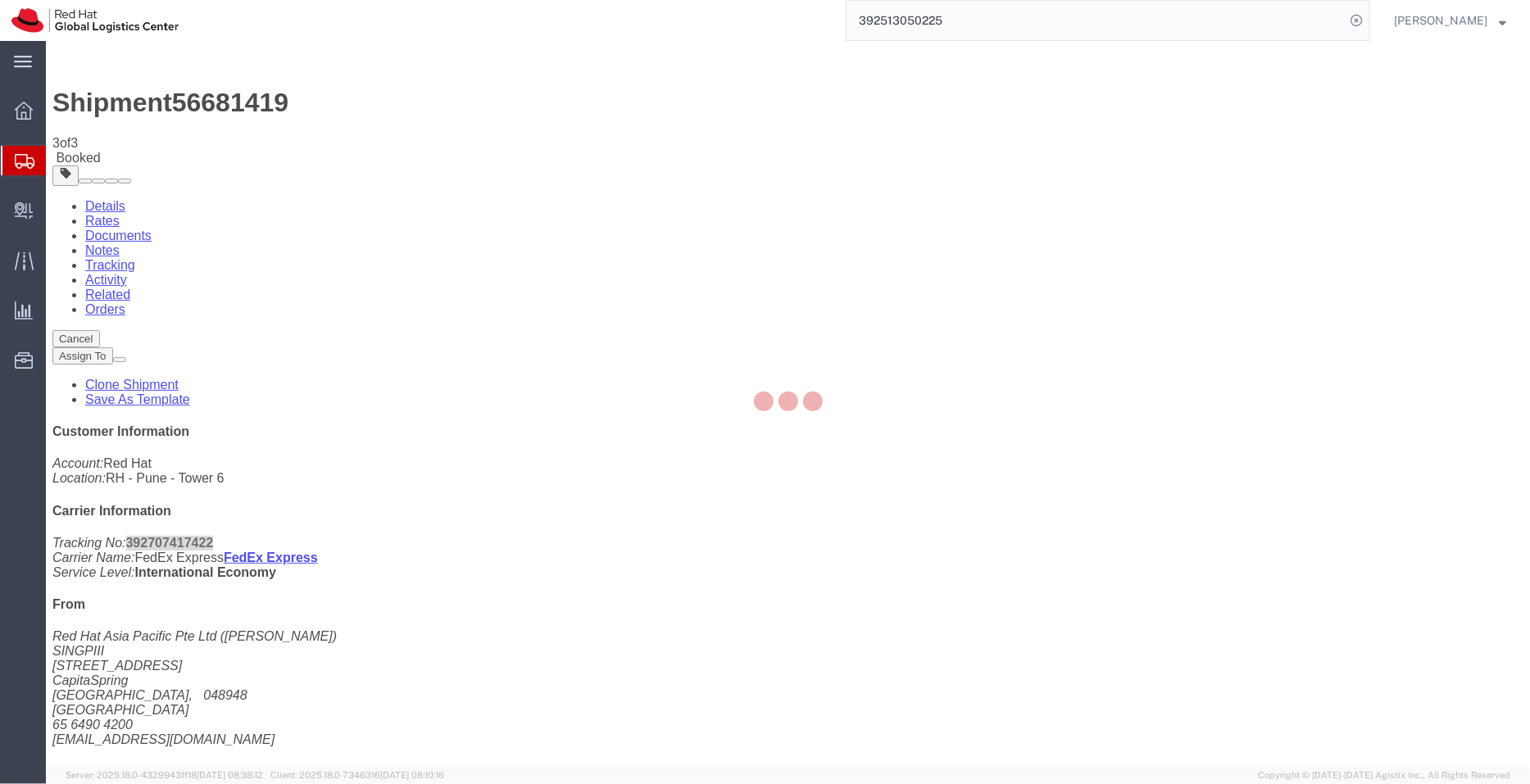
select select "51051"
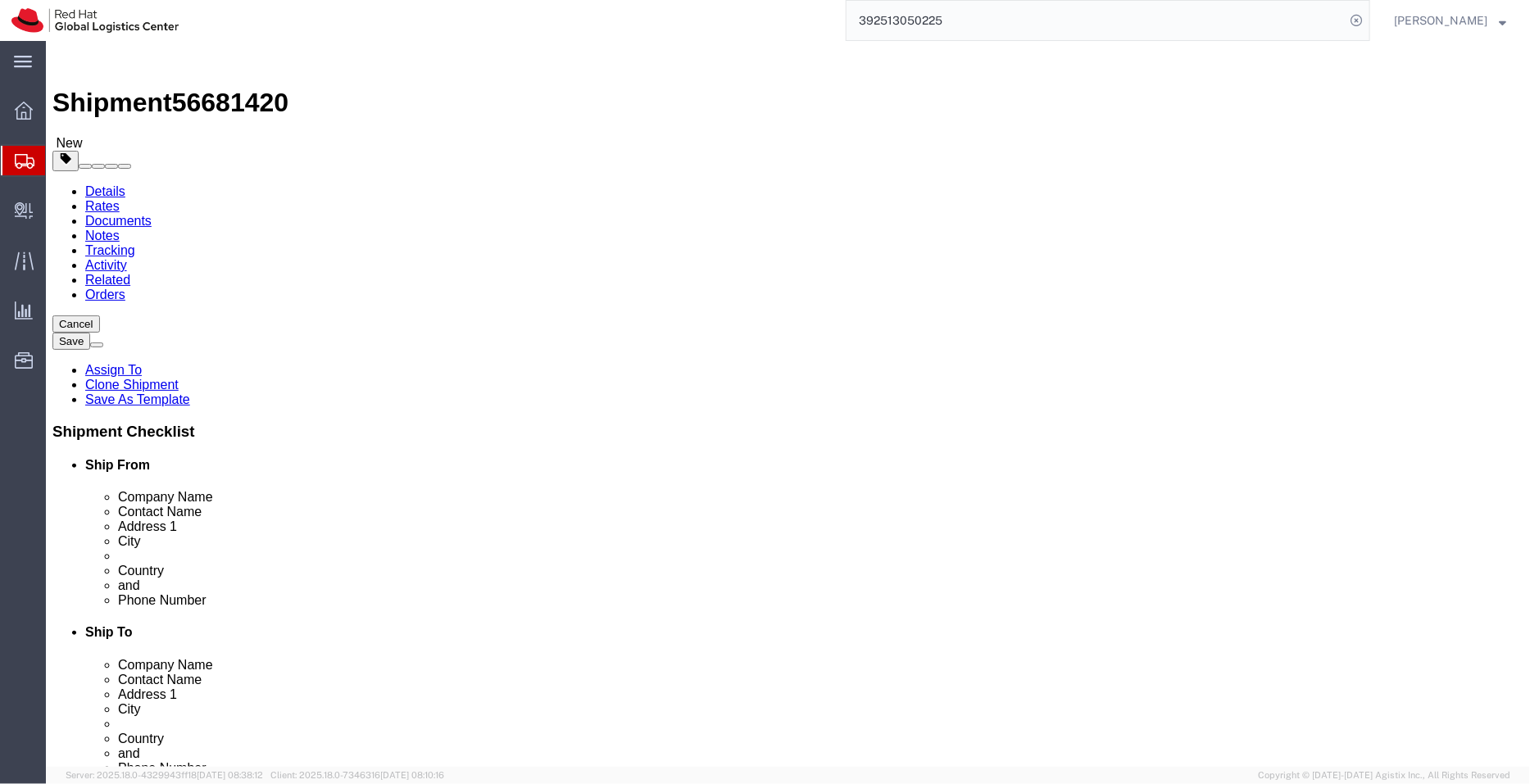
drag, startPoint x: 913, startPoint y: 313, endPoint x: 721, endPoint y: 326, distance: 192.4
click div "Location Select Select My Profile Location [GEOGRAPHIC_DATA] - [GEOGRAPHIC_DATA…"
paste input "[PERSON_NAME]"
type input "[PERSON_NAME]"
drag, startPoint x: 916, startPoint y: 338, endPoint x: 553, endPoint y: 347, distance: 363.1
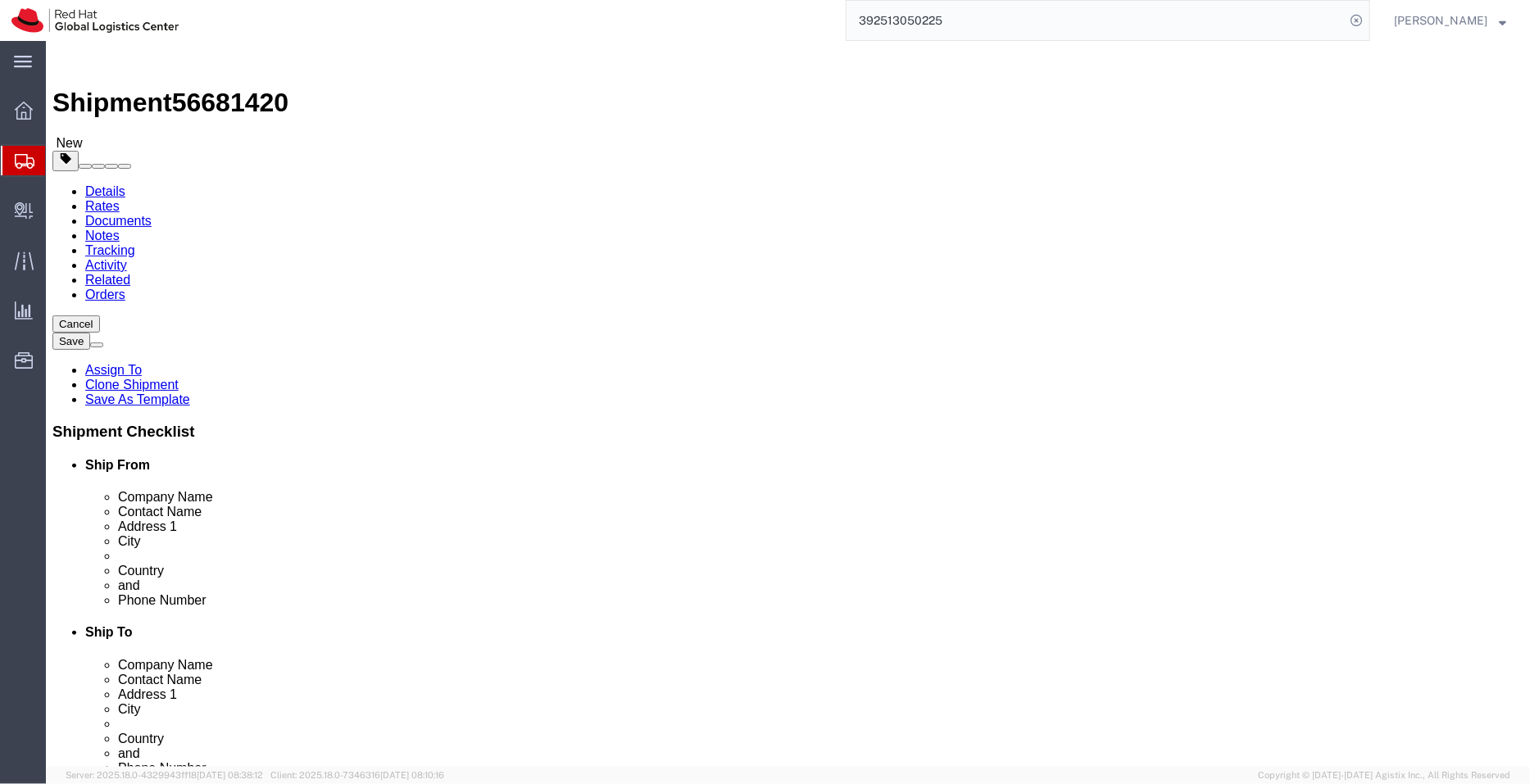
click div "Ship From Location Location [GEOGRAPHIC_DATA] - [GEOGRAPHIC_DATA] Select My Pro…"
paste input "[PERSON_NAME]"
type input "[PERSON_NAME]"
drag, startPoint x: 929, startPoint y: 584, endPoint x: 799, endPoint y: 574, distance: 130.4
click div "Location Select Select My Profile Location [GEOGRAPHIC_DATA] - [GEOGRAPHIC_DATA…"
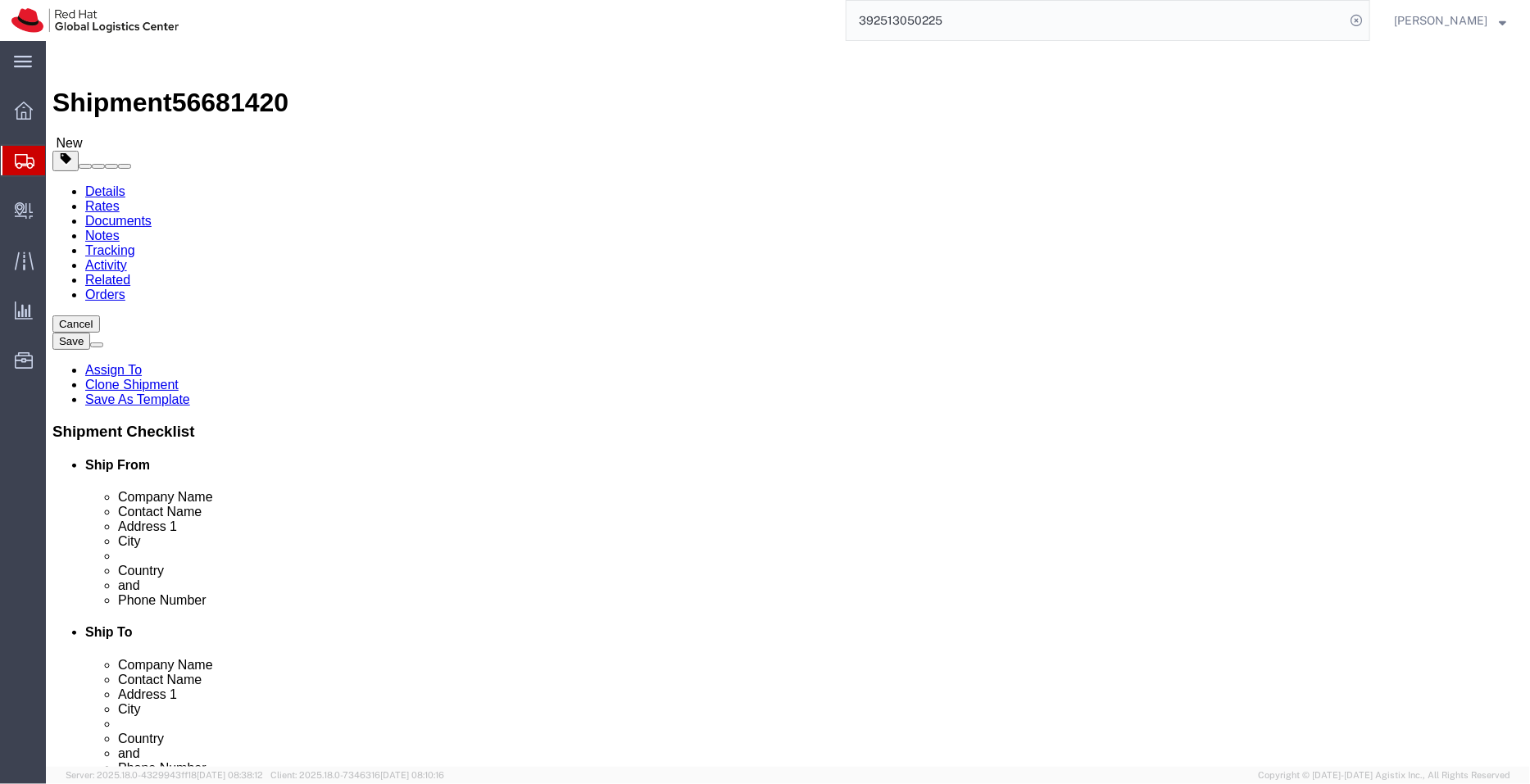
paste input "1eegw@lgcns"
type input "[EMAIL_ADDRESS][DOMAIN_NAME],[EMAIL_ADDRESS][DOMAIN_NAME]"
drag, startPoint x: 928, startPoint y: 554, endPoint x: 735, endPoint y: 571, distance: 193.7
click div "Phone Number [PHONE_NUMBER]"
paste input "10271533"
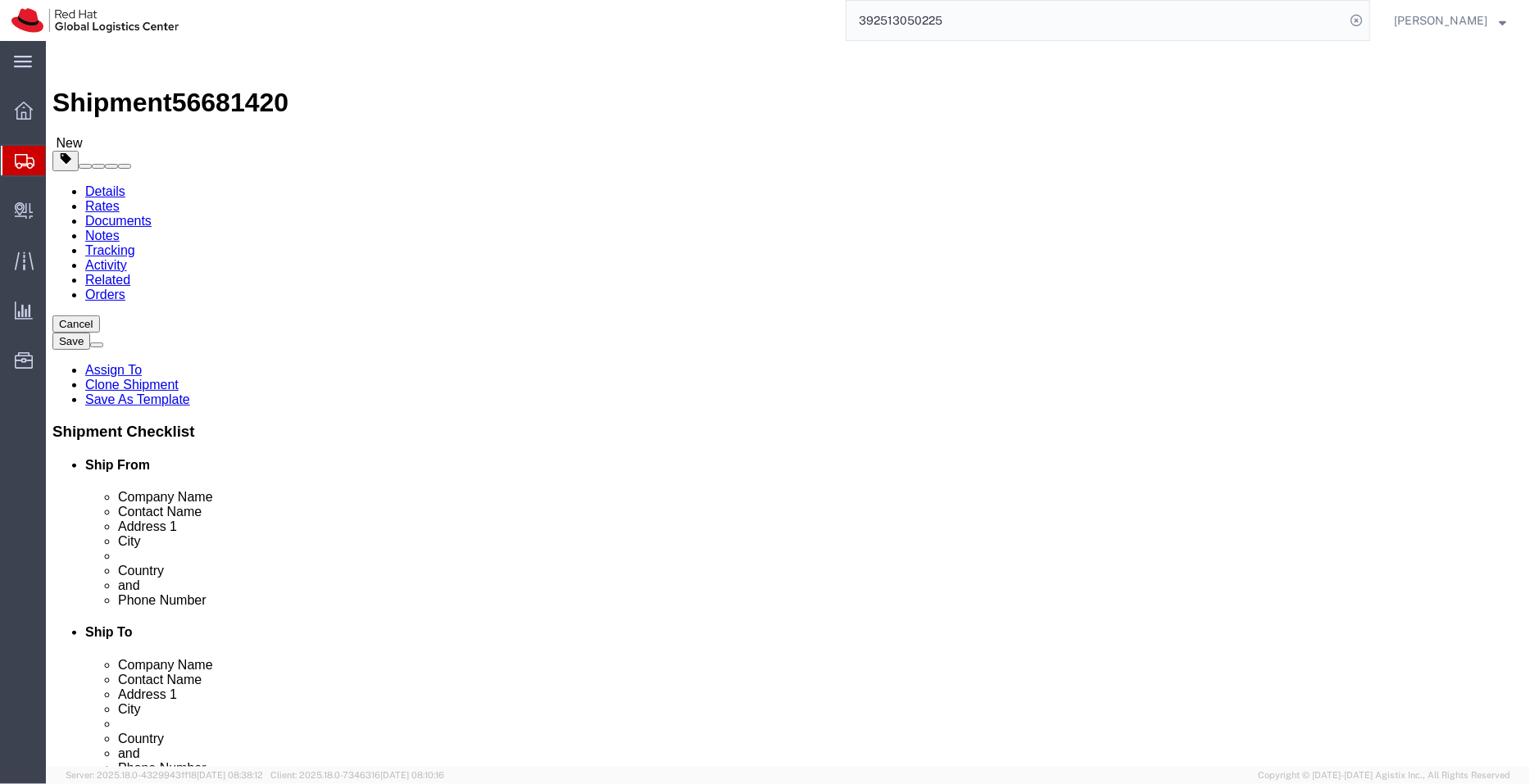
type input "821027153318"
drag, startPoint x: 1005, startPoint y: 365, endPoint x: 500, endPoint y: 344, distance: 505.4
click div "Ship From Location Location [GEOGRAPHIC_DATA] - [GEOGRAPHIC_DATA] Select My Pro…"
paste input "[STREET_ADDRESS],"
drag, startPoint x: 1087, startPoint y: 366, endPoint x: 1072, endPoint y: 368, distance: 15.1
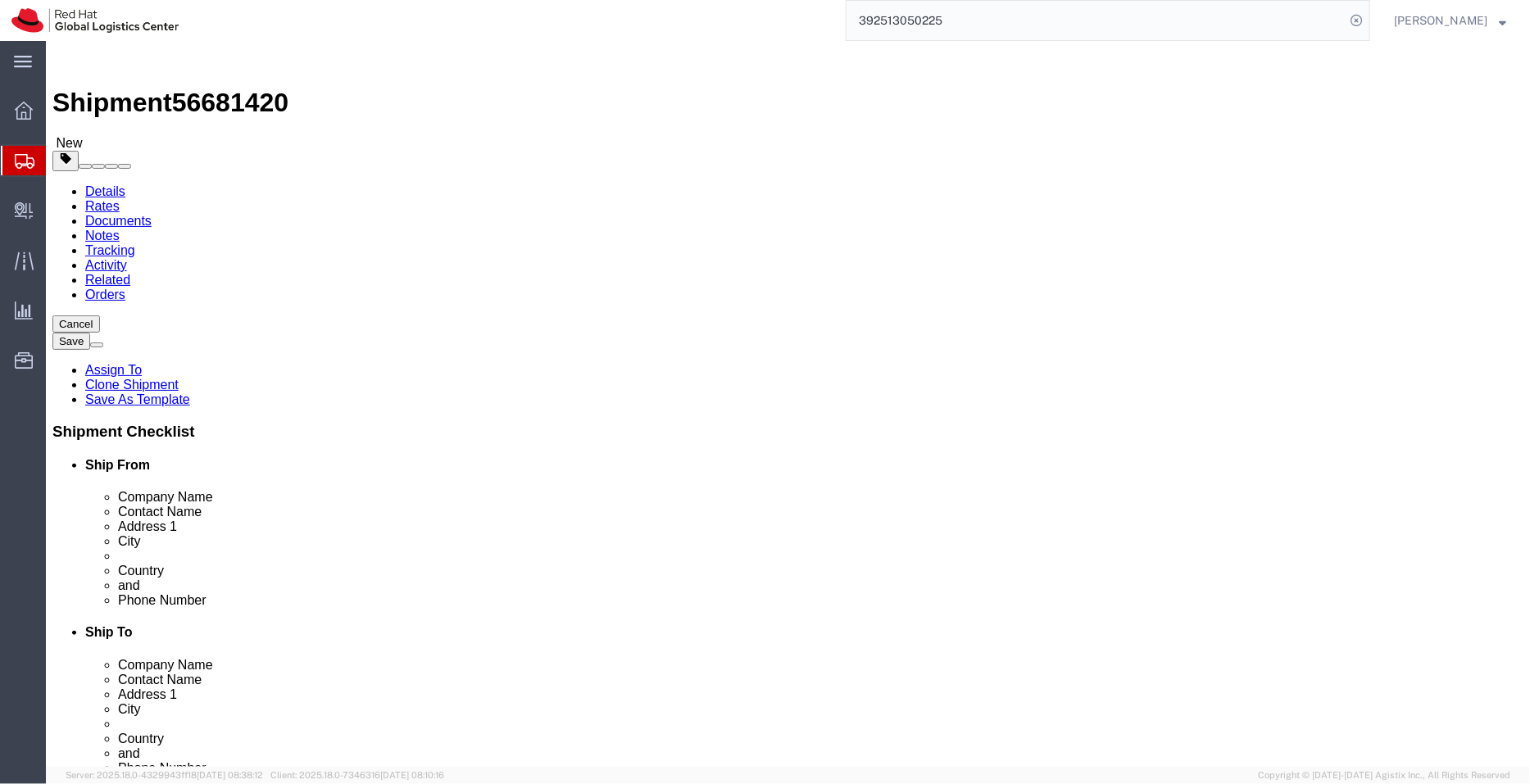
click input "[STREET_ADDRESS]"
type input "[STREET_ADDRESS][PERSON_NAME],"
drag, startPoint x: 843, startPoint y: 433, endPoint x: 702, endPoint y: 403, distance: 144.2
click div "Location Select Select My Profile Location [GEOGRAPHIC_DATA] - [GEOGRAPHIC_DATA…"
paste input "[GEOGRAPHIC_DATA]"
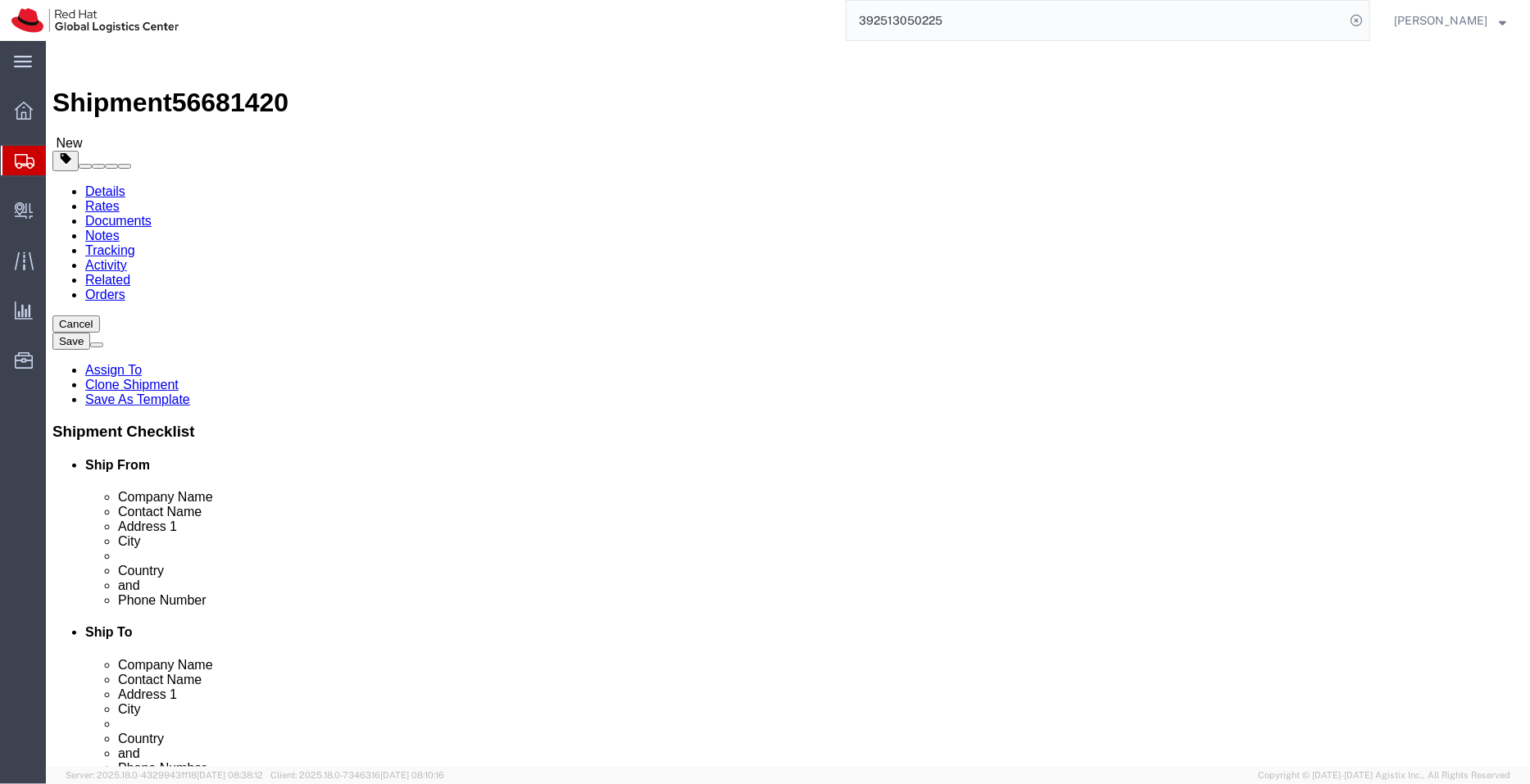
type input "[GEOGRAPHIC_DATA]"
drag, startPoint x: 850, startPoint y: 523, endPoint x: 696, endPoint y: 519, distance: 154.1
click div "Postal Code 16816"
paste input "07394"
type input "07394"
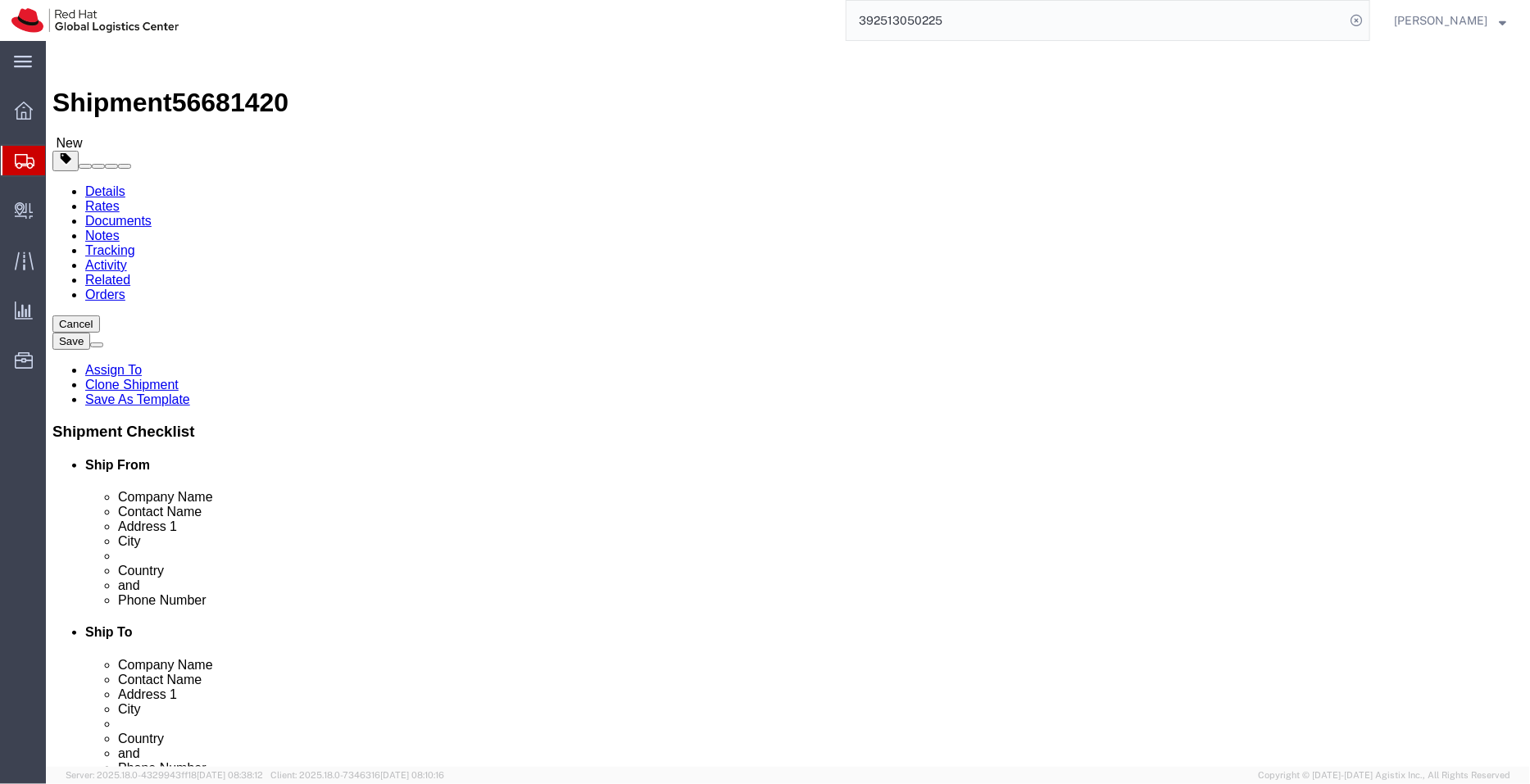
drag, startPoint x: 1081, startPoint y: 378, endPoint x: 905, endPoint y: 369, distance: 176.2
click input "[STREET_ADDRESS][PERSON_NAME],"
type input "103dong 103ho 426,"
drag, startPoint x: 837, startPoint y: 398, endPoint x: 727, endPoint y: 388, distance: 110.5
click div "Address 2 [GEOGRAPHIC_DATA],"
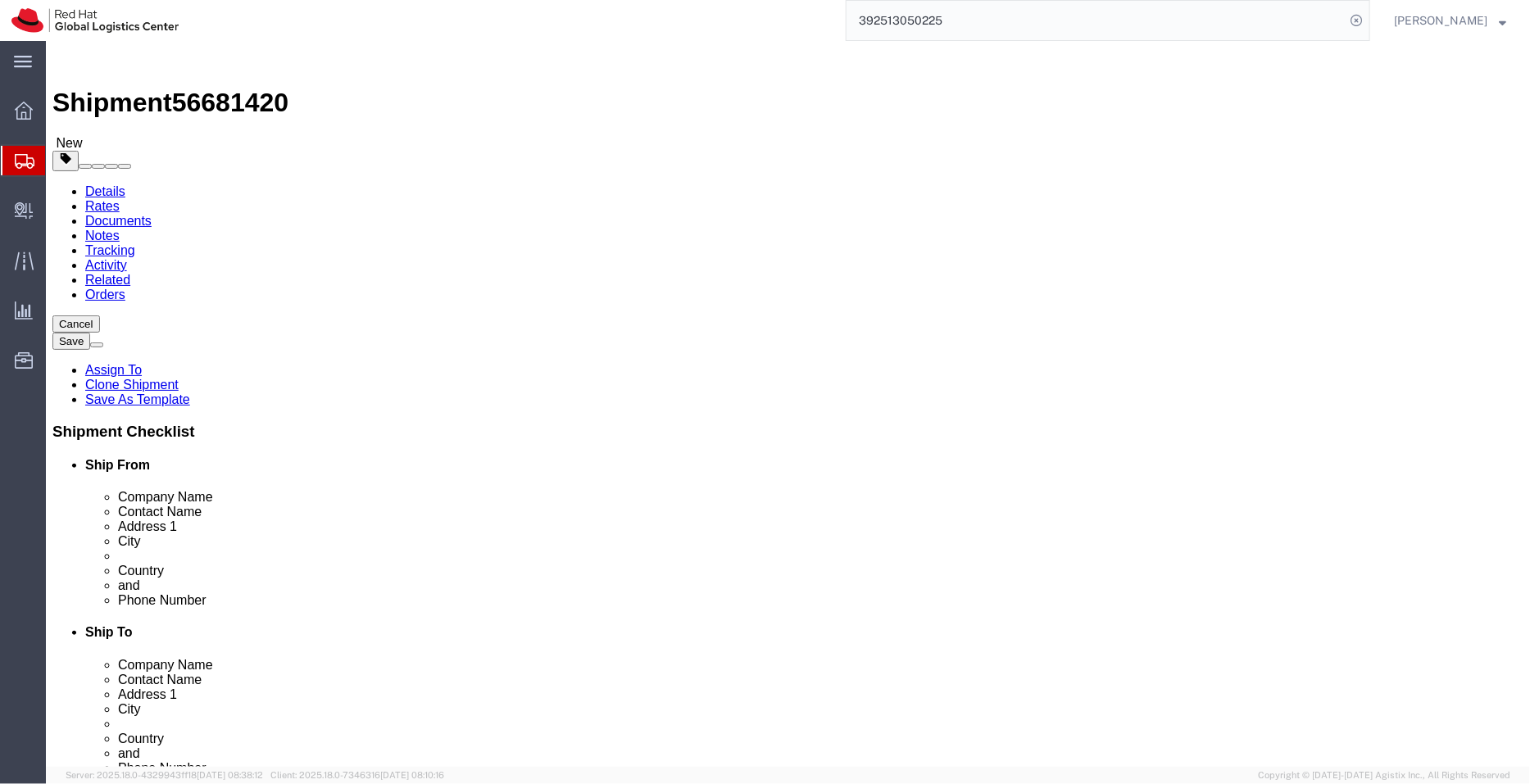
paste input "[PERSON_NAME], Yeongdeungpo-gu,"
type input "[PERSON_NAME], Yeongdeungpo-gu,"
click link "ADDITIONAL INFORMATION"
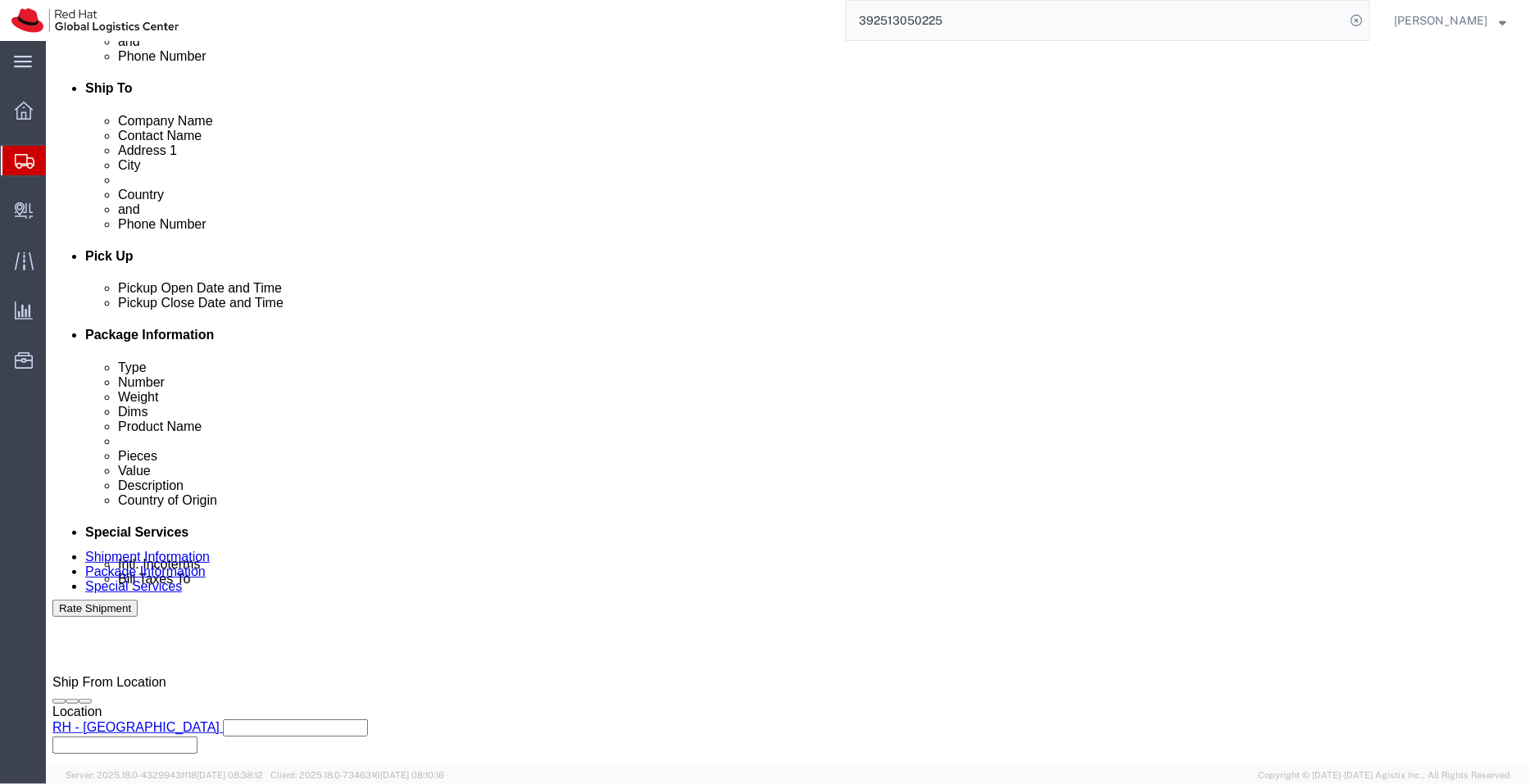
scroll to position [555, 0]
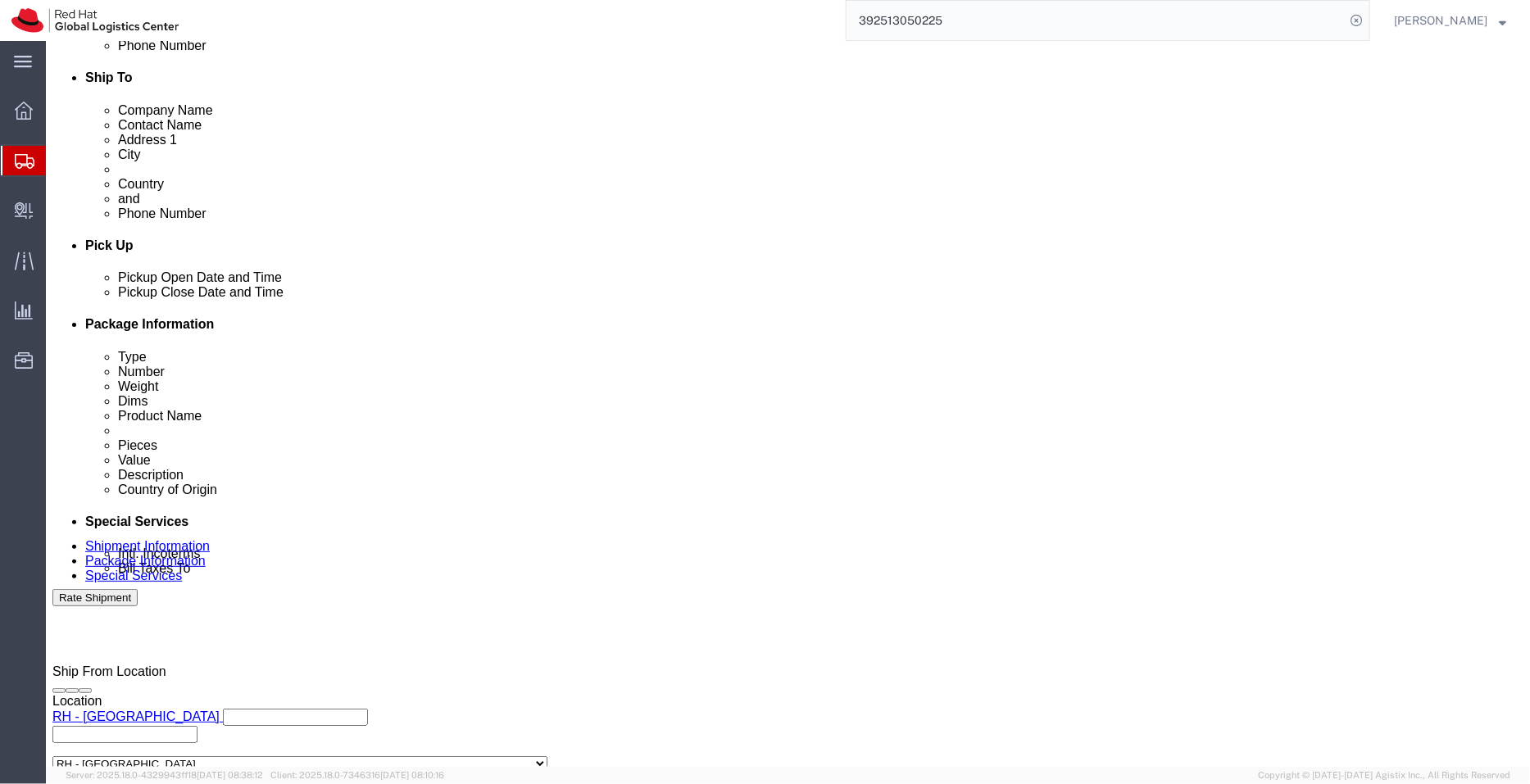
click icon
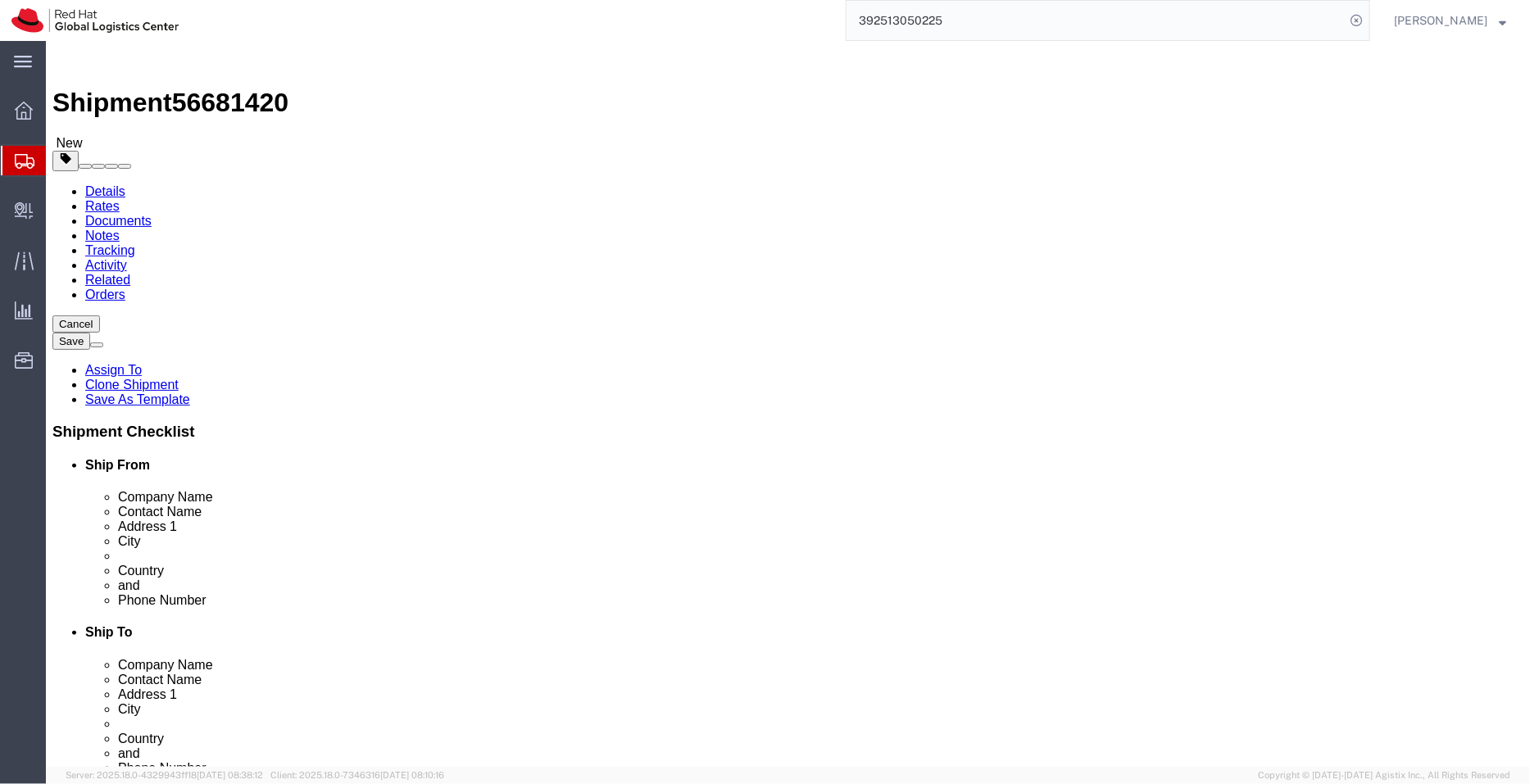
click icon
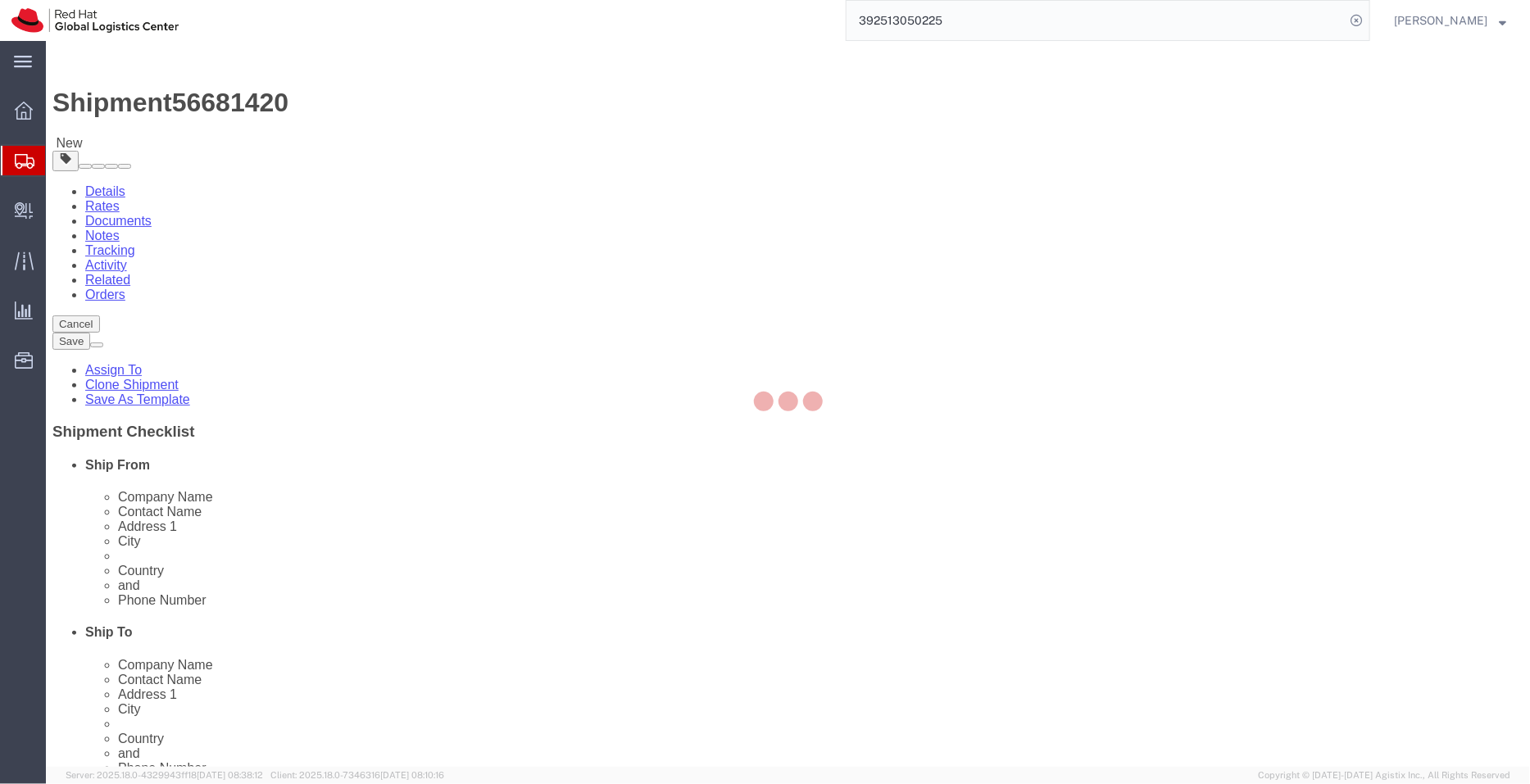
select select "COSTCENTER"
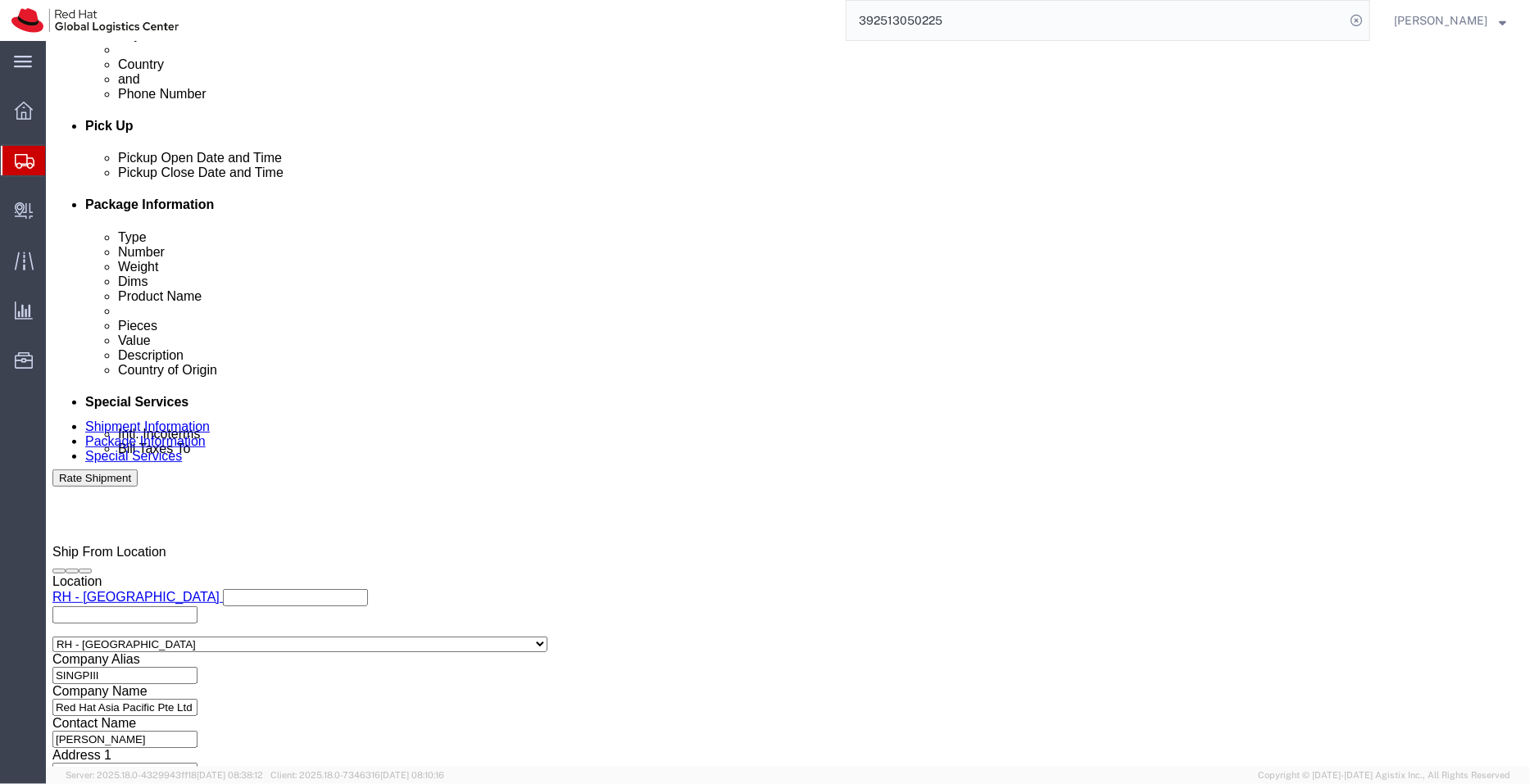
scroll to position [778, 0]
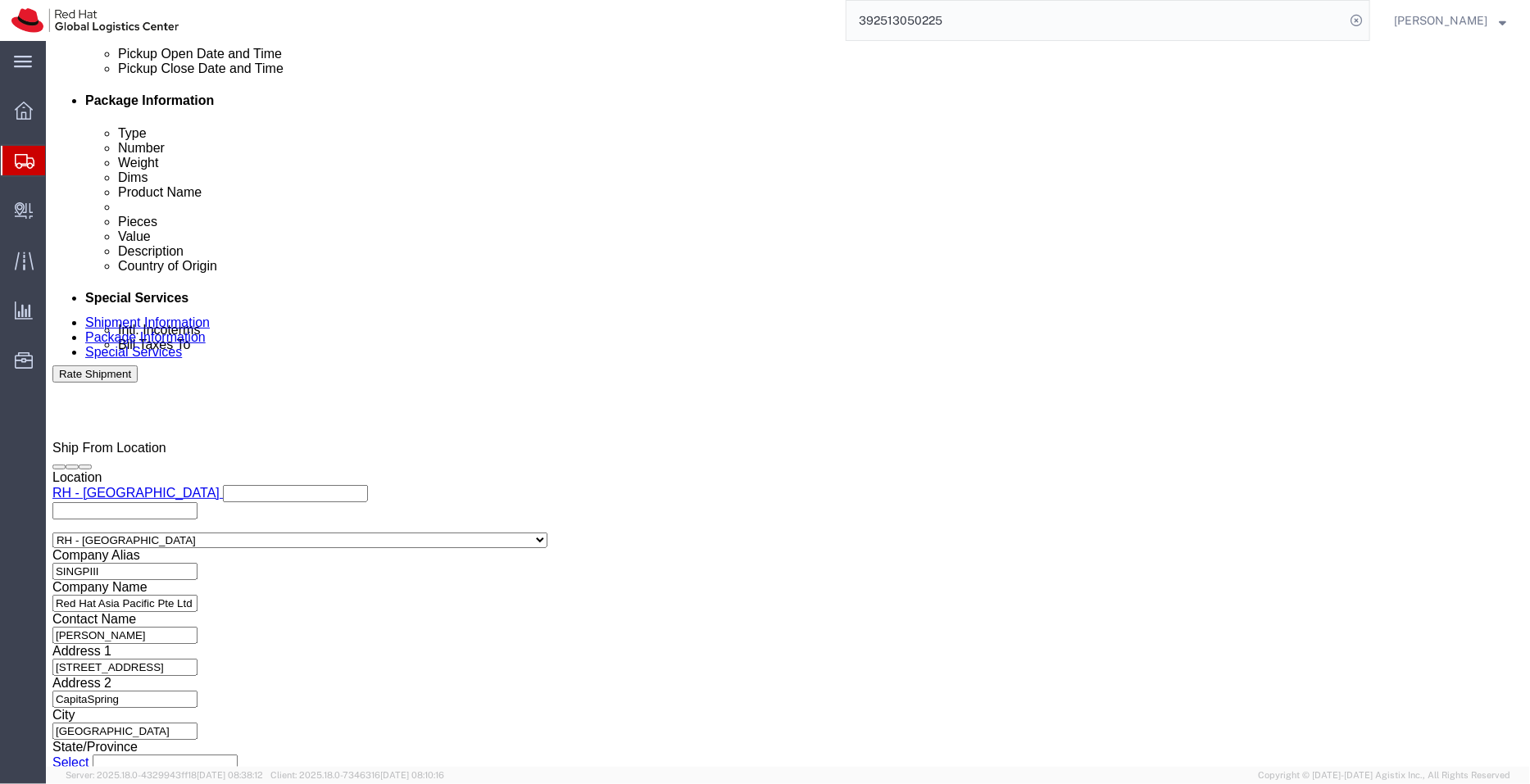
click button "Rate Shipment"
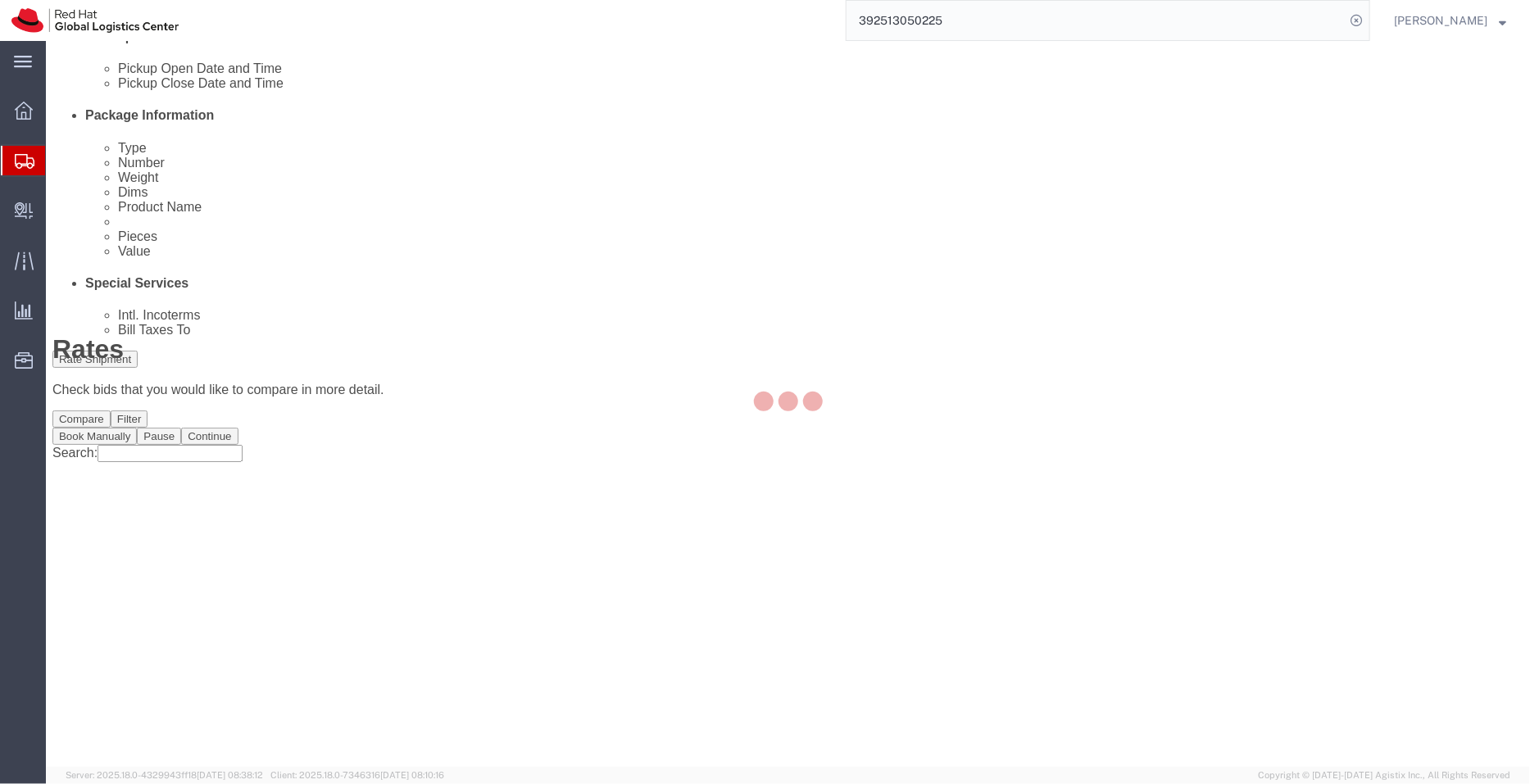
scroll to position [0, 0]
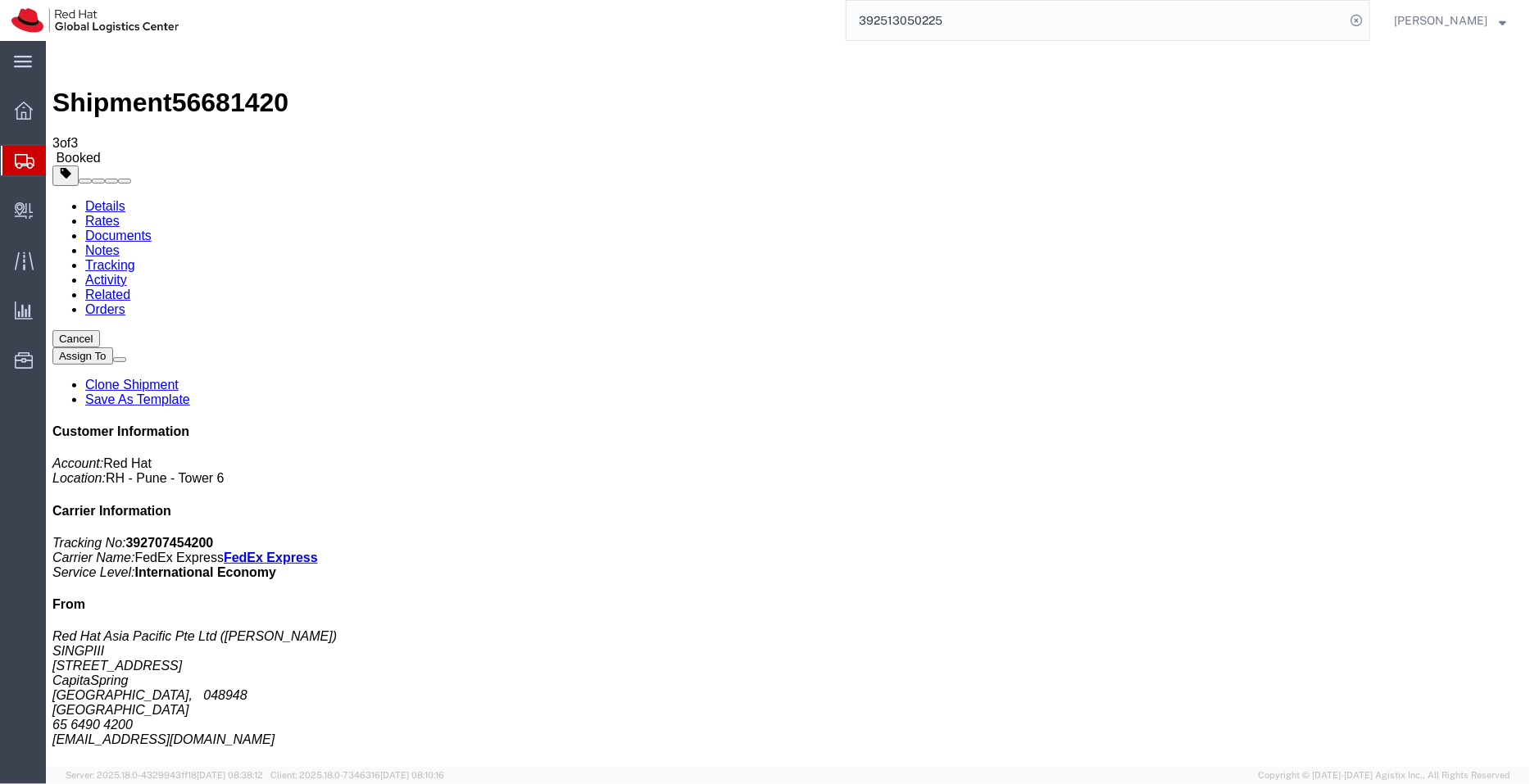
click at [104, 198] on link "Details" at bounding box center [104, 205] width 40 height 14
click link "Schedule pickup request"
drag, startPoint x: 795, startPoint y: 207, endPoint x: 600, endPoint y: 174, distance: 197.8
click div "Pickup & Delivery Dates [DATE] 15:00 - [DATE] 16:00 Pickup request number : SIN…"
copy div "[DATE] 15:00 - [DATE] 16:00 Pickup request number : SINA1230"
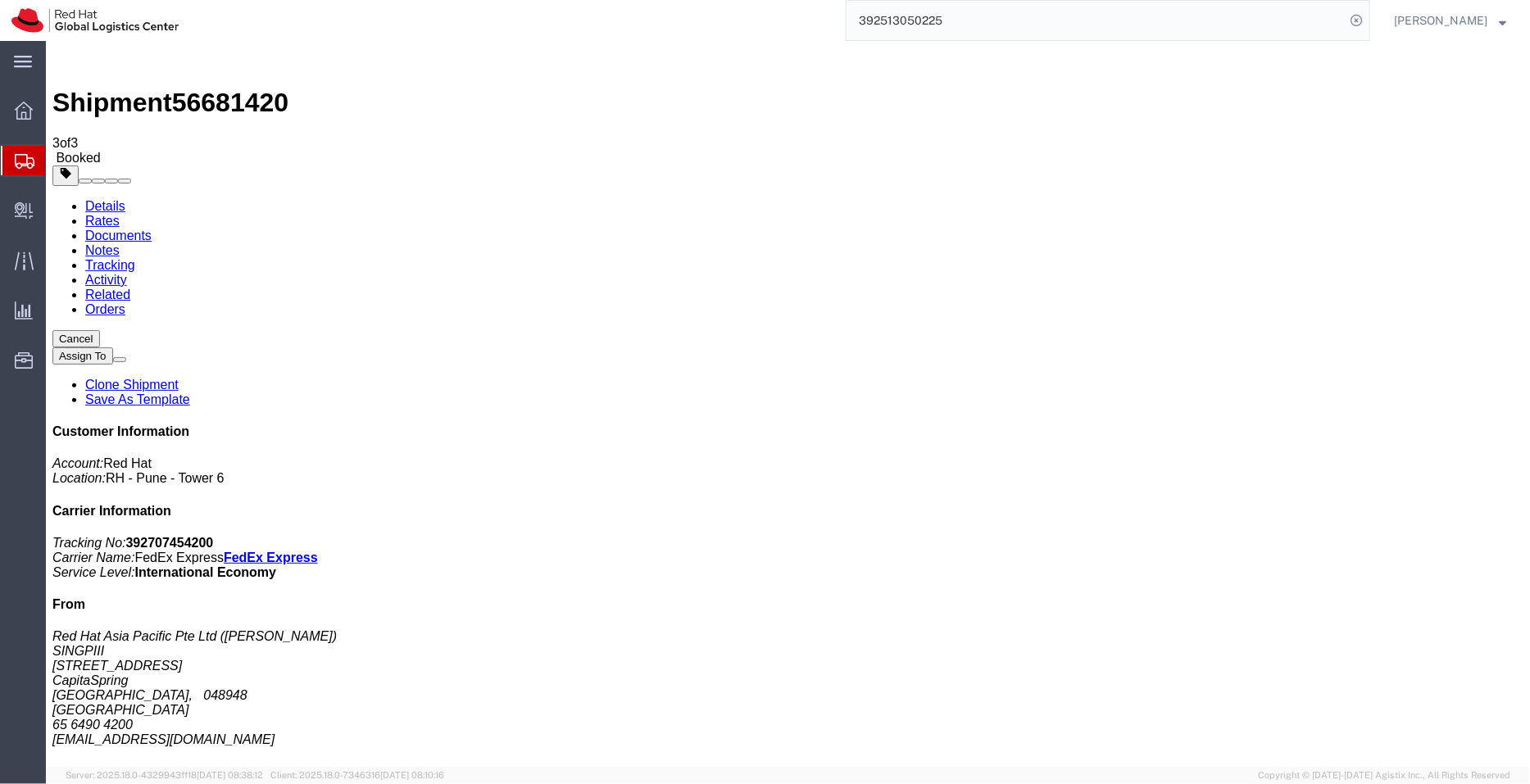
click link "Documents"
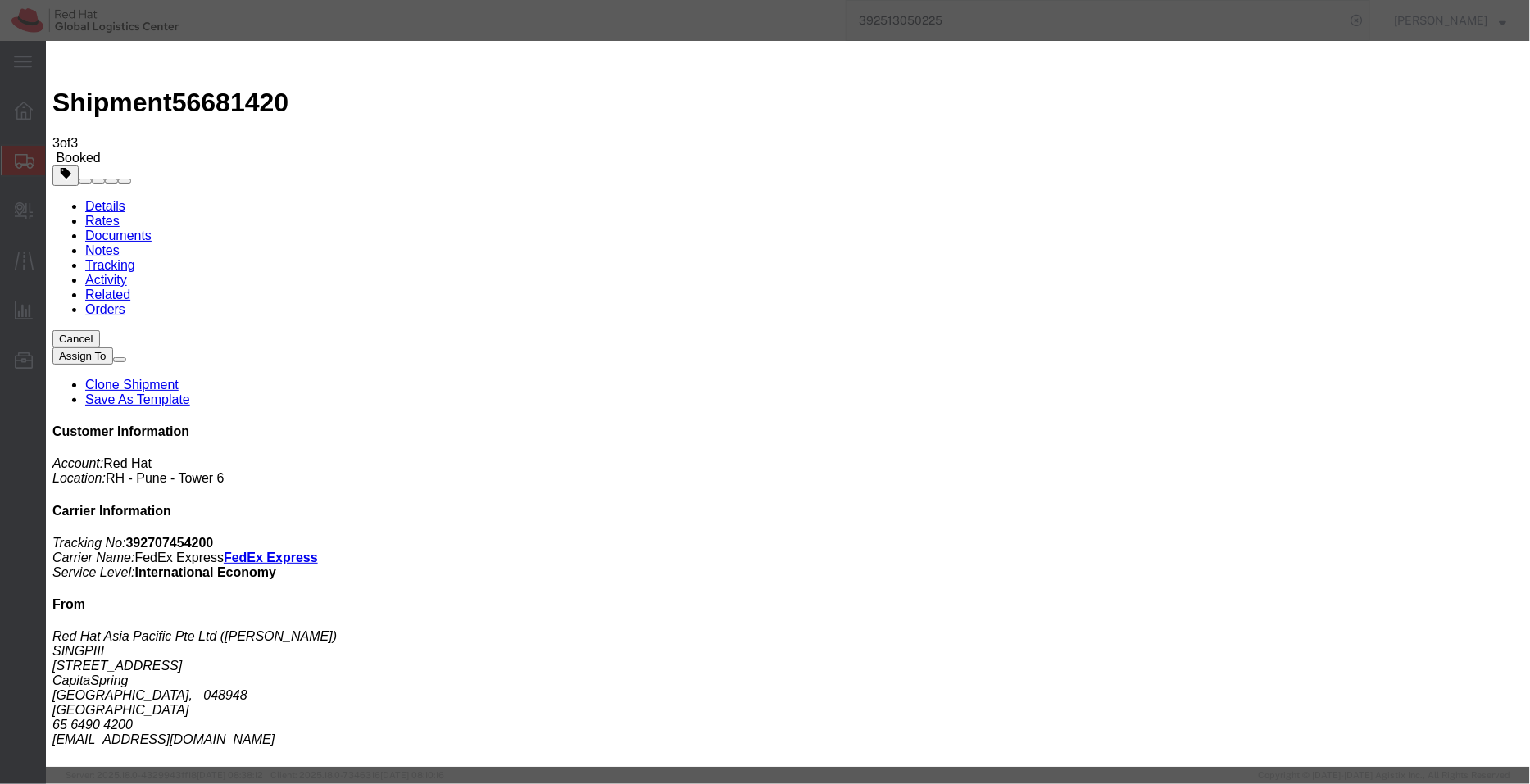
paste textarea "[DATE] 15:00 - [DATE] 16:00 Pickup request number: SINA1230"
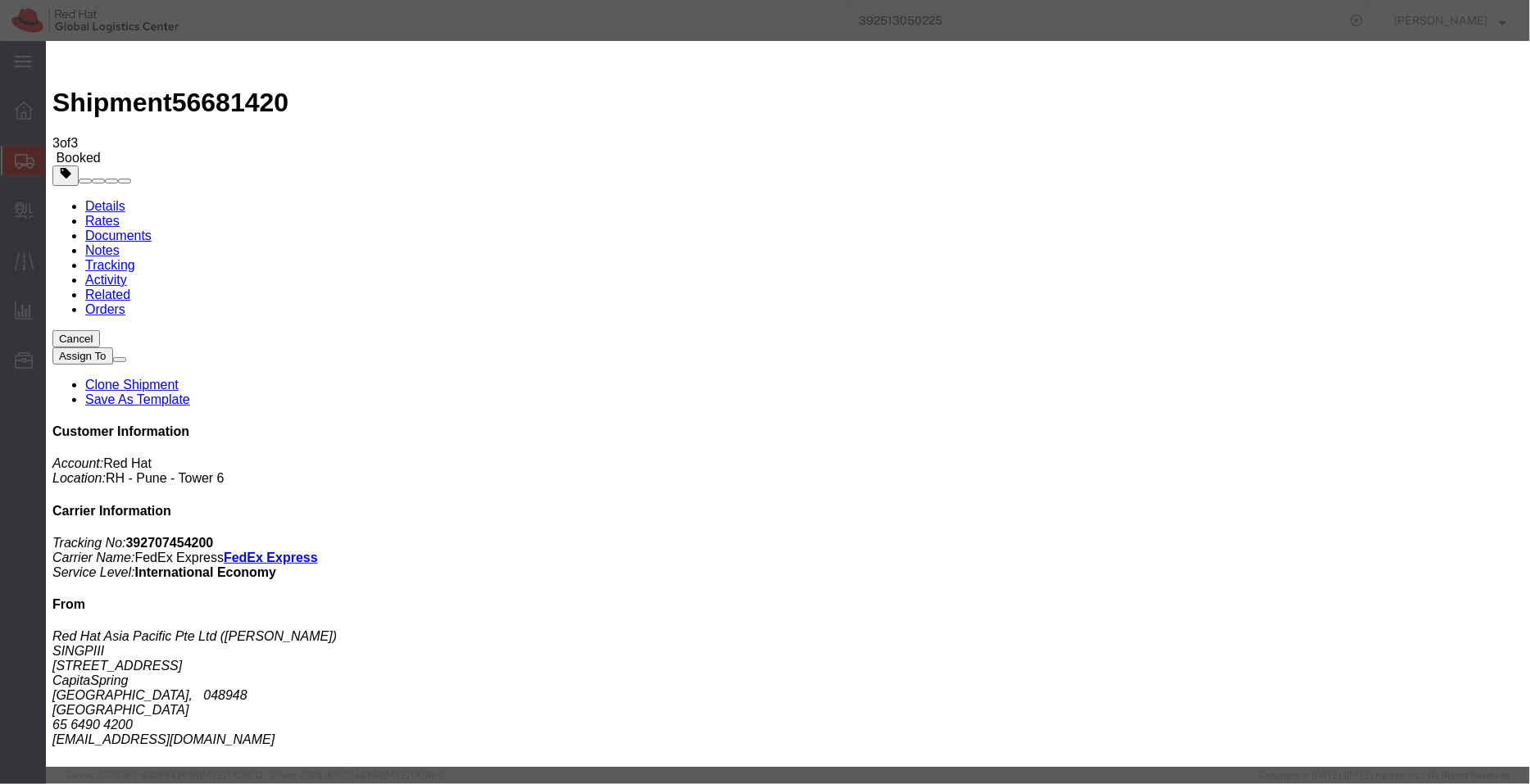
type textarea "Pickup date/time - [DATE] 15:00 - [DATE] 16:00 FedEx Pickup request number: SIN…"
checkbox input "true"
type input "sya"
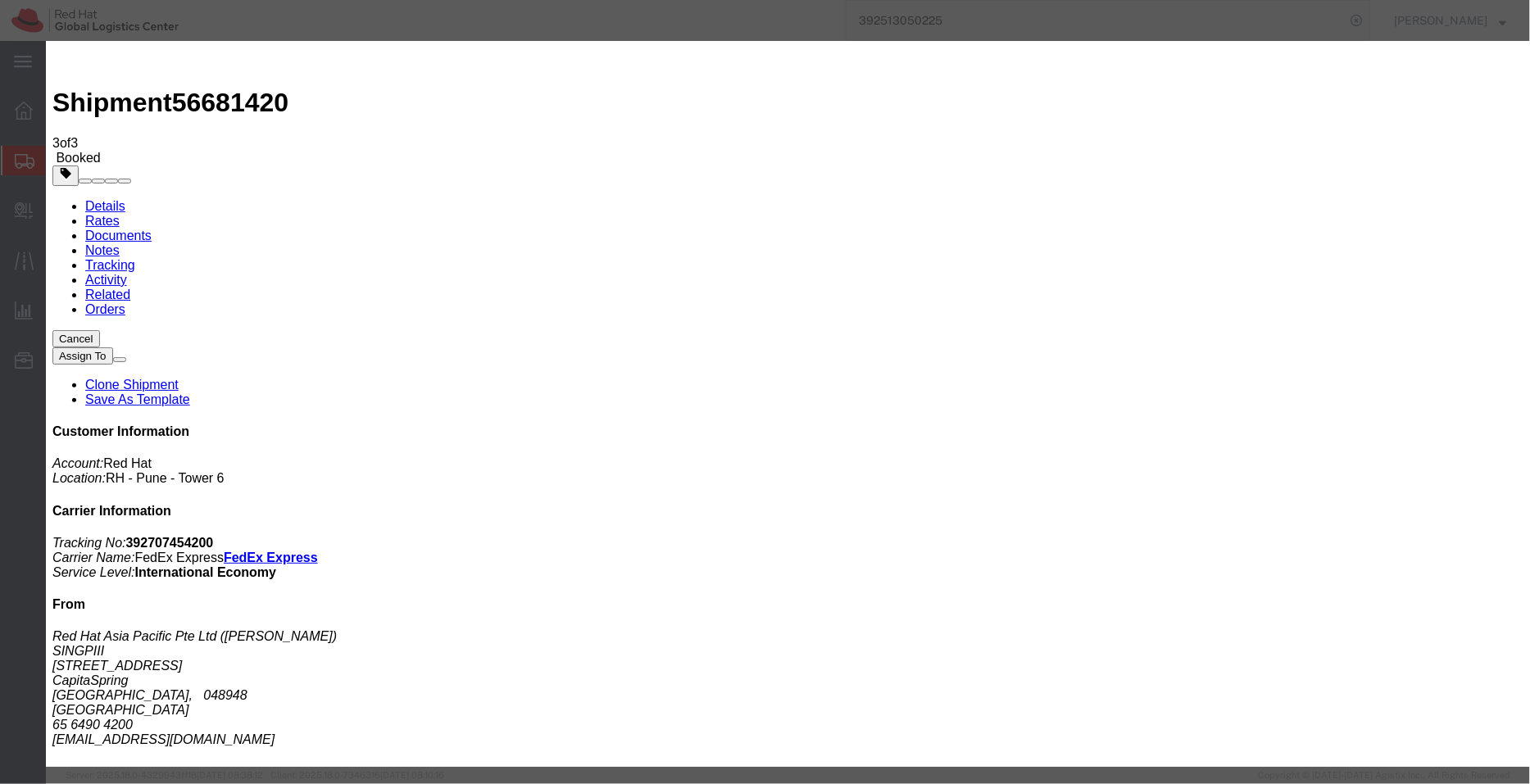
type input "[EMAIL_ADDRESS][DOMAIN_NAME]"
paste input "[EMAIL_ADDRESS][DOMAIN_NAME]"
type input "[EMAIL_ADDRESS][DOMAIN_NAME]"
type input "[EMAIL_ADDRESS][DOMAIN_NAME],[EMAIL_ADDRESS][DOMAIN_NAME]"
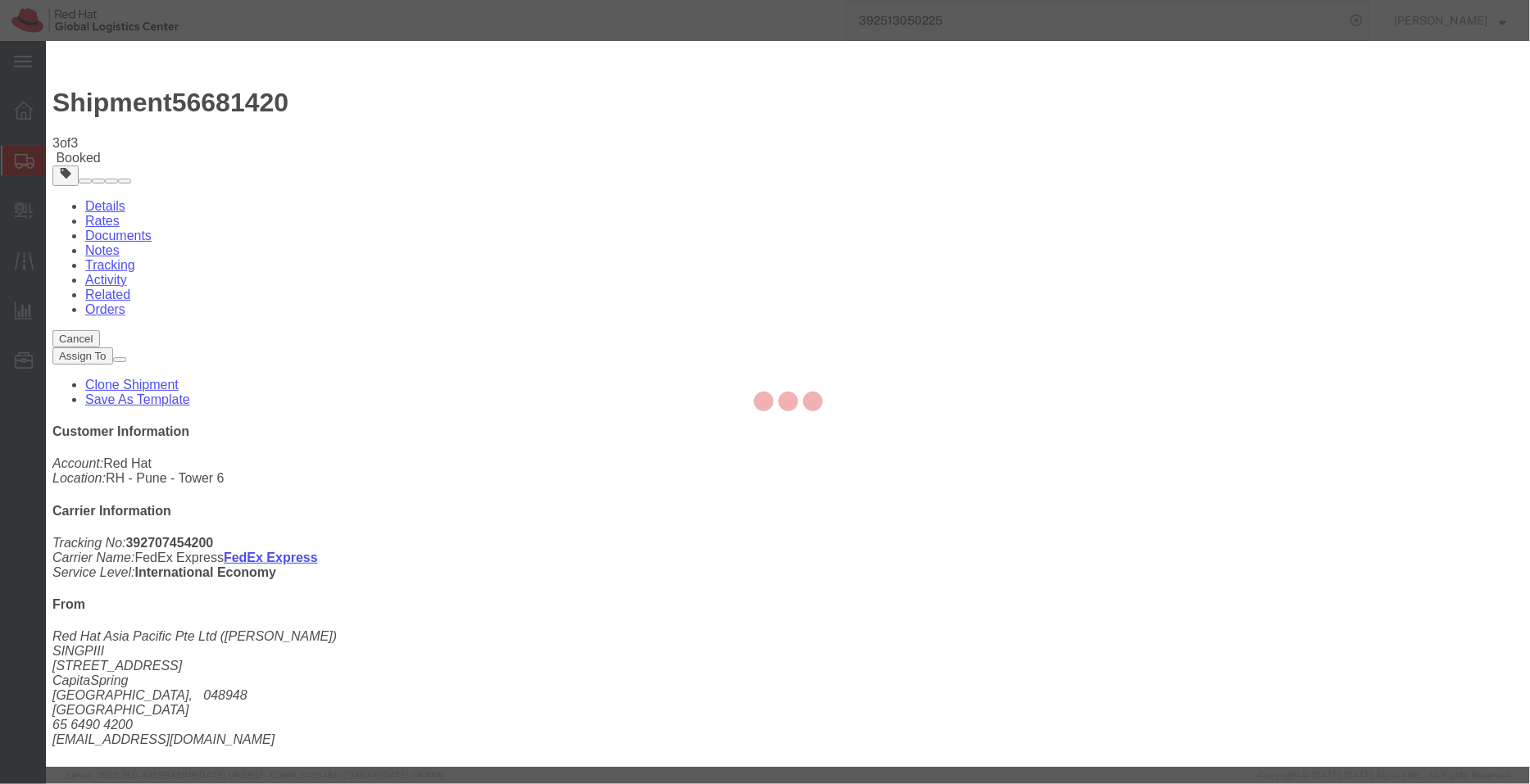
checkbox input "false"
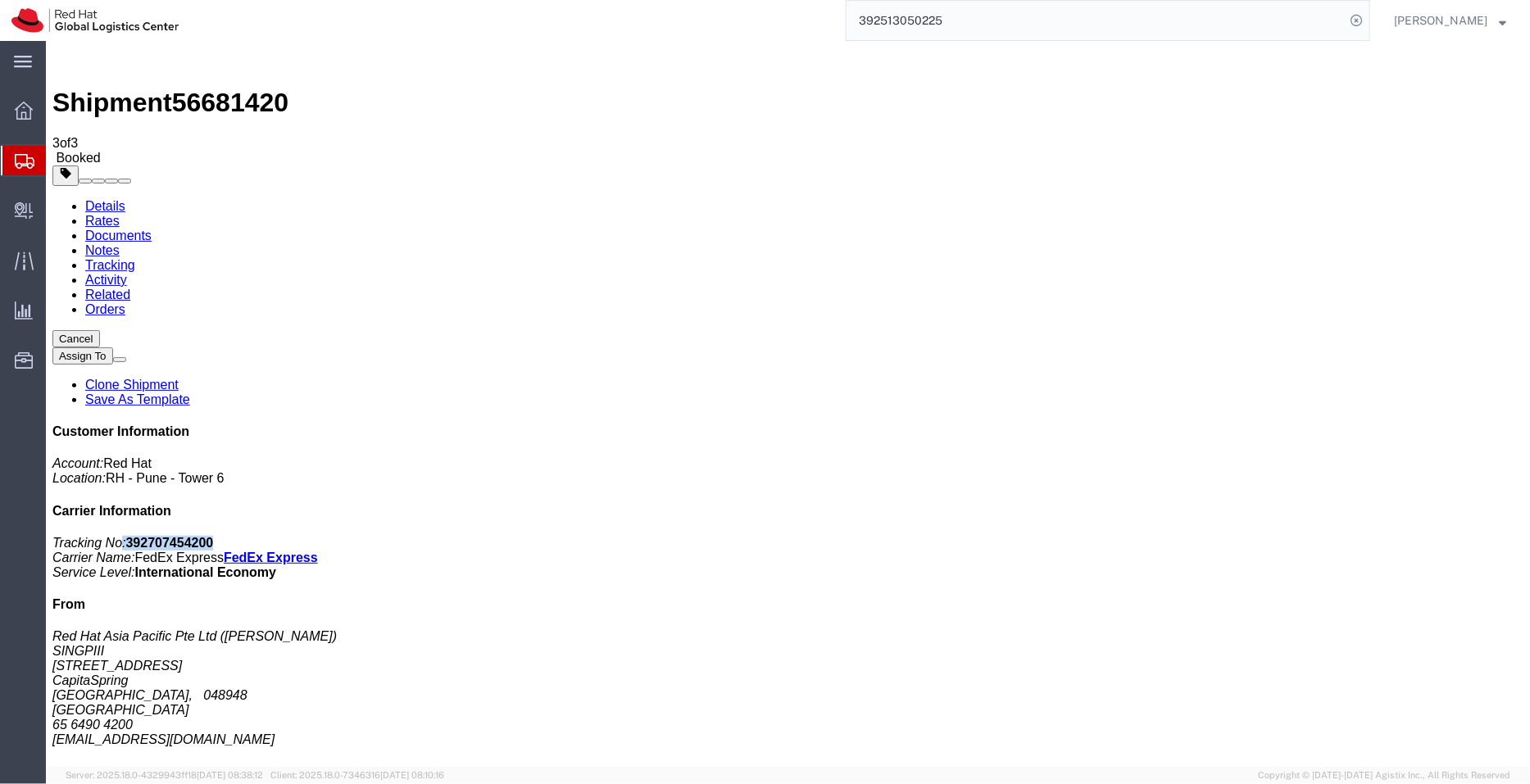
drag, startPoint x: 1384, startPoint y: 250, endPoint x: 1293, endPoint y: 247, distance: 91.0
click at [1293, 535] on p "Tracking No: 392707454200 Carrier Name: FedEx Express FedEx Express Service Lev…" at bounding box center [787, 557] width 1472 height 44
copy p ": 392707454200"
click at [178, 377] on link "Clone Shipment" at bounding box center [131, 384] width 93 height 14
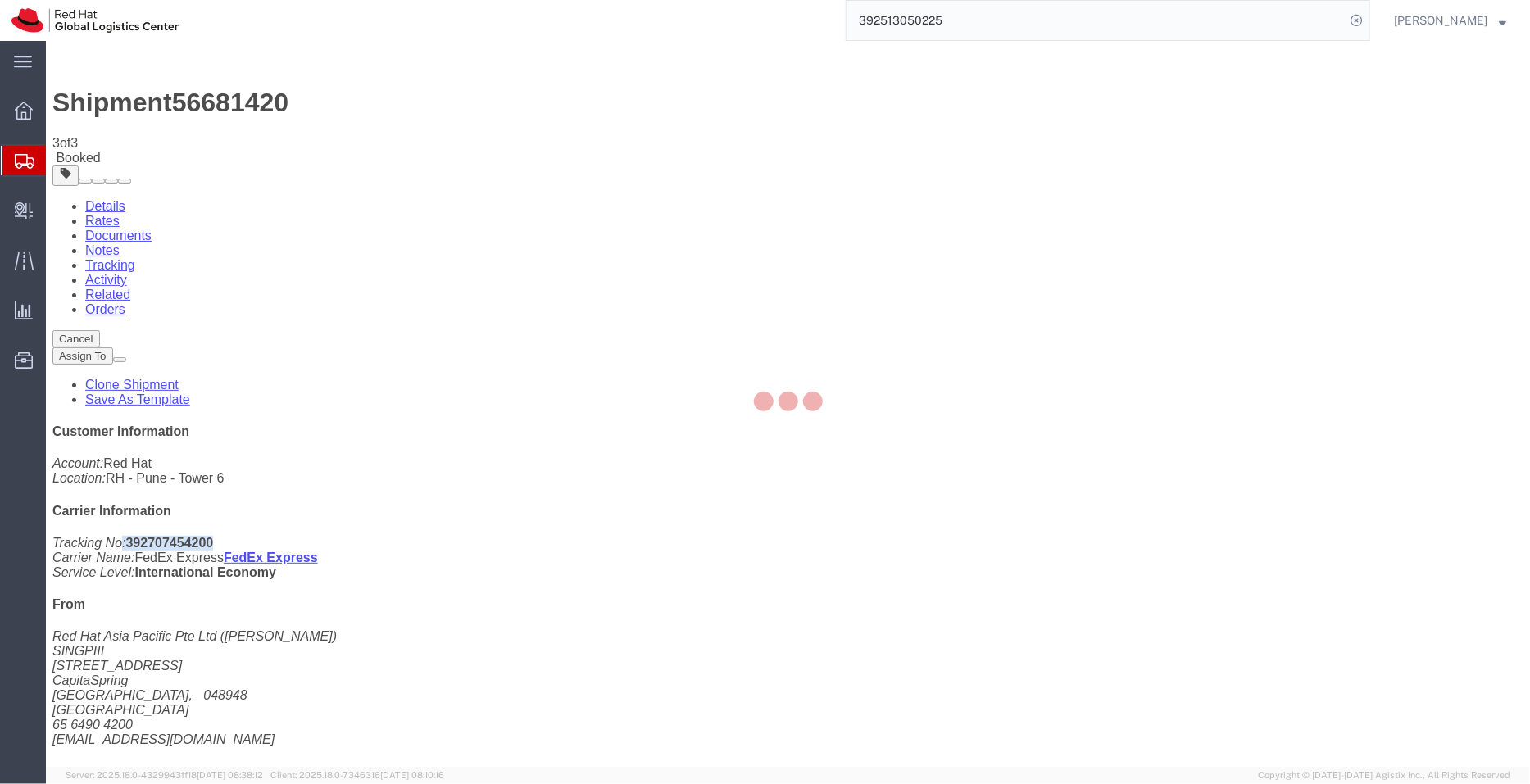
select select "51051"
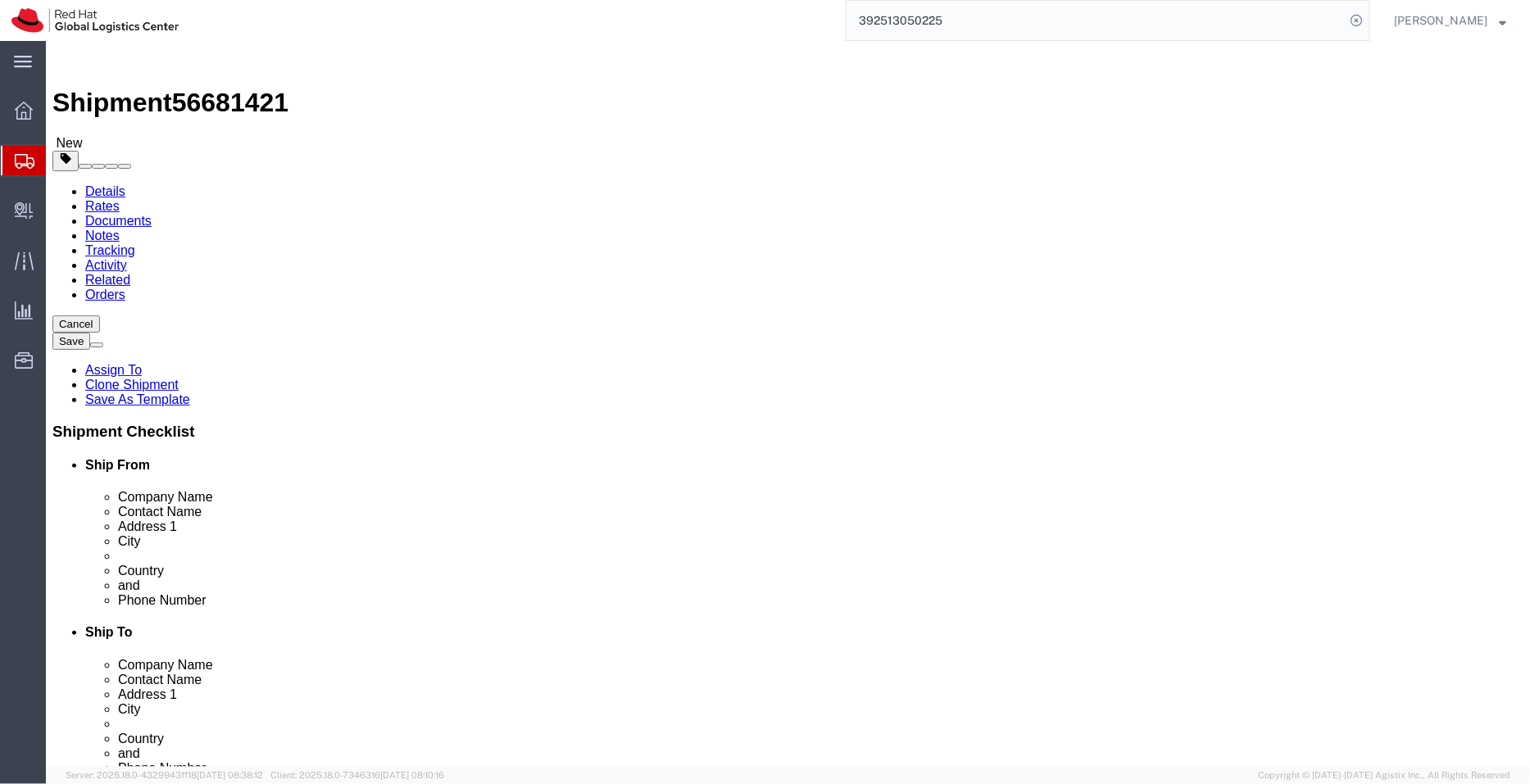
drag, startPoint x: 883, startPoint y: 313, endPoint x: 660, endPoint y: 318, distance: 223.1
click div "Location Select Select My Profile Location [GEOGRAPHIC_DATA] - [GEOGRAPHIC_DATA…"
paste input "Do SumMung"
type input "Do SumMung"
drag, startPoint x: 797, startPoint y: 332, endPoint x: 676, endPoint y: 345, distance: 121.7
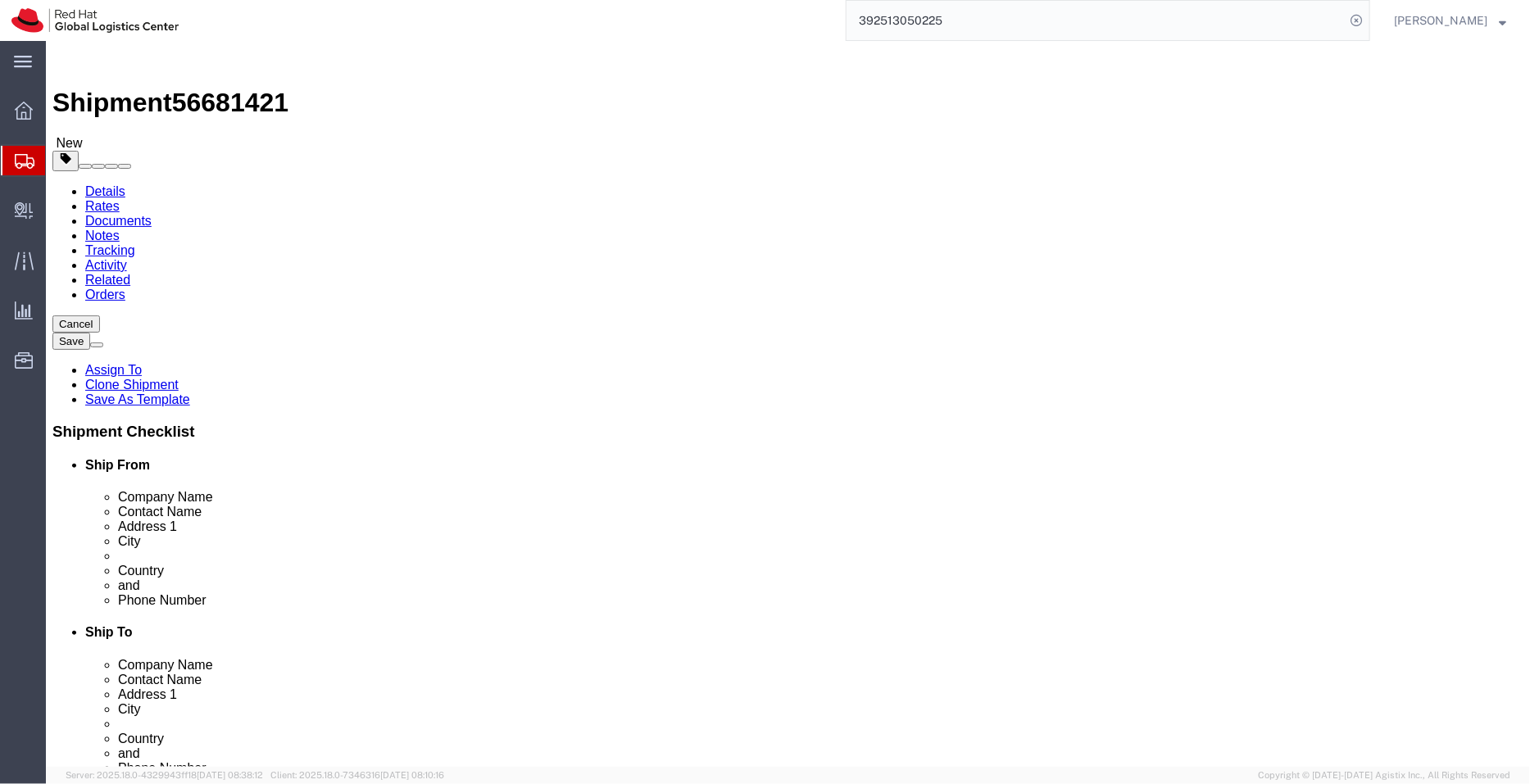
click div "Contact Name [PERSON_NAME]"
paste input "Do SumMung"
type input "Do SumMung"
drag, startPoint x: 914, startPoint y: 588, endPoint x: 768, endPoint y: 590, distance: 146.0
click div "Email [EMAIL_ADDRESS][DOMAIN_NAME],[EMAIL_ADDRESS][DOMAIN_NAME]"
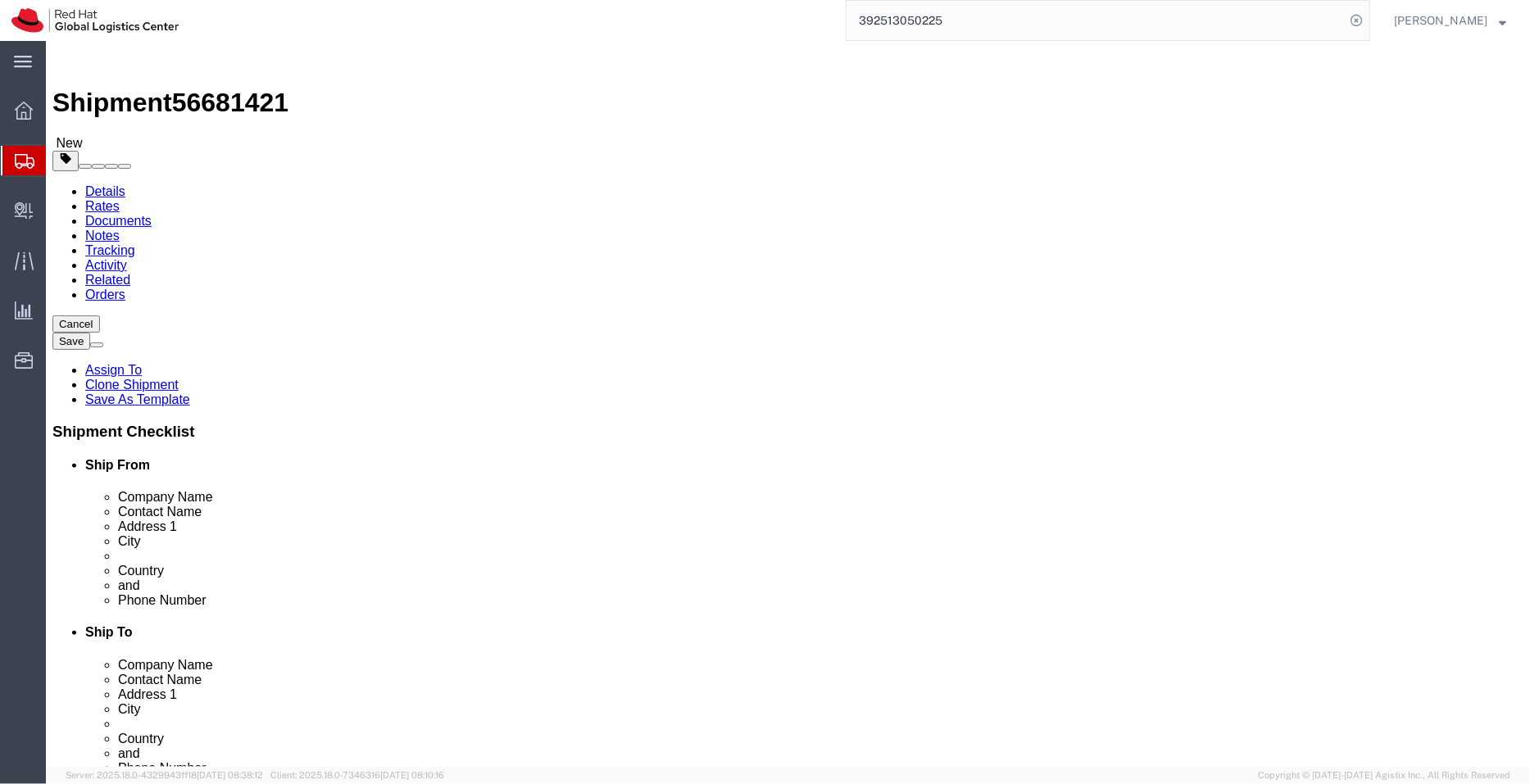
paste input "[EMAIL_ADDRESS]"
type input "[EMAIL_ADDRESS][DOMAIN_NAME],[EMAIL_ADDRESS][DOMAIN_NAME]"
drag, startPoint x: 905, startPoint y: 556, endPoint x: 722, endPoint y: 543, distance: 183.5
click div "Phone Number [PHONE_NUMBER]"
paste input "[PHONE_NUMBER]"
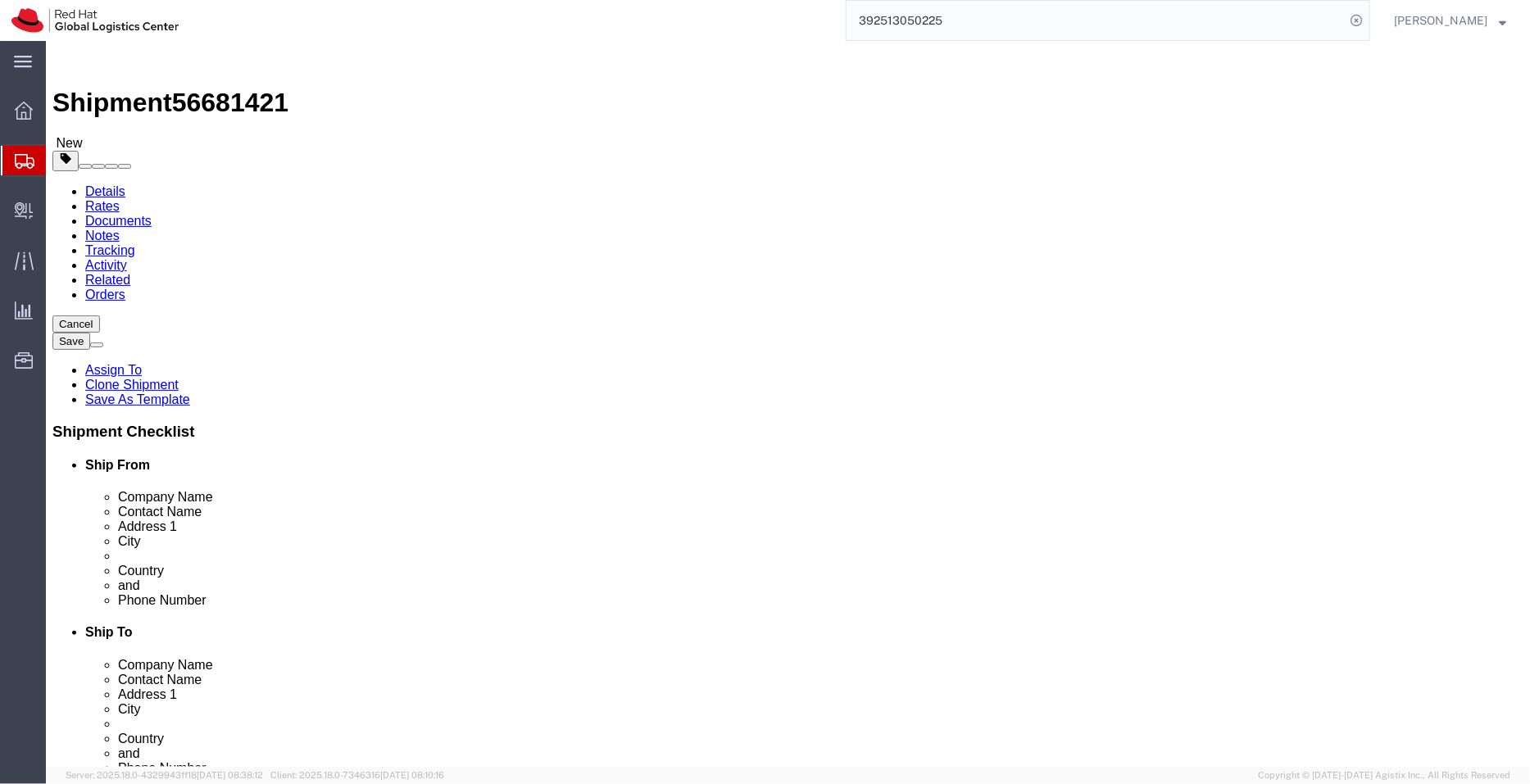
type input "[PHONE_NUMBER]"
drag, startPoint x: 839, startPoint y: 373, endPoint x: 641, endPoint y: 376, distance: 198.0
click div "Address [STREET_ADDRESS],"
paste input "M Tower, [STREET_ADDRESS]"
type input "M Tower, [STREET_ADDRESS]"
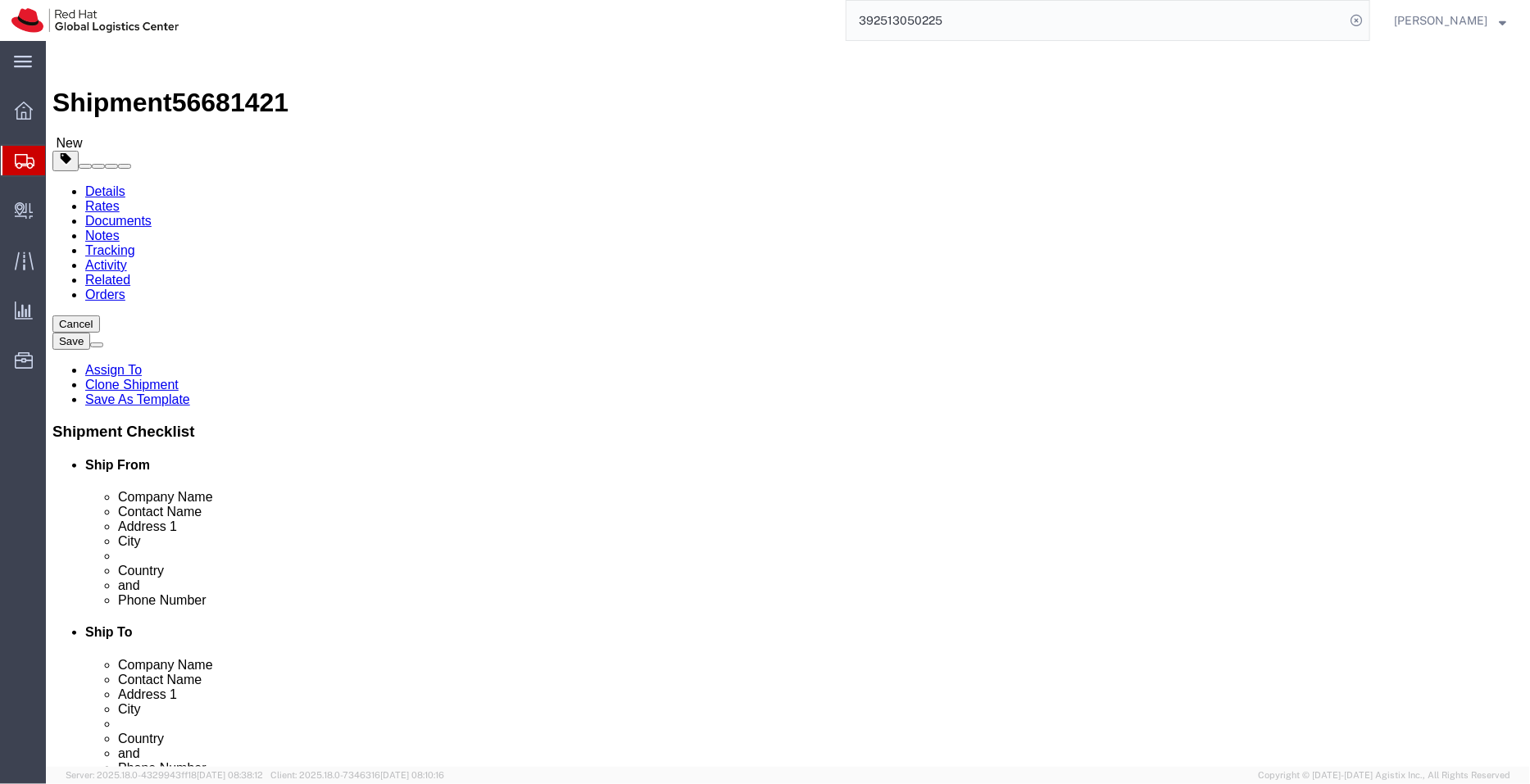
drag, startPoint x: 804, startPoint y: 528, endPoint x: 690, endPoint y: 529, distance: 114.0
click div "Postal Code 07394"
paste input "11041"
type input "11041"
drag, startPoint x: 783, startPoint y: 444, endPoint x: 641, endPoint y: 432, distance: 142.5
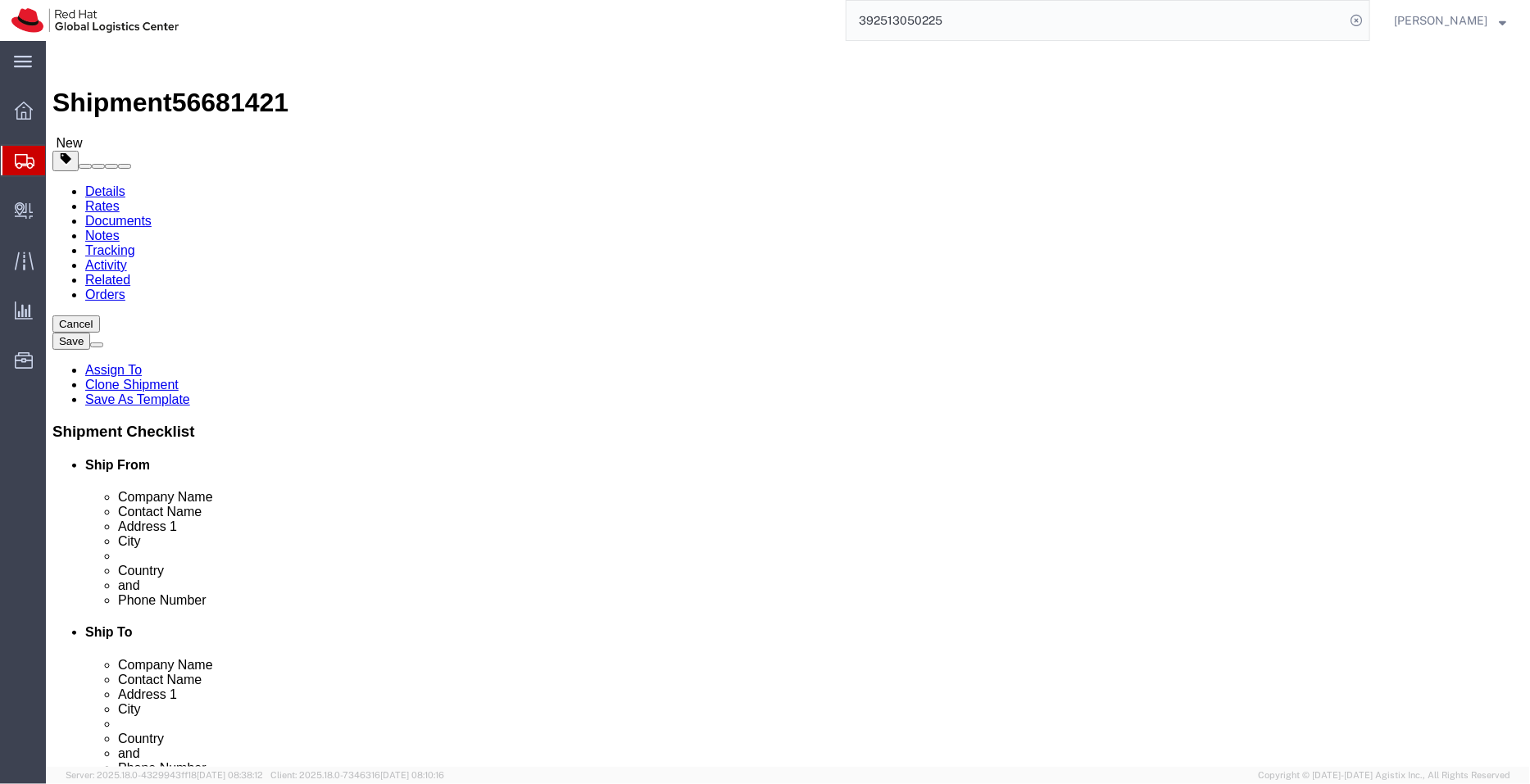
click div "City [GEOGRAPHIC_DATA]"
paste input "Yangon"
type input "Yangon"
type input "m"
type input "my"
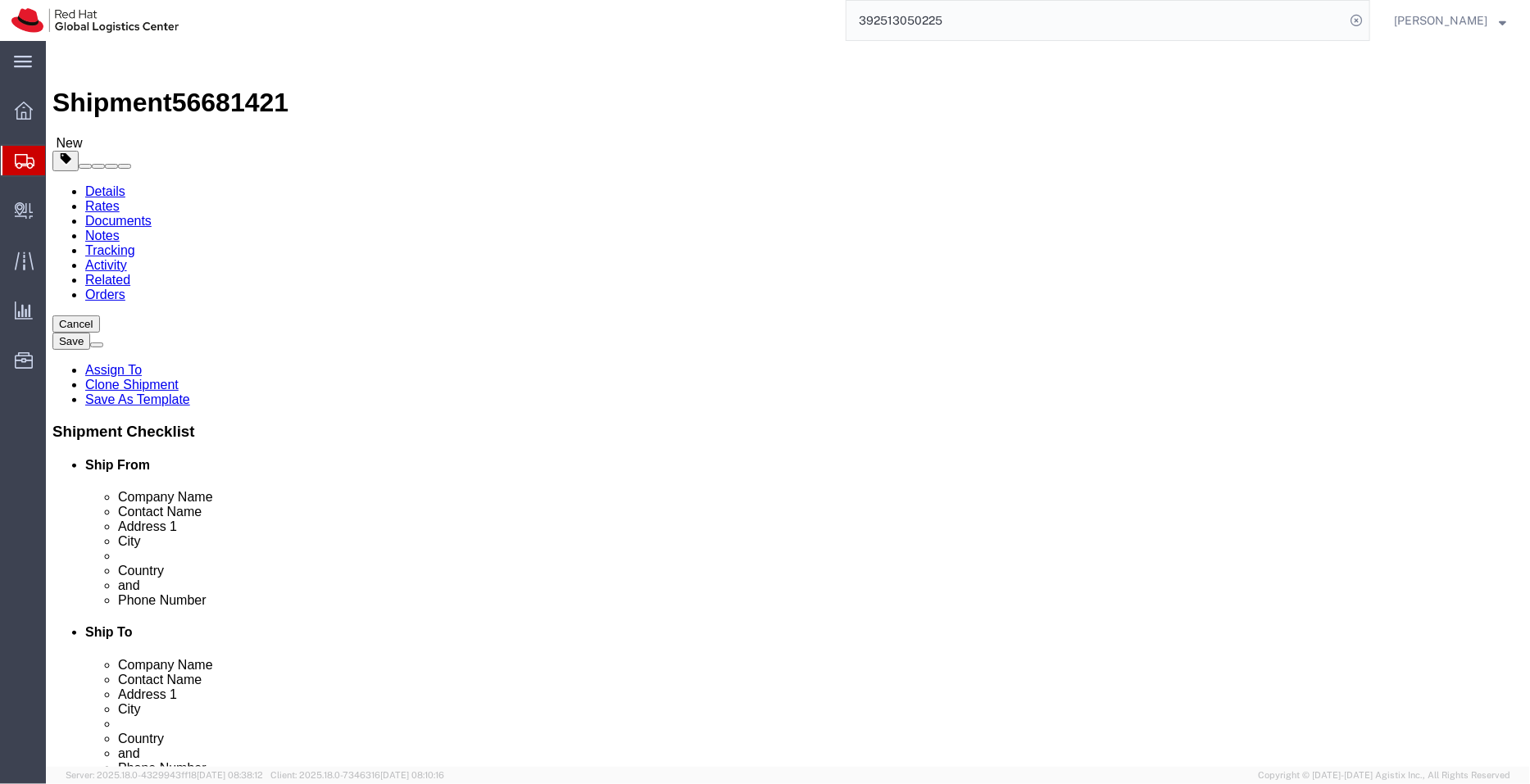
select select
select select "MM"
drag, startPoint x: 855, startPoint y: 431, endPoint x: 704, endPoint y: 432, distance: 151.0
click div "City [GEOGRAPHIC_DATA]"
drag, startPoint x: 957, startPoint y: 403, endPoint x: 663, endPoint y: 399, distance: 294.0
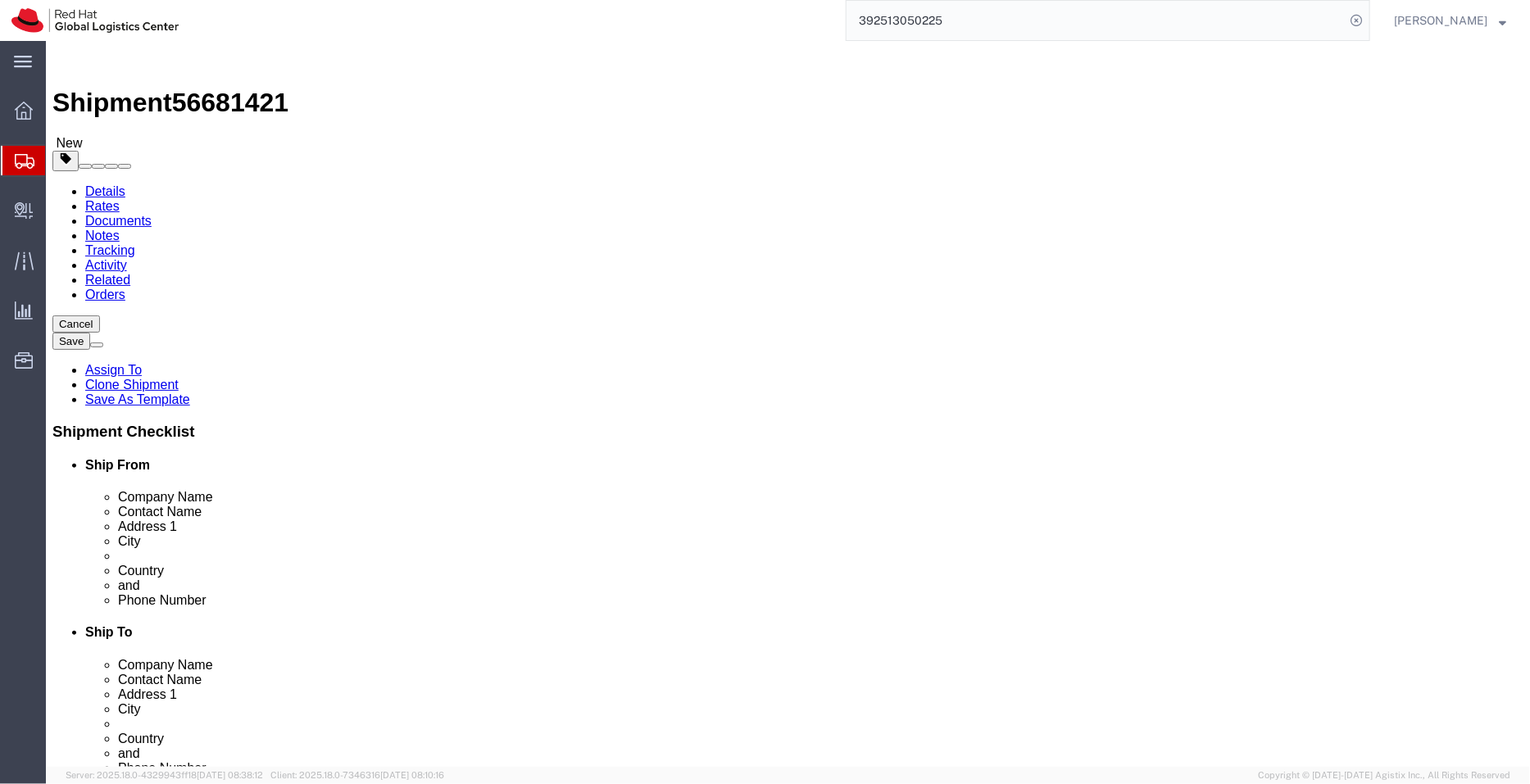
click div "Address [STREET_ADDRESS],"
click input "text"
paste input "Yangon"
type input "Yangon"
drag, startPoint x: 1016, startPoint y: 366, endPoint x: 919, endPoint y: 366, distance: 97.0
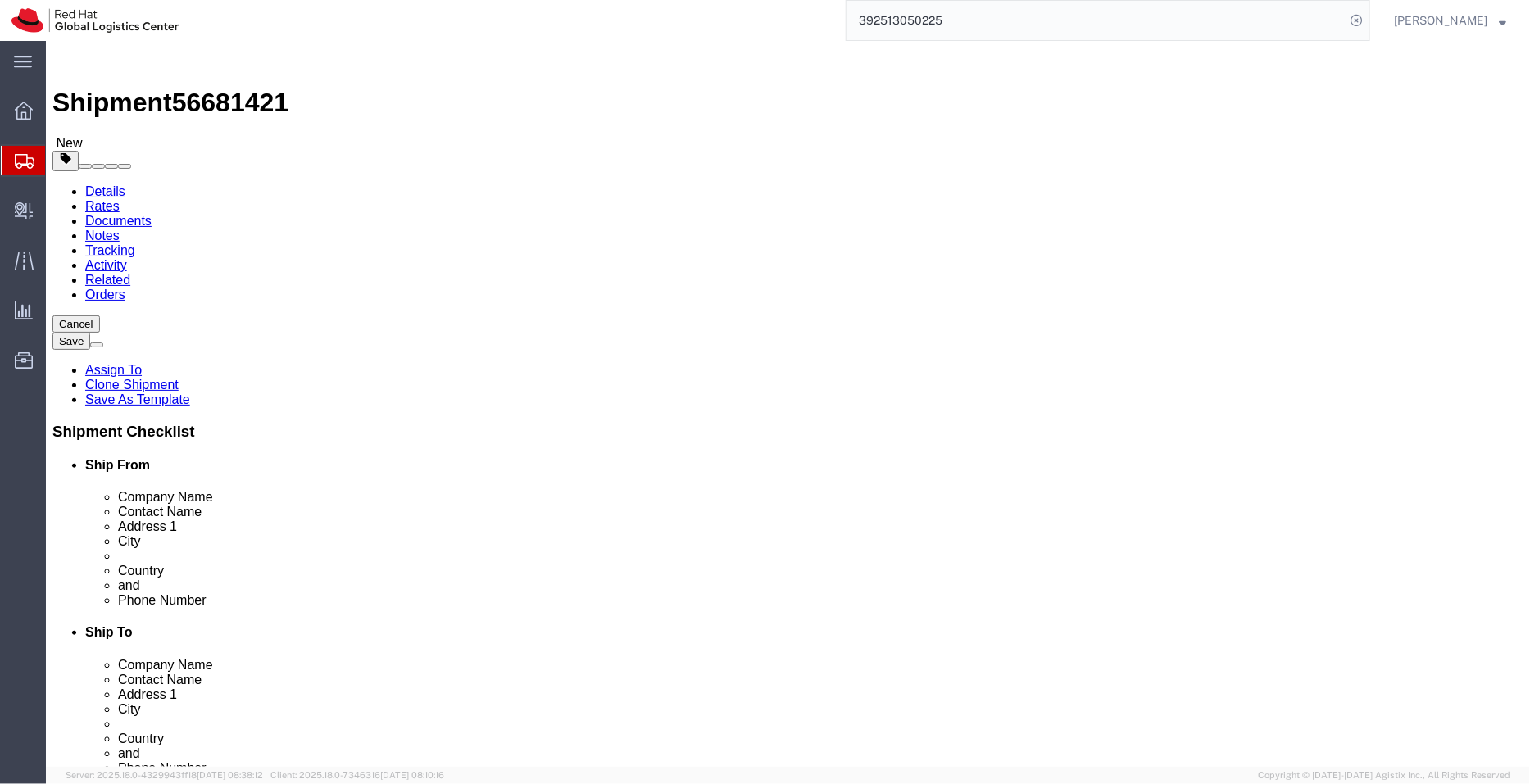
click input "M Tower, [STREET_ADDRESS]"
type input "M Tower, [STREET_ADDRESS],"
click input "text"
paste input "[GEOGRAPHIC_DATA]"
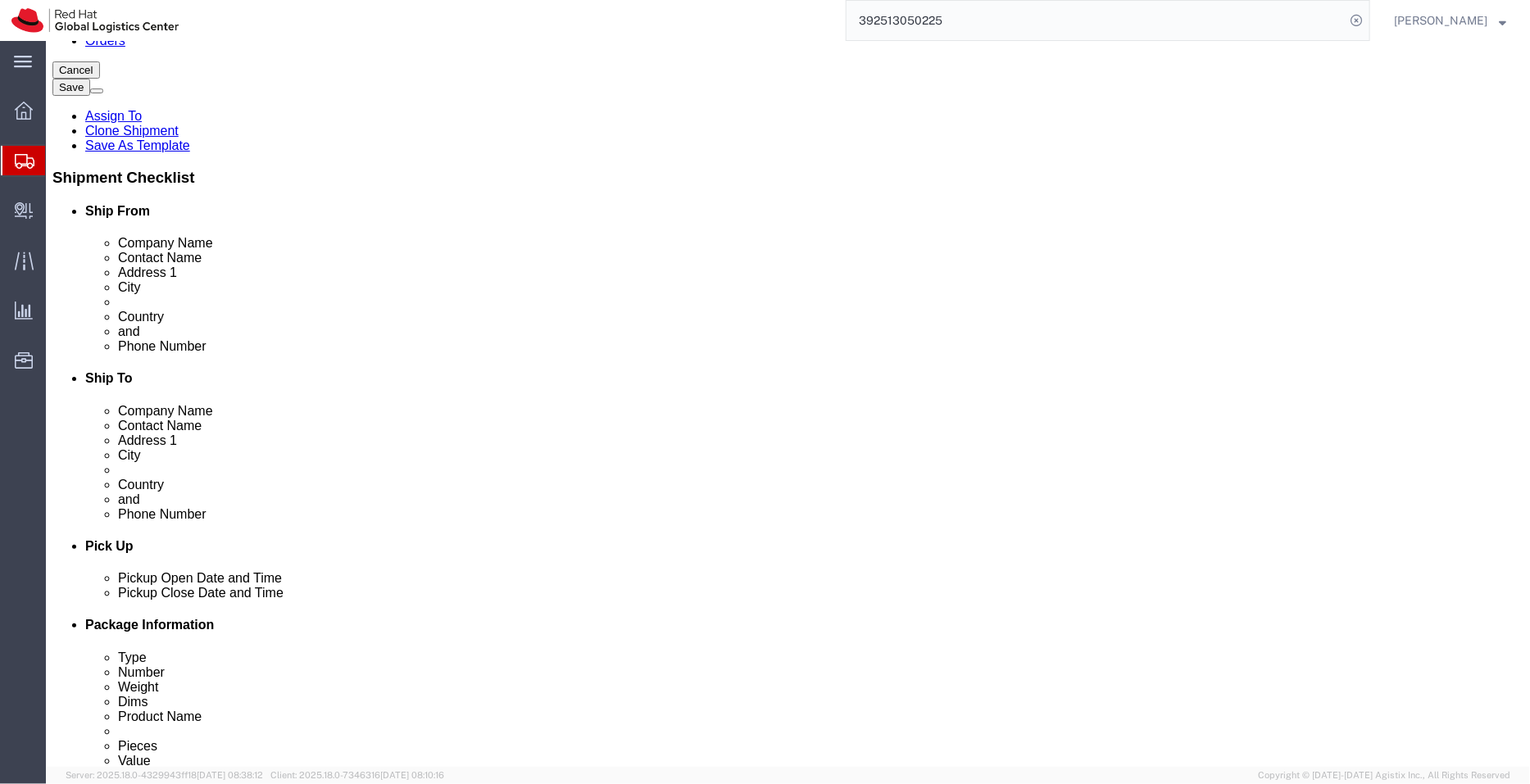
scroll to position [332, 0]
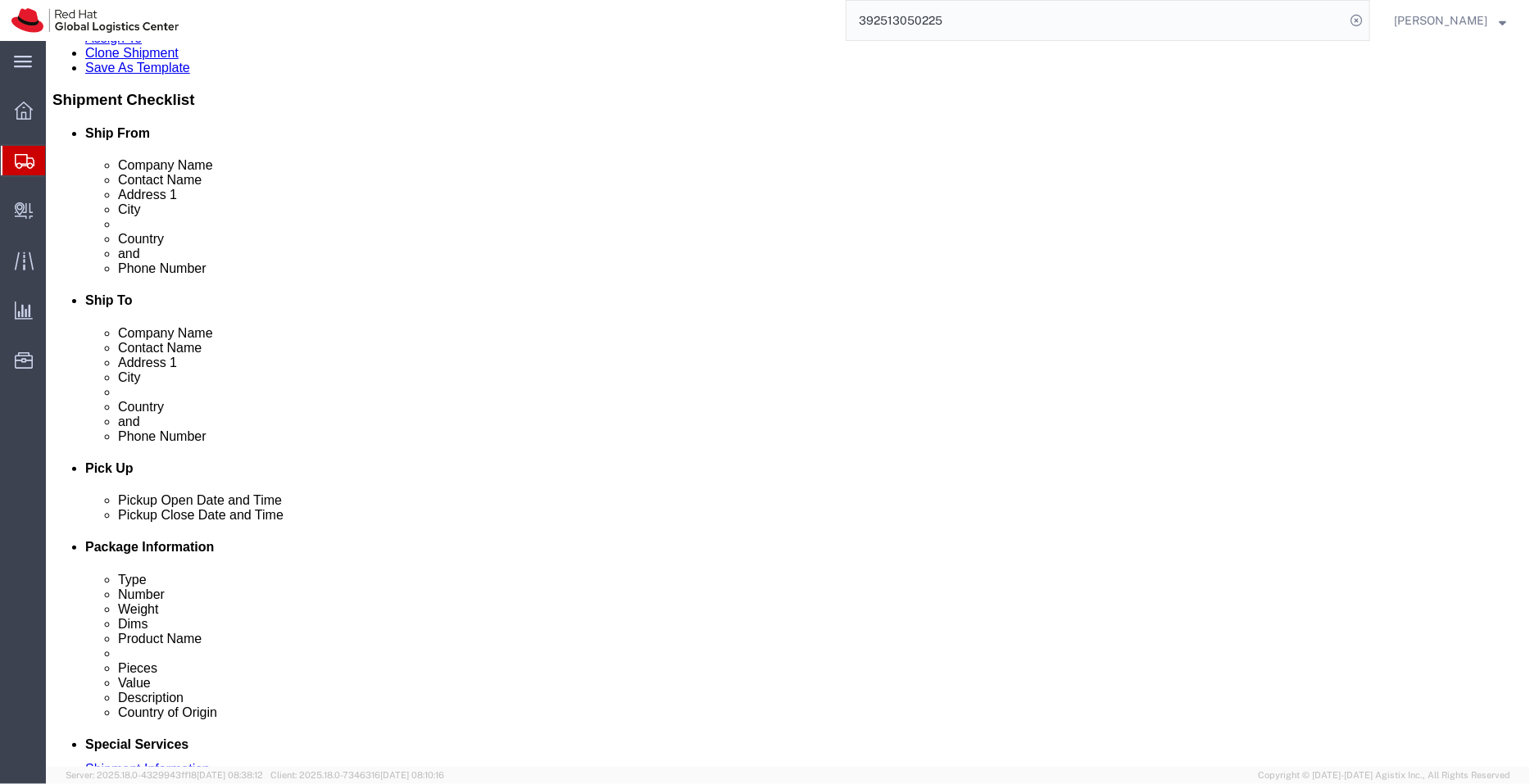
type input "[GEOGRAPHIC_DATA]"
click div "Location [GEOGRAPHIC_DATA] - [GEOGRAPHIC_DATA] Select My Profile Location [GEOG…"
click link "ADDITIONAL INFORMATION"
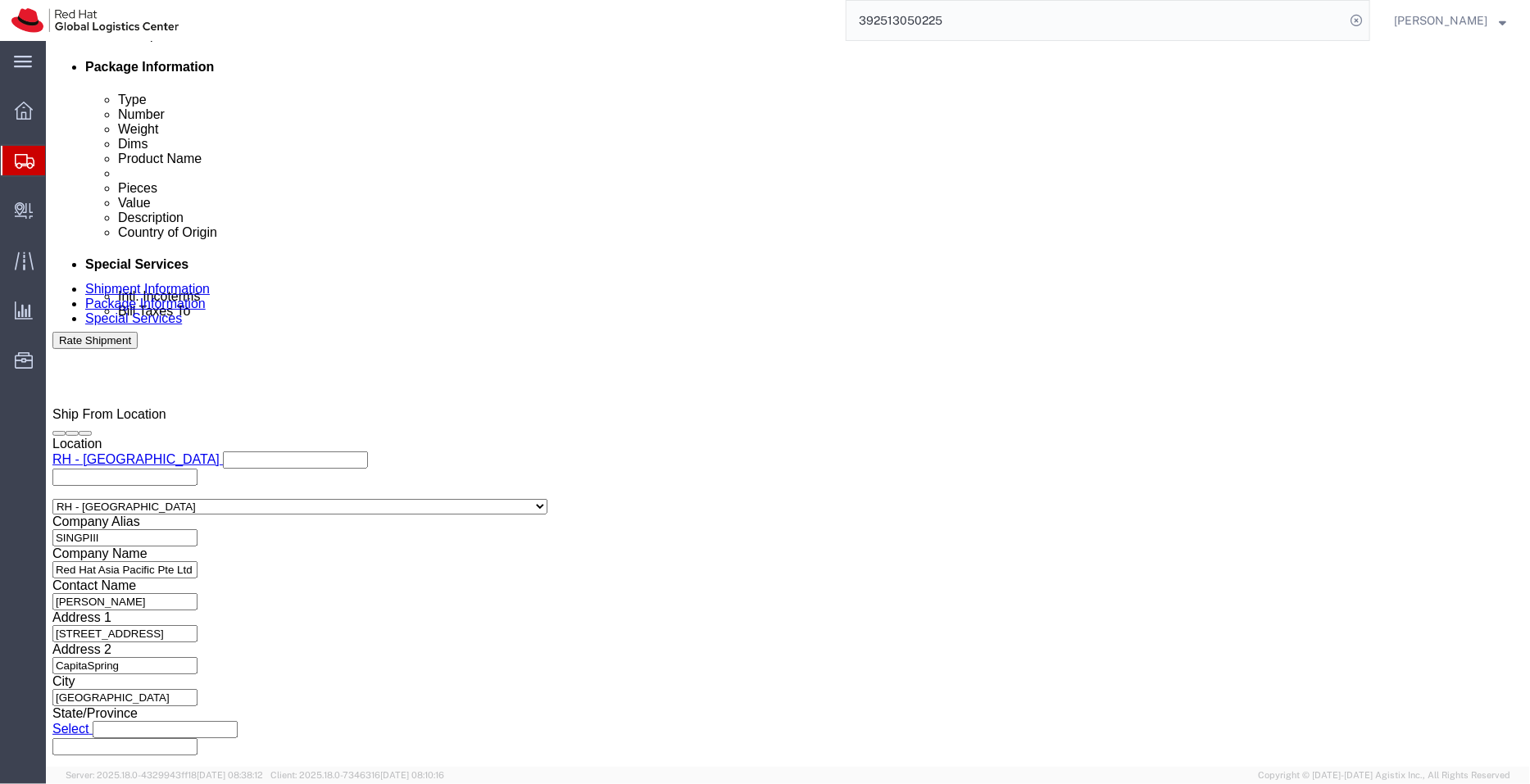
scroll to position [829, 0]
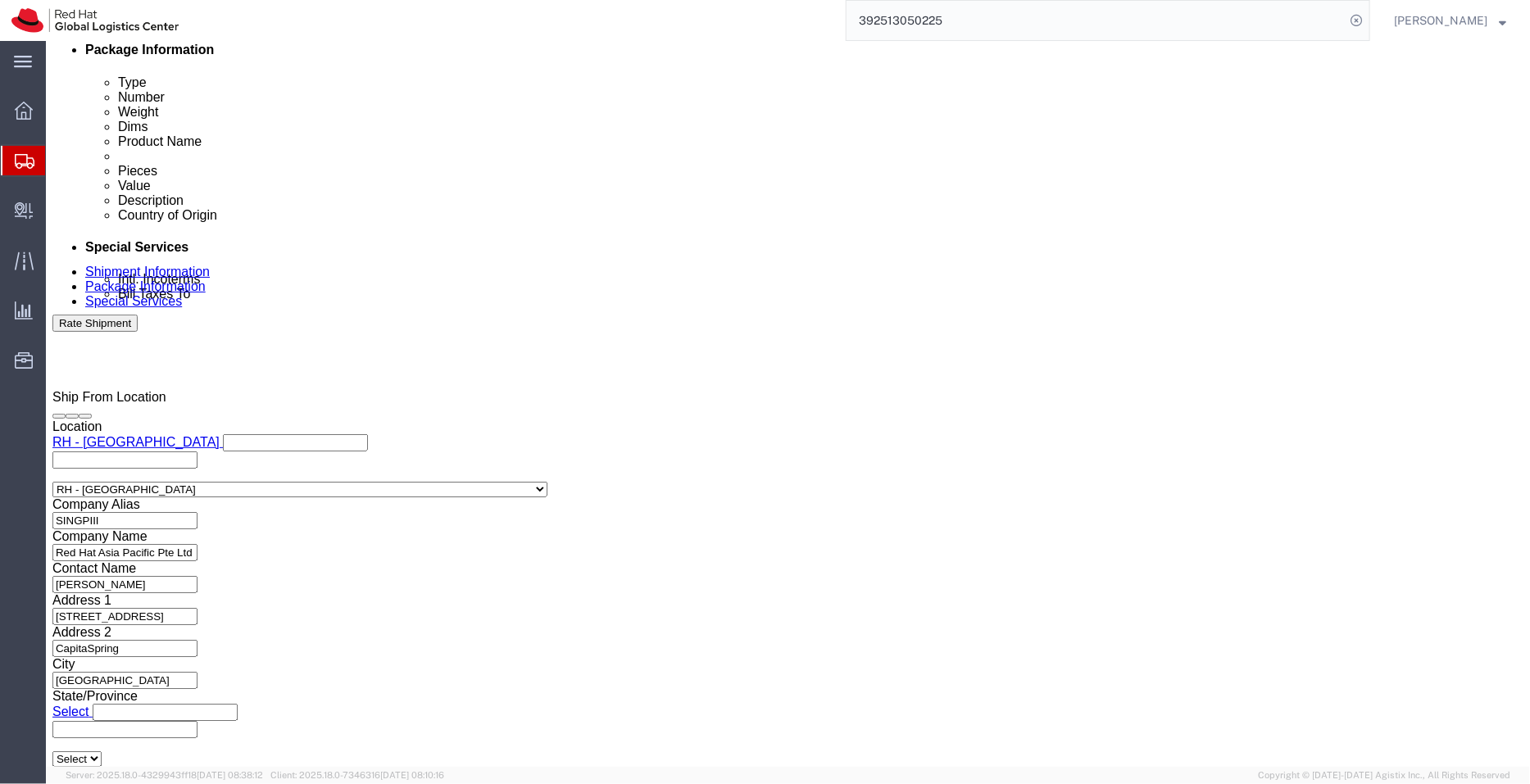
click icon
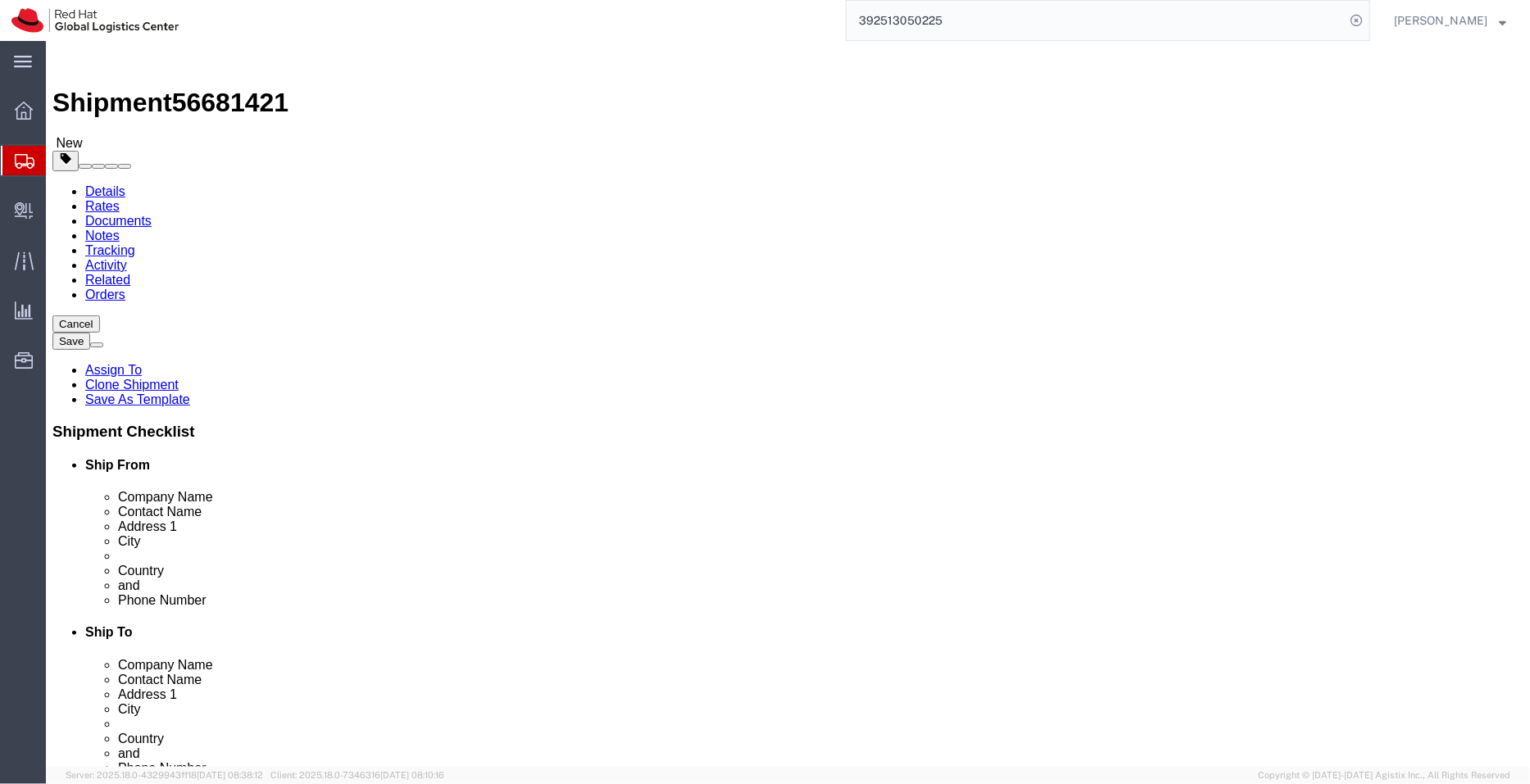
click icon
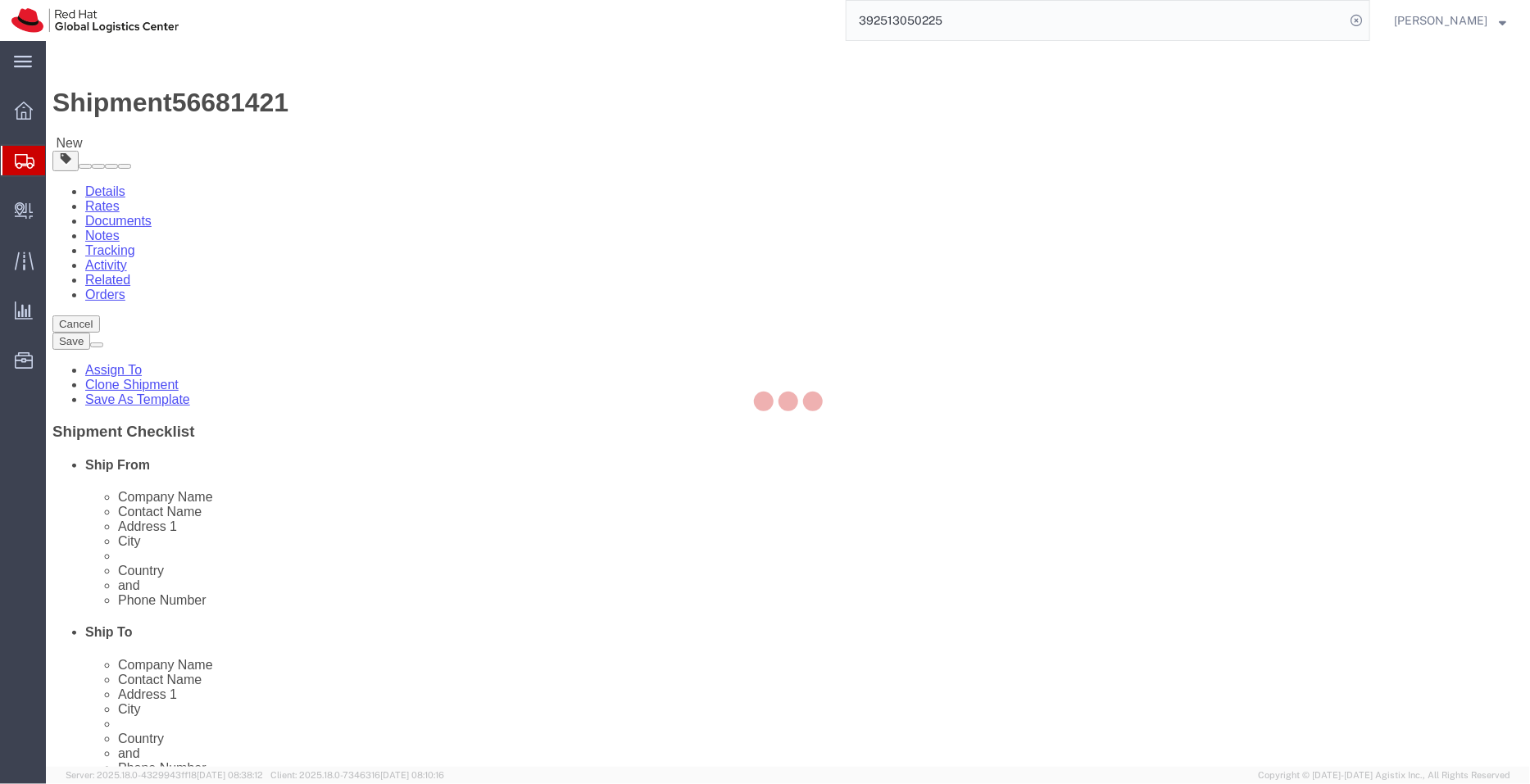
select select "COSTCENTER"
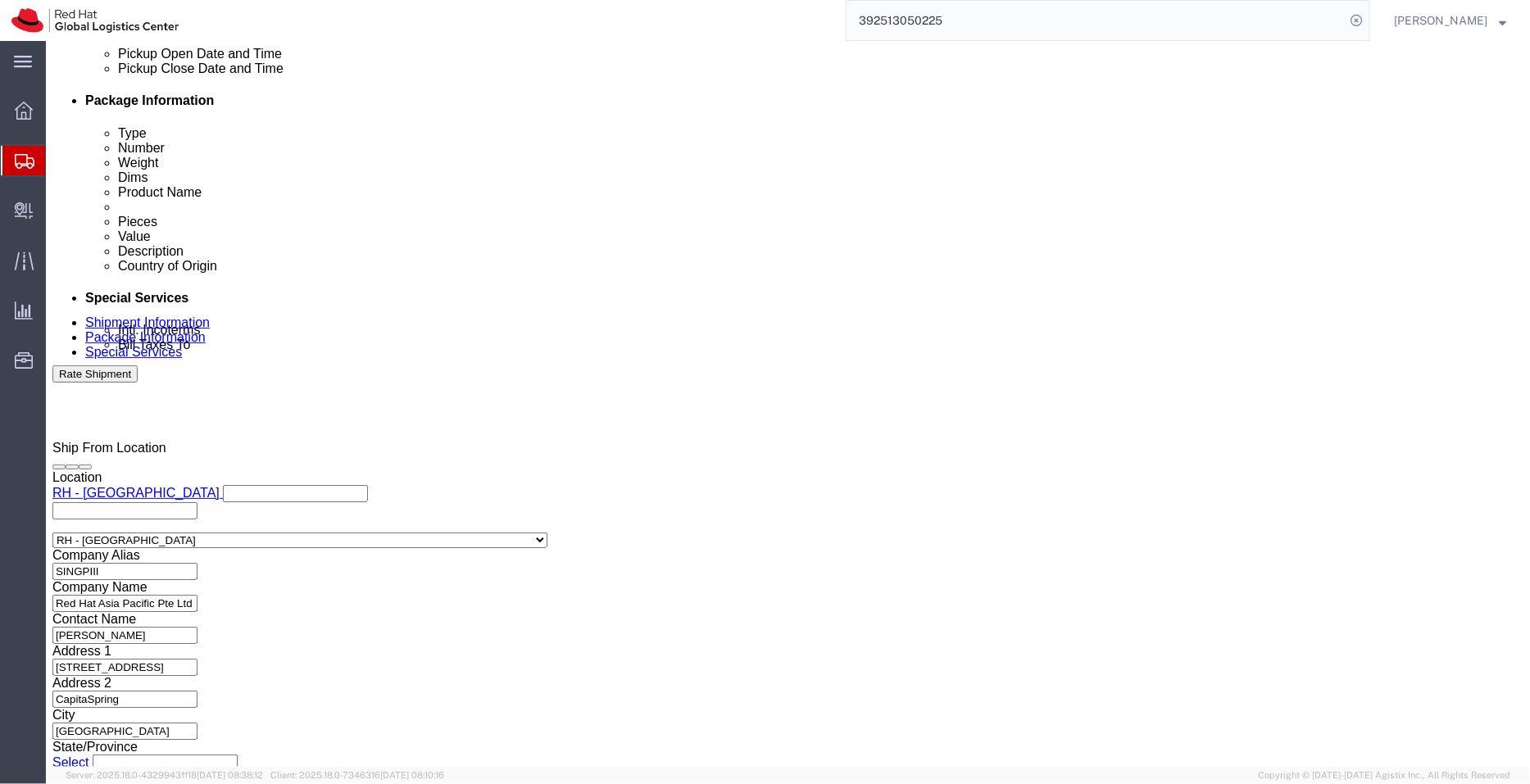
click div
select select
drag, startPoint x: 386, startPoint y: 458, endPoint x: -46, endPoint y: 430, distance: 432.9
click html "Shipment 56681421 New Details Rates Documents Notes Tracking Activity Related O…"
drag, startPoint x: 61, startPoint y: 490, endPoint x: -46, endPoint y: 477, distance: 107.8
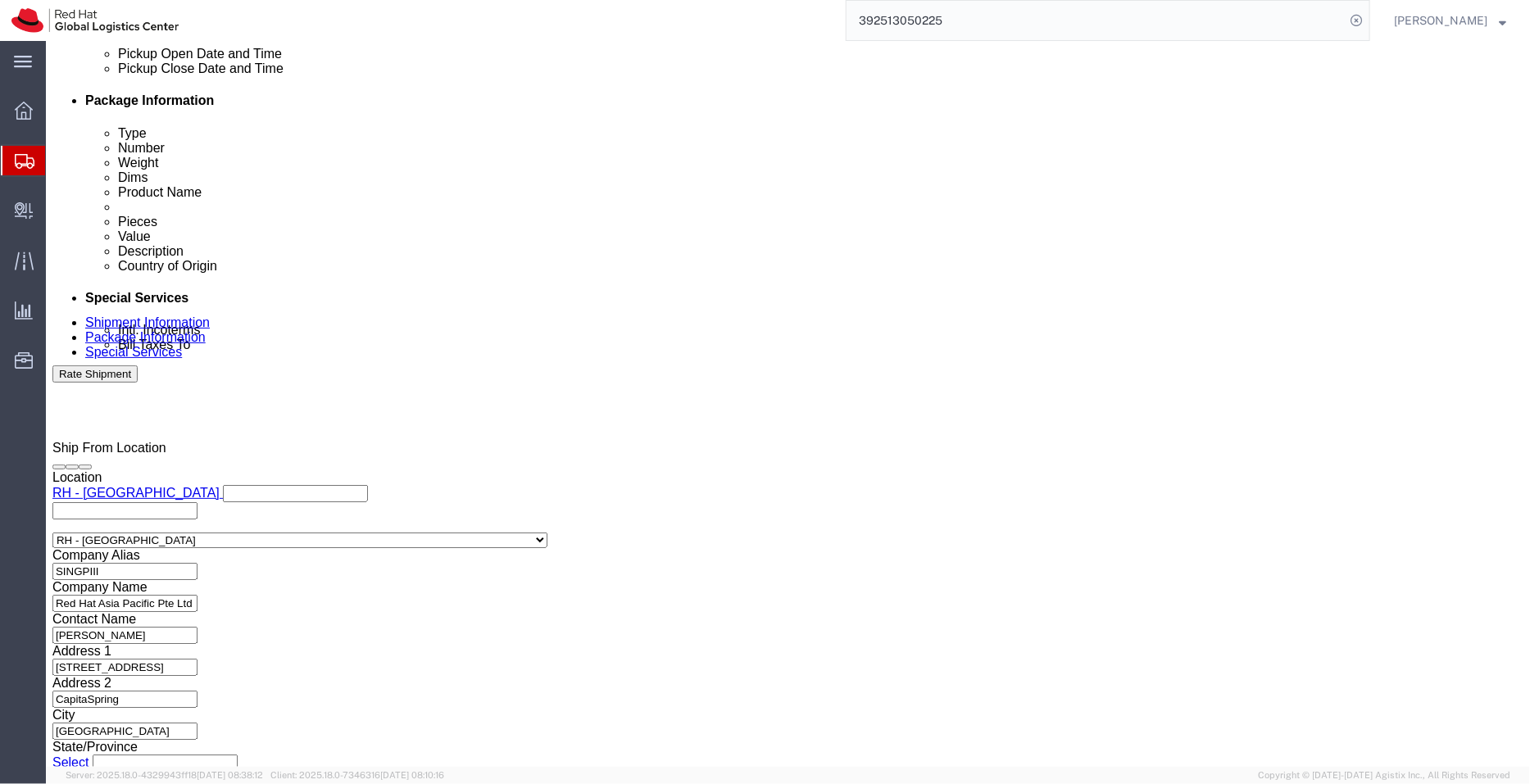
click html "Shipment 56681421 New Details Rates Documents Notes Tracking Activity Related O…"
click select "Select [GEOGRAPHIC_DATA] [GEOGRAPHIC_DATA] [GEOGRAPHIC_DATA] [GEOGRAPHIC_DATA] …"
select select
click select "Select [GEOGRAPHIC_DATA] [GEOGRAPHIC_DATA] [GEOGRAPHIC_DATA] [GEOGRAPHIC_DATA] …"
drag, startPoint x: 913, startPoint y: 450, endPoint x: 666, endPoint y: 459, distance: 247.2
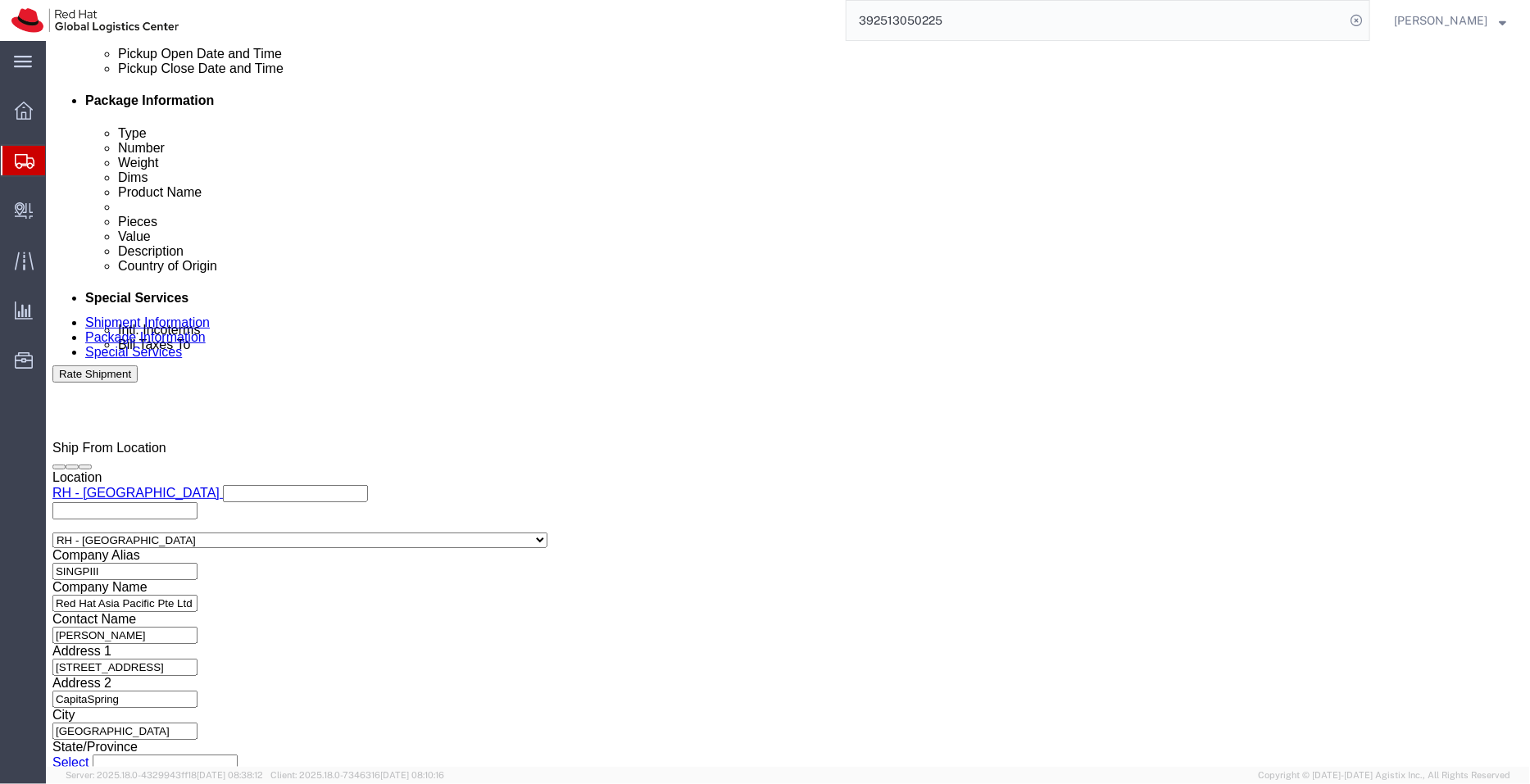
click div "Phone Number [PHONE_NUMBER]"
drag, startPoint x: 774, startPoint y: 474, endPoint x: 581, endPoint y: 452, distance: 194.2
click div "Contact Name Phone Number Address 2 [GEOGRAPHIC_DATA]-gu City [GEOGRAPHIC_DATA]…"
drag, startPoint x: 802, startPoint y: 521, endPoint x: 667, endPoint y: 504, distance: 136.1
click div "City [GEOGRAPHIC_DATA]"
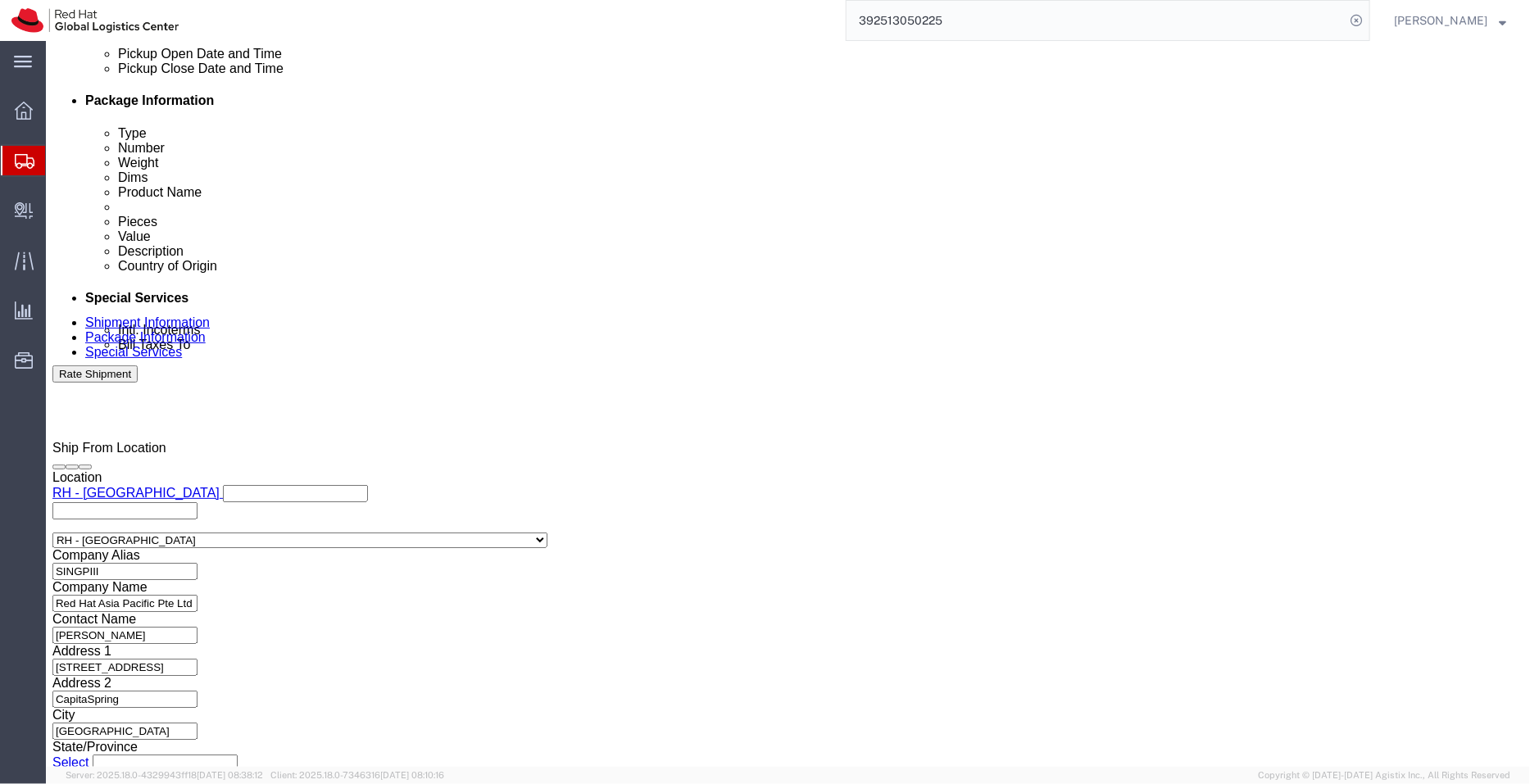
drag, startPoint x: 827, startPoint y: 551, endPoint x: 604, endPoint y: 525, distance: 224.5
click div "Contact Name Phone Number Address 2 City Zip Code 07326 Tax Number [PHONE_NUMBE…"
drag, startPoint x: 655, startPoint y: 591, endPoint x: 633, endPoint y: 595, distance: 22.4
click div "Location Select Select My Profile Location [GEOGRAPHIC_DATA] - [GEOGRAPHIC_DATA…"
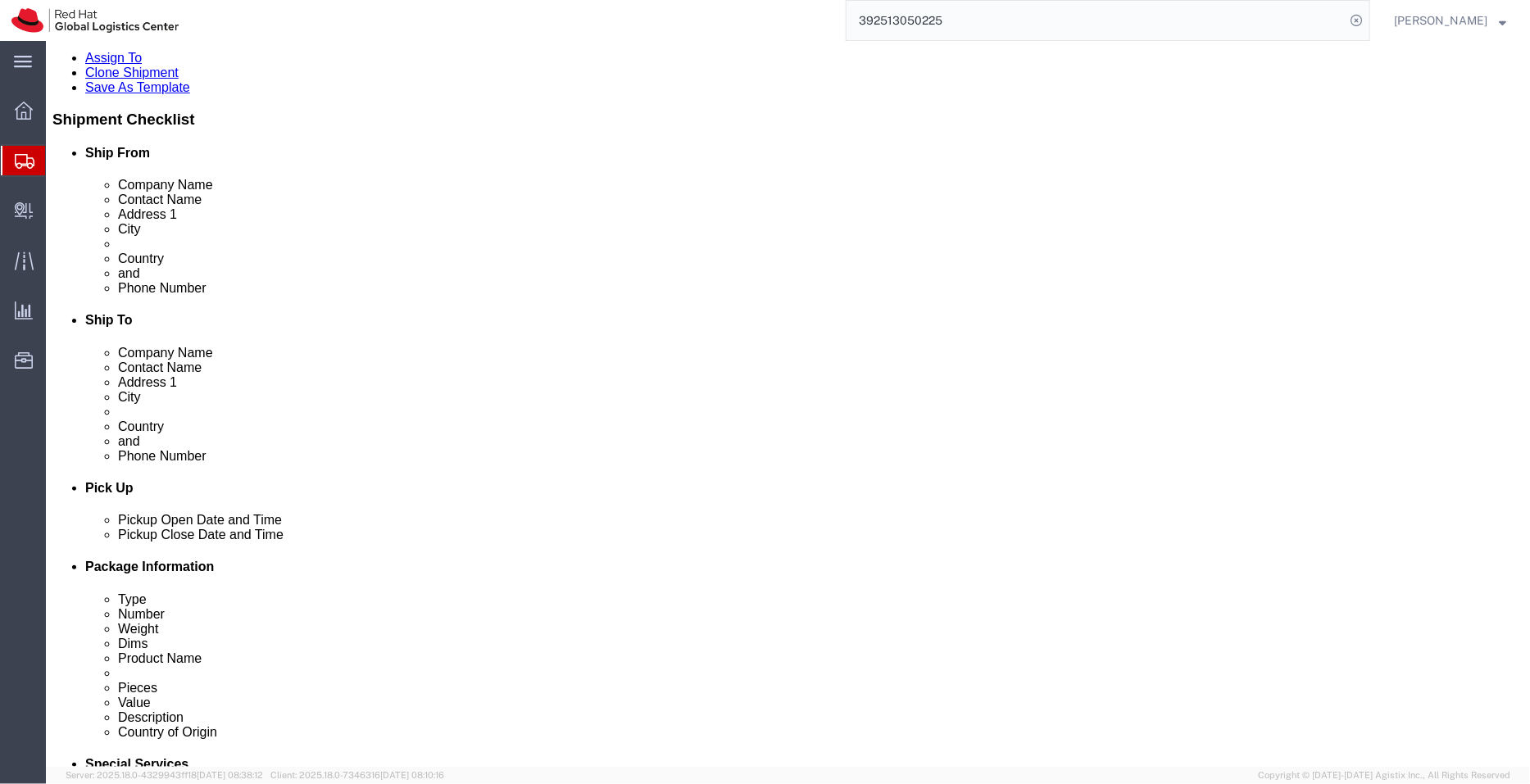
scroll to position [299, 0]
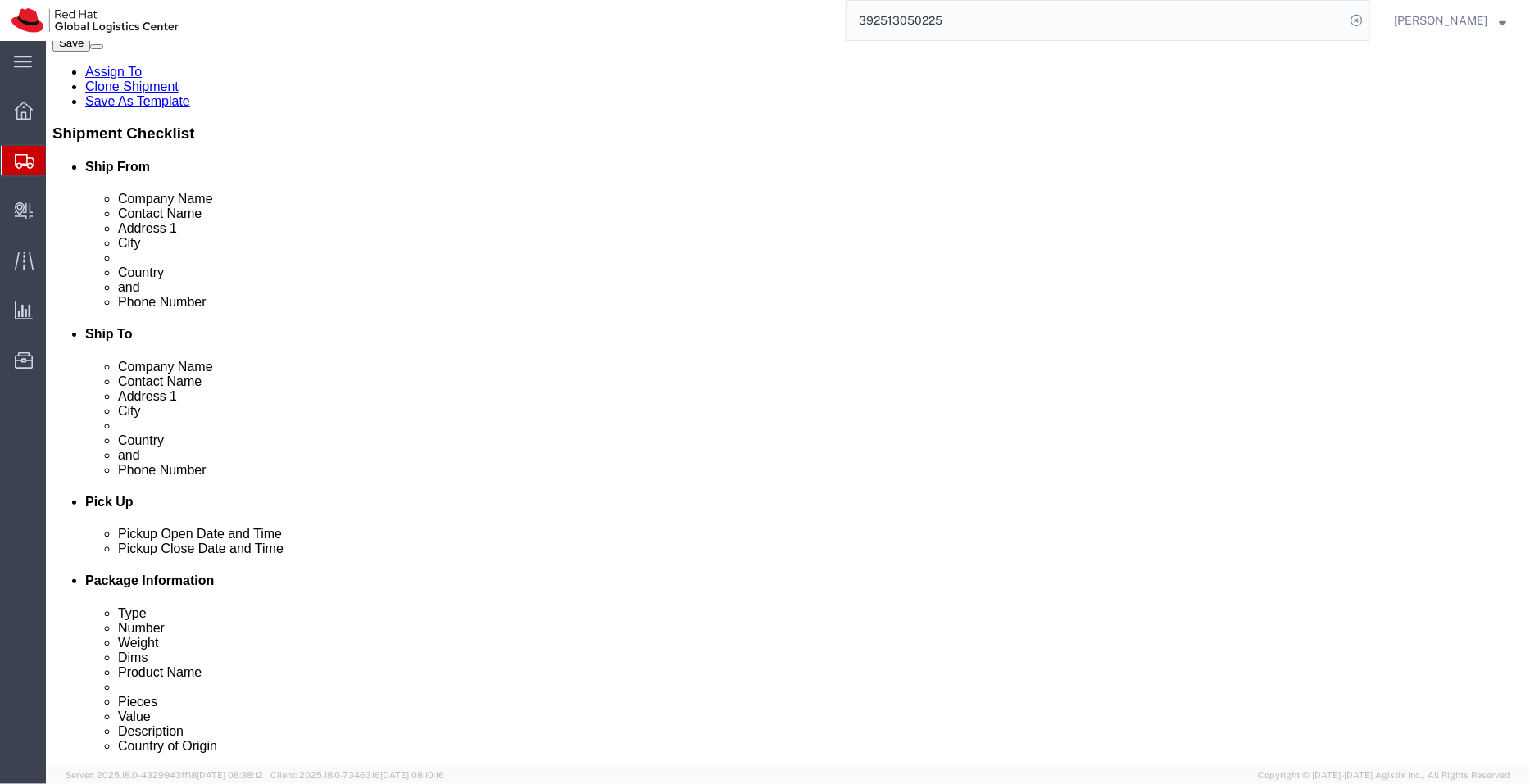
click icon
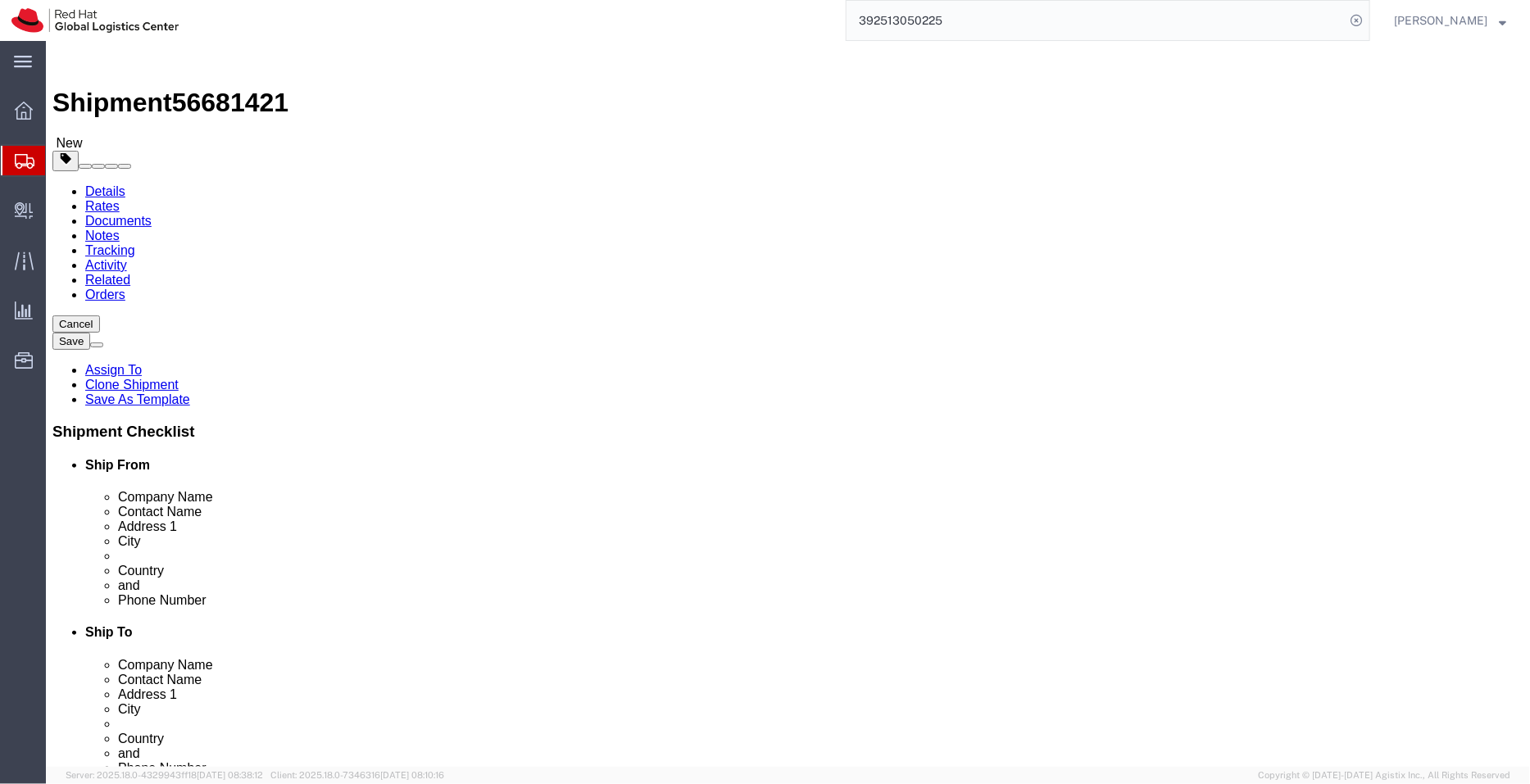
click link "Shipment Information"
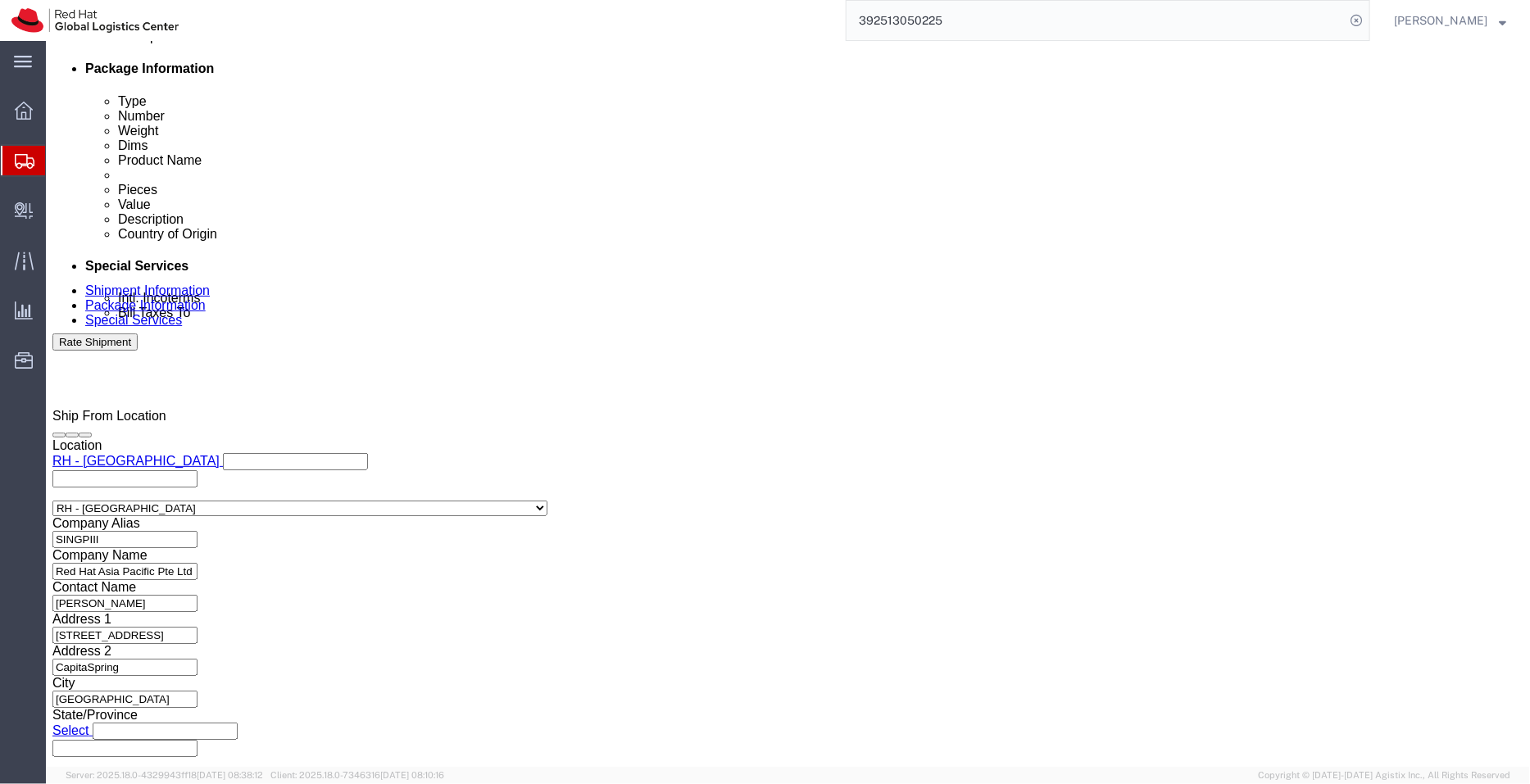
scroll to position [838, 0]
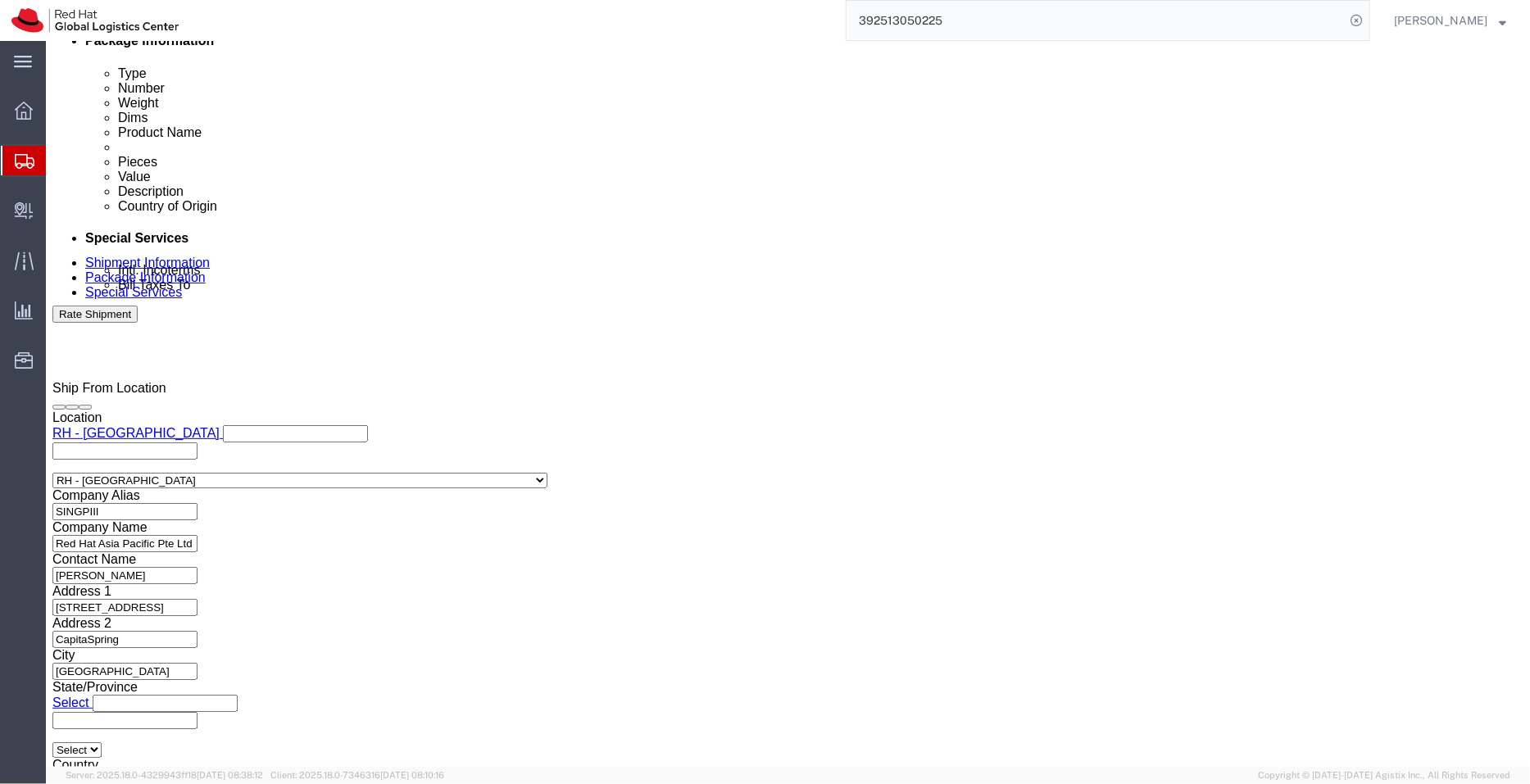
click icon
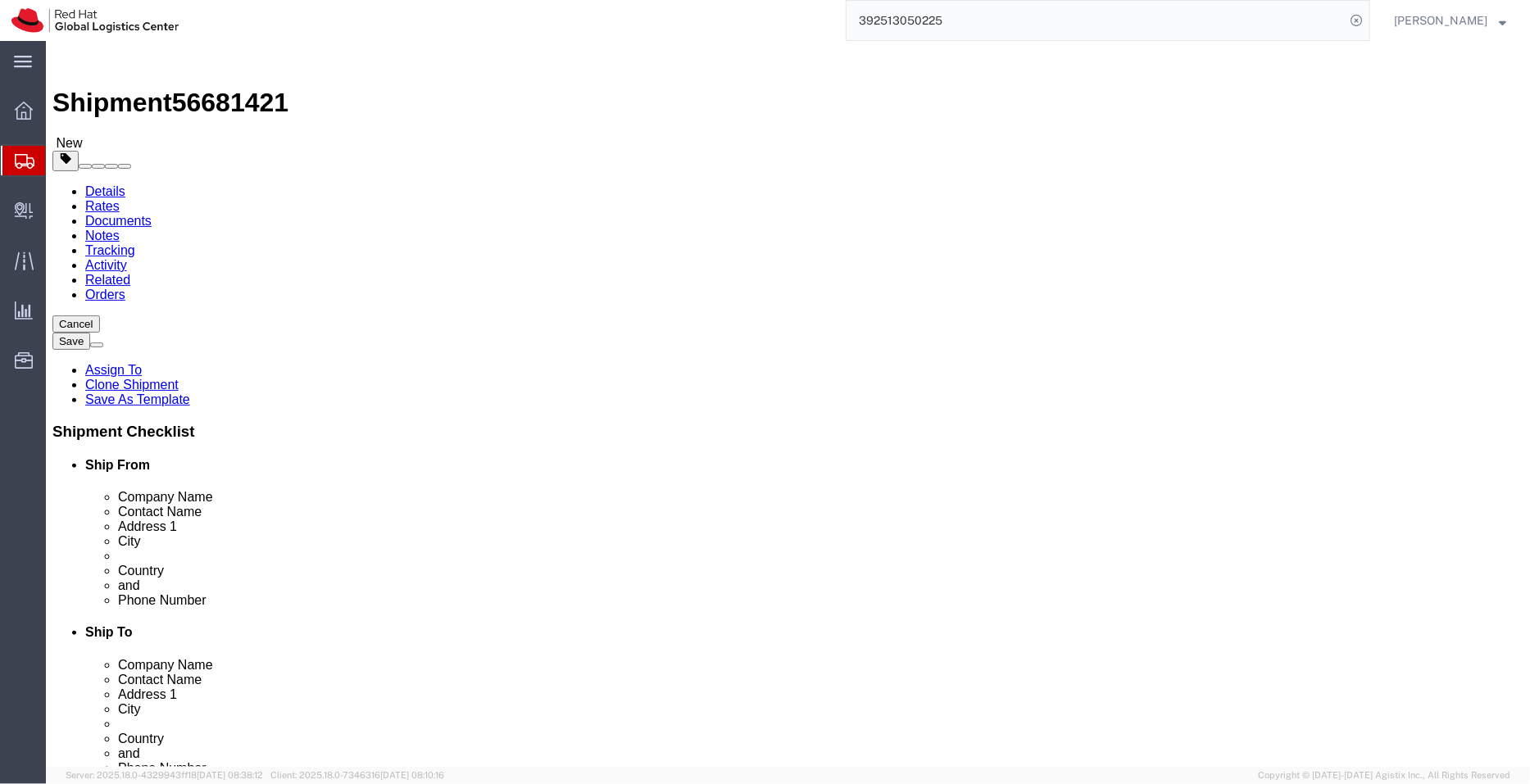
click icon
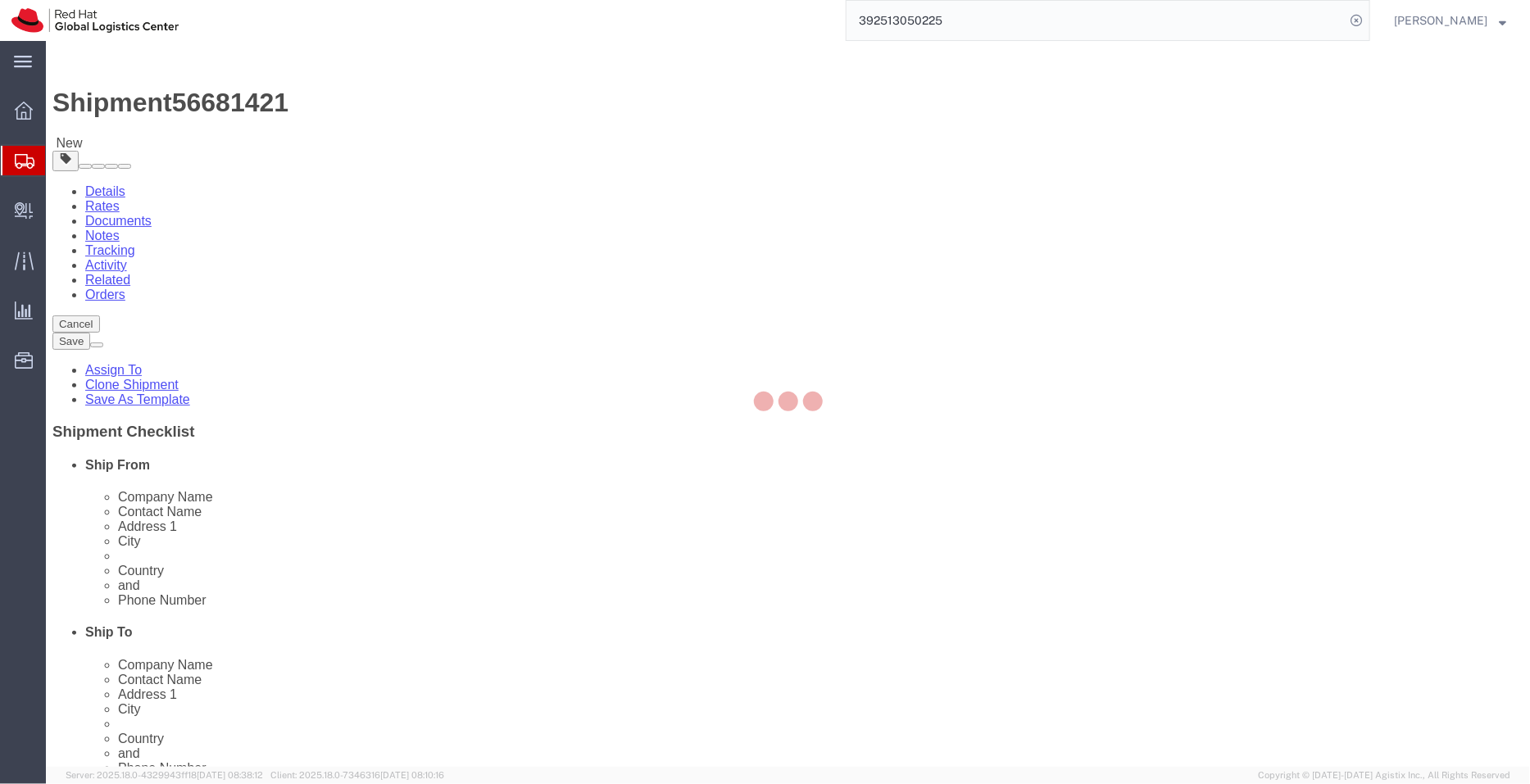
select select "COSTCENTER"
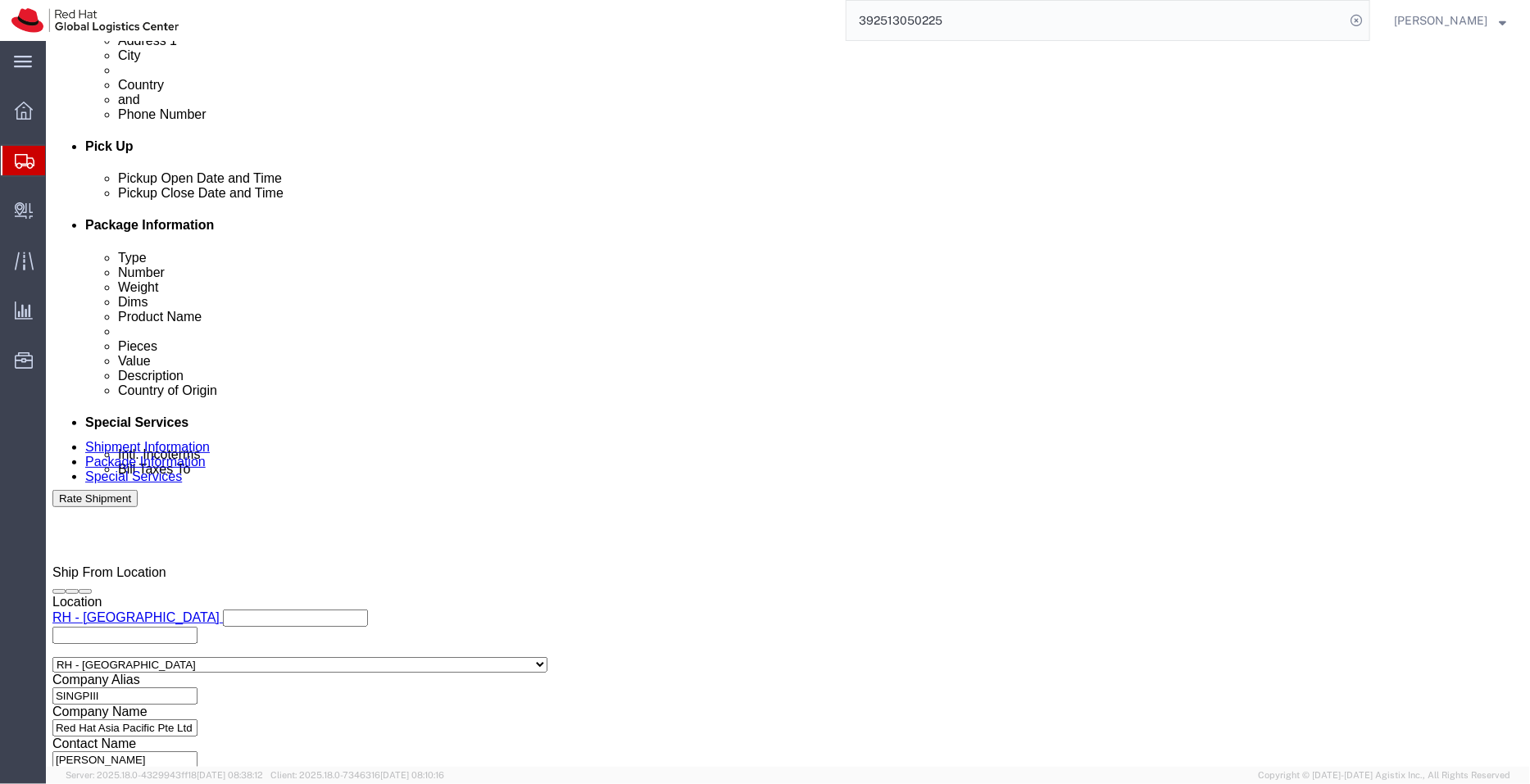
drag, startPoint x: 424, startPoint y: 573, endPoint x: 251, endPoint y: 567, distance: 173.1
click input "Red Hat Limited, Korea Branch"
type input "R"
drag, startPoint x: 77, startPoint y: 600, endPoint x: 56, endPoint y: 595, distance: 21.6
click div "Location Select Select My Profile Location [GEOGRAPHIC_DATA] - [GEOGRAPHIC_DATA…"
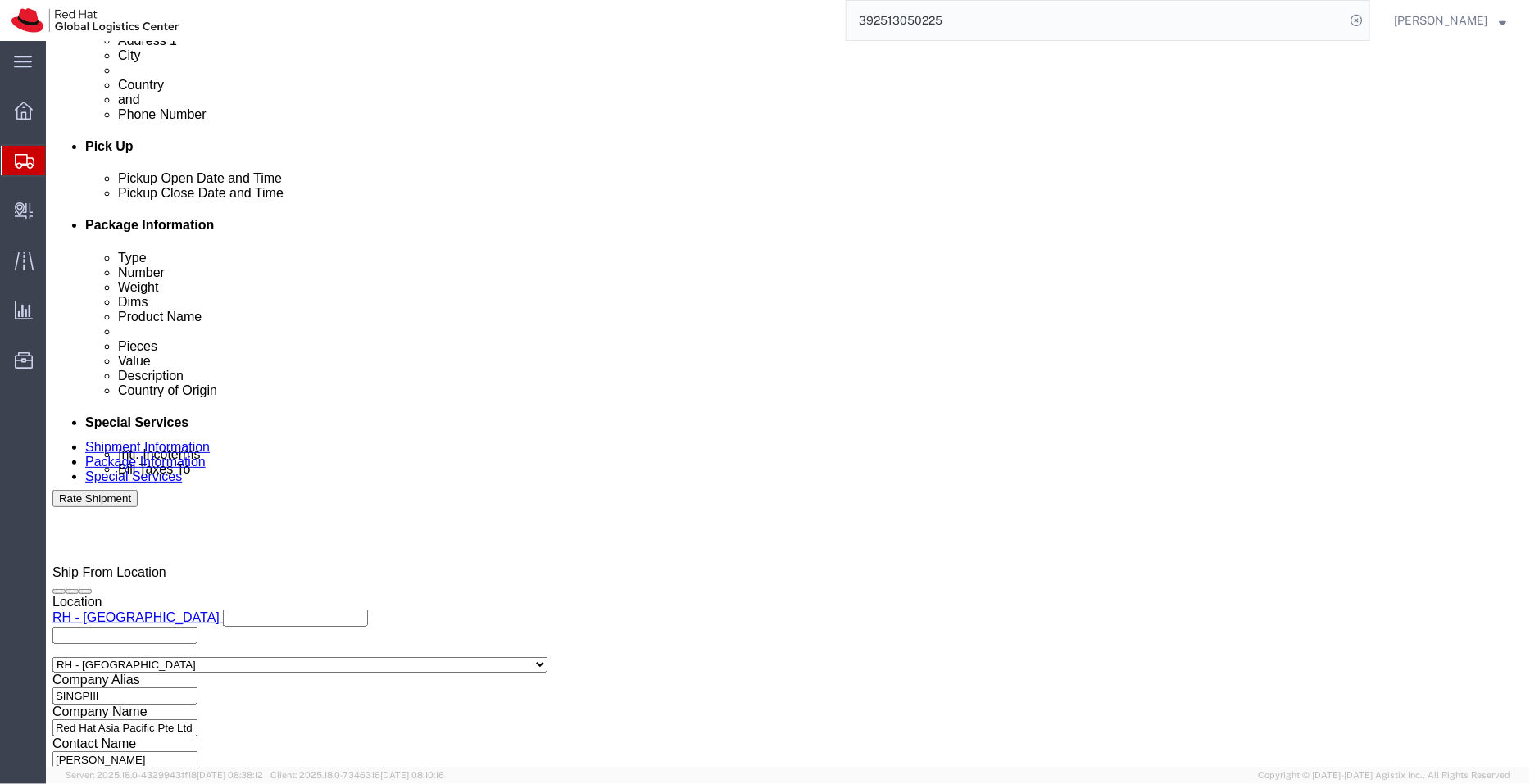
click select "Select [GEOGRAPHIC_DATA] [GEOGRAPHIC_DATA] [GEOGRAPHIC_DATA] [GEOGRAPHIC_DATA] …"
select select "MM"
click select "Select [GEOGRAPHIC_DATA] [GEOGRAPHIC_DATA] [GEOGRAPHIC_DATA] [GEOGRAPHIC_DATA] …"
click input "82 02 6410 8127"
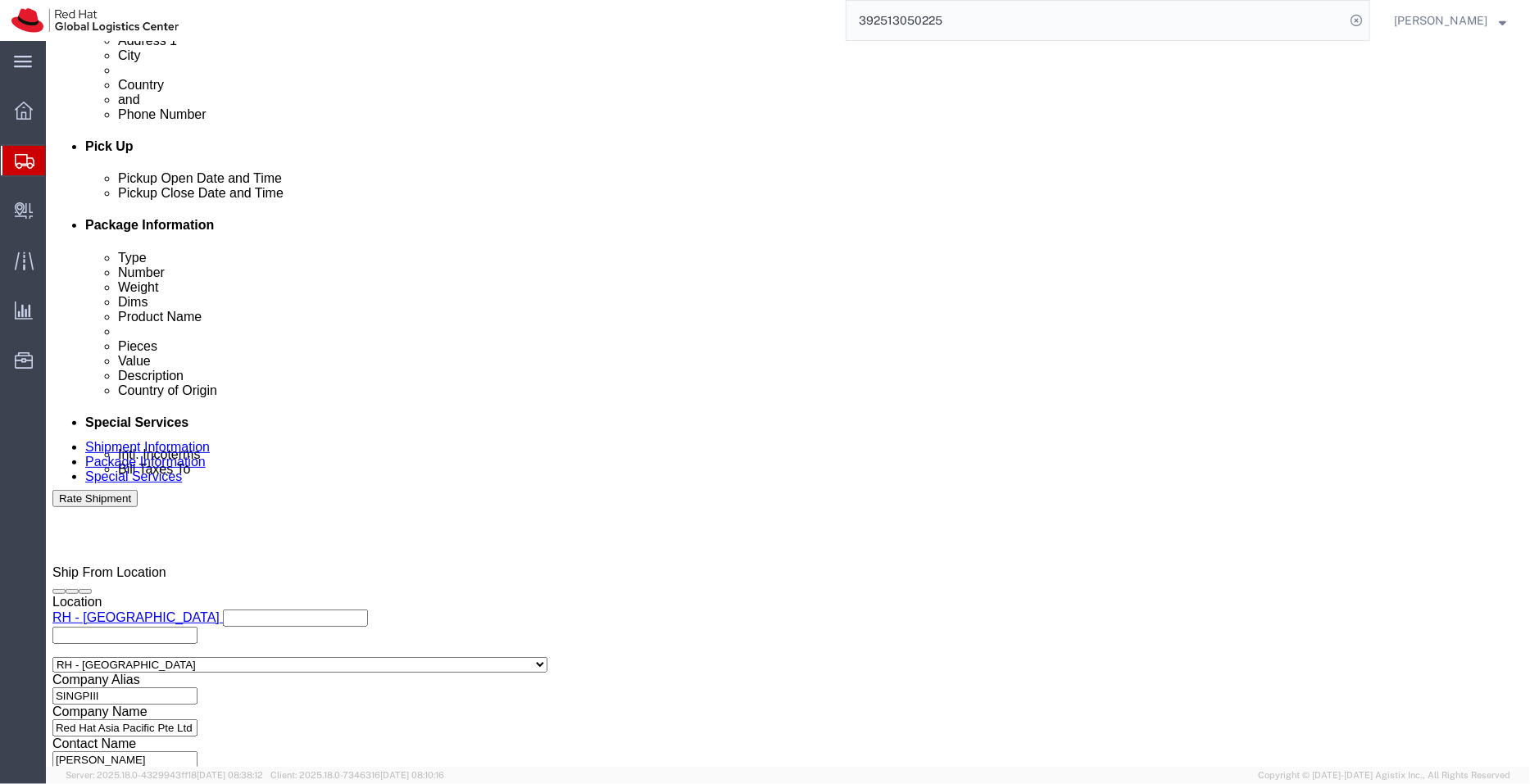
type input "8"
paste input "[PHONE_NUMBER]"
type input "[PHONE_NUMBER]"
click input "Yeongdeungpo-gu"
type input "Y"
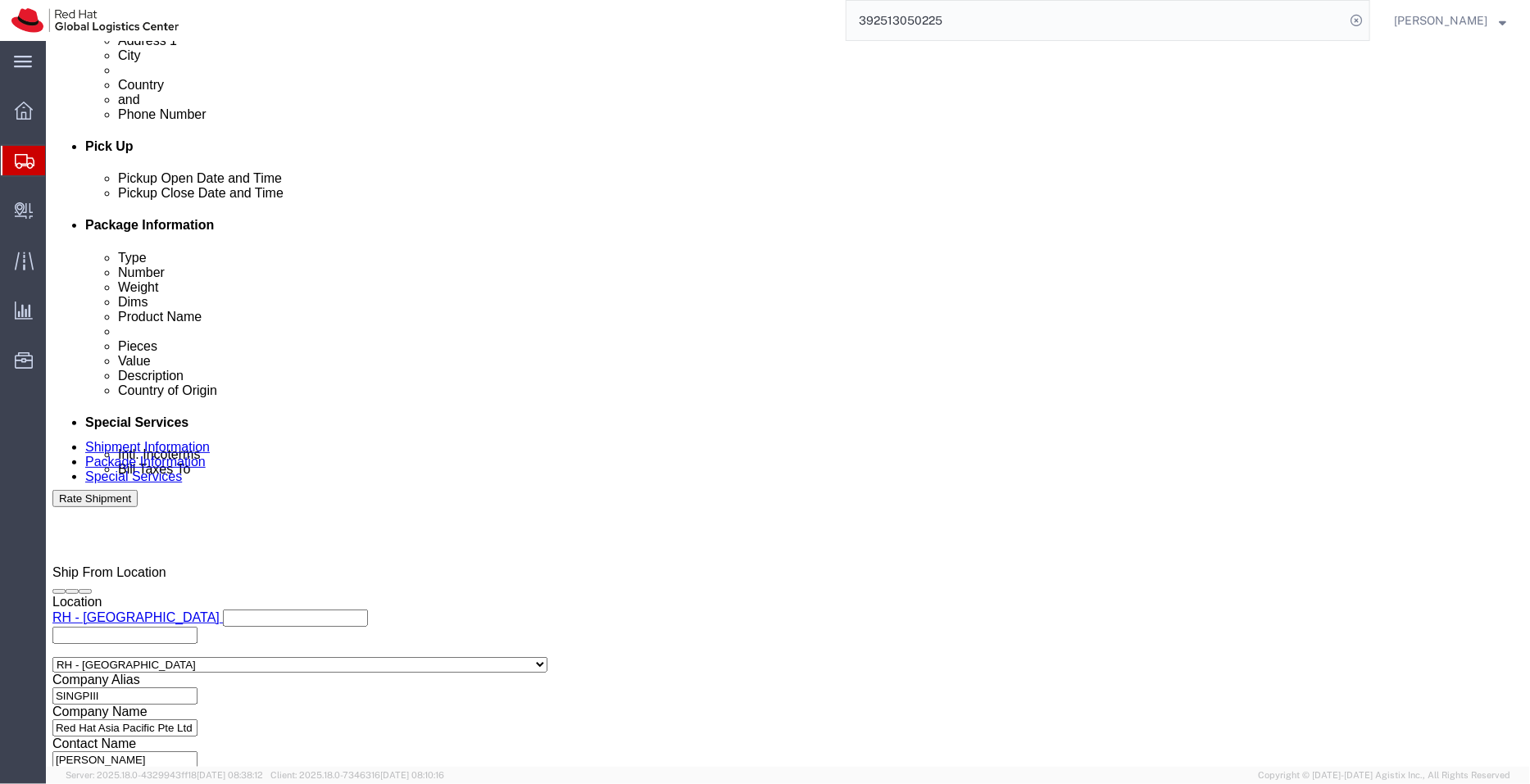
click input "[GEOGRAPHIC_DATA]"
type input "S"
click input "07326"
type input "0"
click input "[PHONE_NUMBER]"
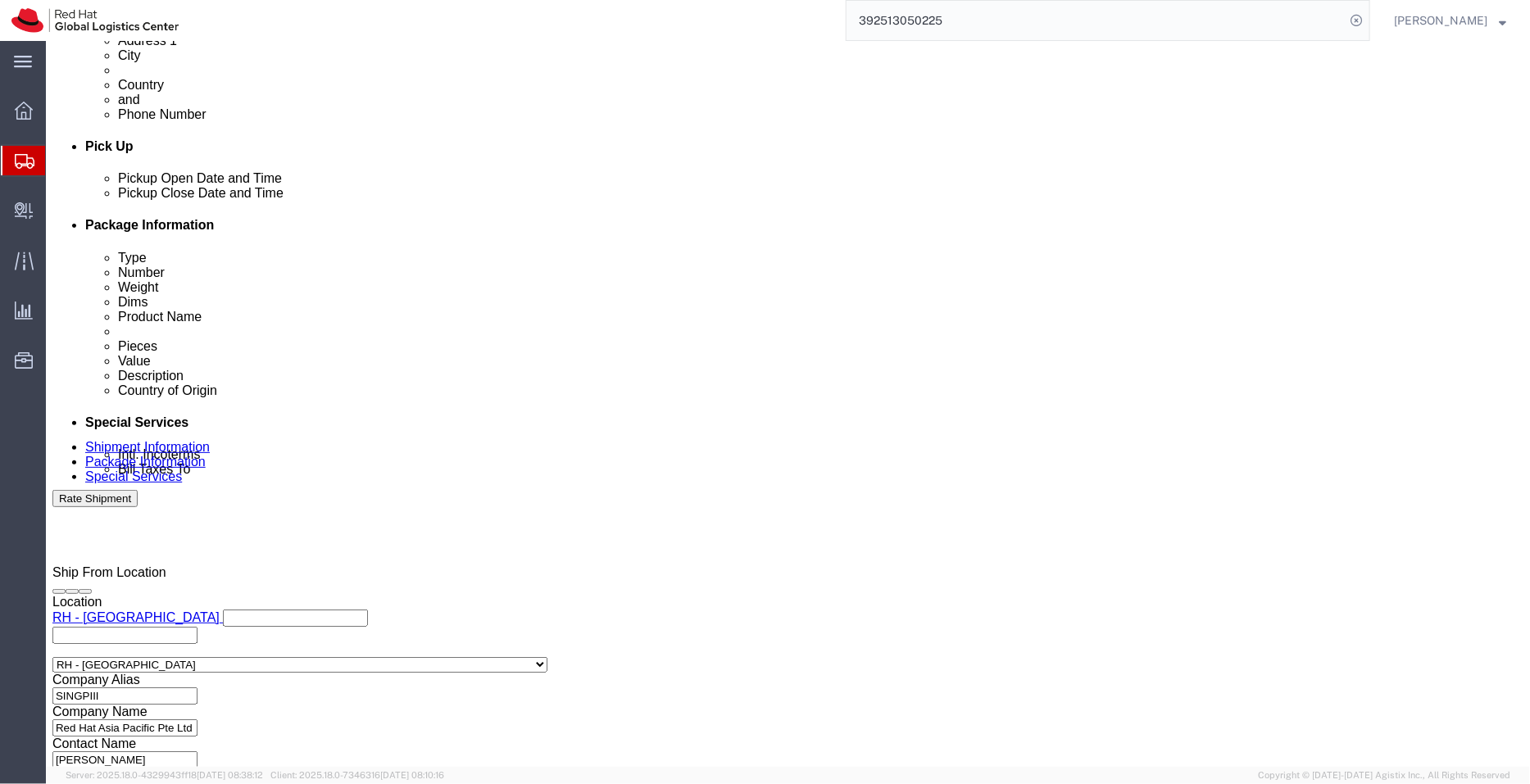
type input "2"
click icon
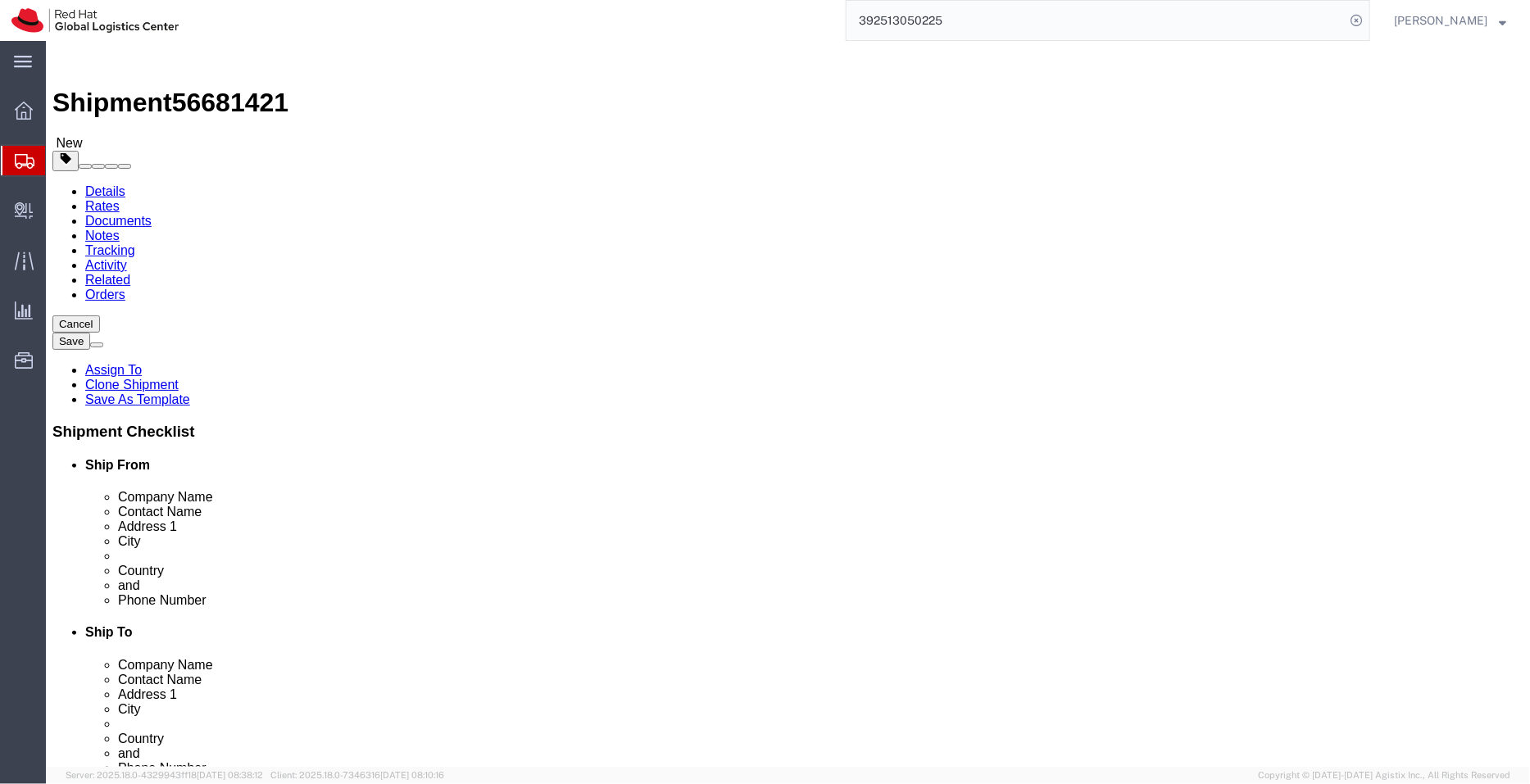
click link "Special Services"
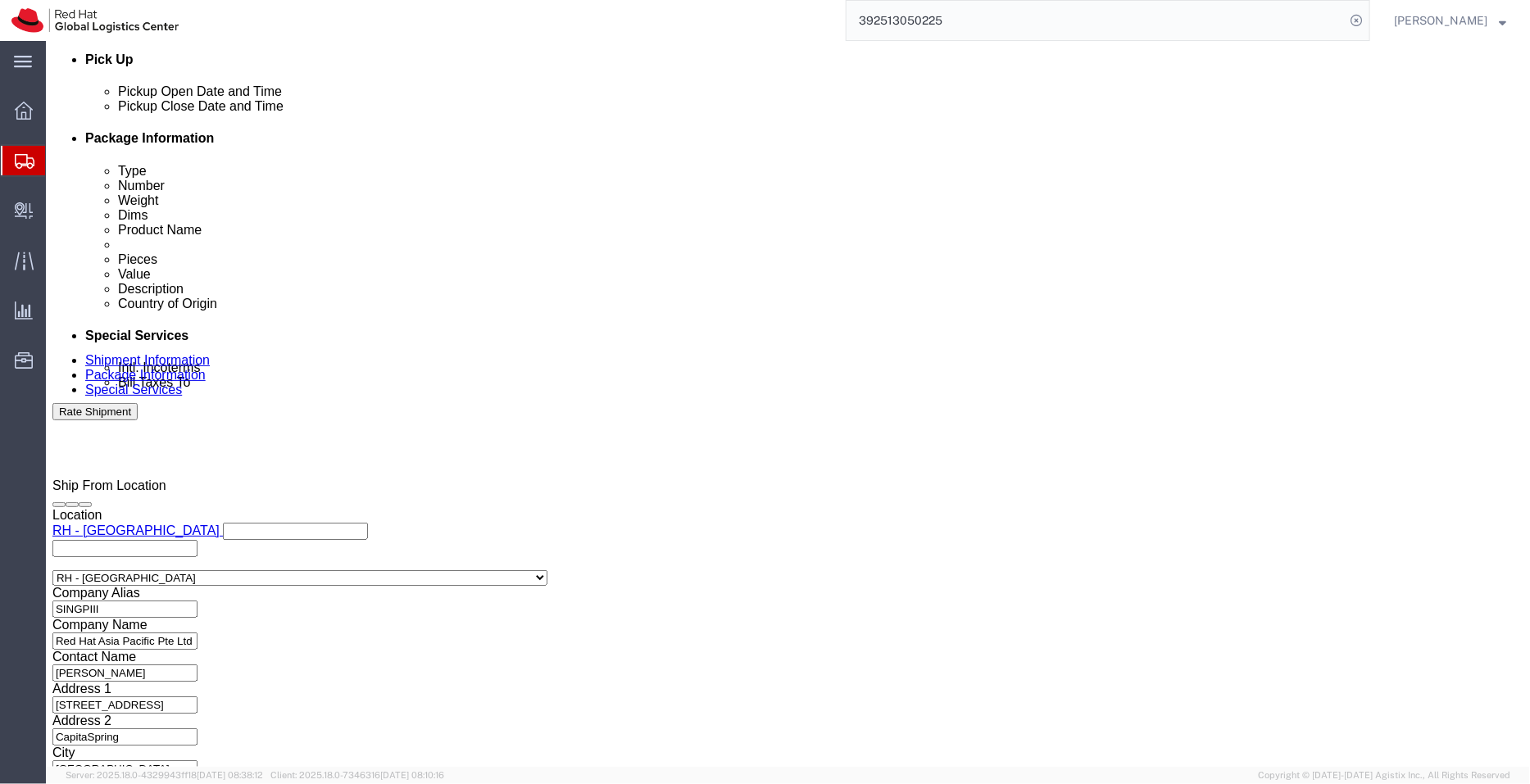
scroll to position [778, 0]
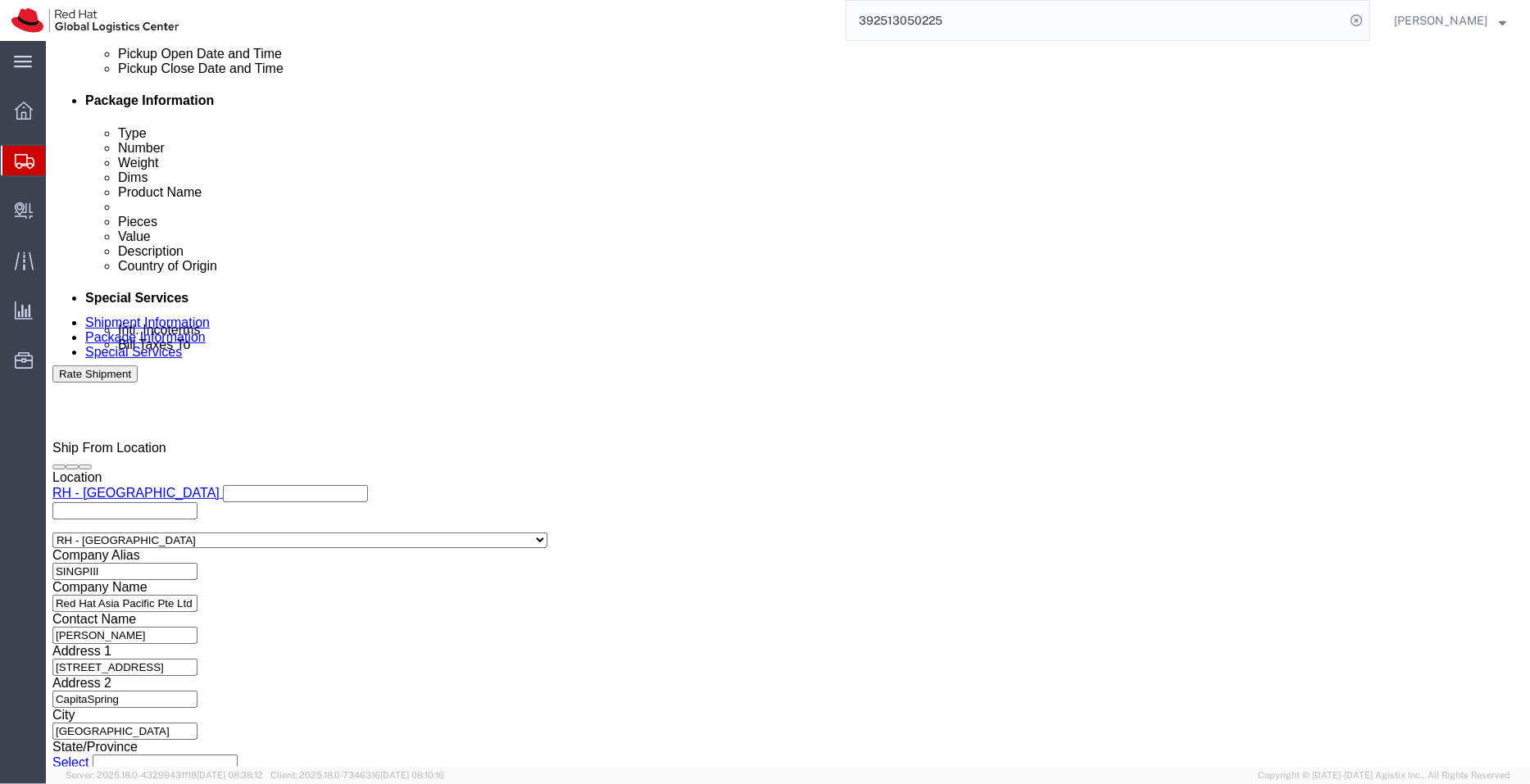
click button "Rate Shipment"
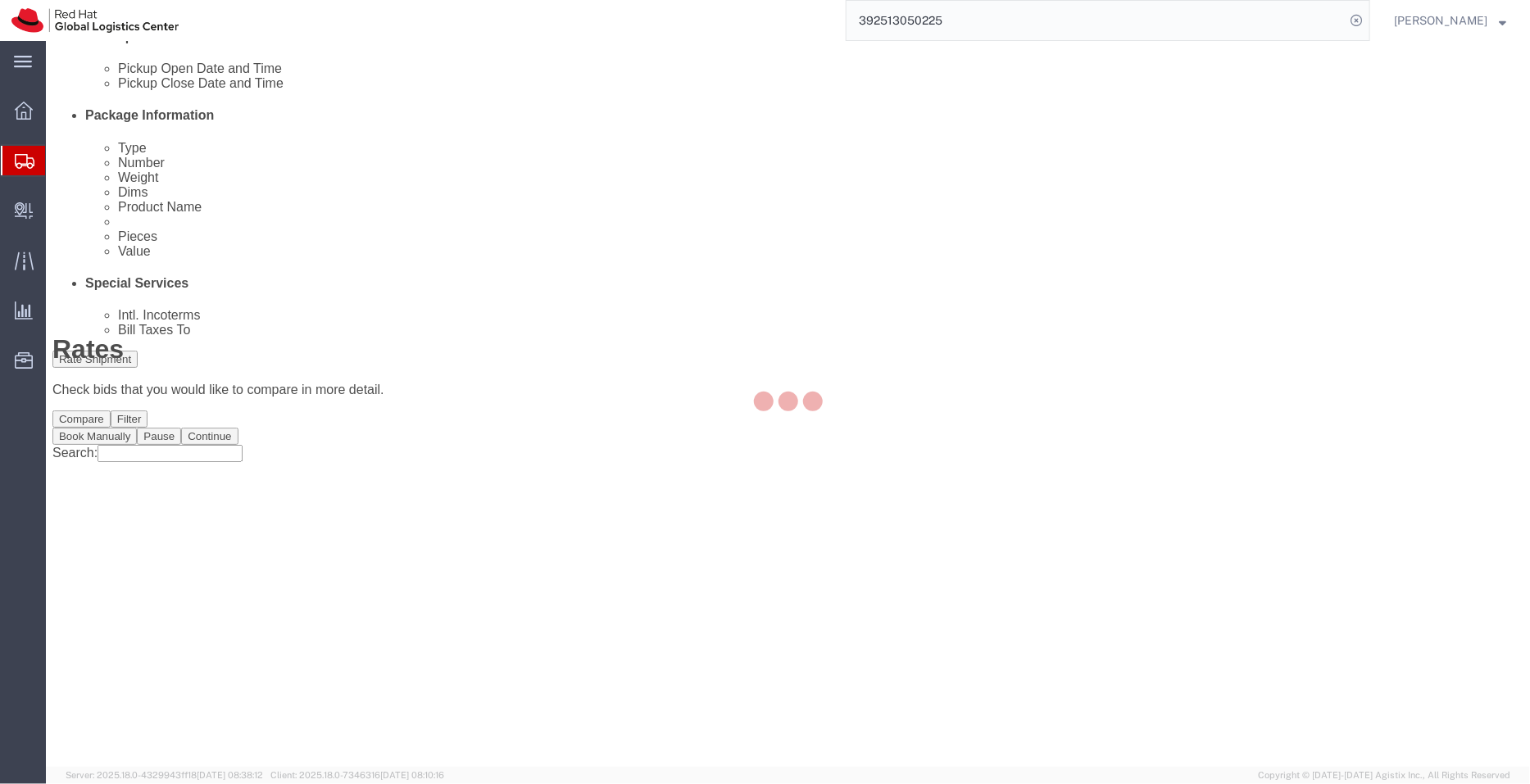
scroll to position [0, 0]
